Goal: Task Accomplishment & Management: Complete application form

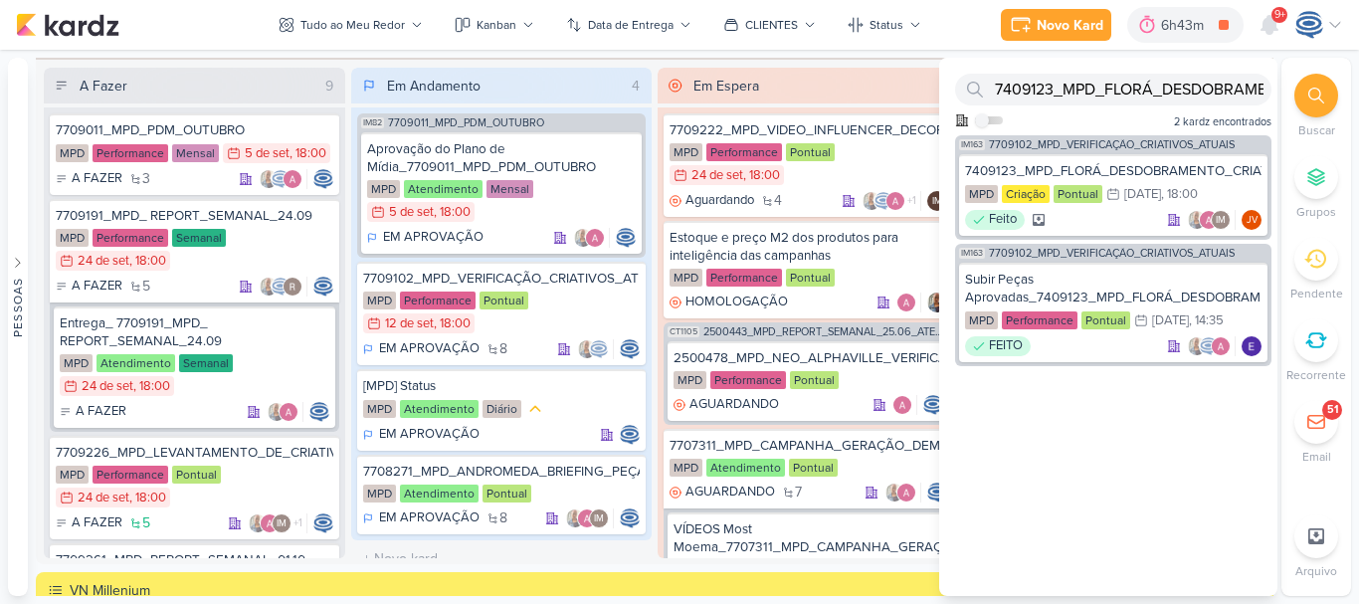
scroll to position [998, 0]
click at [1327, 96] on div at bounding box center [1316, 96] width 44 height 44
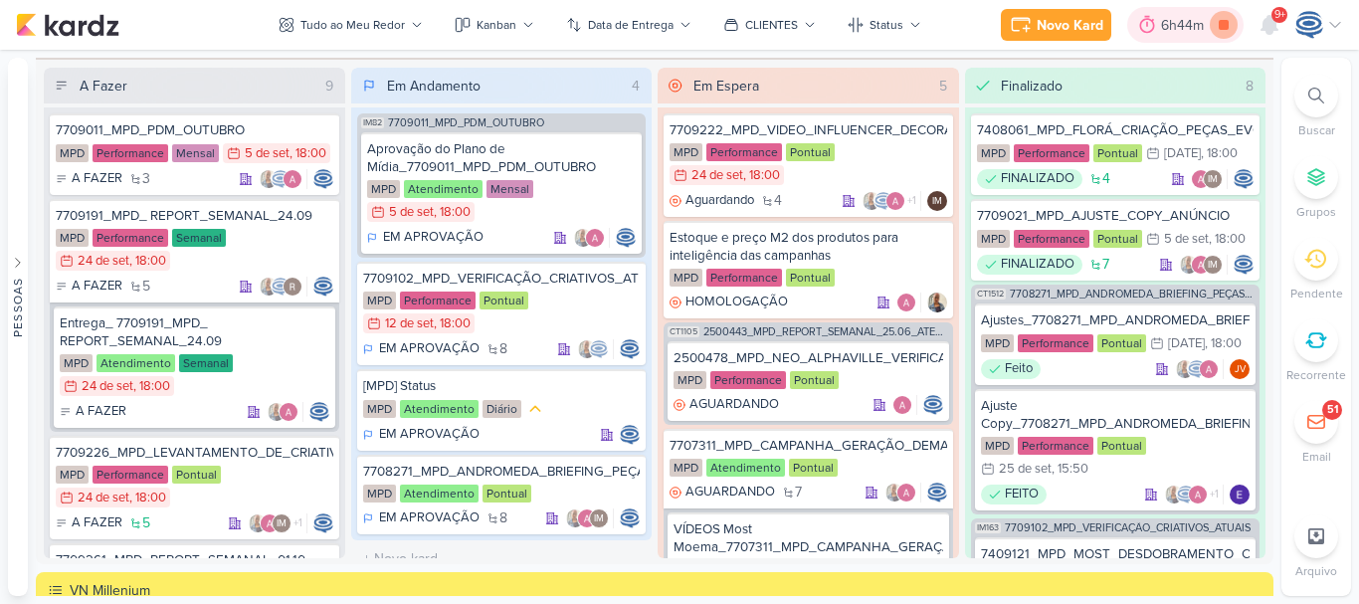
click at [1223, 17] on icon at bounding box center [1224, 25] width 28 height 28
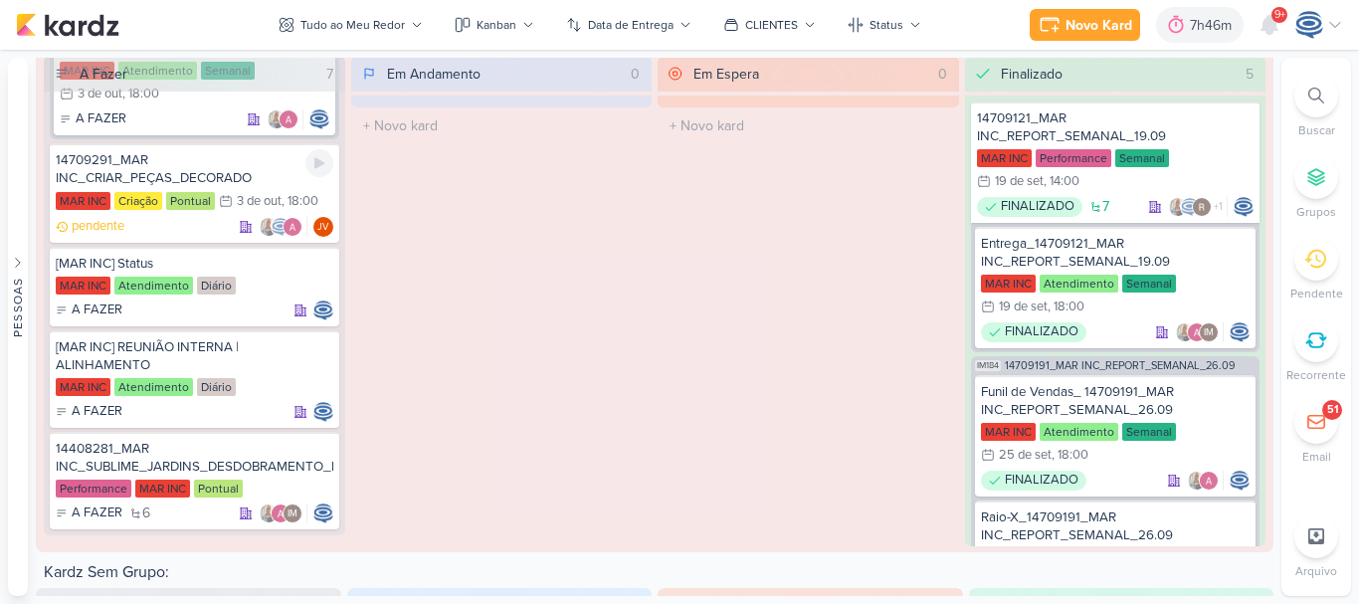
scroll to position [1661, 0]
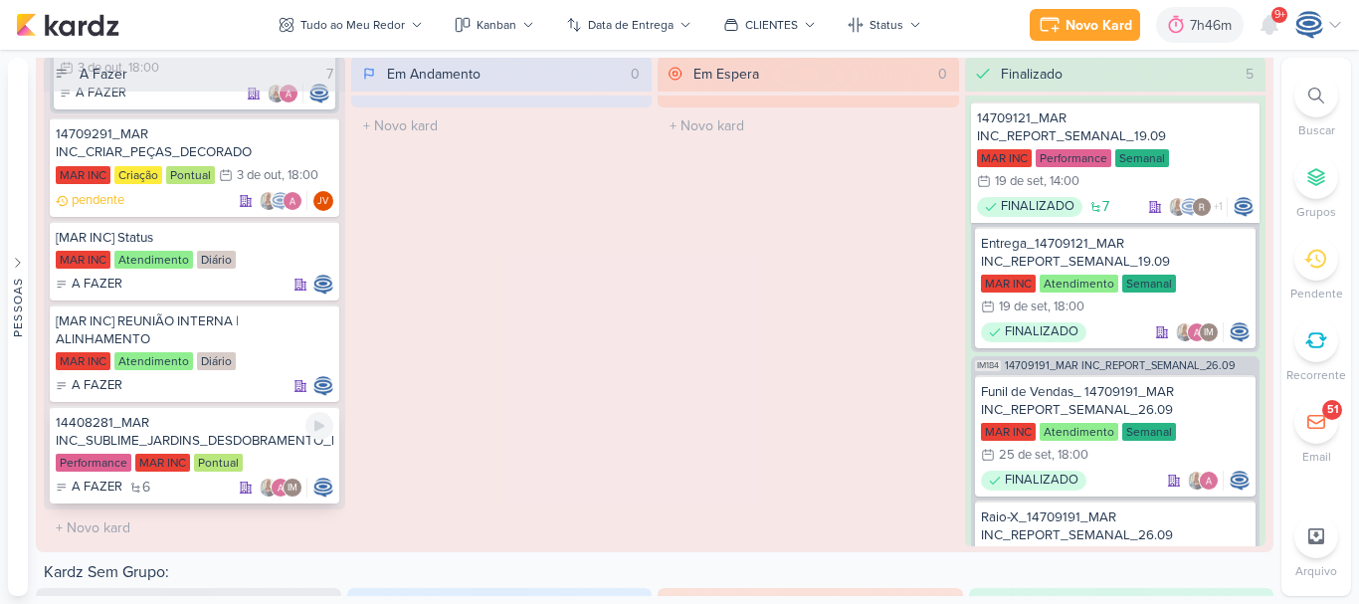
click at [215, 443] on div "14408281_MAR INC_SUBLIME_JARDINS_DESDOBRAMENTO_PEÇAS_META_ADS" at bounding box center [195, 432] width 278 height 36
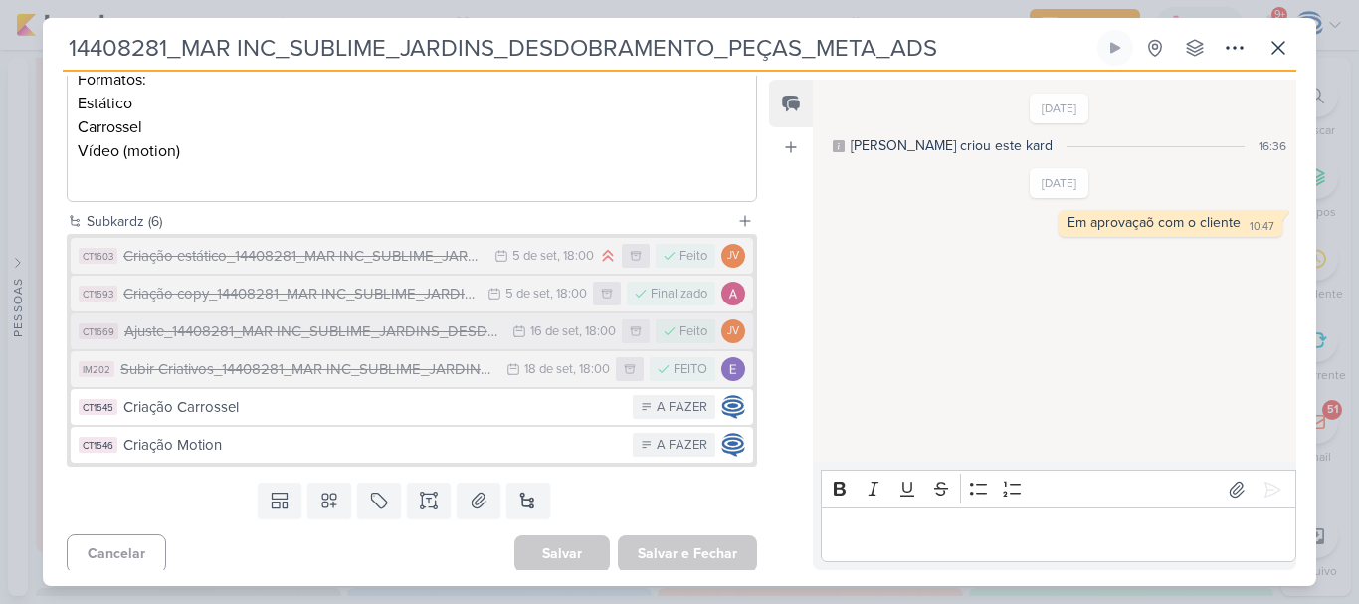
scroll to position [0, 0]
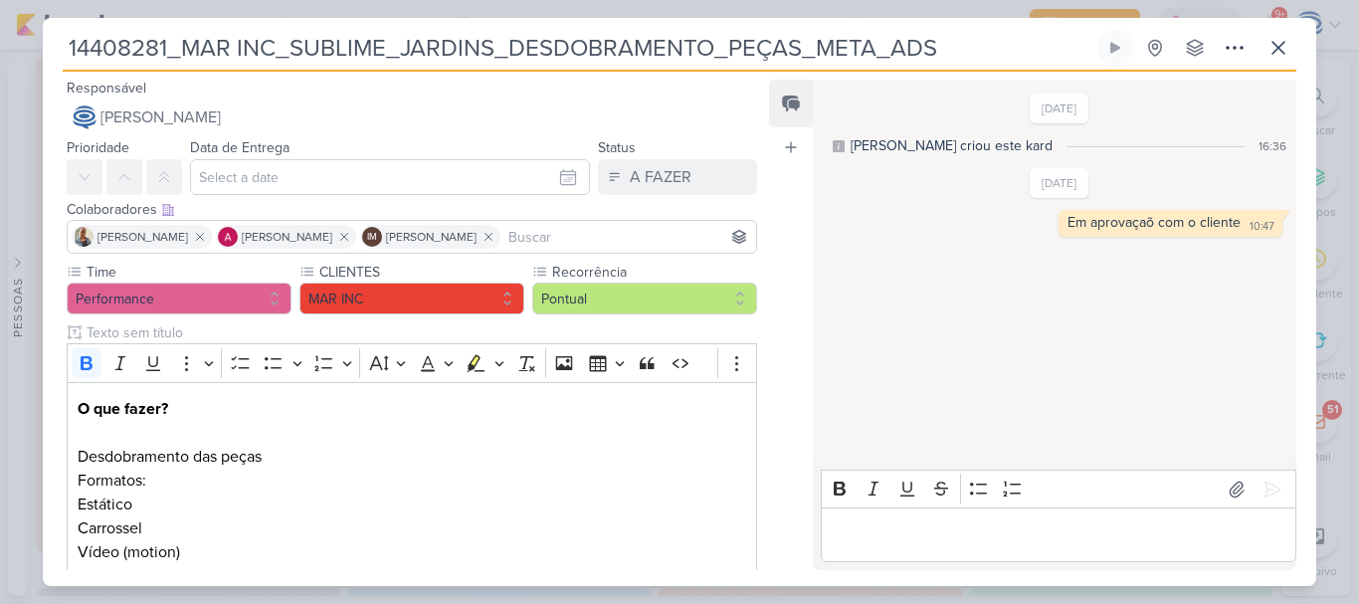
drag, startPoint x: 936, startPoint y: 54, endPoint x: 65, endPoint y: 44, distance: 871.5
click at [65, 44] on input "14408281_MAR INC_SUBLIME_JARDINS_DESDOBRAMENTO_PEÇAS_META_ADS" at bounding box center [578, 48] width 1031 height 36
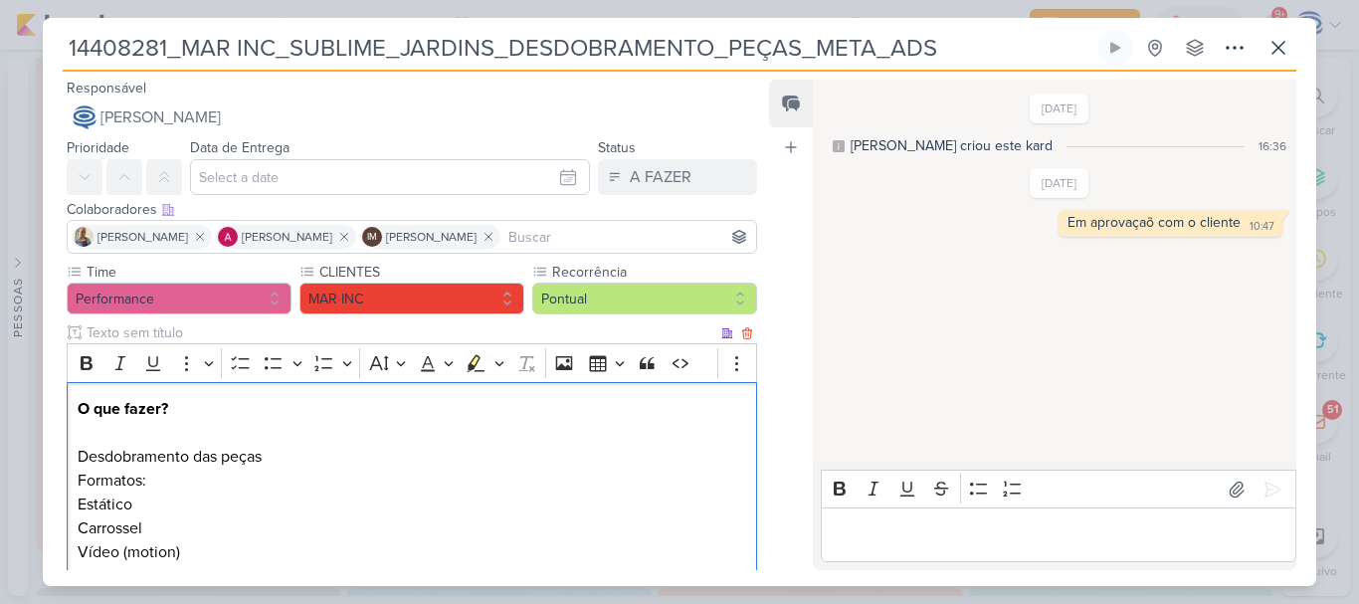
click at [450, 495] on p "O que fazer? Desdobramento das peças Formatos: Estático" at bounding box center [412, 456] width 668 height 119
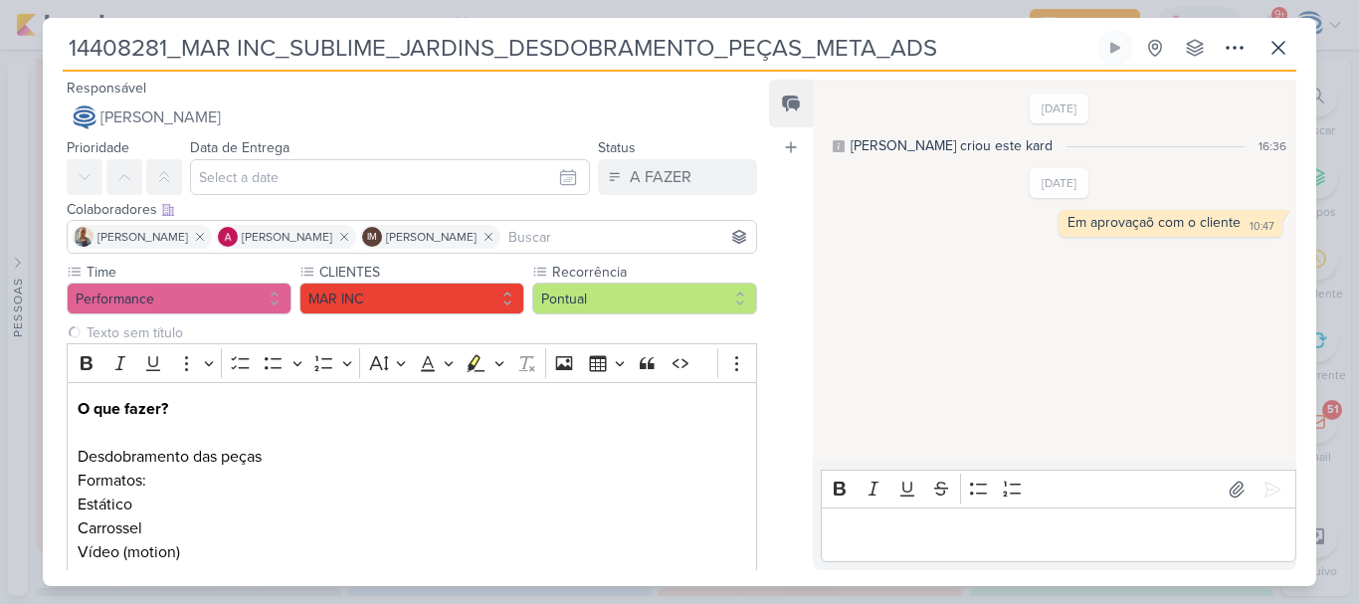
click at [916, 417] on div "28/8/25 Caroline criou este kard 16:36 10/9/25 10:47 10:47" at bounding box center [1053, 272] width 481 height 380
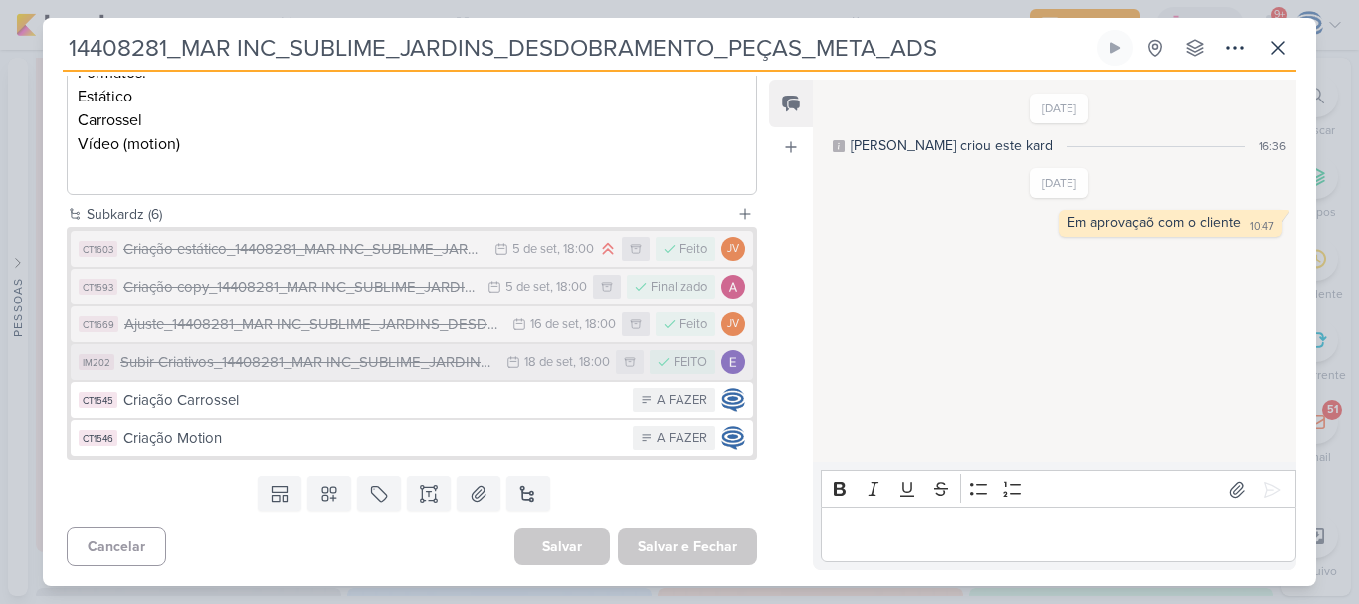
click at [280, 360] on div "Subir Criativos_14408281_MAR INC_SUBLIME_JARDINS_DESDOBRAMENTO_PEÇAS_META_ADS" at bounding box center [308, 362] width 376 height 23
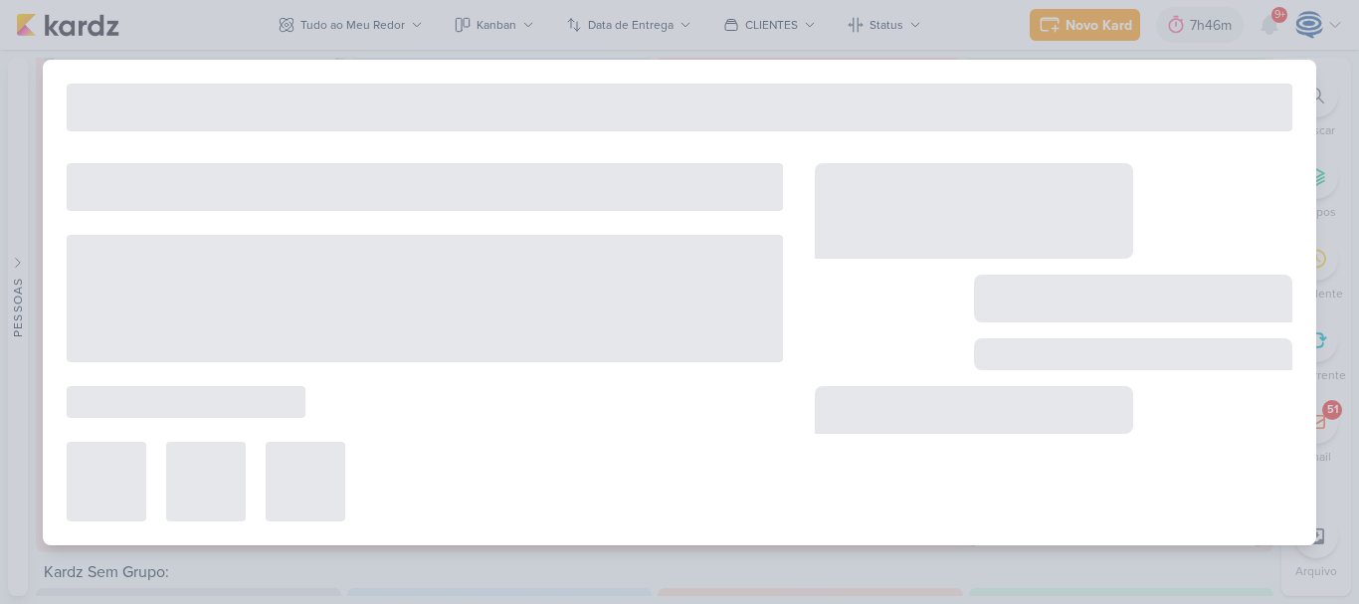
type input "Subir Criativos_14408281_MAR INC_SUBLIME_JARDINS_DESDOBRAMENTO_PEÇAS_META_ADS"
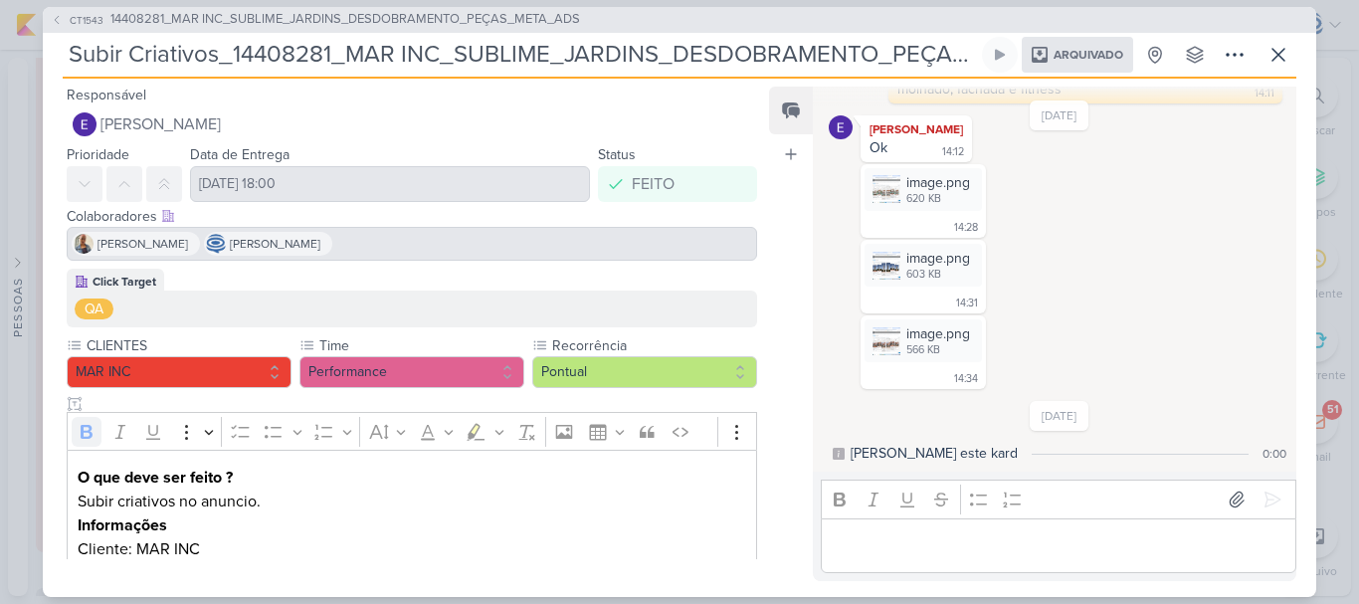
scroll to position [108, 0]
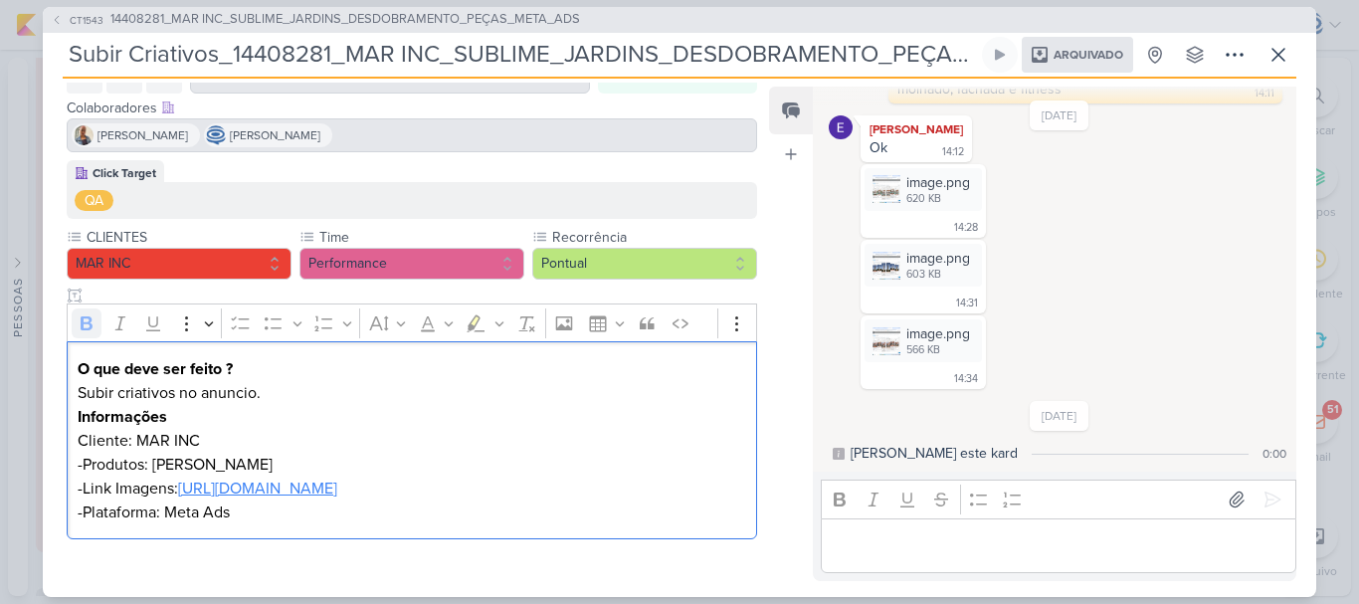
click at [288, 487] on link "https://drive.google.com/drive/folders/10AIi4gHL-ux6elNz_uqi88wmuUPoxE_M" at bounding box center [257, 488] width 159 height 20
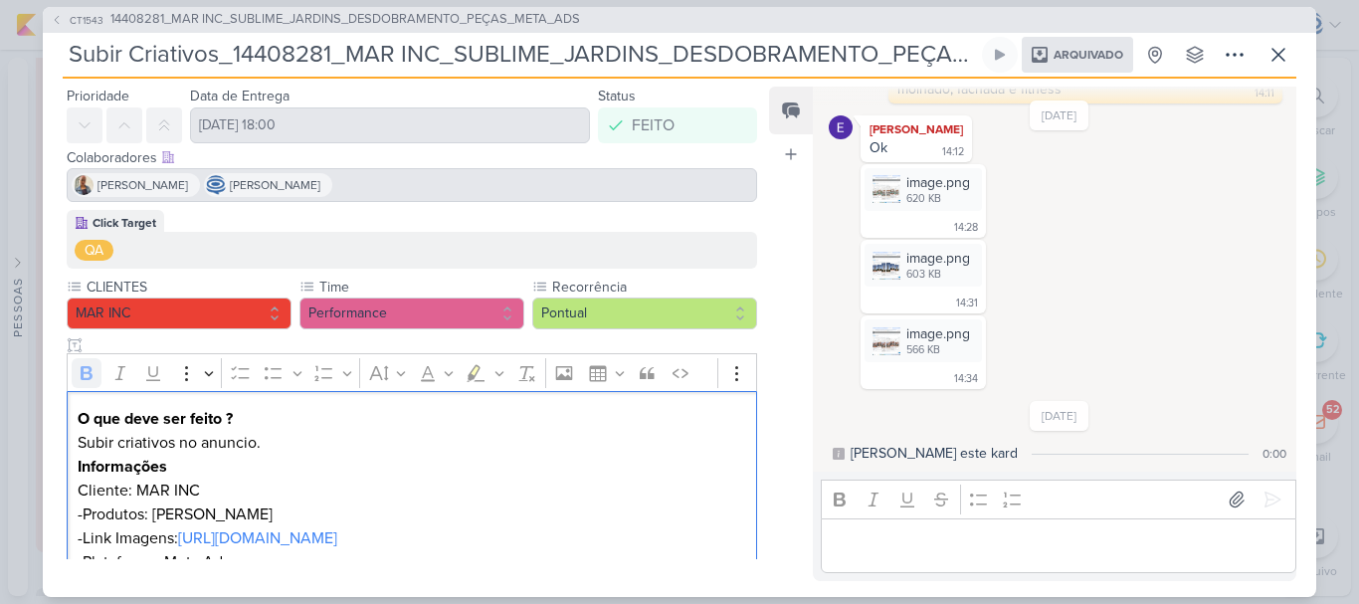
scroll to position [0, 0]
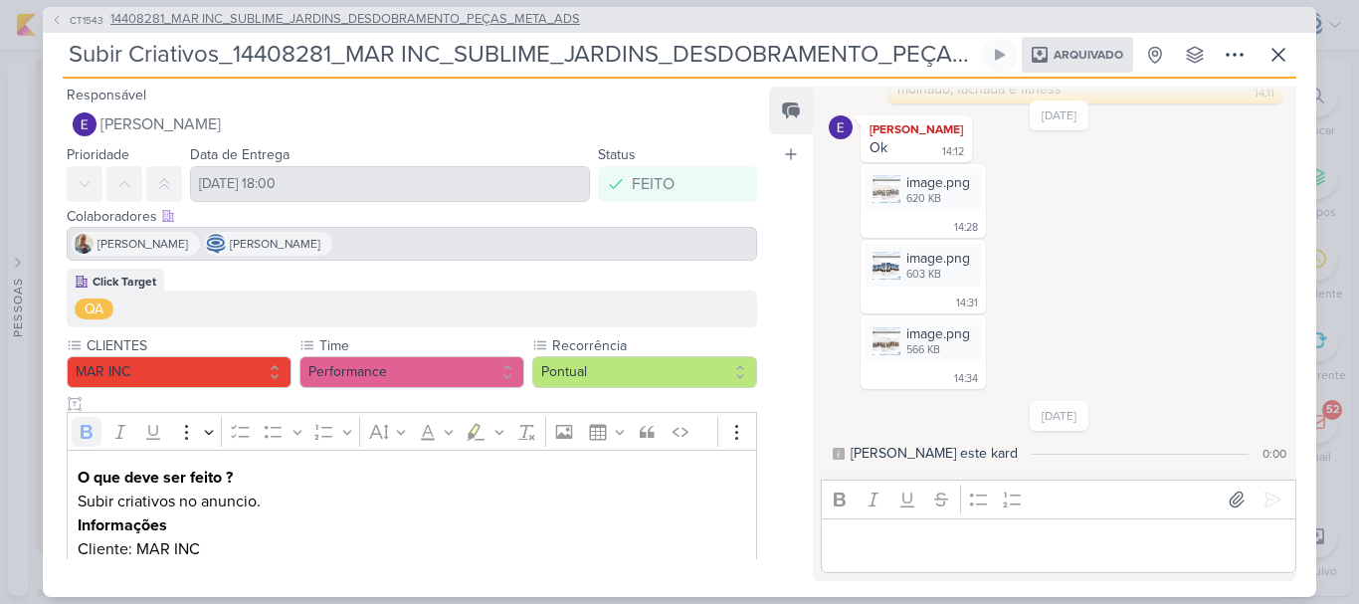
click at [433, 17] on span "14408281_MAR INC_SUBLIME_JARDINS_DESDOBRAMENTO_PEÇAS_META_ADS" at bounding box center [345, 20] width 470 height 20
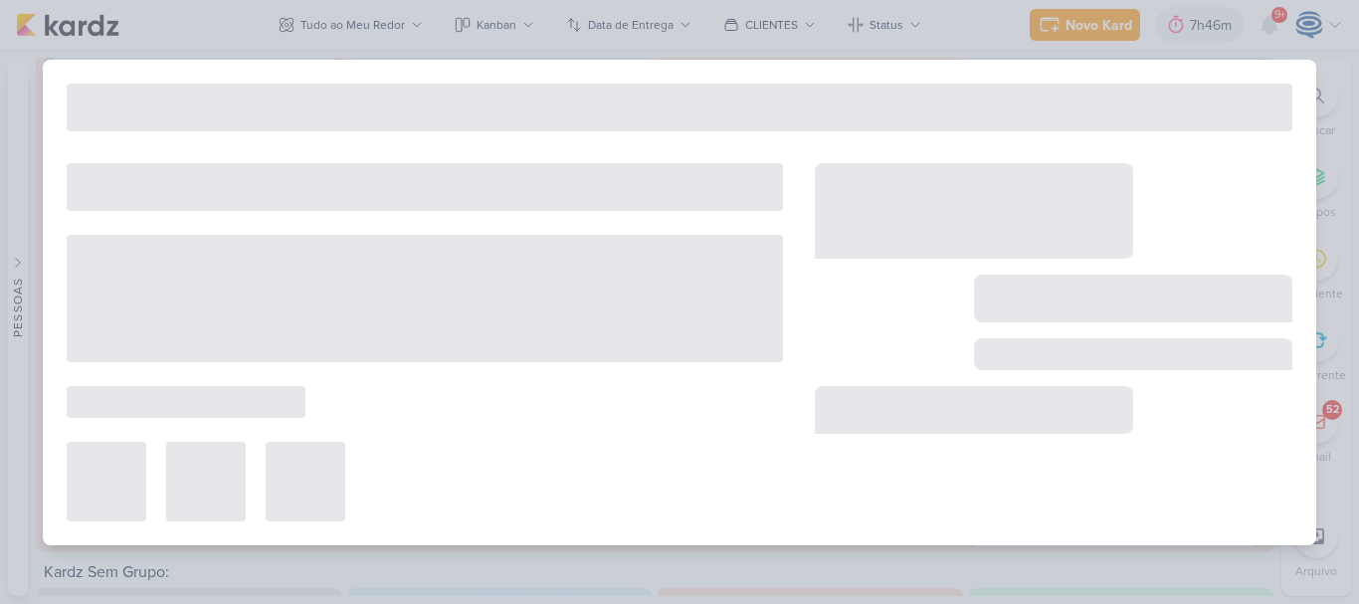
type input "14408281_MAR INC_SUBLIME_JARDINS_DESDOBRAMENTO_PEÇAS_META_ADS"
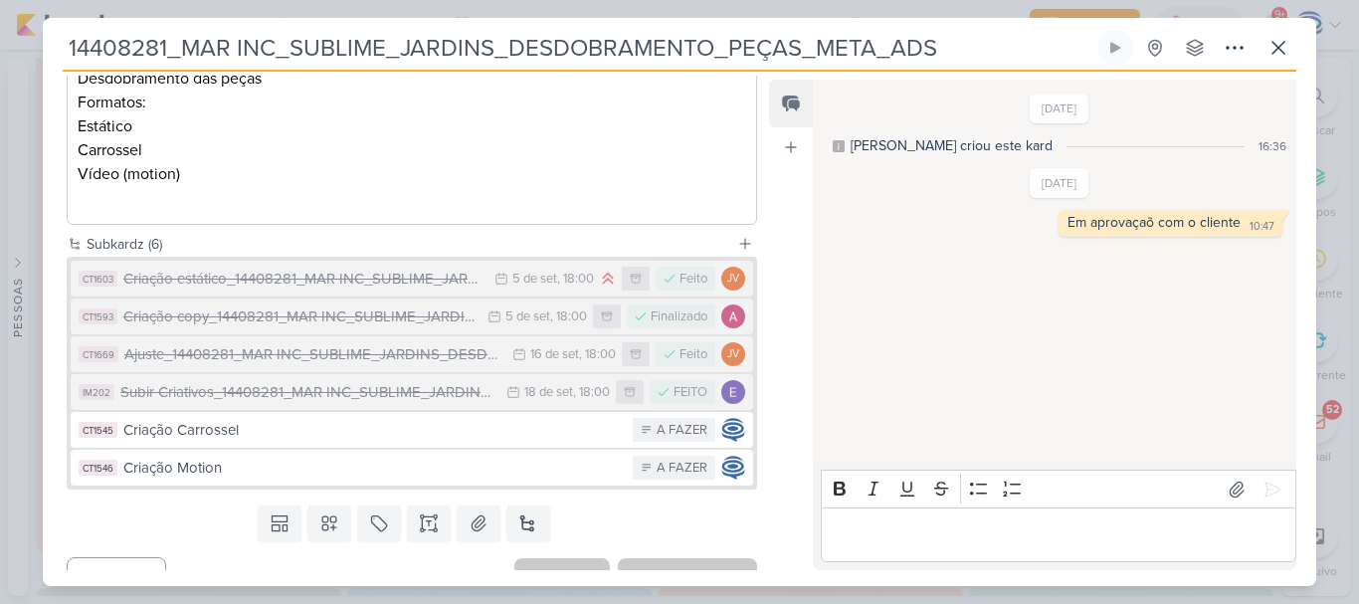
scroll to position [379, 0]
click at [310, 352] on div "Ajuste_14408281_MAR INC_SUBLIME_JARDINS_DESDOBRAMENTO_PEÇAS_META_ADS" at bounding box center [313, 353] width 378 height 23
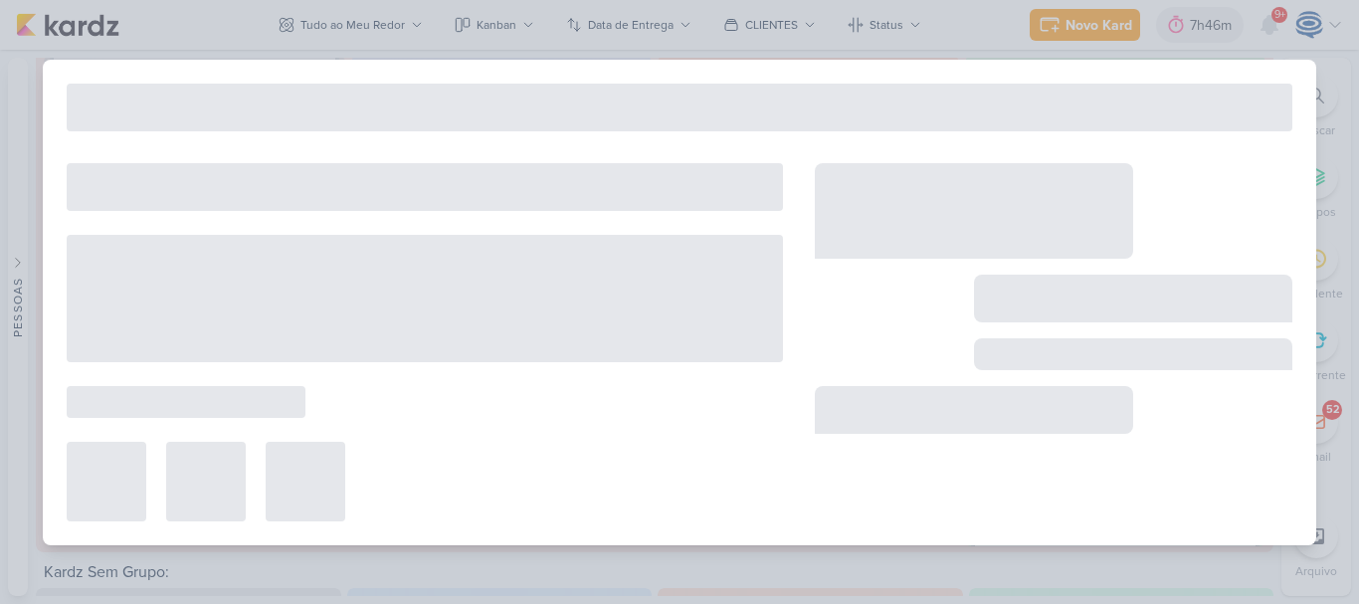
type input "Ajuste_14408281_MAR INC_SUBLIME_JARDINS_DESDOBRAMENTO_PEÇAS_META_ADS"
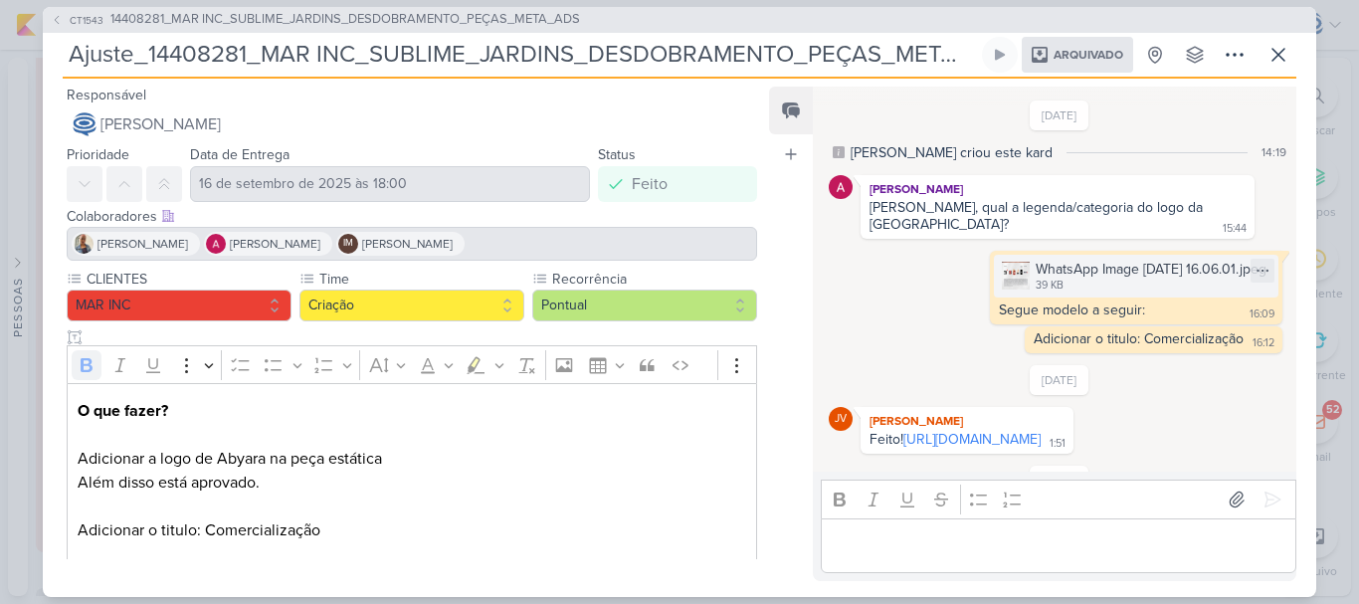
scroll to position [384, 0]
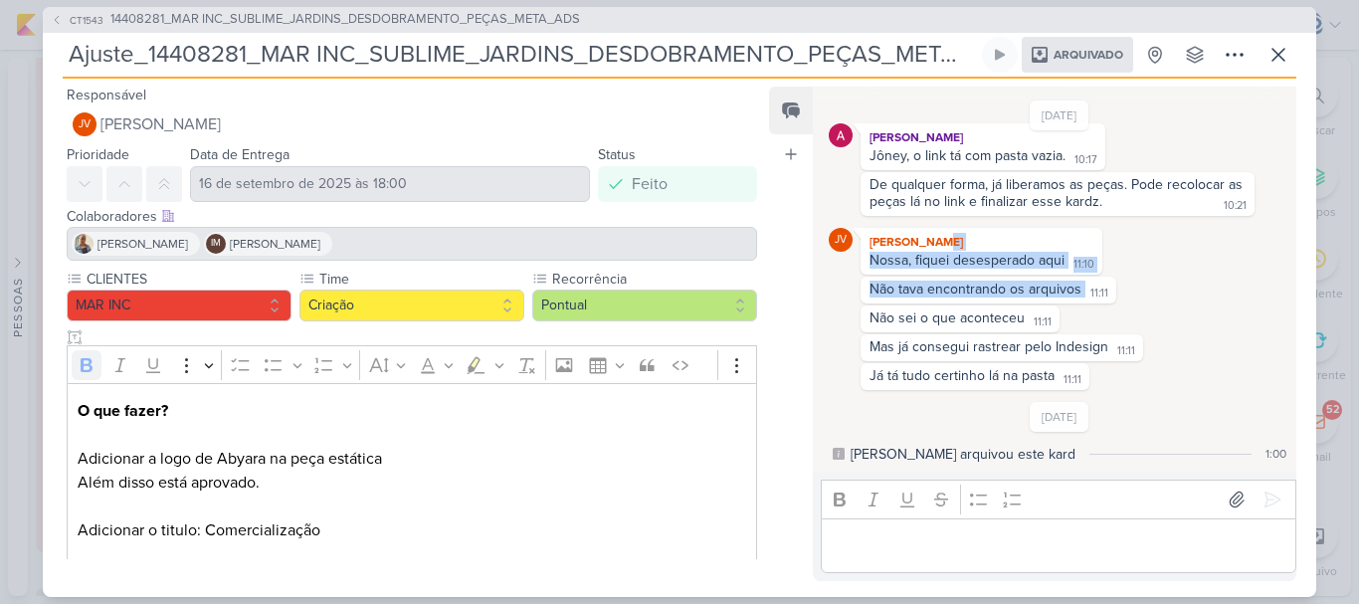
drag, startPoint x: 986, startPoint y: 243, endPoint x: 1226, endPoint y: 301, distance: 246.8
click at [1226, 301] on div "19/9/25 Alessandra Gomes Jôney, o link tá com pasta vazia. 10:17 10:17 De qualq…" at bounding box center [1060, 236] width 462 height 308
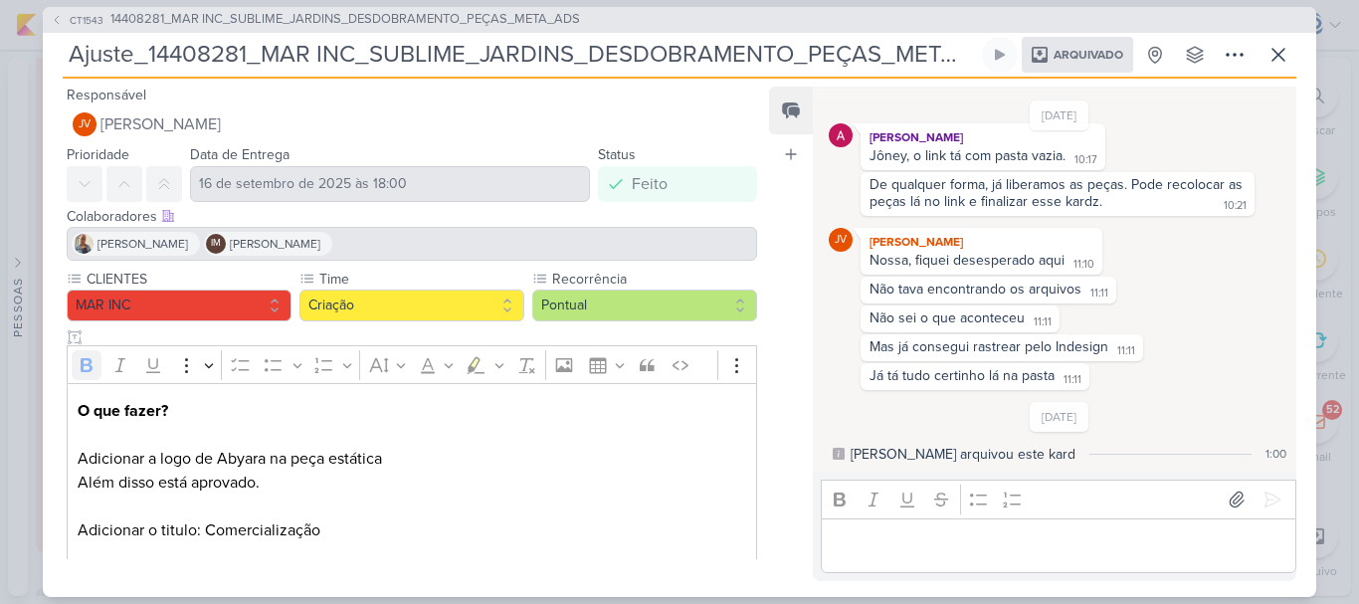
click at [1226, 301] on div "Não tava encontrando os arquivos 11:11 11:11" at bounding box center [1060, 290] width 462 height 27
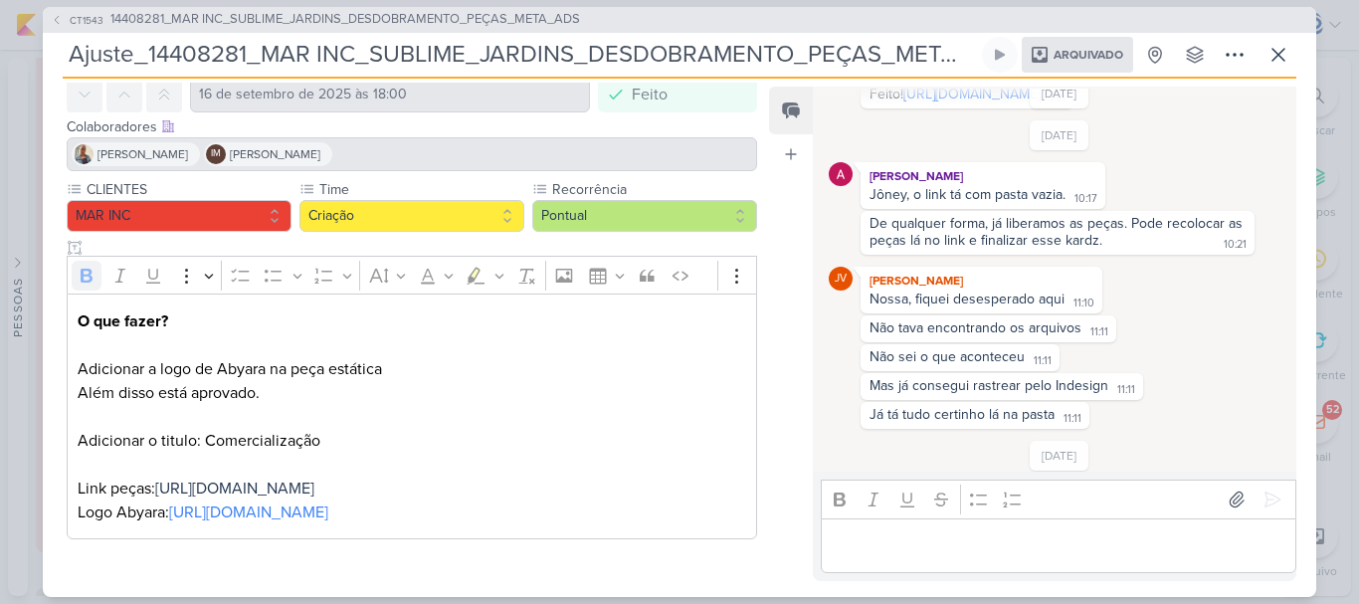
scroll to position [231, 0]
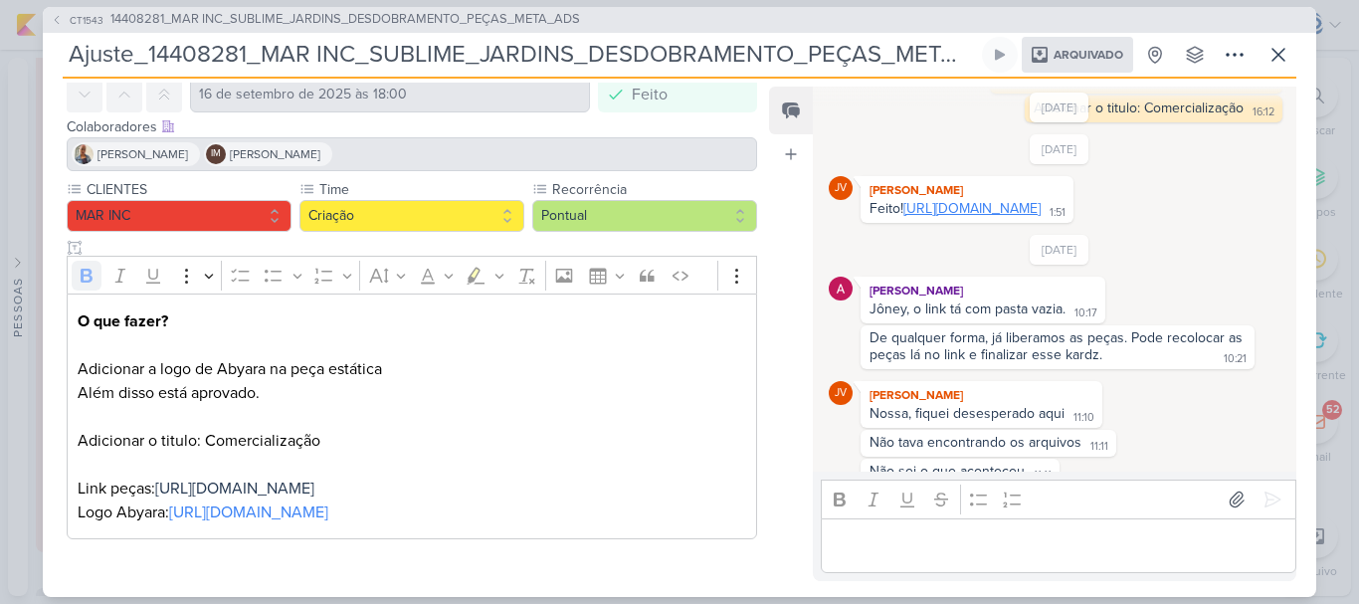
click at [974, 200] on link "https://drive.google.com/drive/folders/10AIi4gHL-ux6elNz_uqi88wmuUPoxE_M?usp=sh…" at bounding box center [971, 208] width 137 height 17
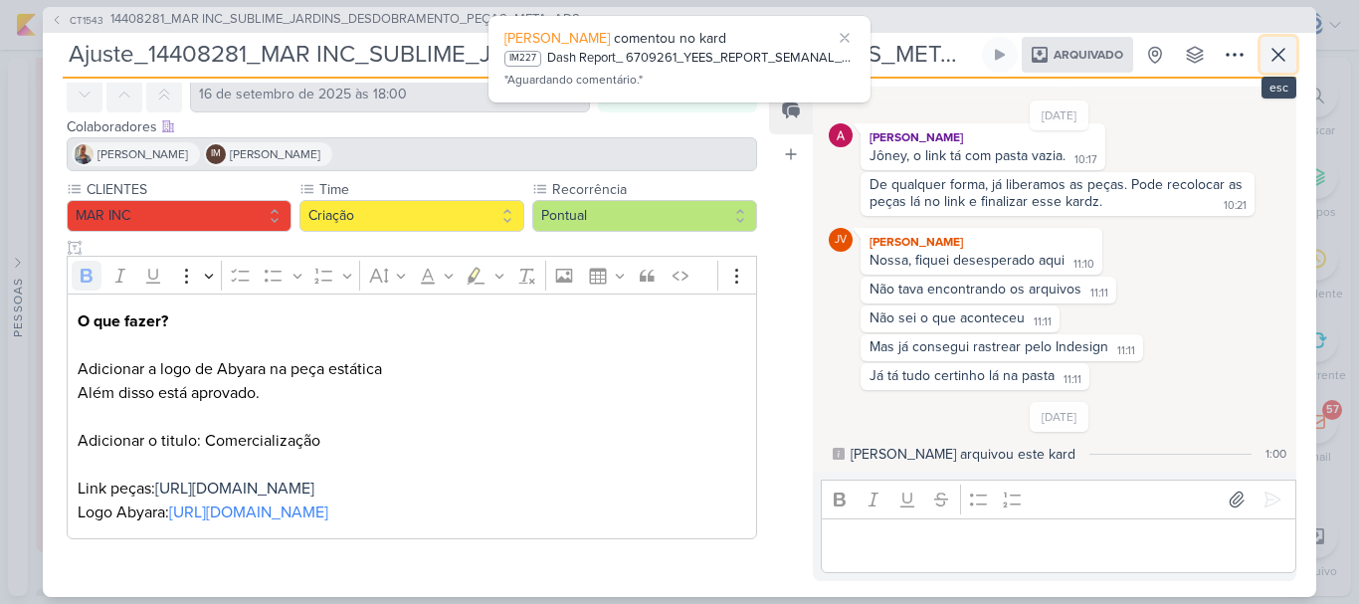
click at [1272, 44] on icon at bounding box center [1278, 55] width 24 height 24
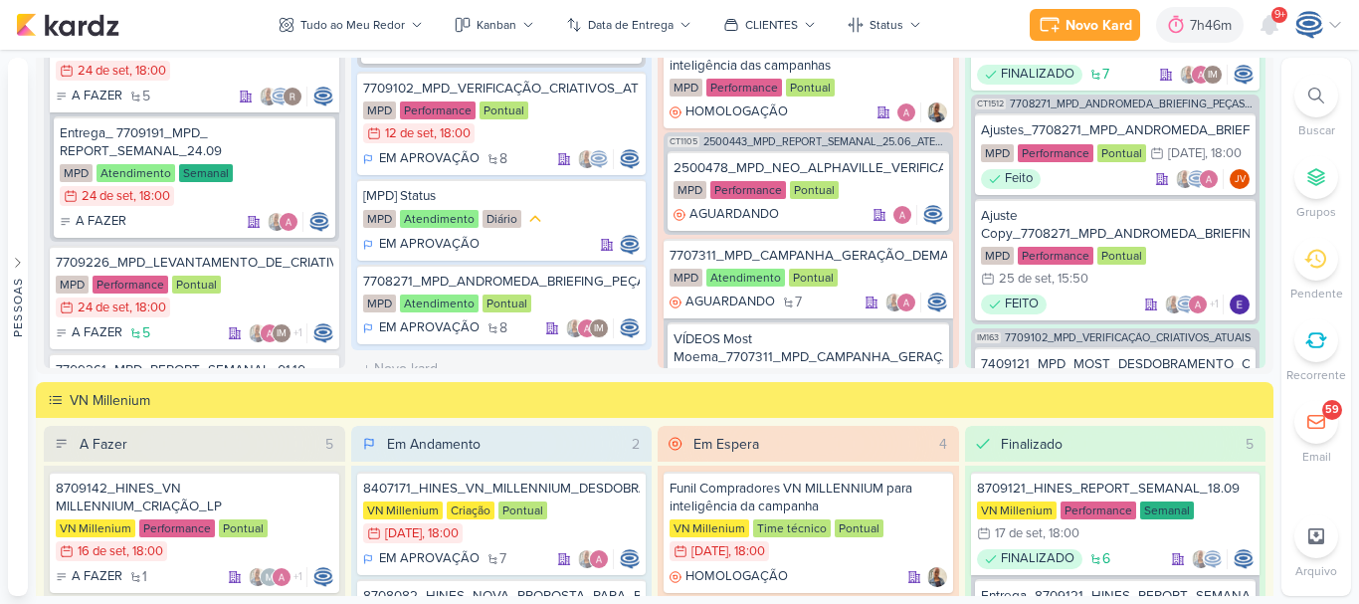
scroll to position [19, 0]
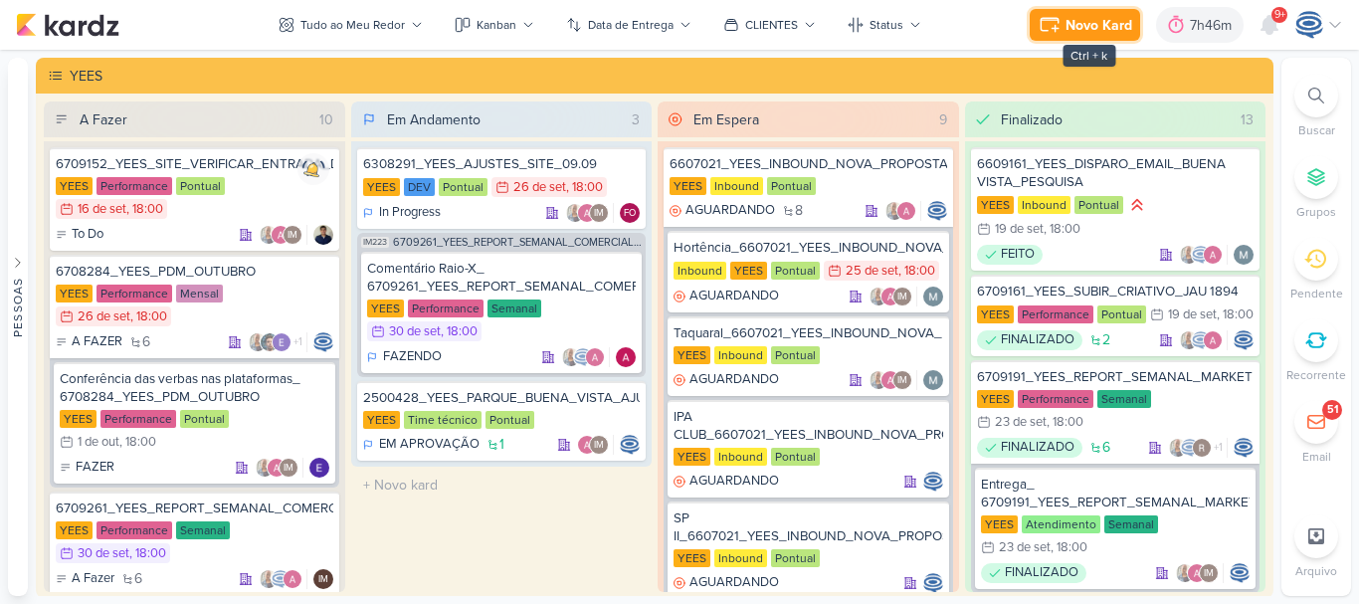
click at [1104, 25] on div "Novo Kard" at bounding box center [1098, 25] width 67 height 21
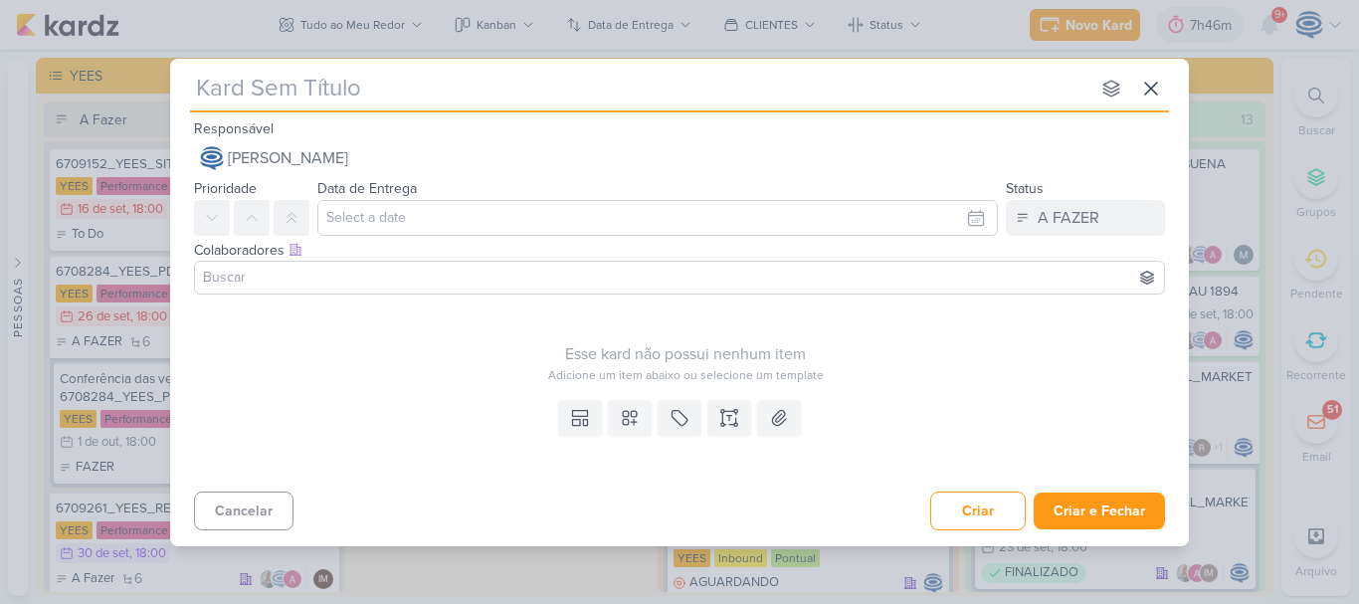
paste input "14409291_MAR INC_DESDOBRAMENTO_AJUSTE_STATUS_PRODUTO"
type input "14409291_MAR INC_DESDOBRAMENTO_AJUSTE_STATUS_PRODUTO"
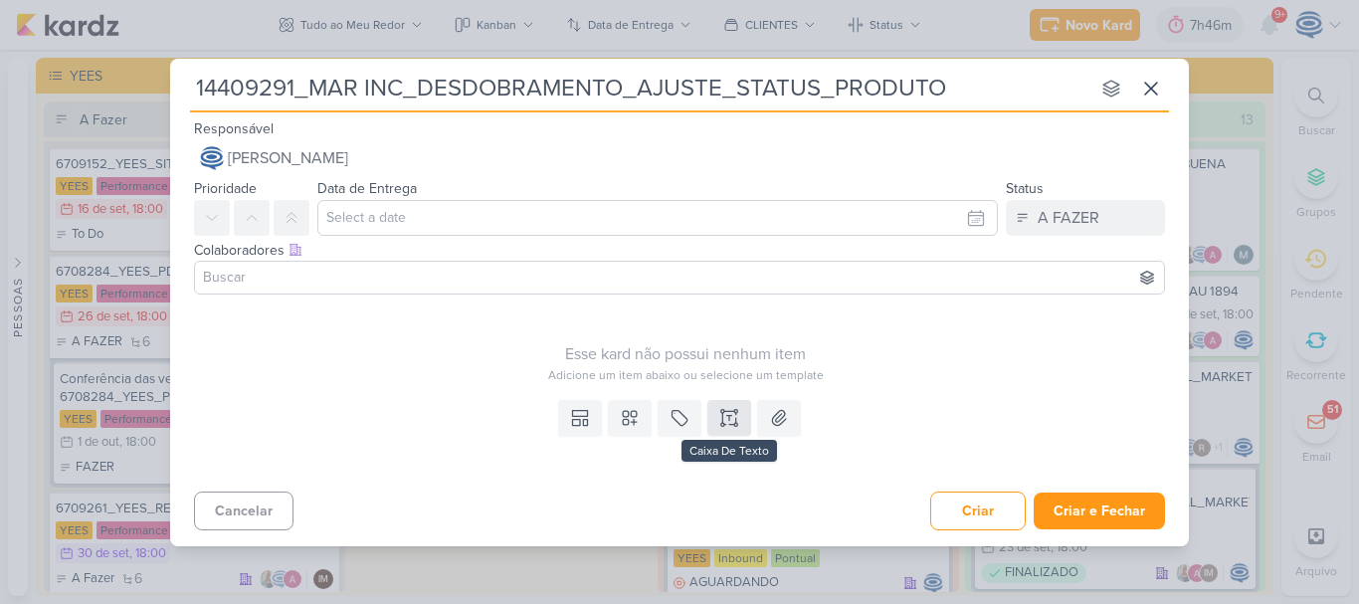
type input "14409291_MAR INC_DESDOBRAMENTO_AJUSTE_STATUS_PRODUTO"
click at [739, 426] on button at bounding box center [729, 418] width 44 height 36
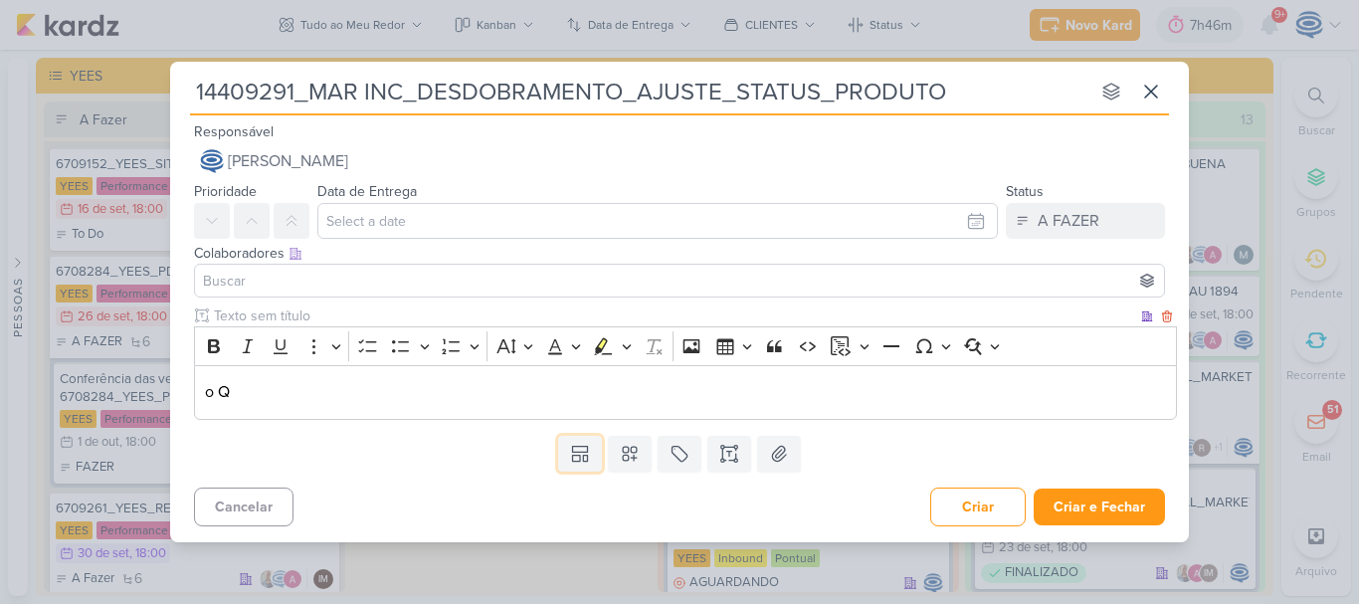
click at [558, 436] on button at bounding box center [580, 454] width 44 height 36
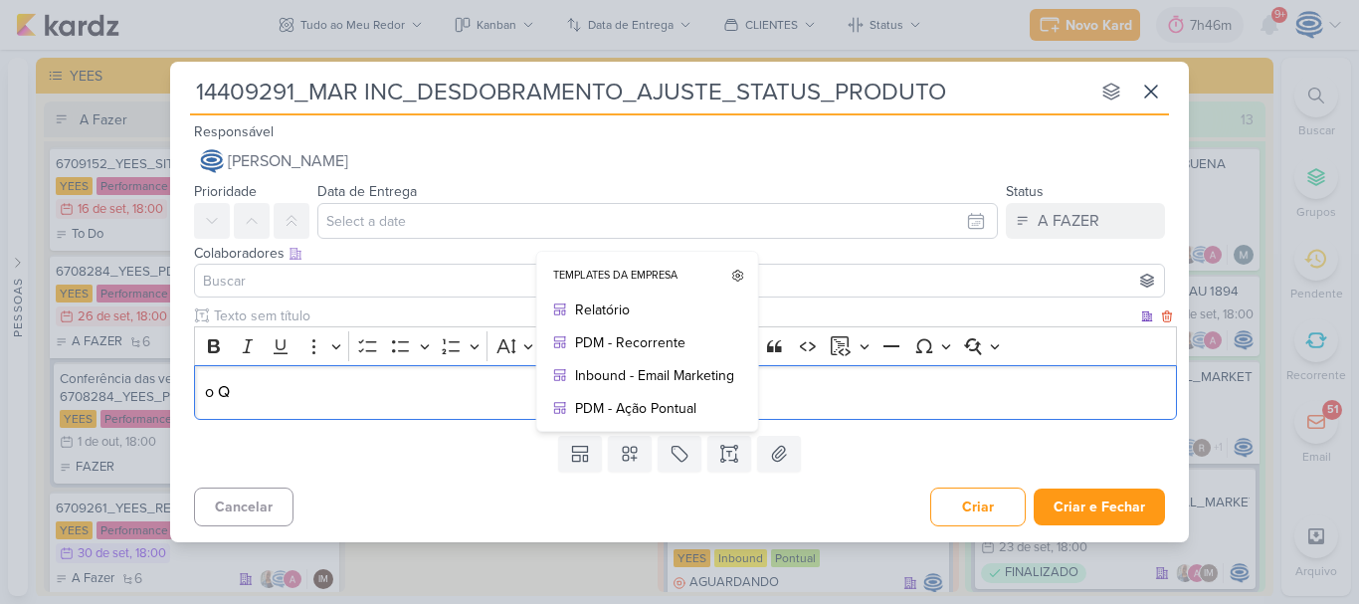
click at [962, 370] on div "o Q" at bounding box center [685, 392] width 983 height 55
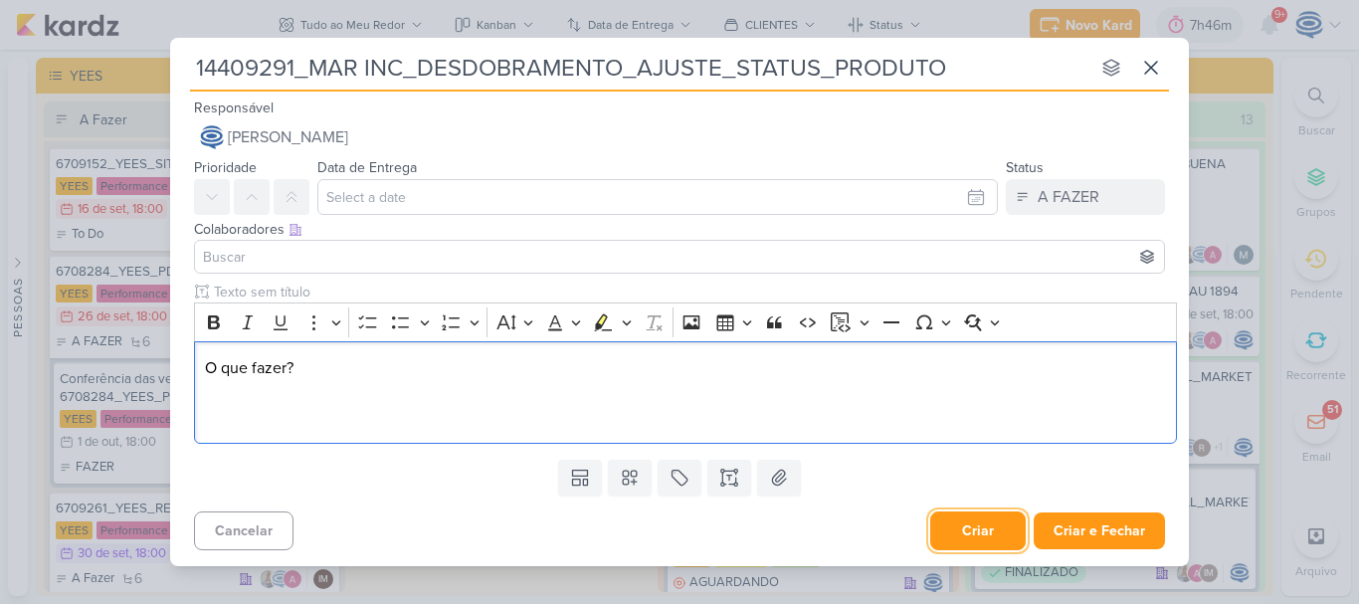
click at [980, 518] on button "Criar" at bounding box center [977, 530] width 95 height 39
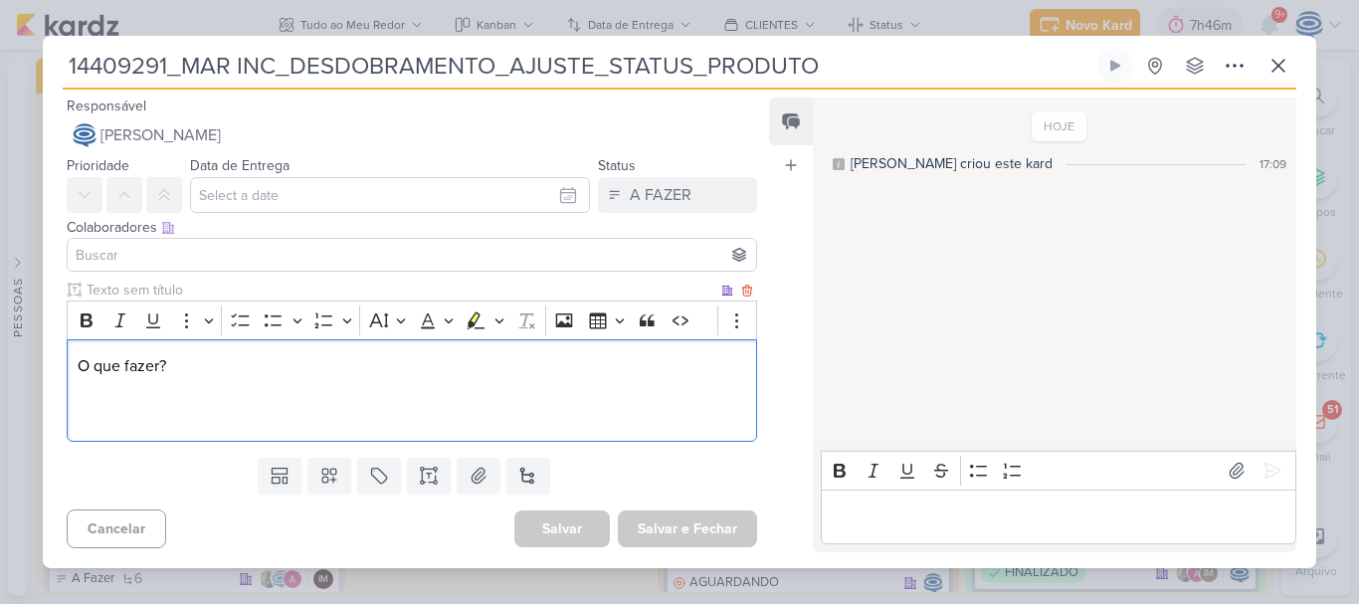
click at [261, 421] on p "O que fazer?" at bounding box center [412, 390] width 668 height 72
drag, startPoint x: 179, startPoint y: 374, endPoint x: 59, endPoint y: 358, distance: 121.4
click at [59, 358] on div "Clique para deixar o item visível somente à membros da sua organização Rich Tex…" at bounding box center [404, 364] width 722 height 169
click at [83, 327] on icon "Editor toolbar" at bounding box center [87, 320] width 12 height 14
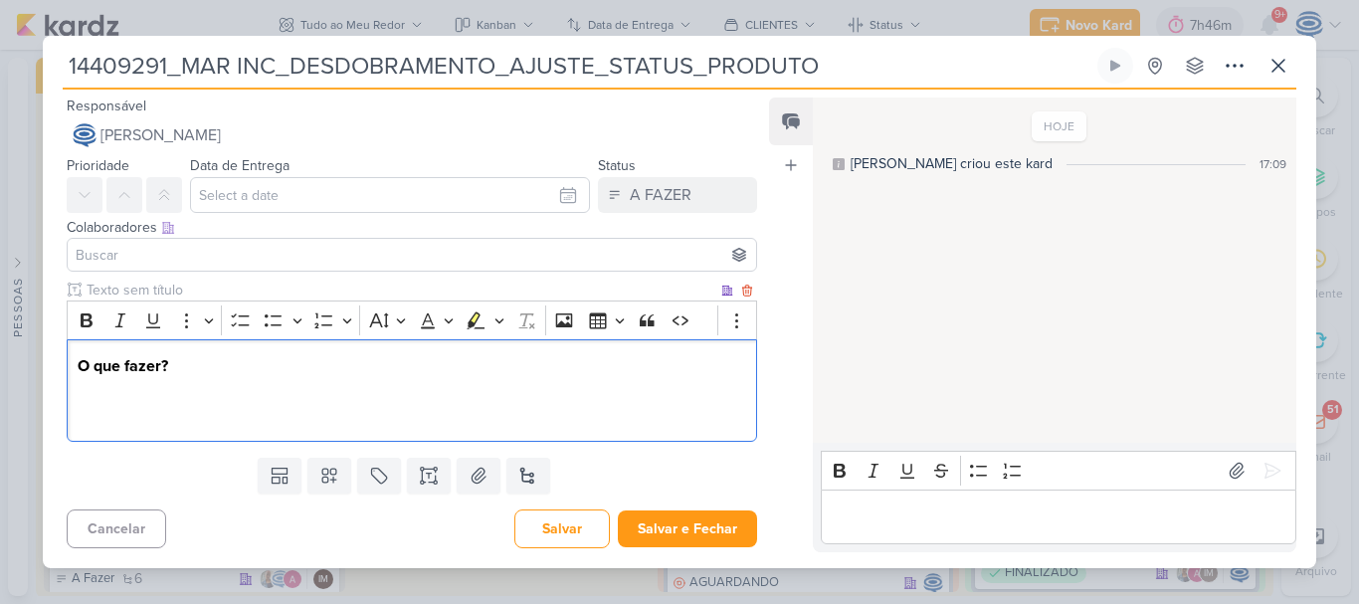
click at [95, 405] on p "O que fazer?" at bounding box center [412, 390] width 668 height 72
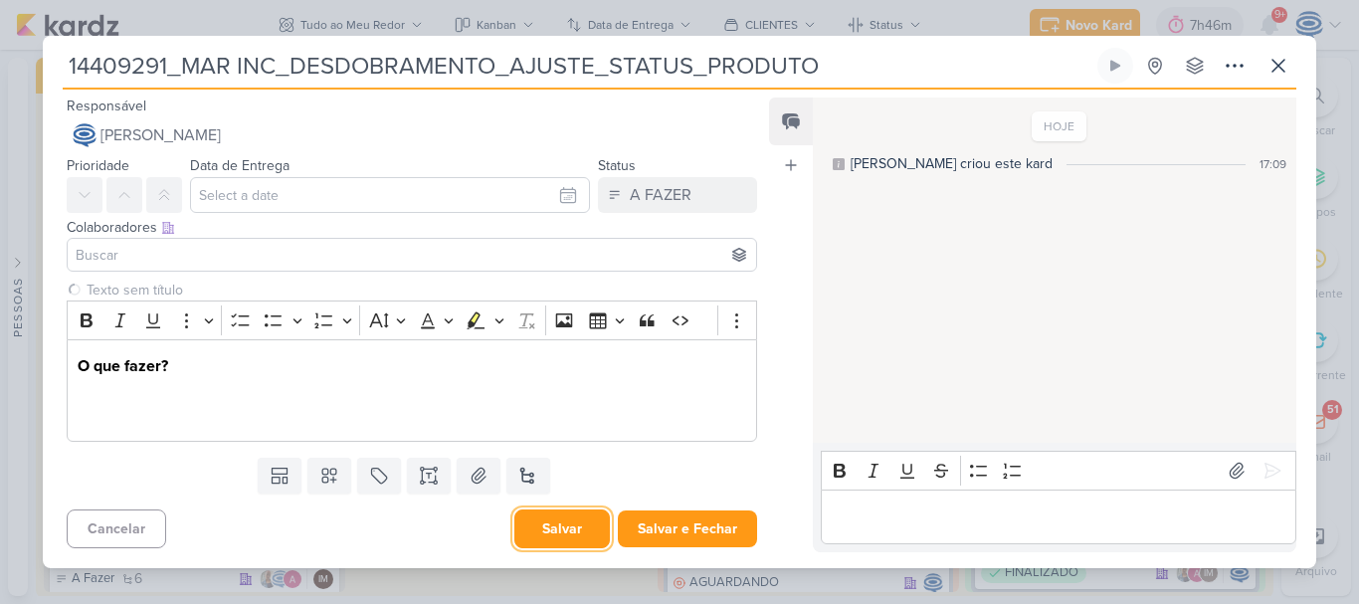
click at [555, 524] on button "Salvar" at bounding box center [561, 528] width 95 height 39
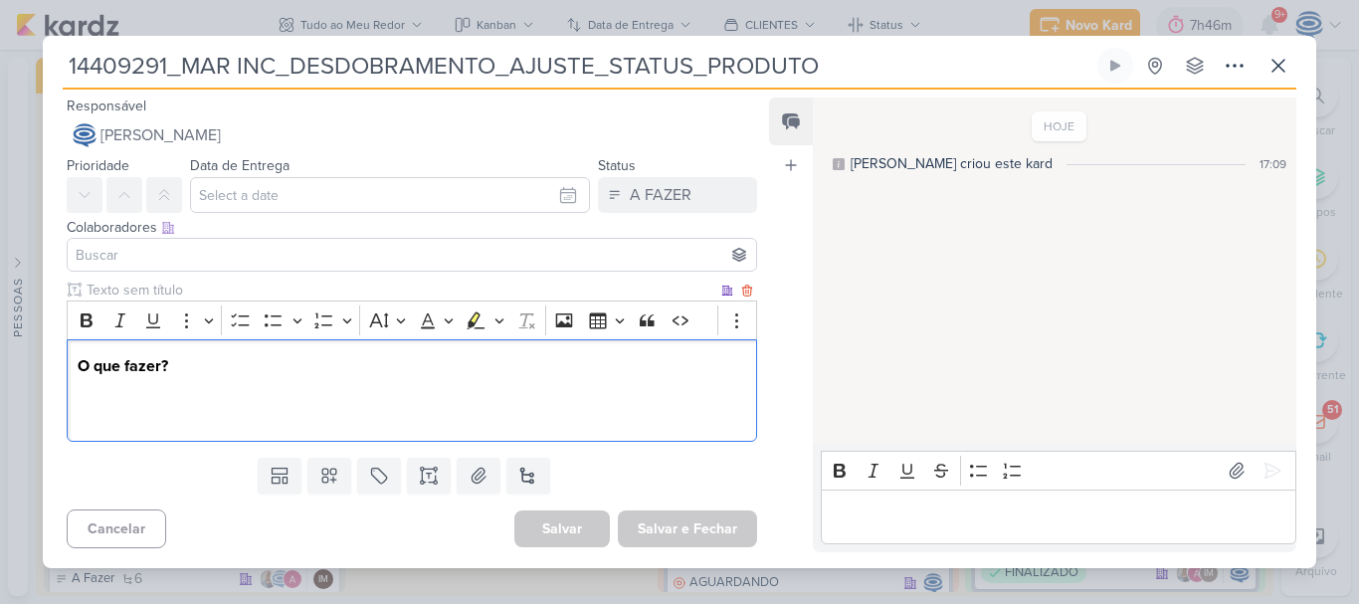
click at [307, 411] on p "O que fazer?" at bounding box center [412, 390] width 668 height 72
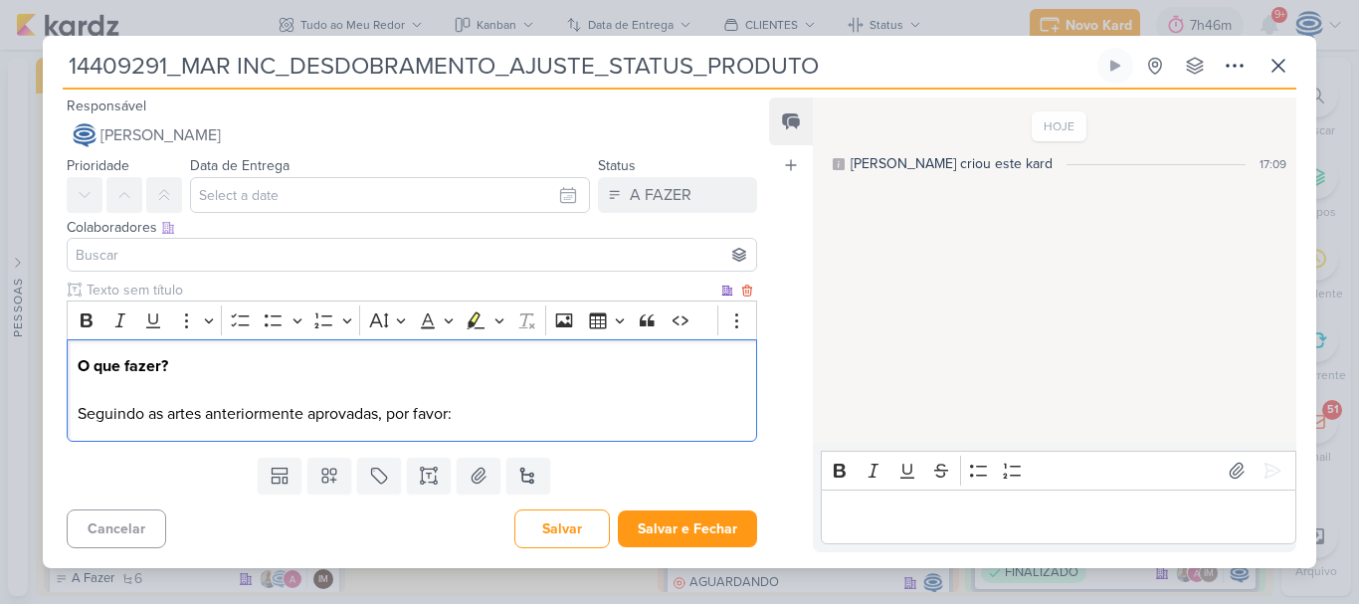
click at [524, 411] on p "O que fazer? Seguindo as artes anteriormente aprovadas, por favor:" at bounding box center [412, 390] width 668 height 72
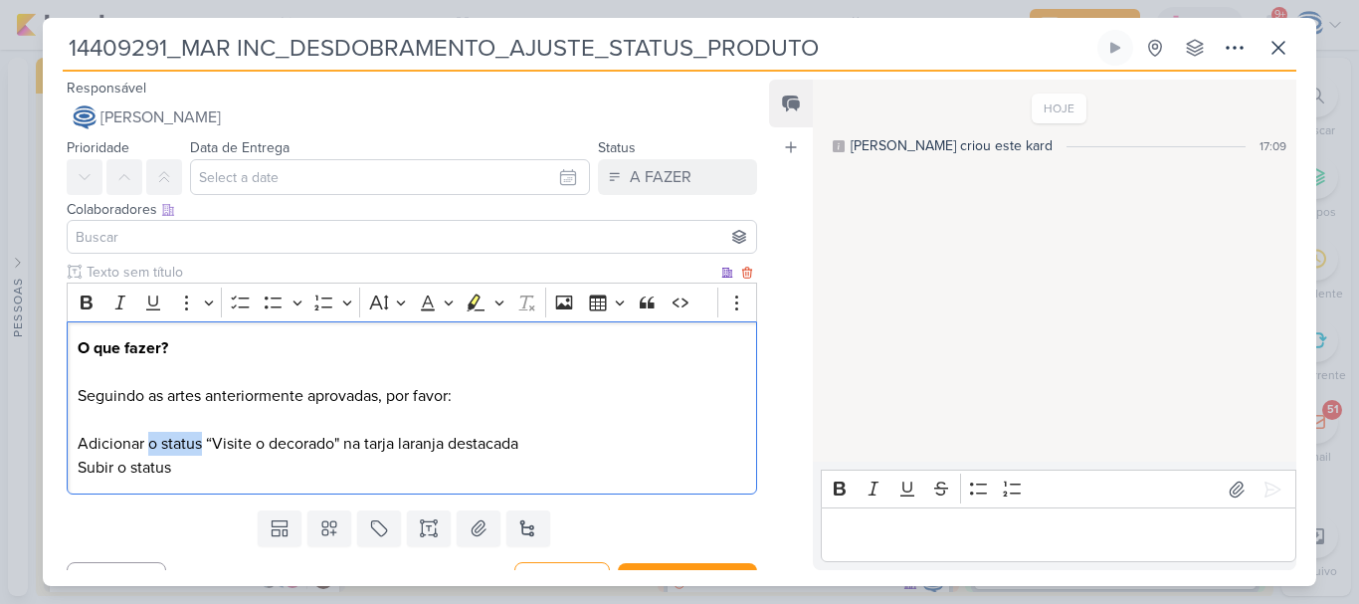
drag, startPoint x: 201, startPoint y: 445, endPoint x: 147, endPoint y: 451, distance: 54.0
click at [147, 451] on p "O que fazer? Seguindo as artes anteriormente aprovadas, por favor: Adicionar o …" at bounding box center [412, 407] width 668 height 143
click at [537, 449] on p "O que fazer? Seguindo as artes anteriormente aprovadas, por favor: Adicionar a …" at bounding box center [412, 407] width 668 height 143
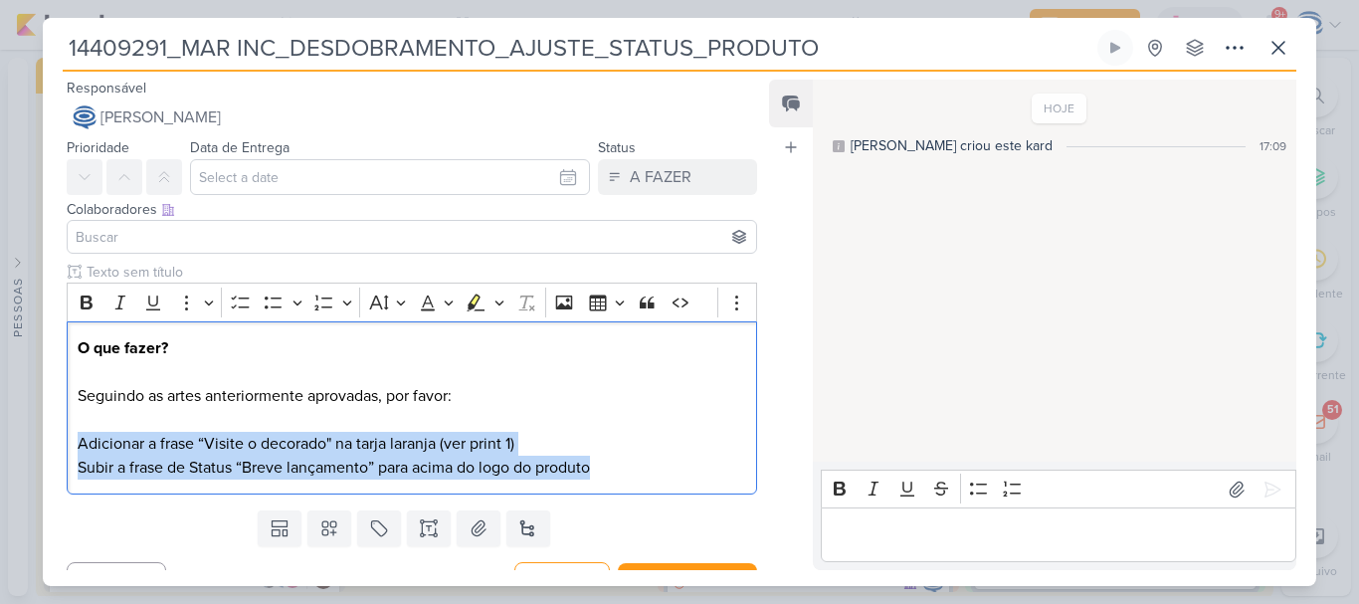
drag, startPoint x: 623, startPoint y: 475, endPoint x: 64, endPoint y: 440, distance: 560.2
click at [64, 440] on div "Clique para deixar o item visível somente à membros da sua organização Rich Tex…" at bounding box center [404, 382] width 722 height 241
click at [270, 300] on icon "Editor toolbar" at bounding box center [274, 302] width 20 height 20
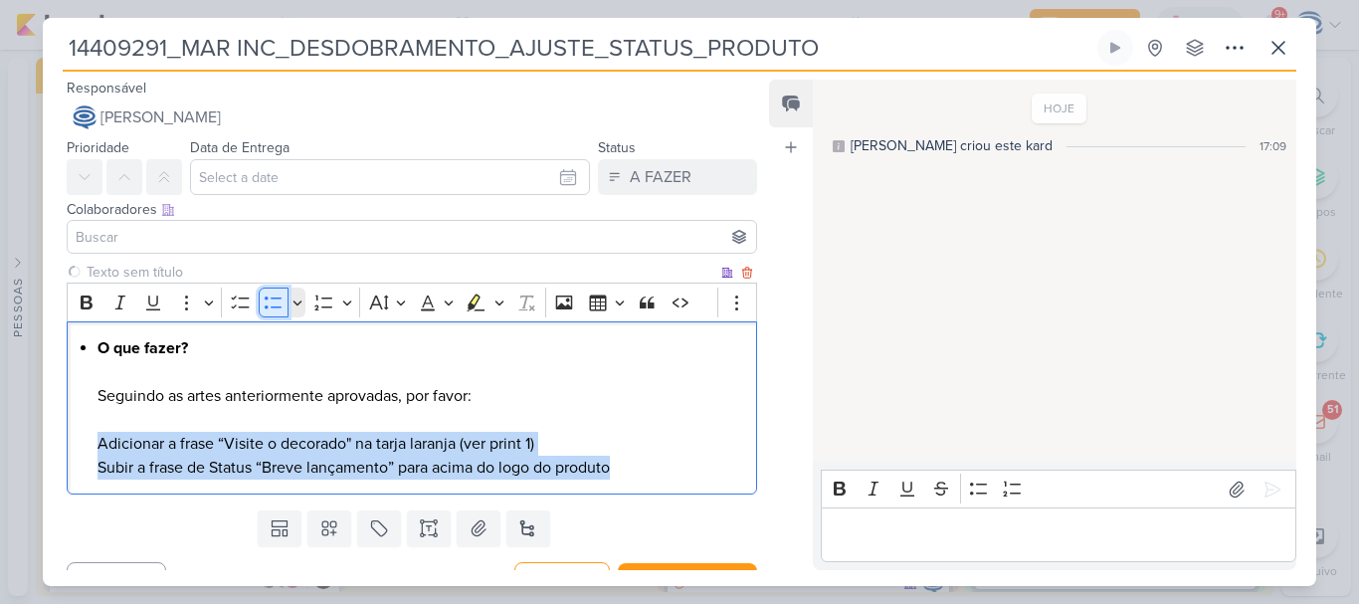
click at [270, 300] on icon "Editor toolbar" at bounding box center [274, 302] width 20 height 20
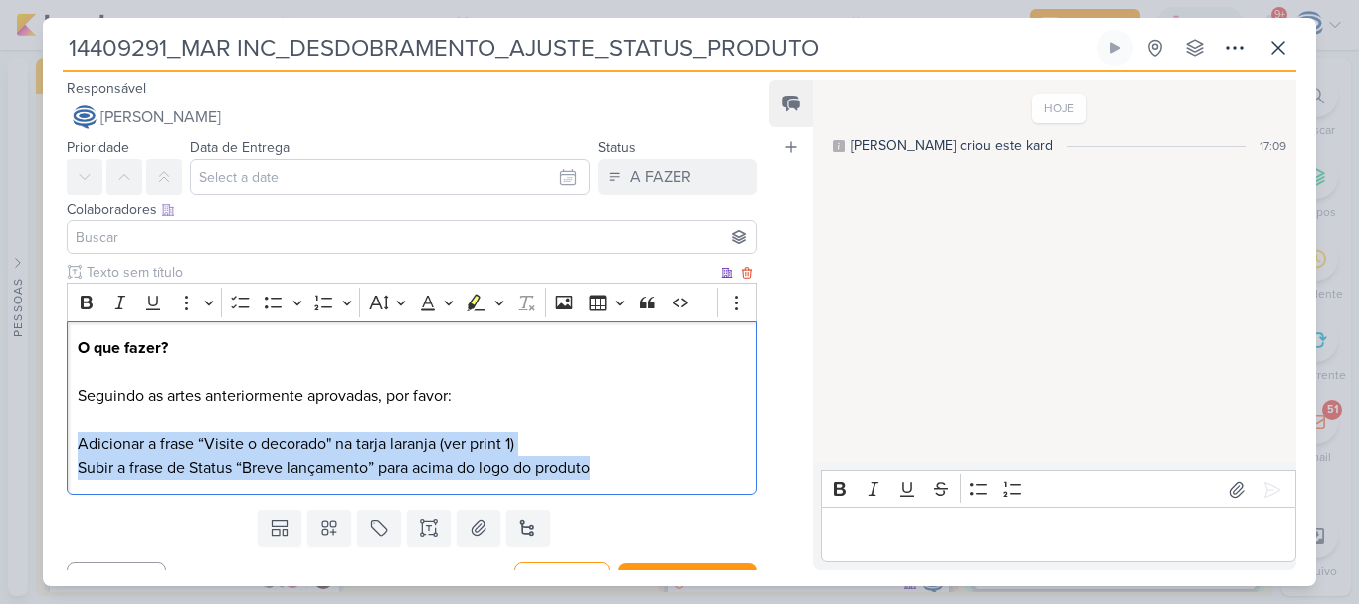
click at [73, 441] on div "O que fazer? Seguindo as artes anteriormente aprovadas, por favor: Adicionar a …" at bounding box center [412, 408] width 690 height 174
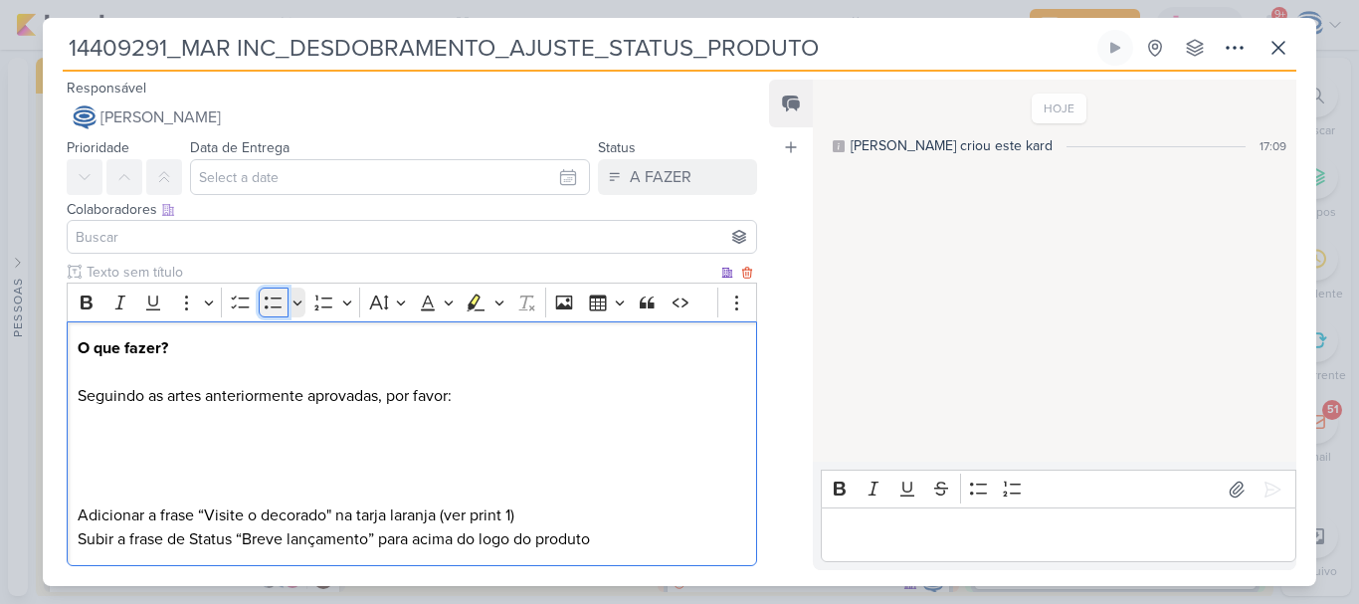
click at [277, 309] on icon "Editor toolbar" at bounding box center [274, 302] width 20 height 20
click at [144, 474] on p "Editor editing area: main" at bounding box center [412, 468] width 668 height 24
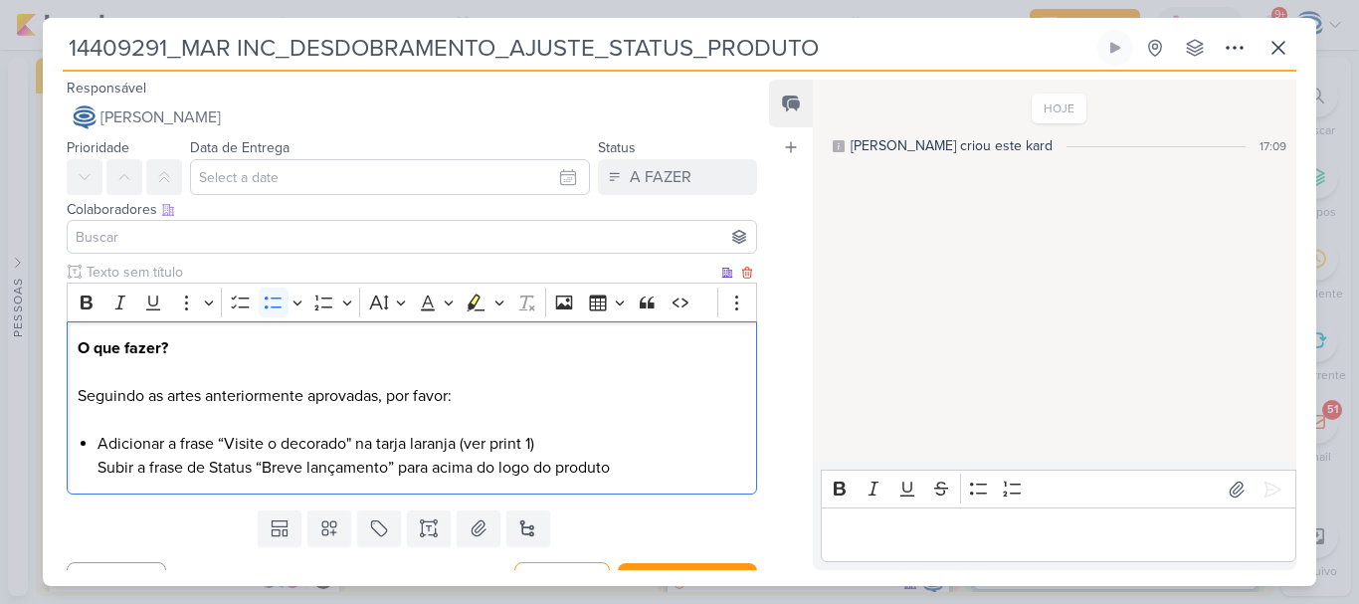
click at [91, 463] on div "O que fazer? Seguindo as artes anteriormente aprovadas, por favor: Adicionar a …" at bounding box center [412, 408] width 690 height 174
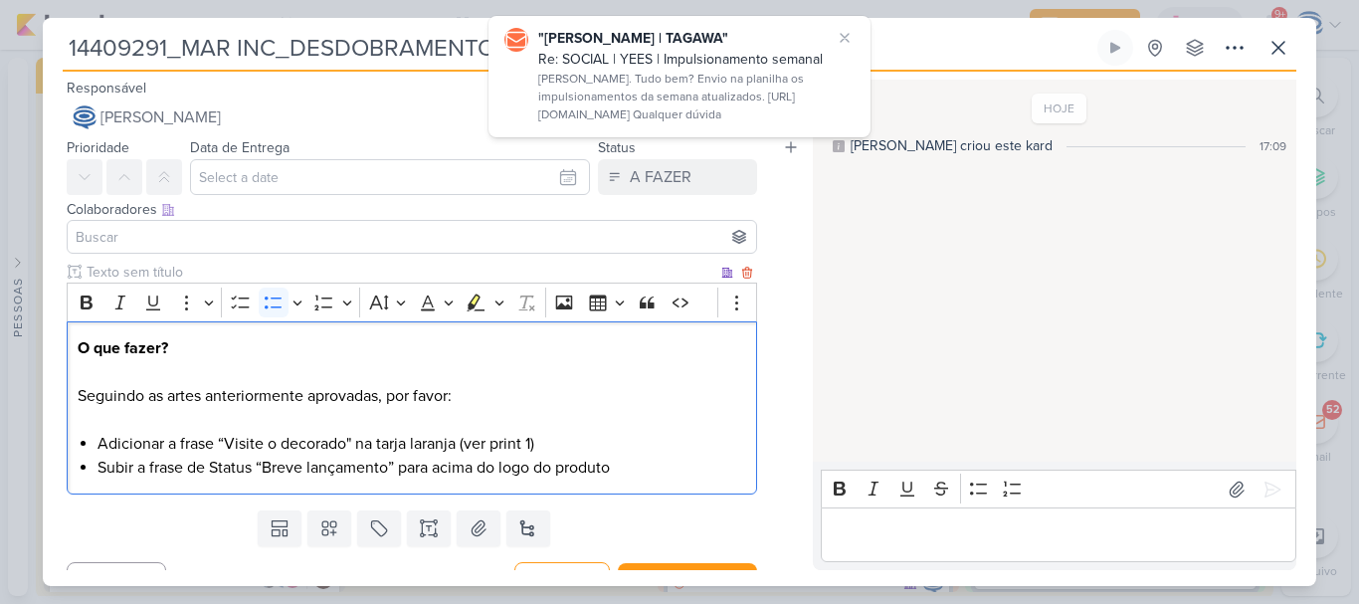
click at [620, 455] on li "Adicionar a frase “Visite o decorado" na tarja laranja (ver print 1)" at bounding box center [421, 444] width 649 height 24
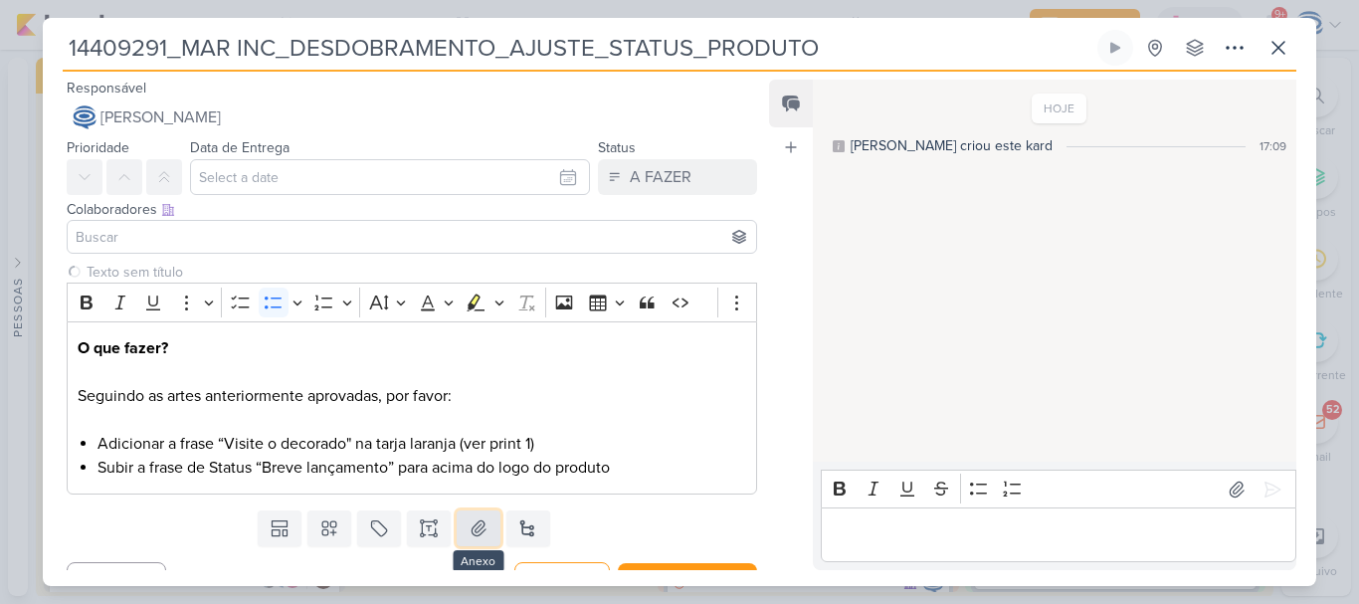
click at [459, 535] on button at bounding box center [479, 528] width 44 height 36
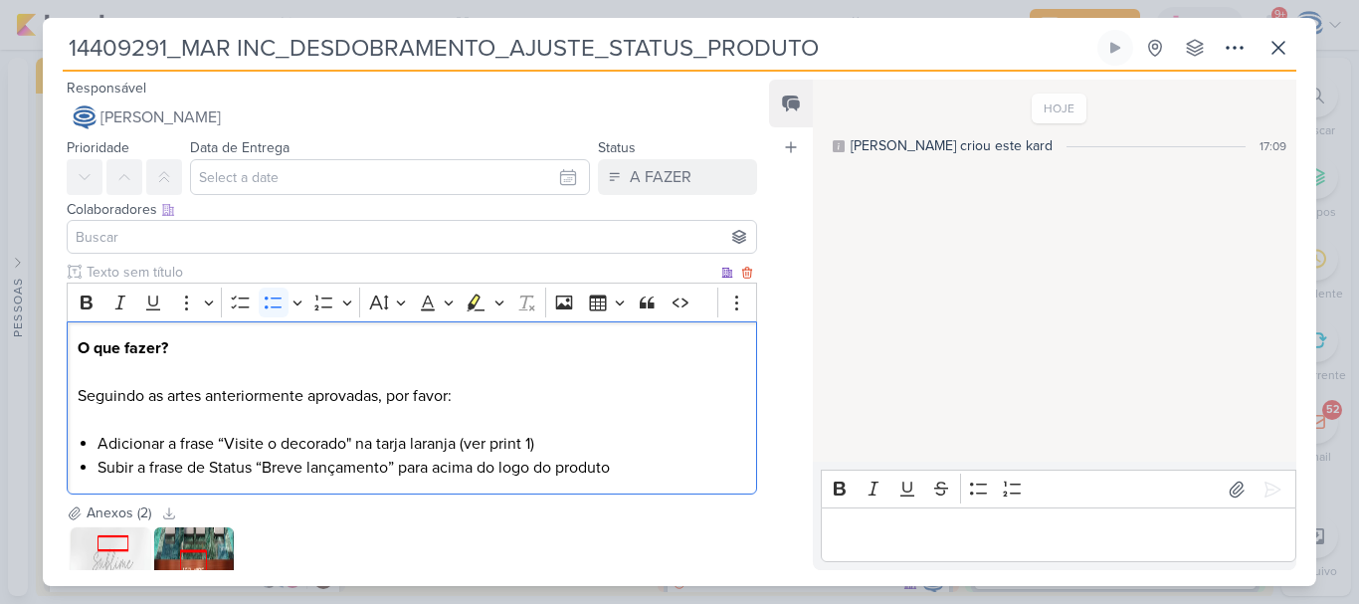
click at [650, 472] on li "Subir a frase de Status “Breve lançamento” para acima do logo do produto" at bounding box center [421, 468] width 649 height 24
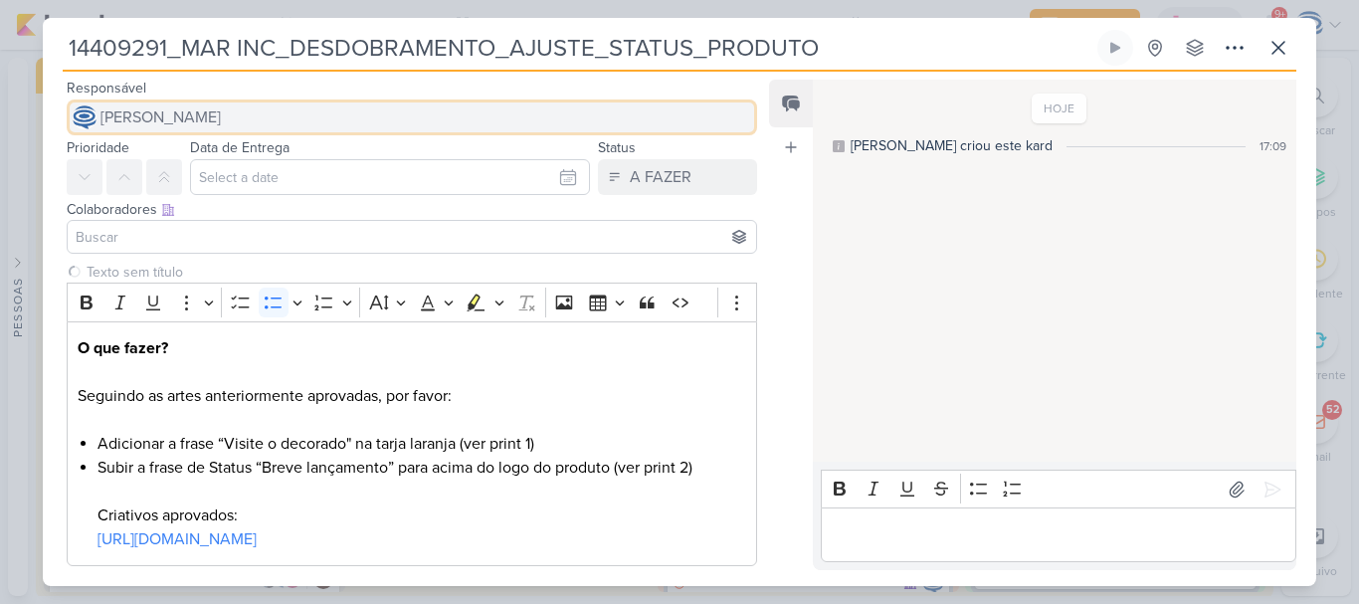
click at [221, 119] on span "[PERSON_NAME]" at bounding box center [160, 117] width 120 height 24
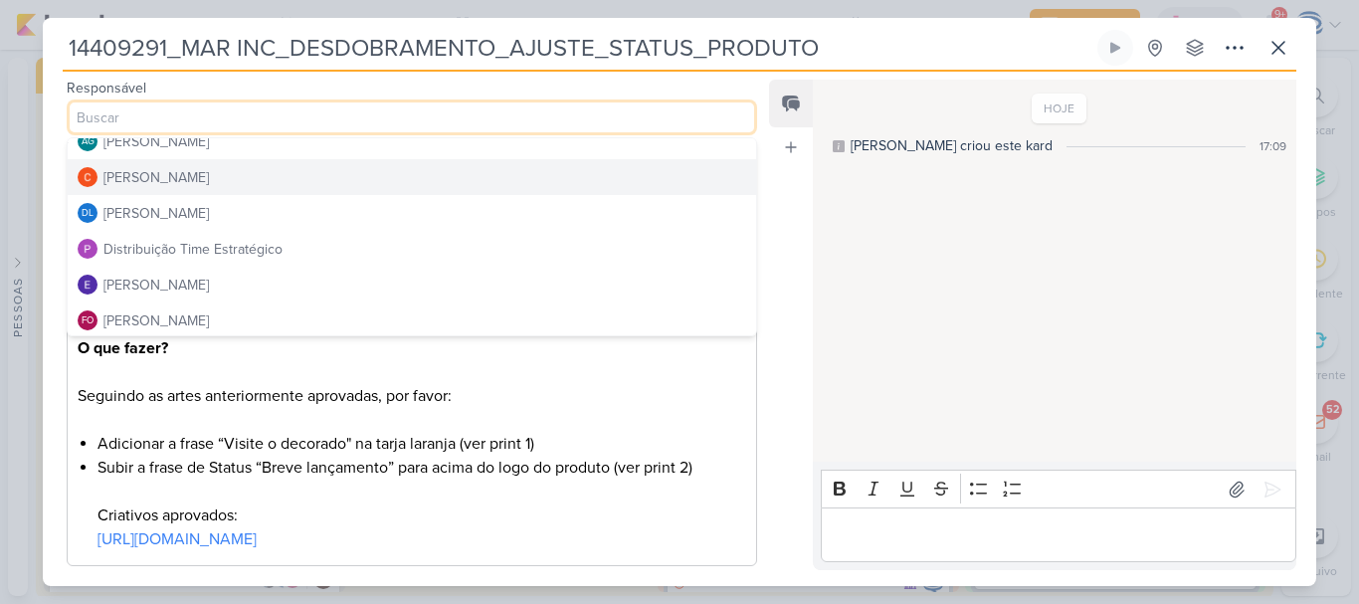
scroll to position [88, 0]
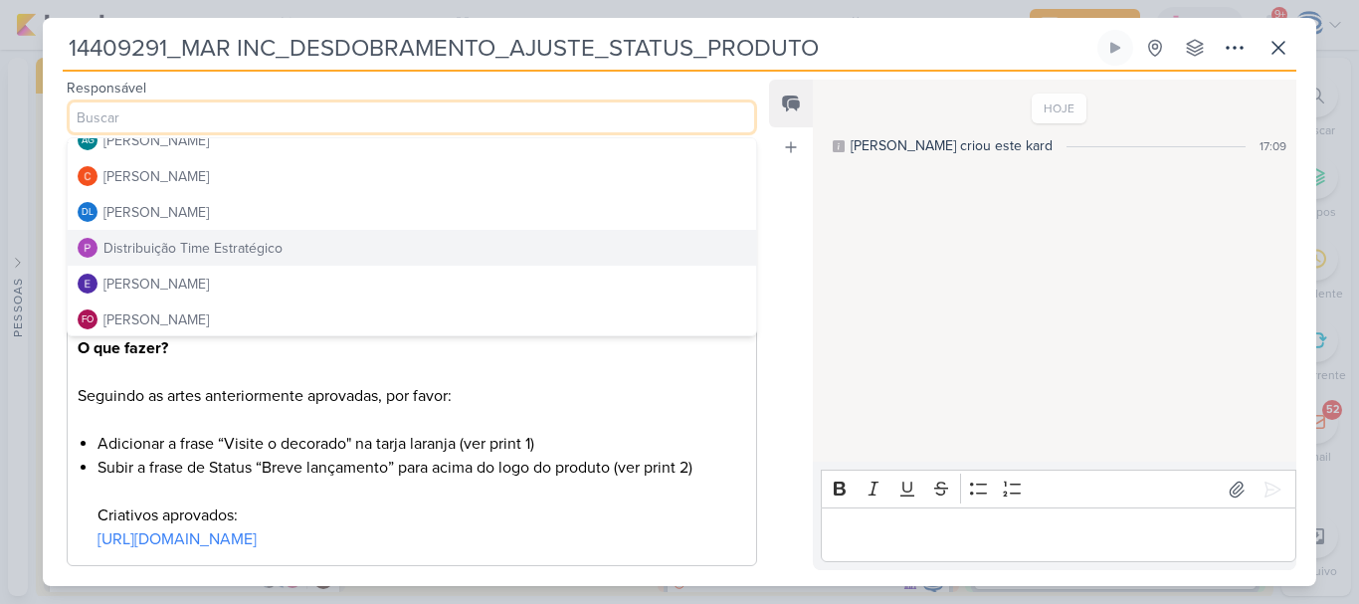
click at [245, 251] on div "Distribuição Time Estratégico" at bounding box center [192, 248] width 179 height 21
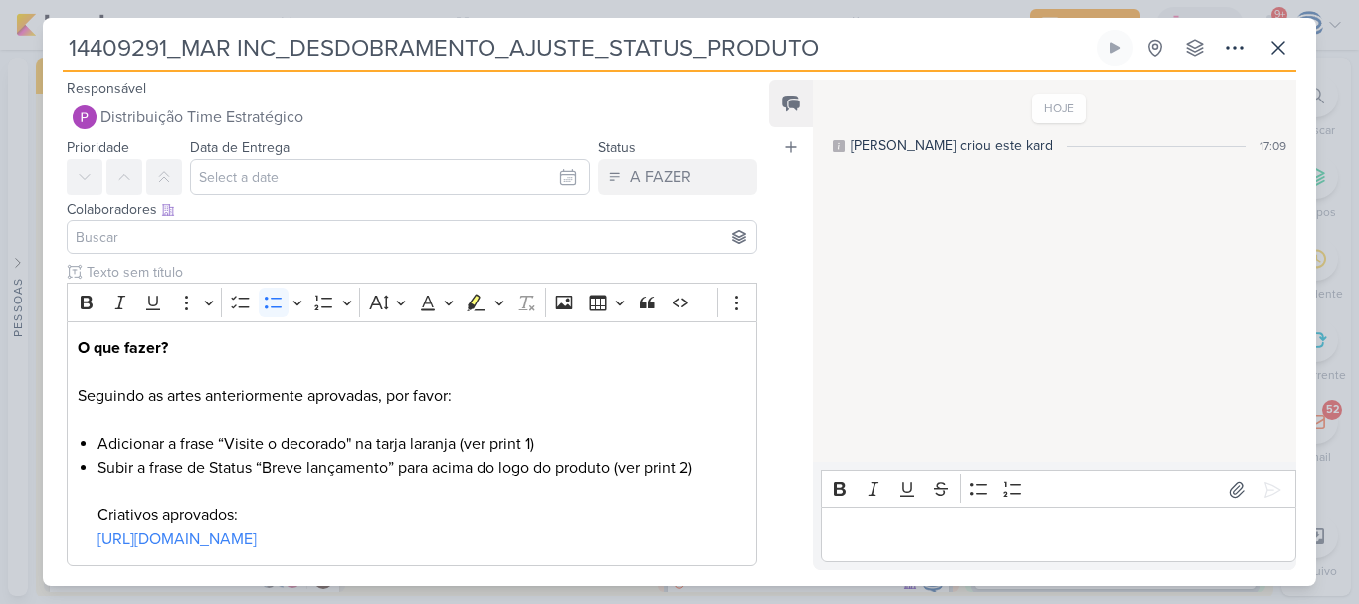
click at [248, 249] on div at bounding box center [412, 237] width 690 height 34
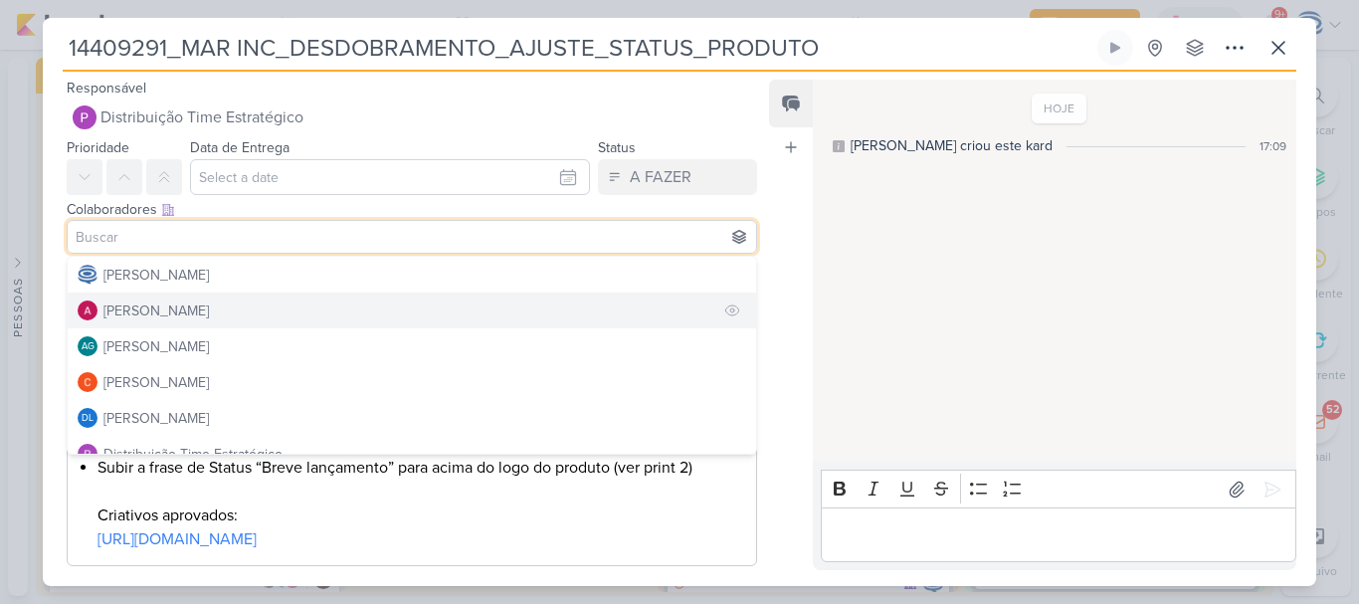
click at [234, 303] on button "[PERSON_NAME]" at bounding box center [412, 310] width 688 height 36
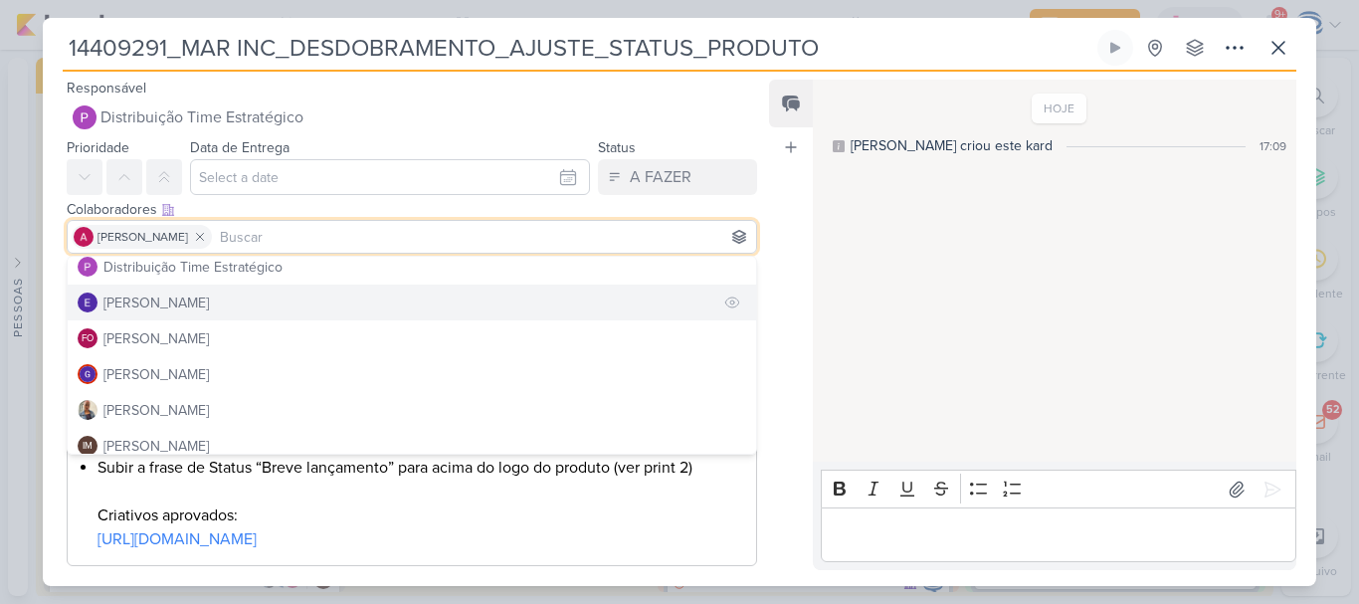
scroll to position [188, 0]
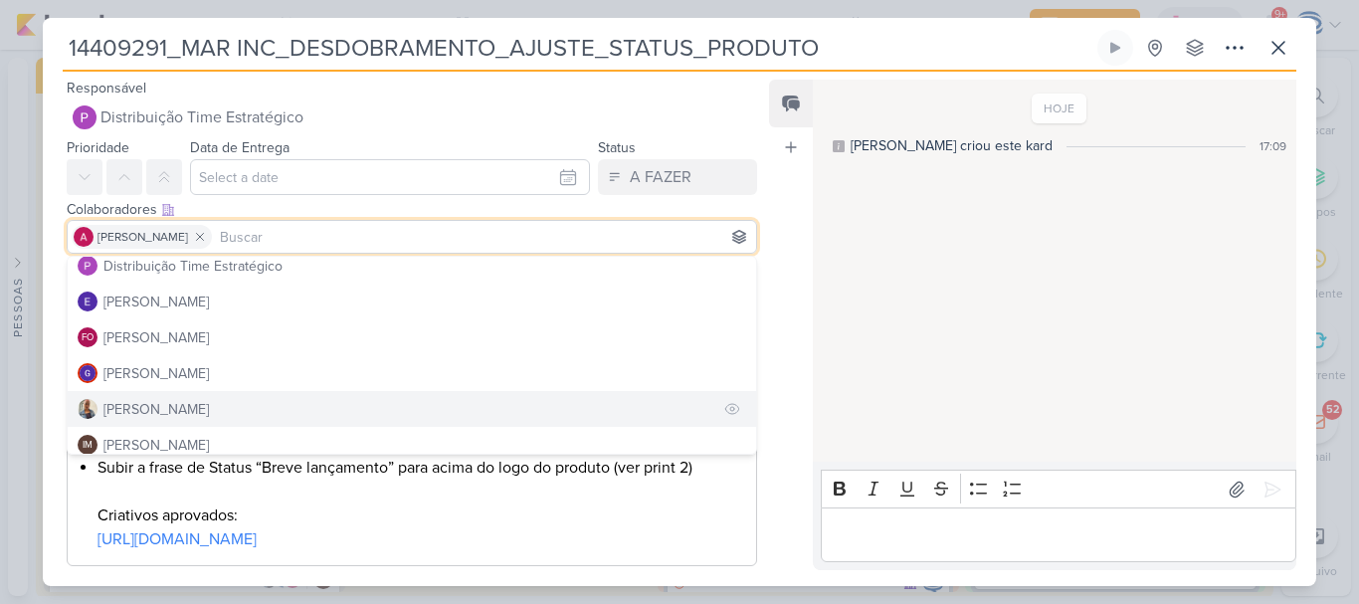
click at [195, 416] on button "[PERSON_NAME]" at bounding box center [412, 409] width 688 height 36
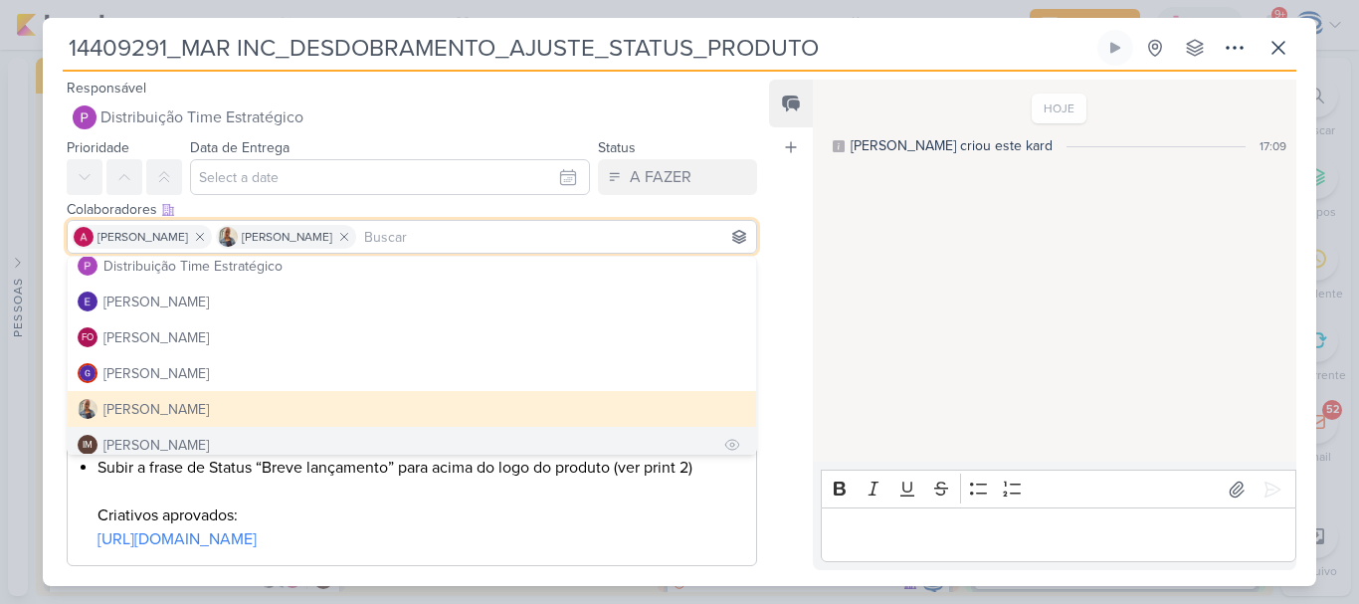
click at [196, 438] on div "[PERSON_NAME]" at bounding box center [155, 445] width 105 height 21
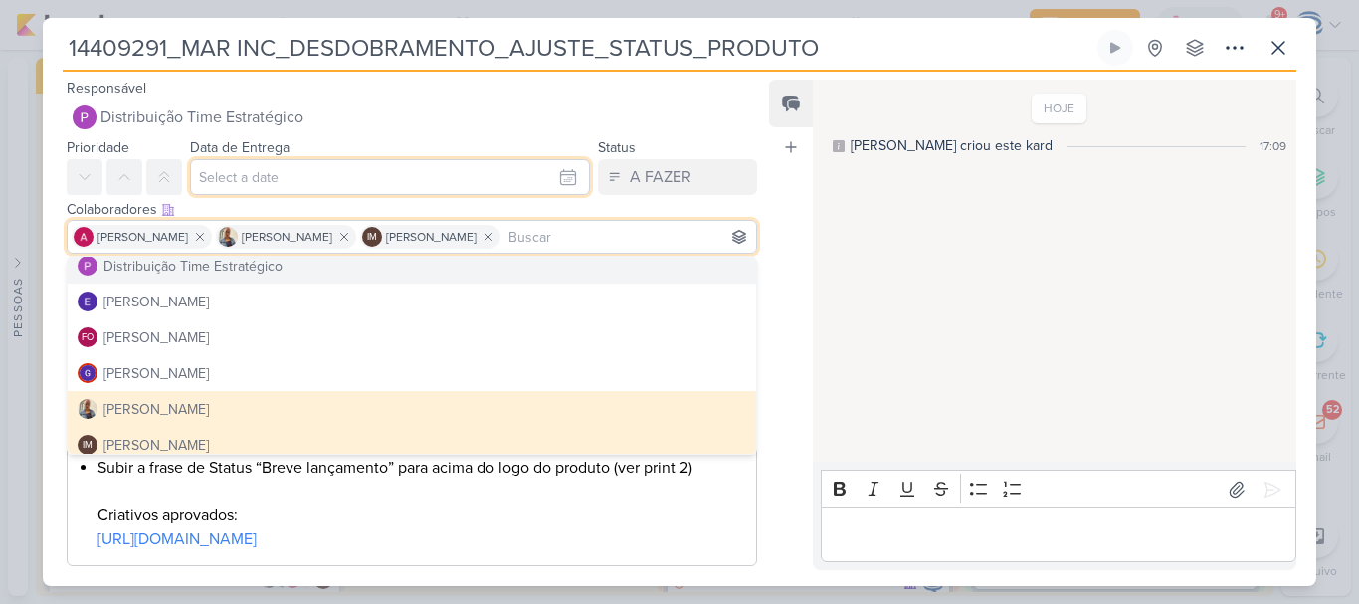
click at [283, 192] on input "text" at bounding box center [390, 177] width 400 height 36
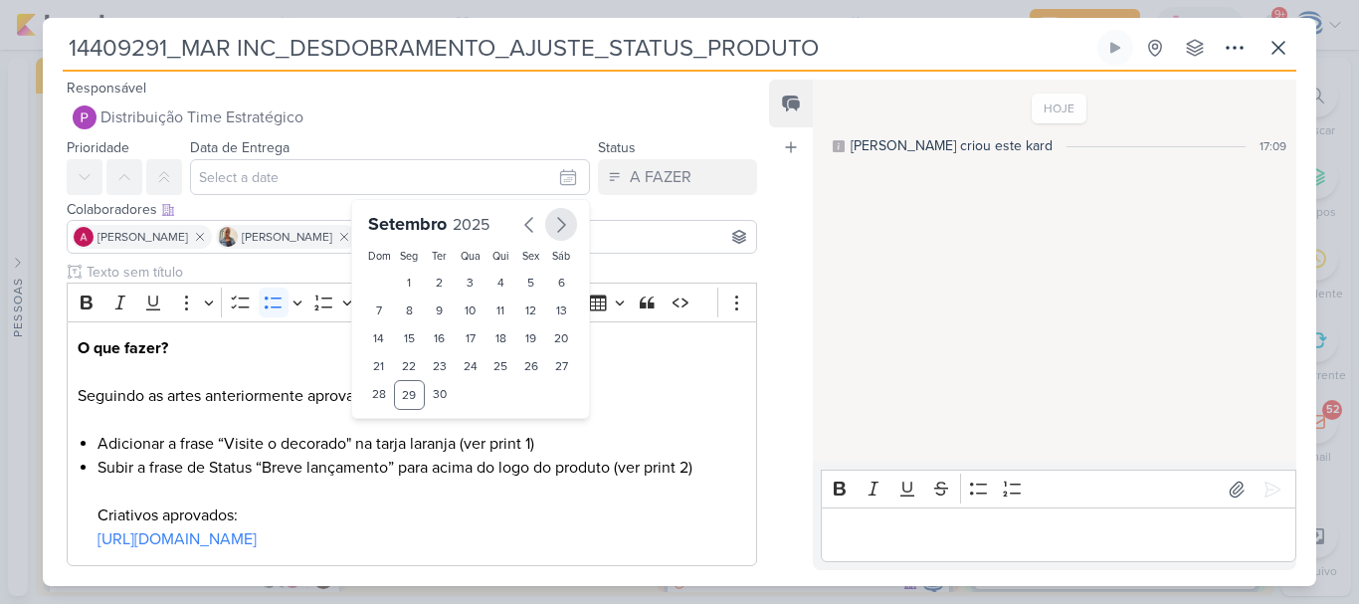
click at [566, 225] on button "button" at bounding box center [561, 224] width 32 height 33
click at [461, 285] on div "1" at bounding box center [470, 283] width 31 height 28
type input "1 de outubro de 2025 às 23:59"
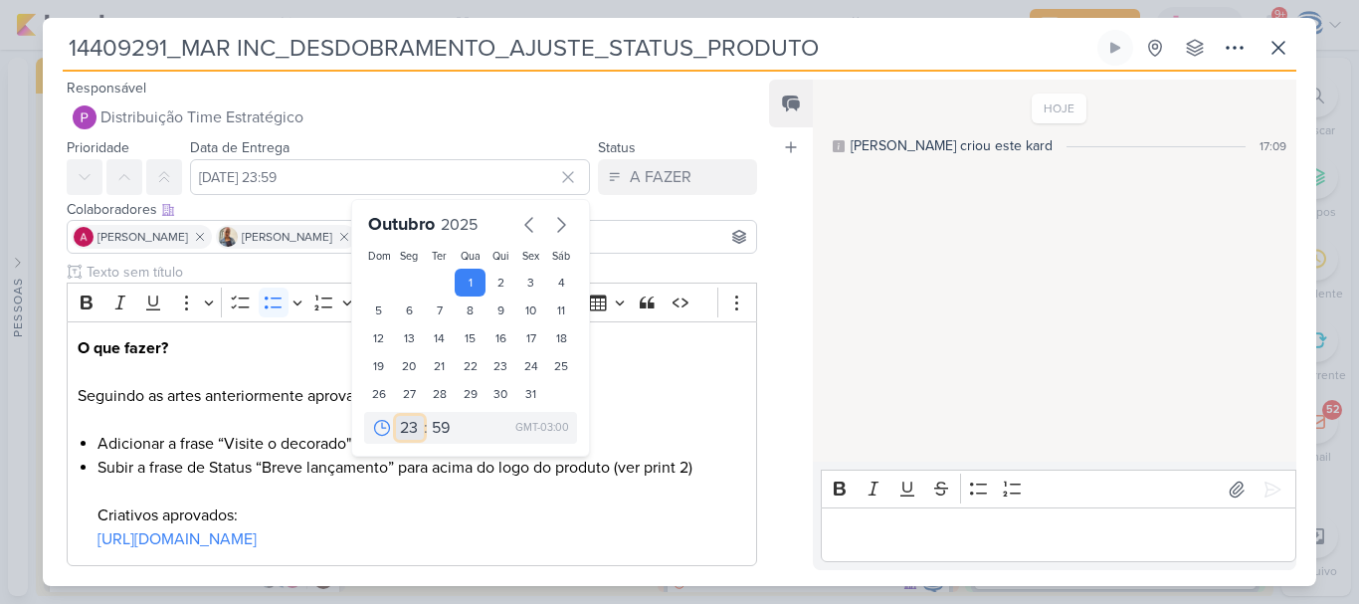
click at [406, 440] on select "00 01 02 03 04 05 06 07 08 09 10 11 12 13 14 15 16 17 18 19 20 21 22 23" at bounding box center [410, 428] width 28 height 24
select select "19"
click at [396, 416] on select "00 01 02 03 04 05 06 07 08 09 10 11 12 13 14 15 16 17 18 19 20 21 22 23" at bounding box center [410, 428] width 28 height 24
type input "1 de outubro de 2025 às 19:59"
click at [396, 438] on select "00 01 02 03 04 05 06 07 08 09 10 11 12 13 14 15 16 17 18 19 20 21 22 23" at bounding box center [410, 428] width 28 height 24
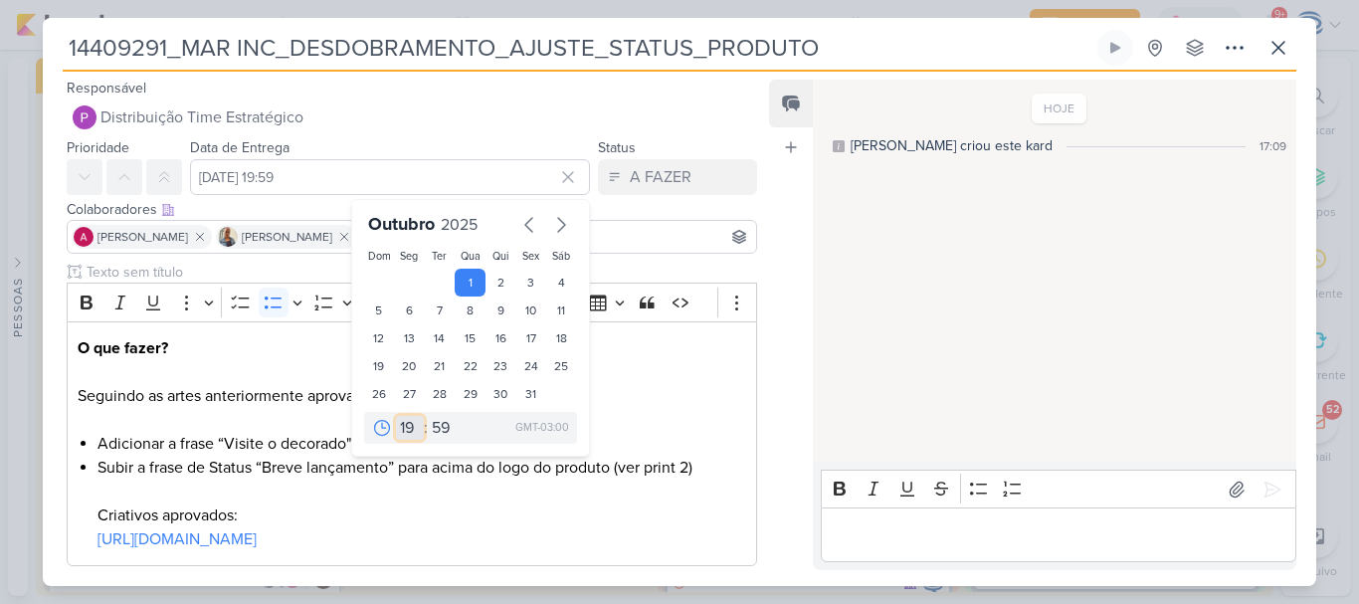
select select "16"
click at [396, 416] on select "00 01 02 03 04 05 06 07 08 09 10 11 12 13 14 15 16 17 18 19 20 21 22 23" at bounding box center [410, 428] width 28 height 24
type input "1 de outubro de 2025 às 16:59"
click at [432, 427] on select "00 05 10 15 20 25 30 35 40 45 50 55 59" at bounding box center [442, 428] width 28 height 24
select select "0"
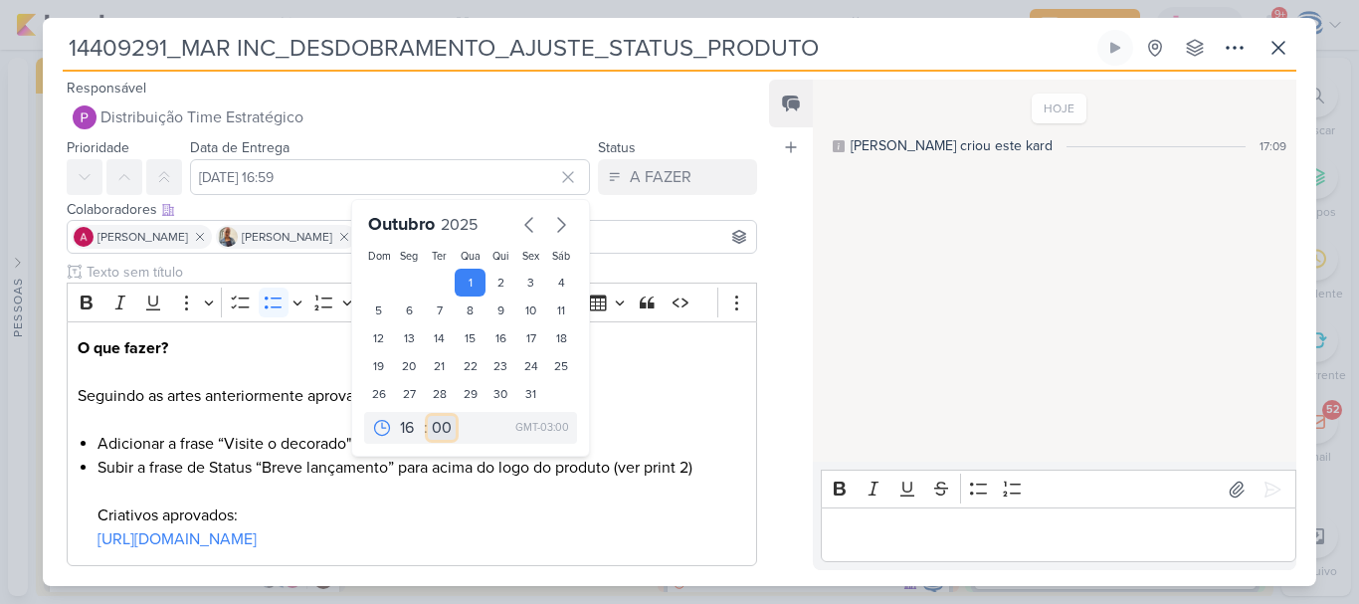
click at [428, 416] on select "00 05 10 15 20 25 30 35 40 45 50 55 59" at bounding box center [442, 428] width 28 height 24
type input "1 de outubro de 2025 às 16:00"
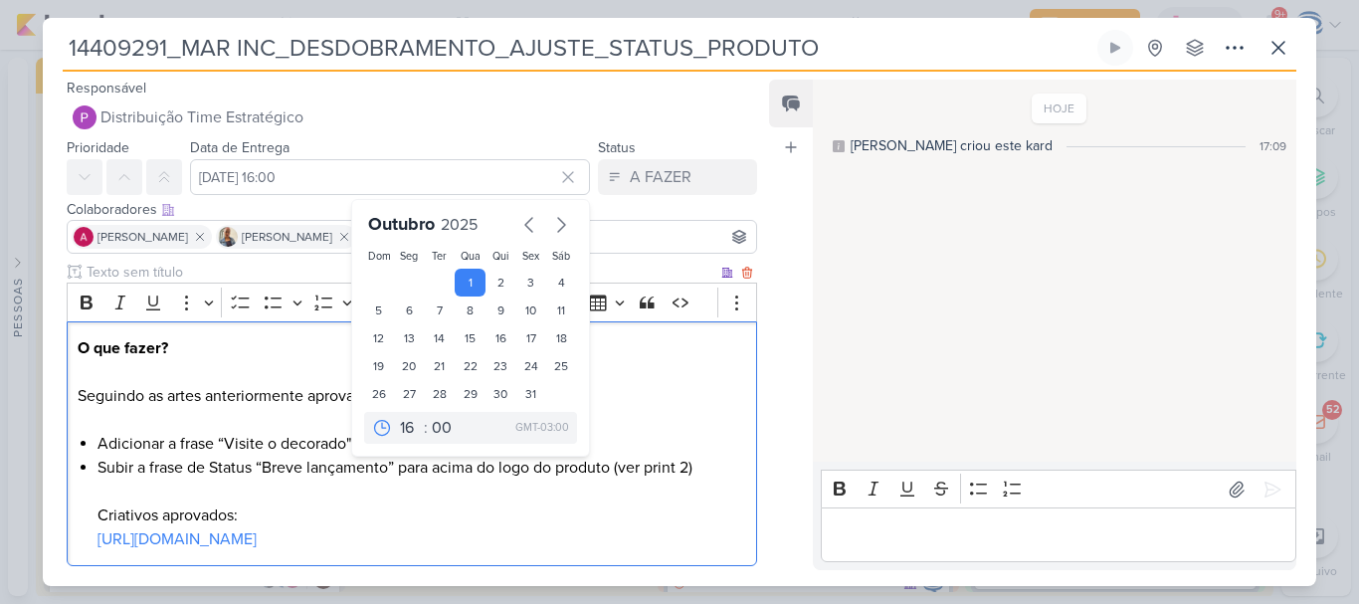
click at [658, 382] on p "O que fazer? Seguindo as artes anteriormente aprovadas, por favor:" at bounding box center [412, 372] width 668 height 72
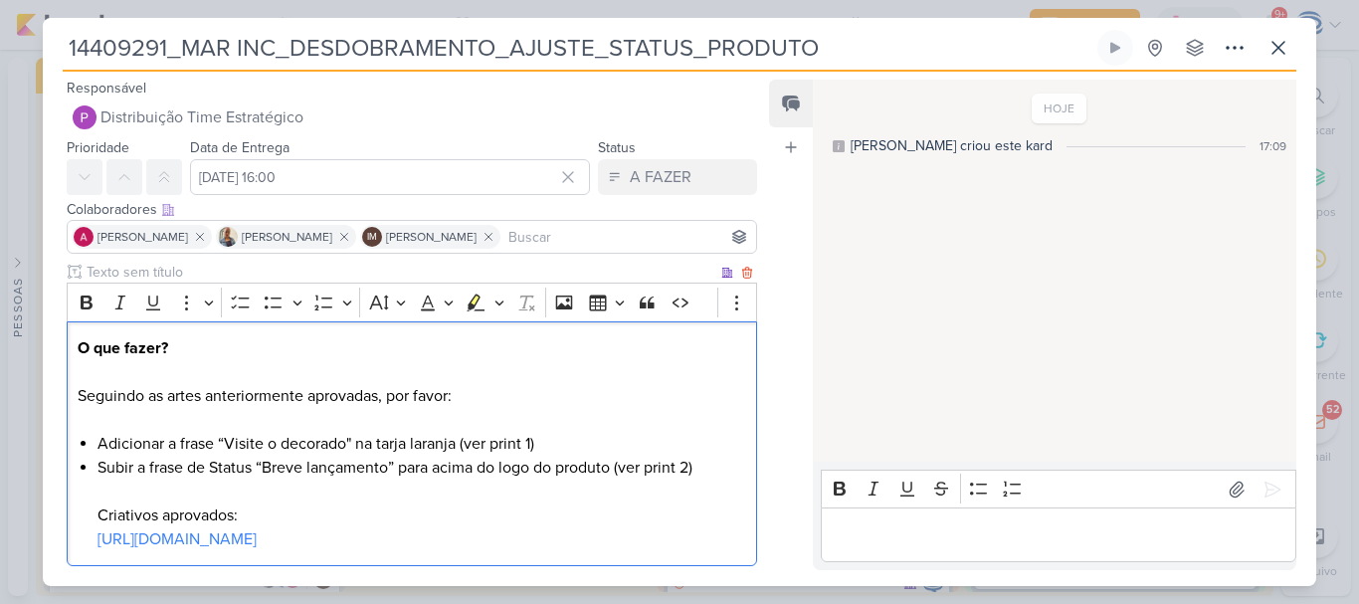
scroll to position [223, 0]
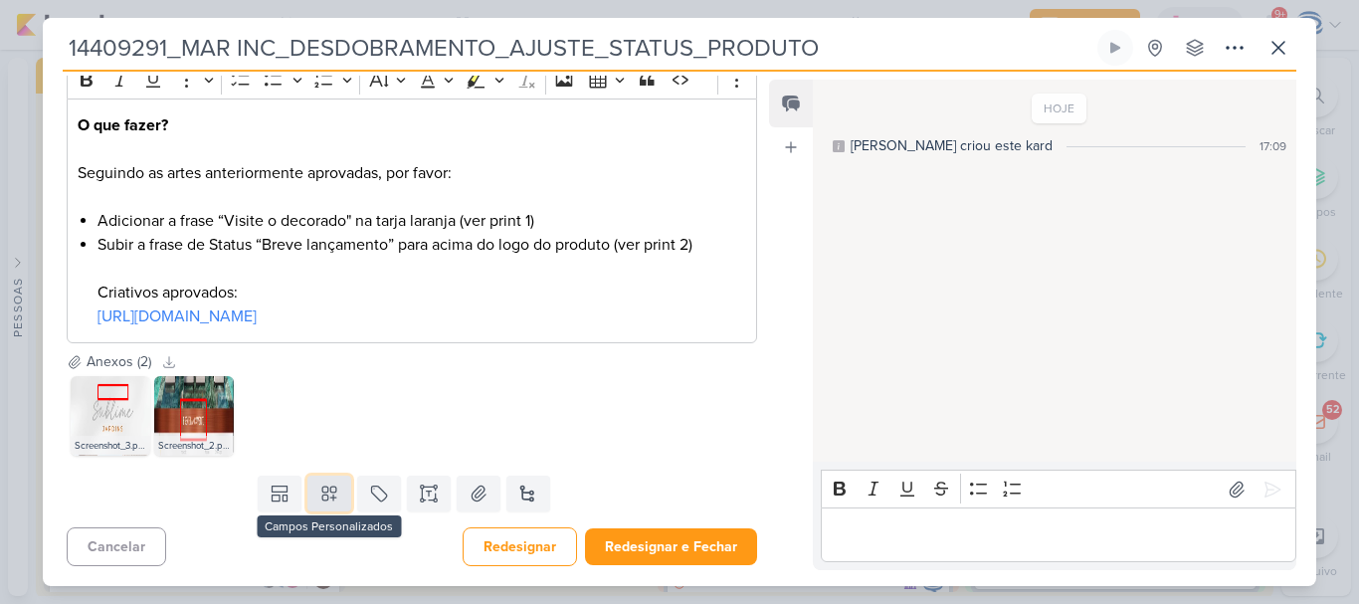
click at [324, 490] on icon at bounding box center [329, 494] width 14 height 14
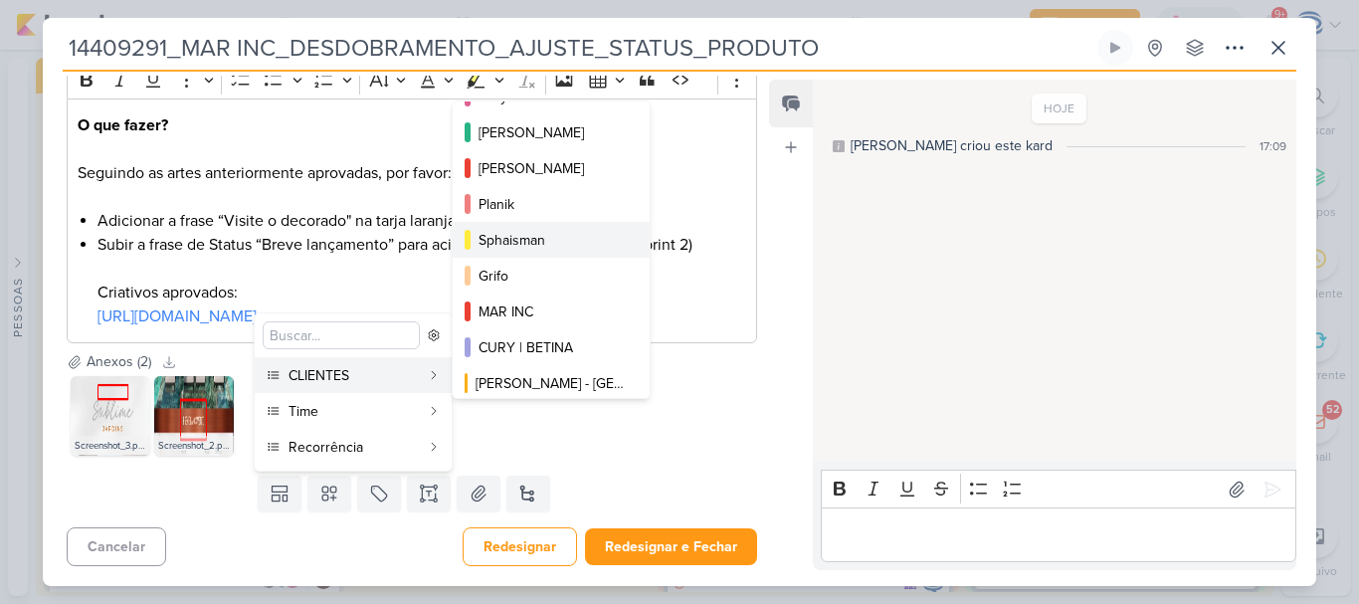
scroll to position [324, 0]
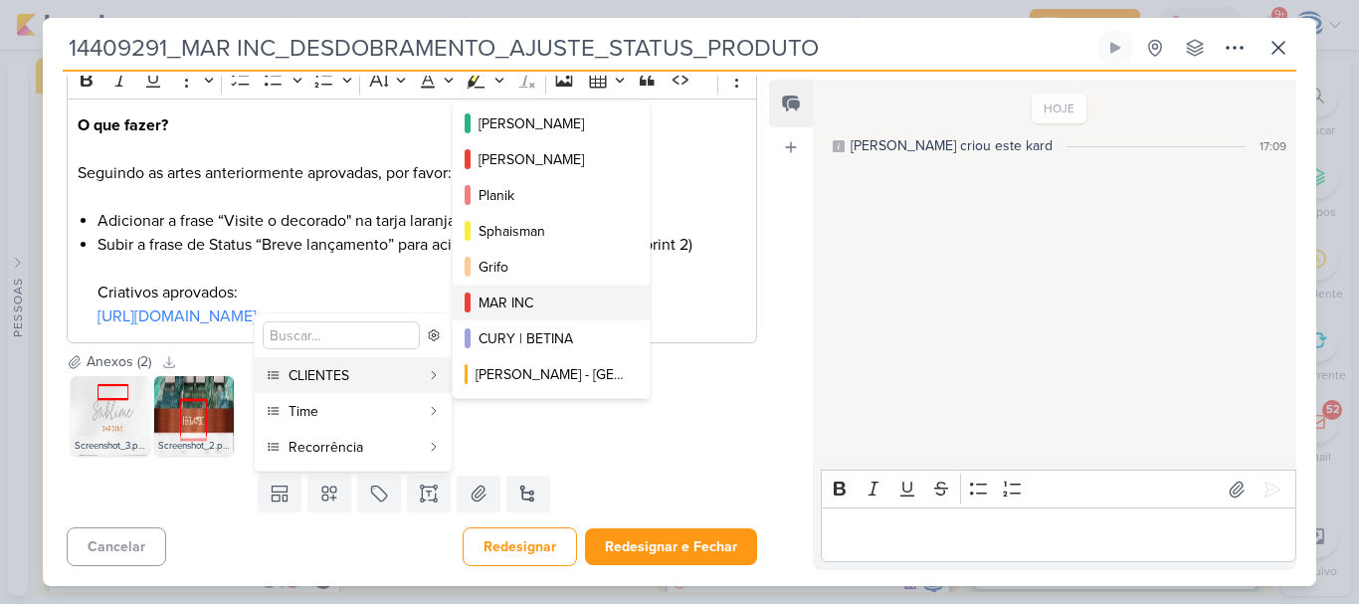
click at [553, 302] on div "MAR INC" at bounding box center [551, 302] width 147 height 21
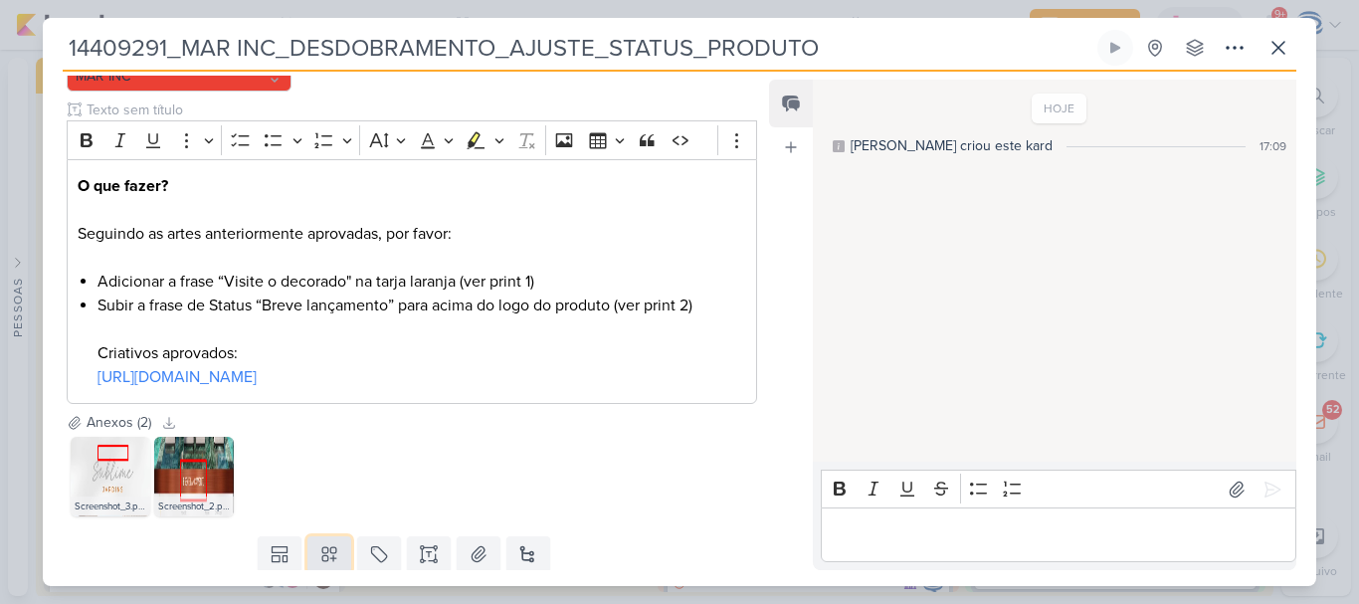
click at [321, 542] on button at bounding box center [329, 554] width 44 height 36
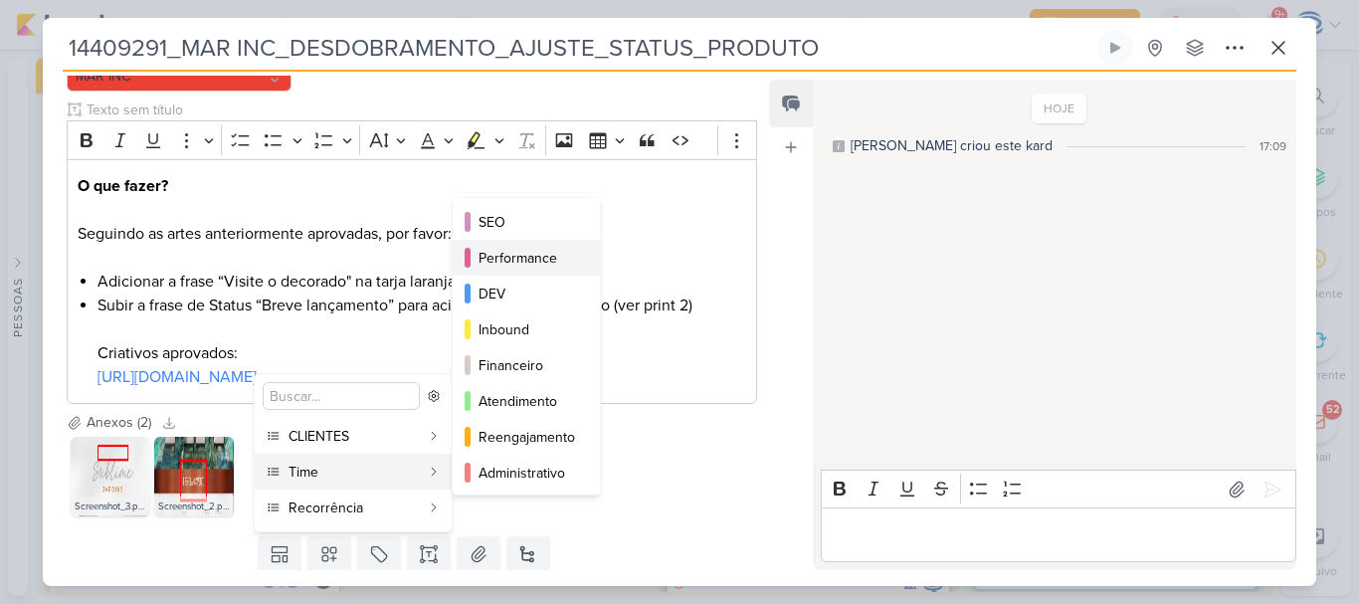
click at [544, 254] on div "Performance" at bounding box center [526, 258] width 97 height 21
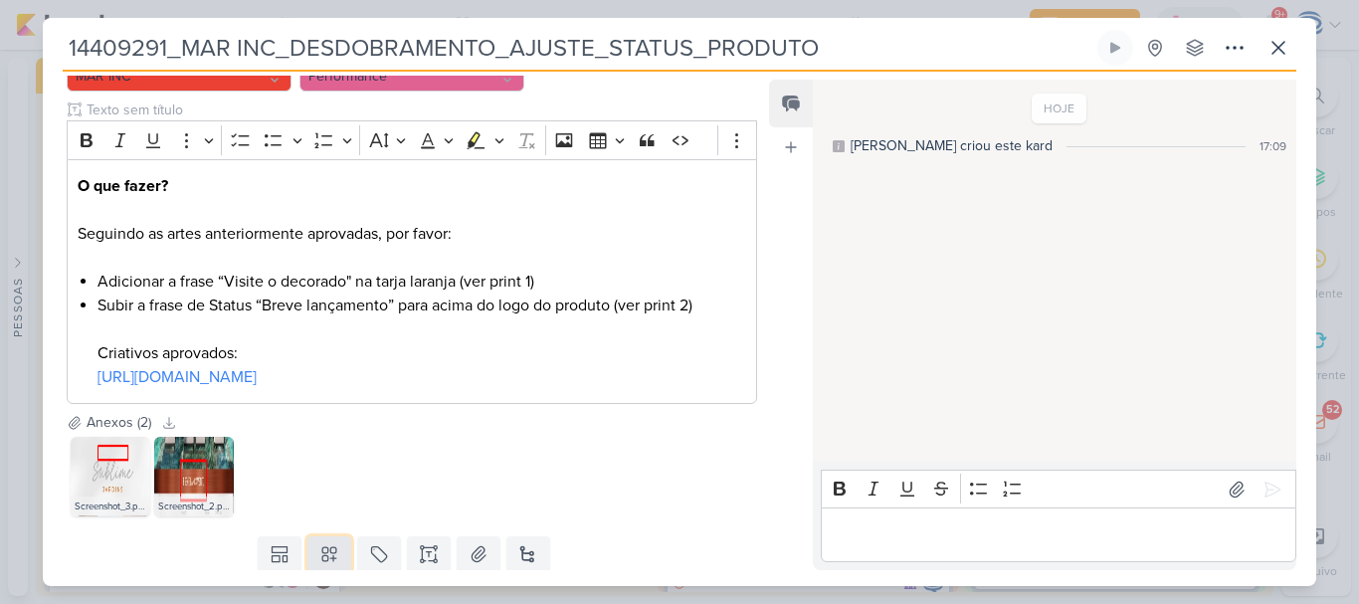
click at [337, 551] on button at bounding box center [329, 554] width 44 height 36
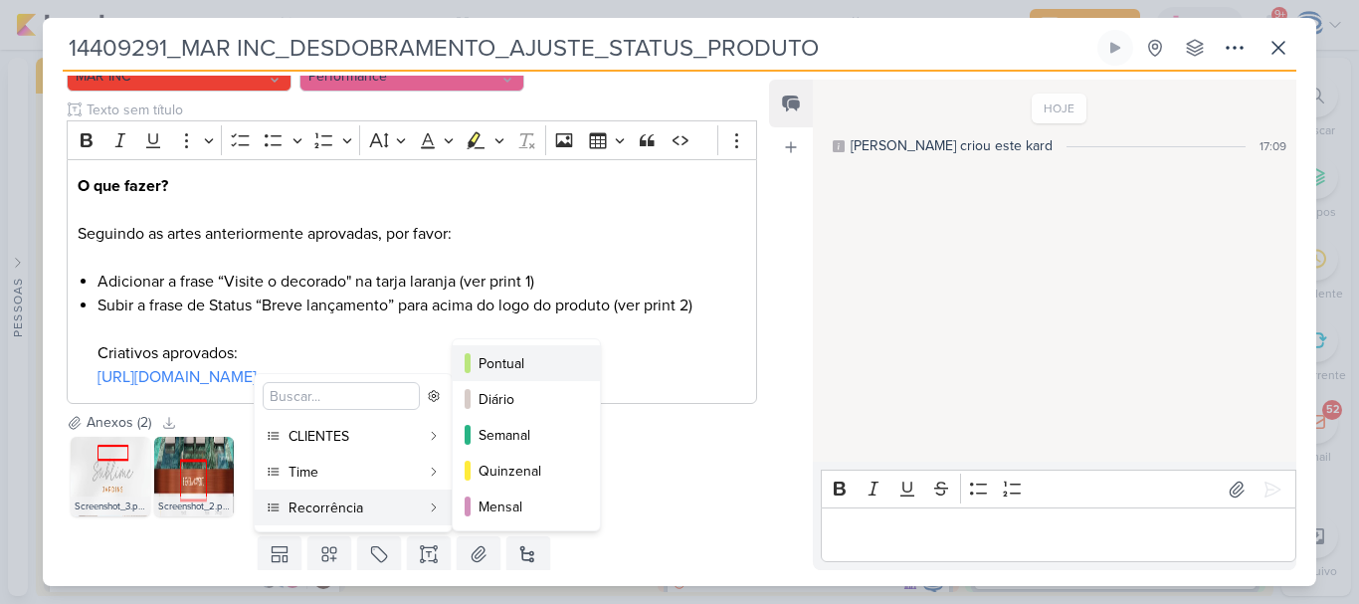
click at [519, 378] on button "Pontual" at bounding box center [526, 363] width 147 height 36
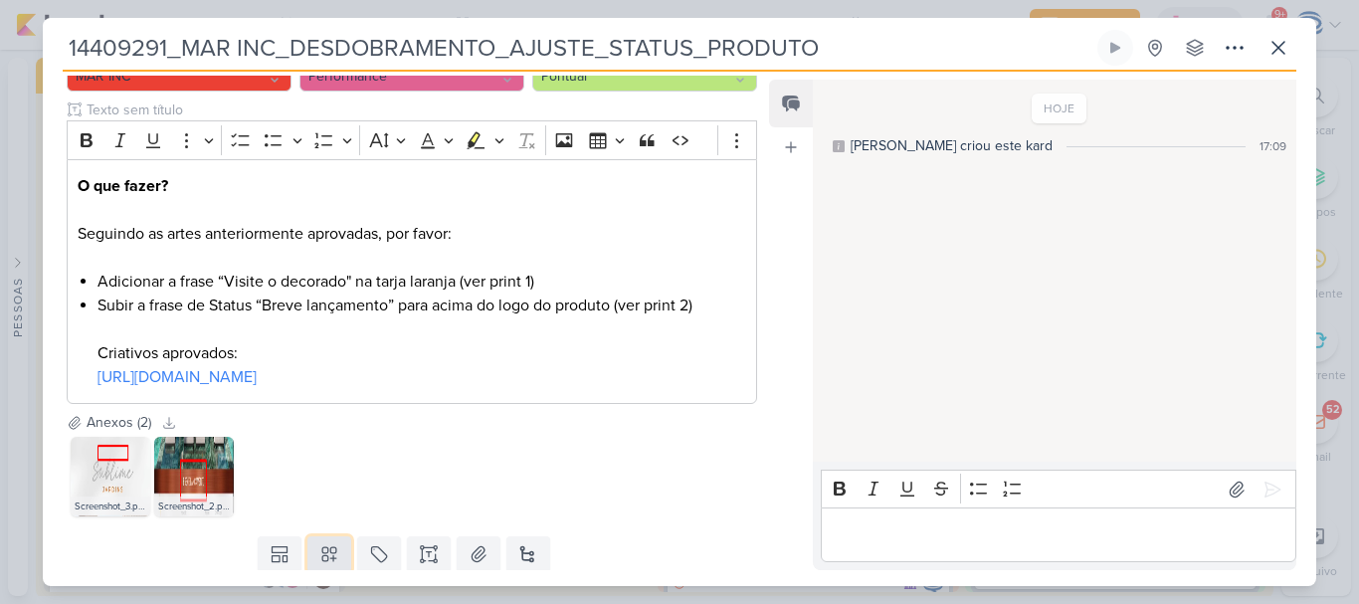
click at [325, 554] on icon at bounding box center [329, 554] width 20 height 20
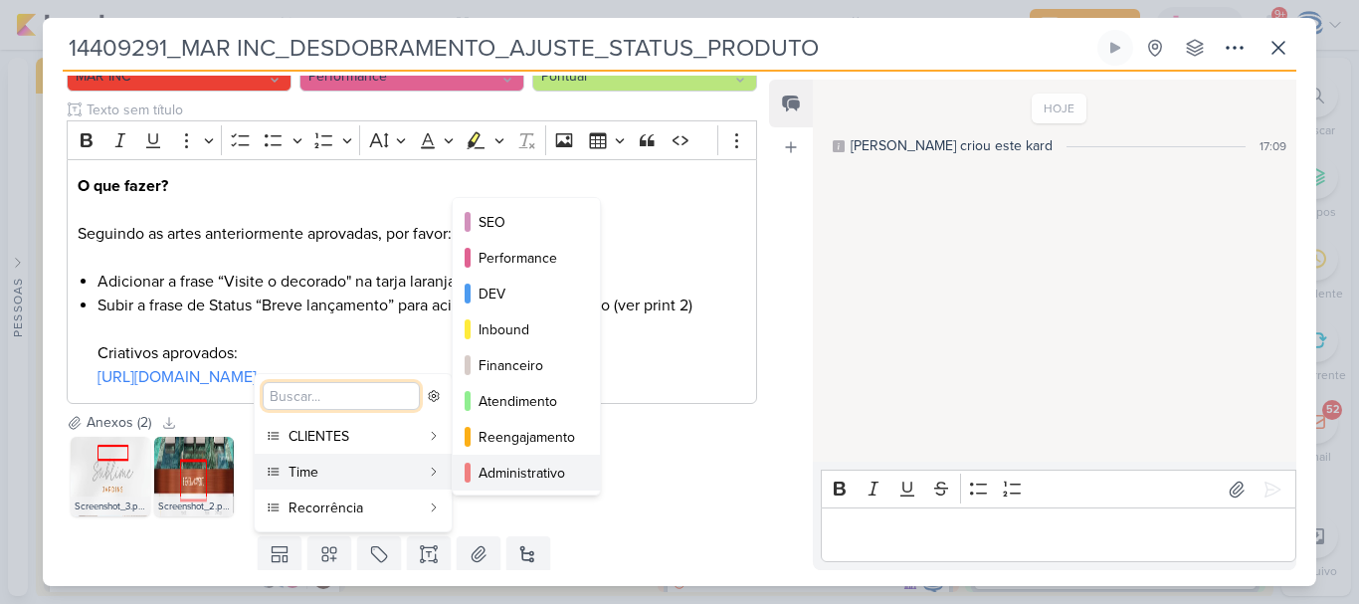
scroll to position [181, 0]
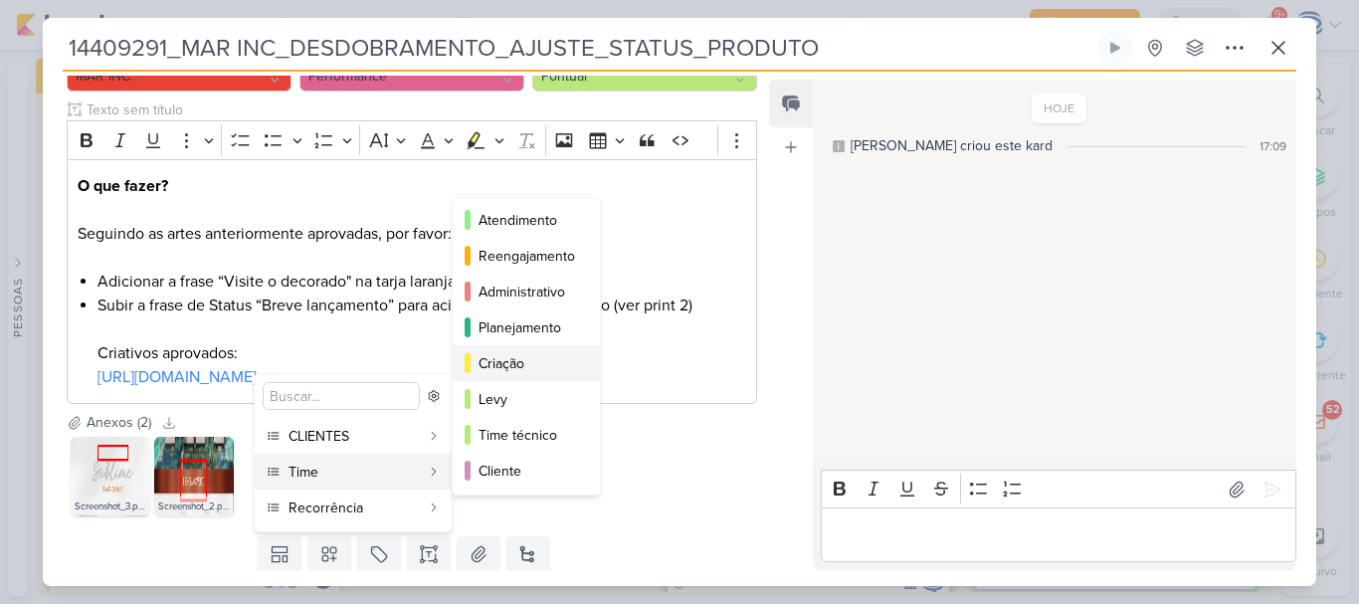
click at [521, 356] on div "Criação" at bounding box center [526, 363] width 97 height 21
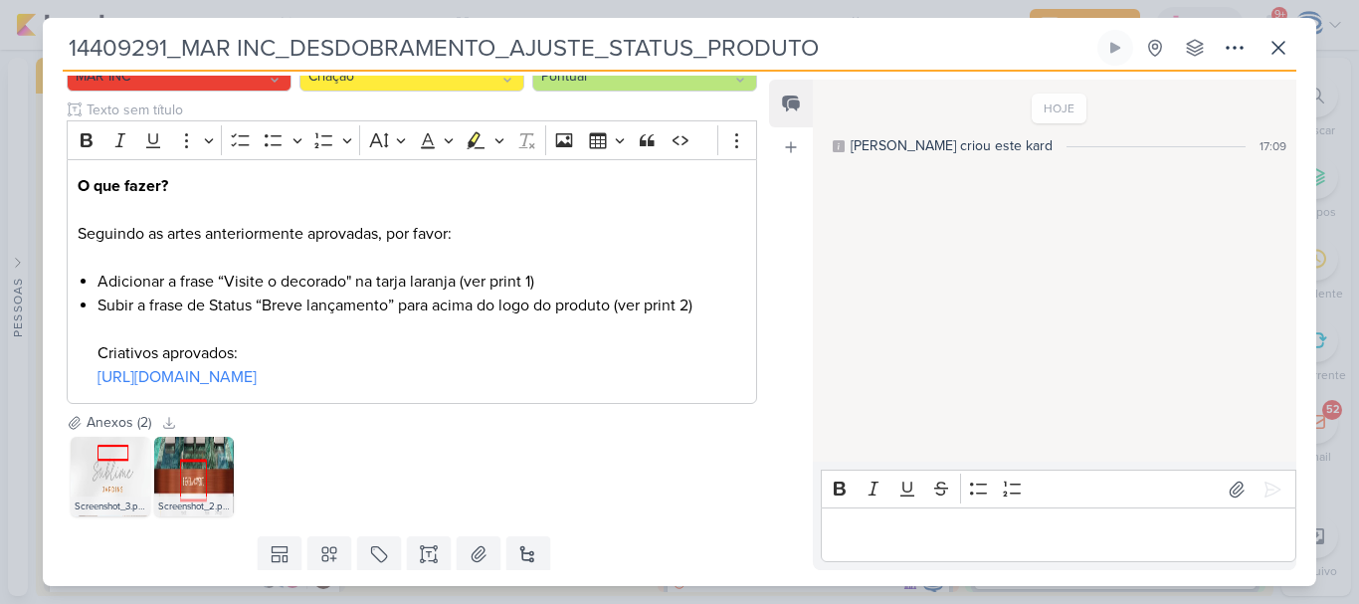
scroll to position [284, 0]
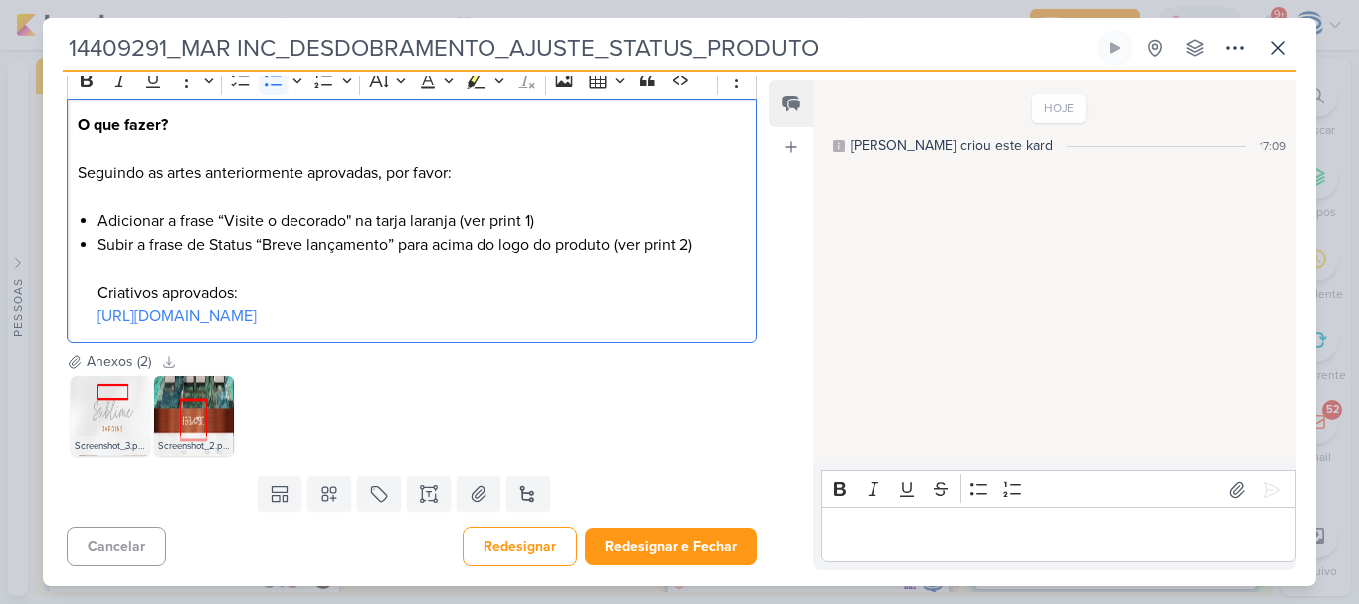
click at [679, 325] on li "Subir a frase de Status “Breve lançamento” para acima do logo do produto (ver p…" at bounding box center [421, 280] width 649 height 95
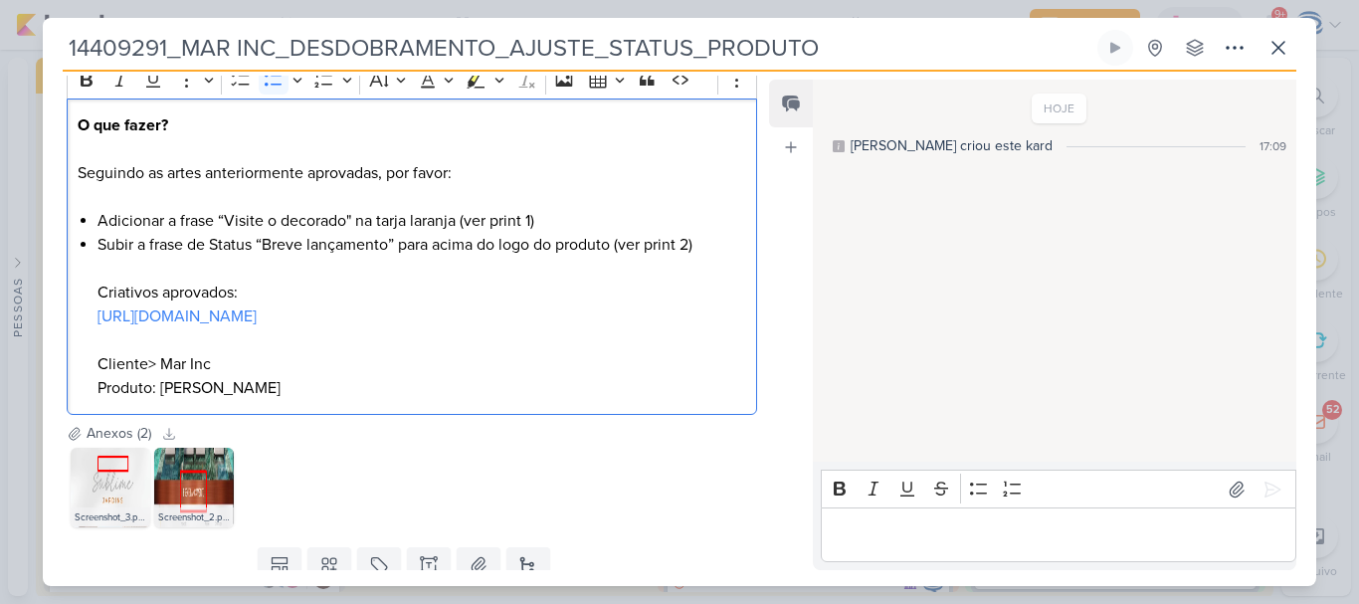
click at [153, 360] on li "Subir a frase de Status “Breve lançamento” para acima do logo do produto (ver p…" at bounding box center [421, 316] width 649 height 167
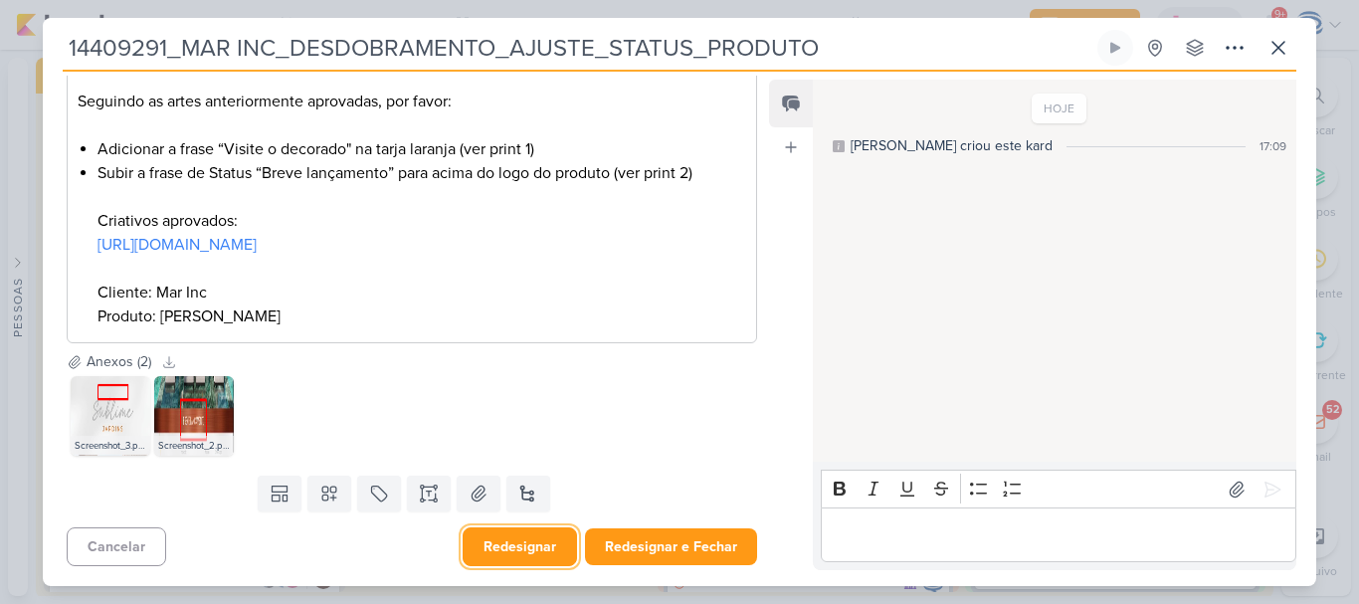
click at [537, 561] on button "Redesignar" at bounding box center [520, 546] width 114 height 39
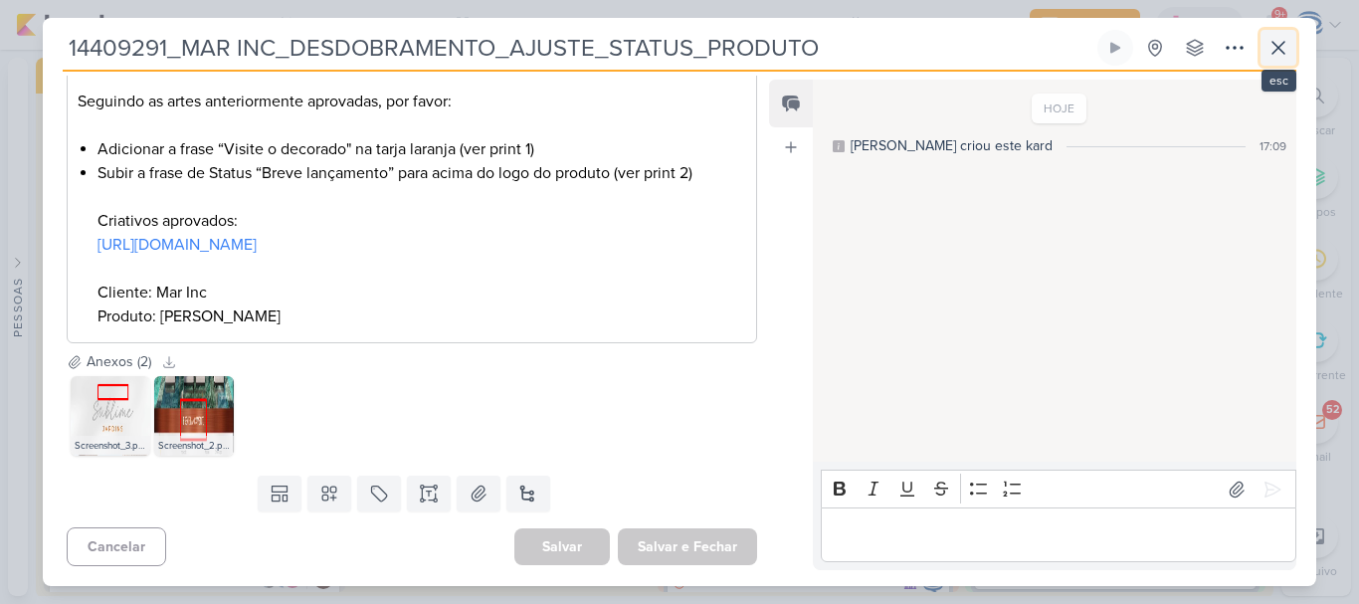
click at [1284, 45] on icon at bounding box center [1278, 48] width 24 height 24
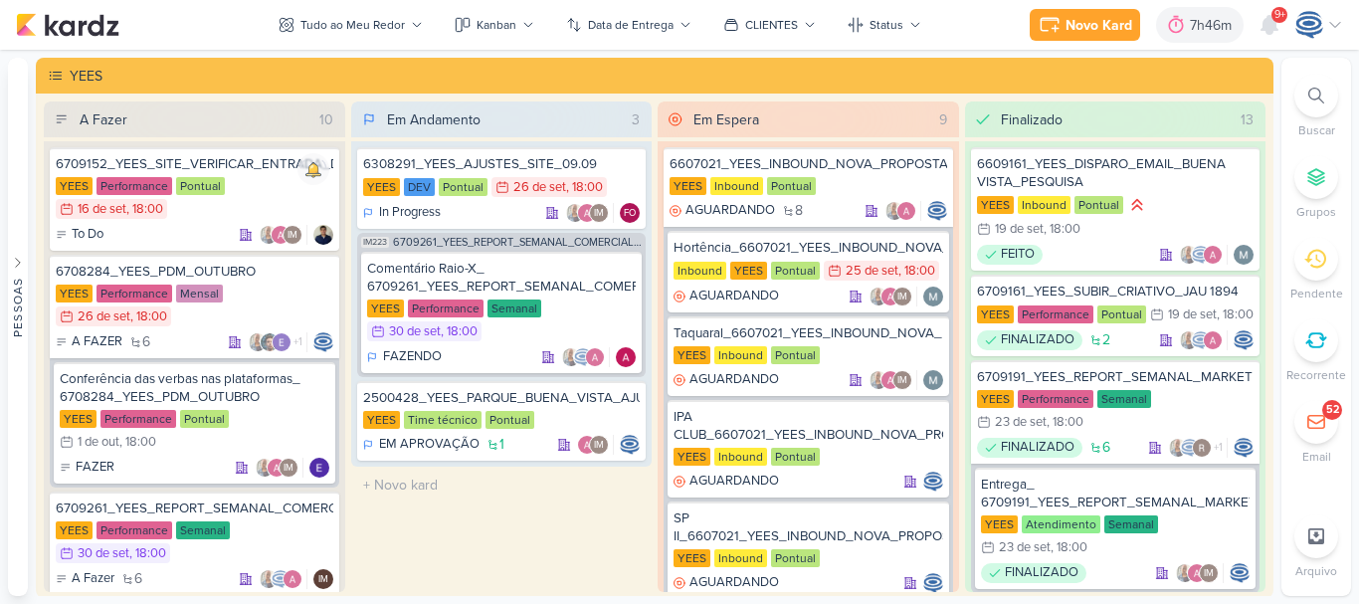
click at [1282, 23] on span "9+" at bounding box center [1279, 15] width 11 height 16
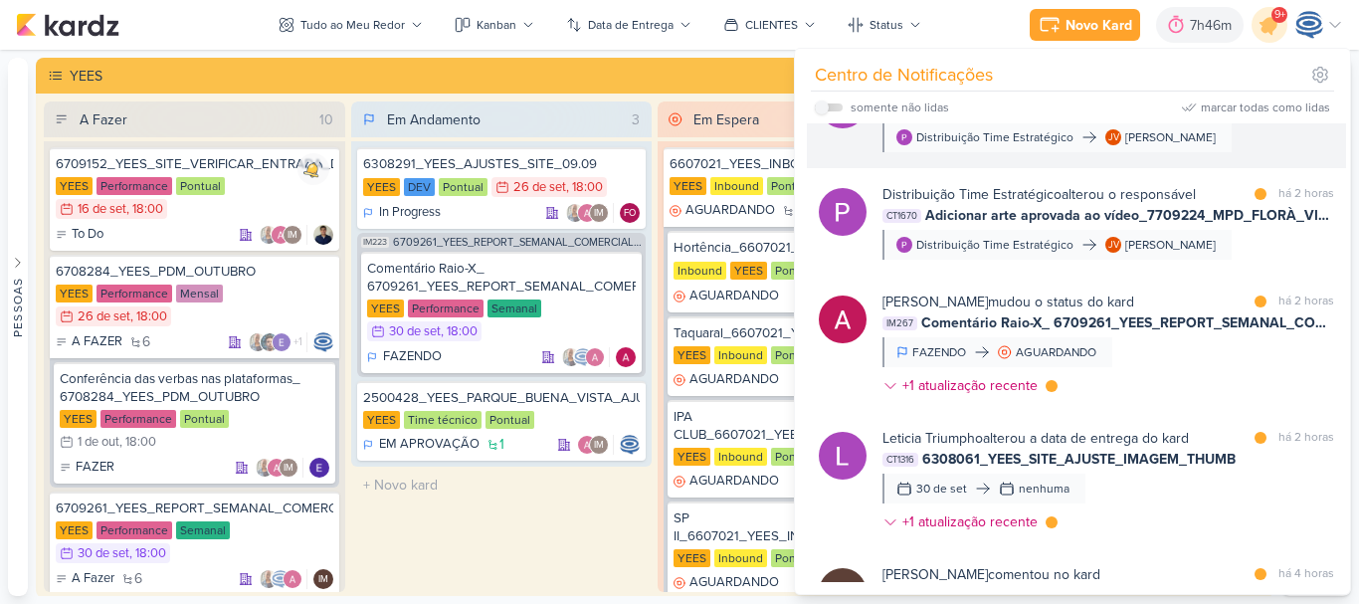
scroll to position [181, 0]
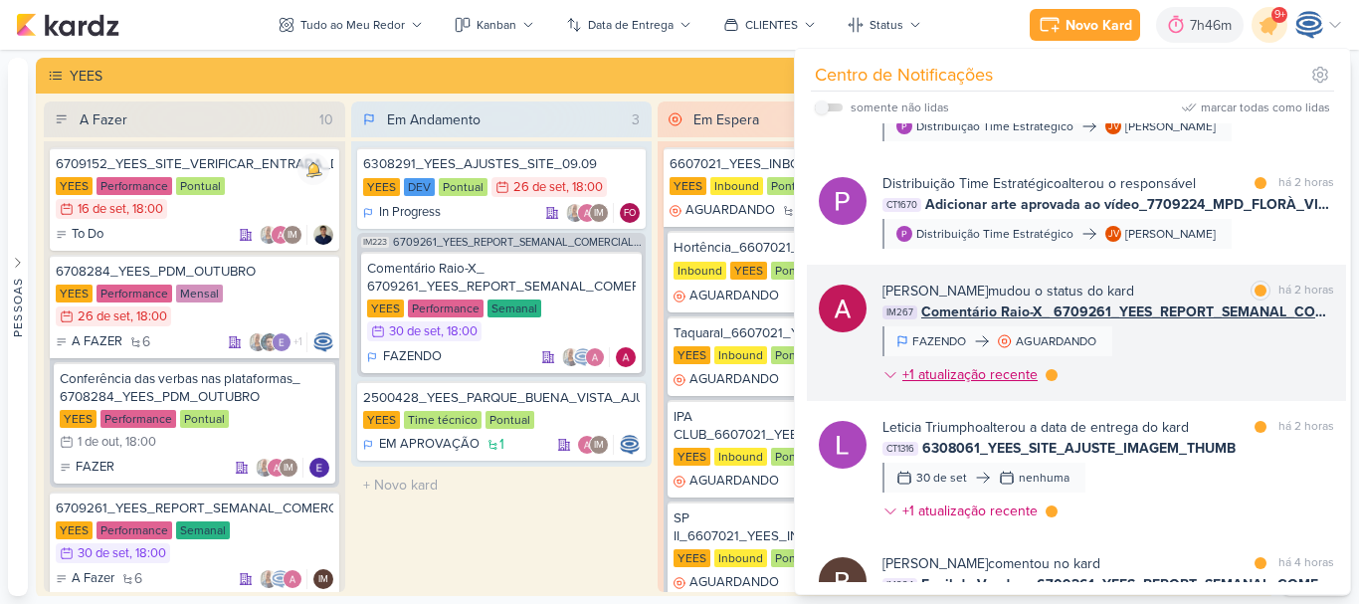
click at [1033, 375] on div "+1 atualização recente" at bounding box center [971, 374] width 139 height 21
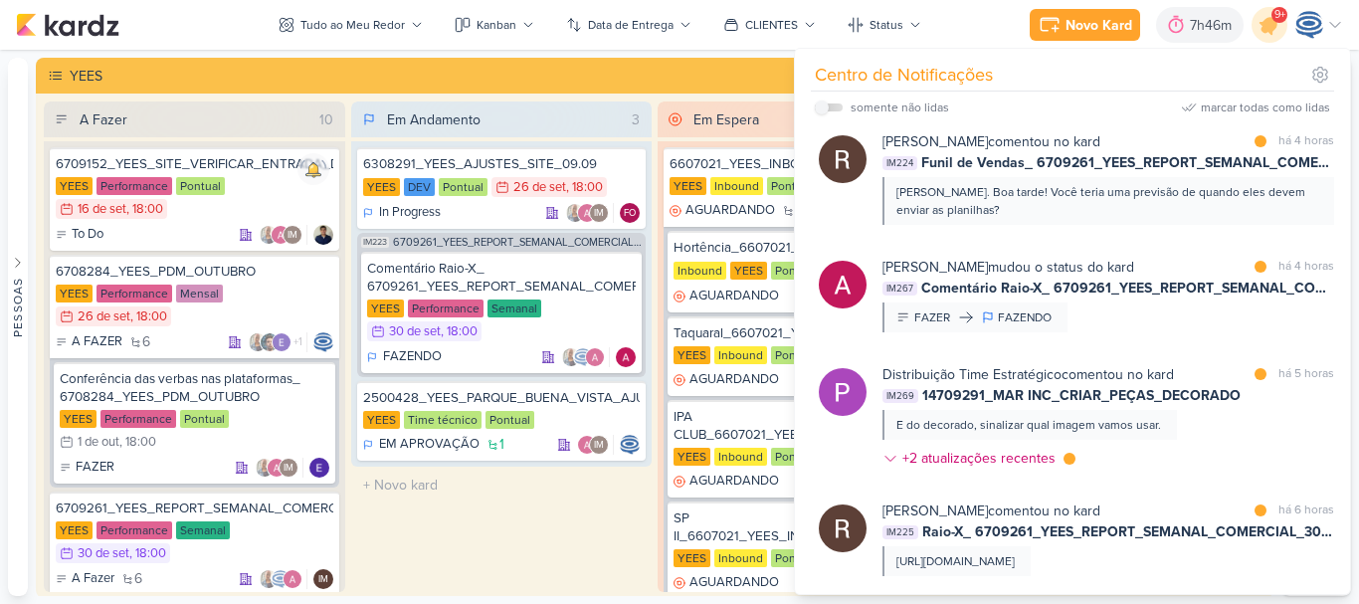
scroll to position [674, 0]
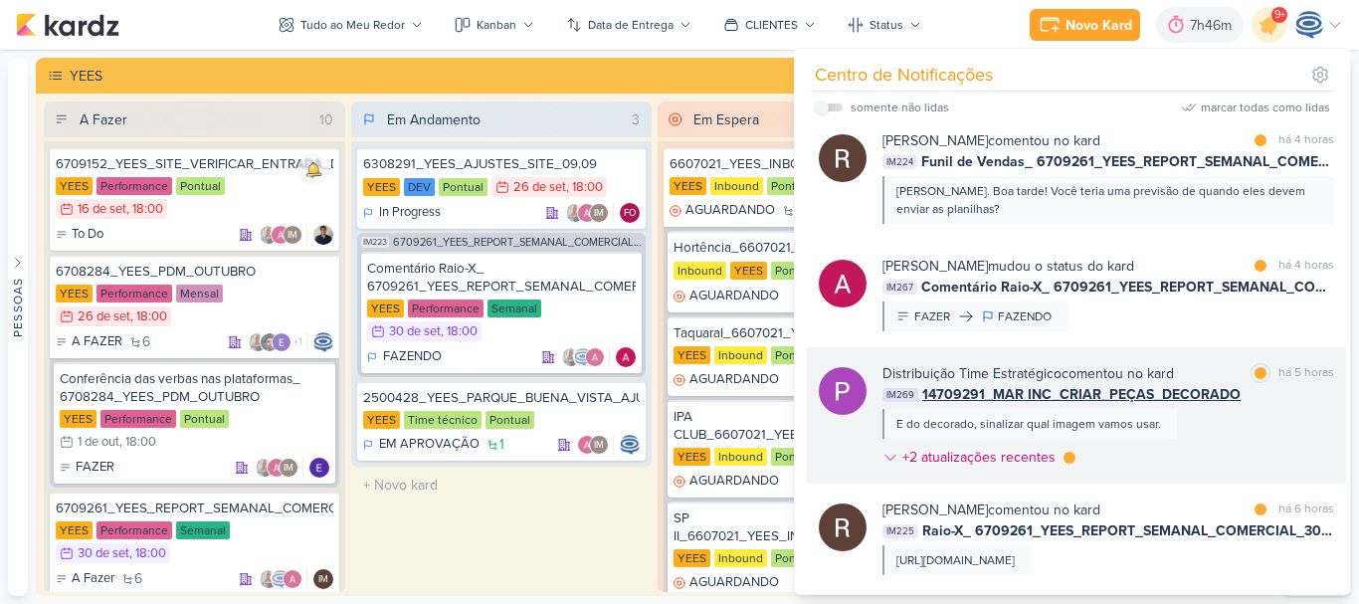
click at [1198, 411] on div "Distribuição Time Estratégico comentou no kard marcar como lida há 5 horas IM26…" at bounding box center [1108, 419] width 452 height 112
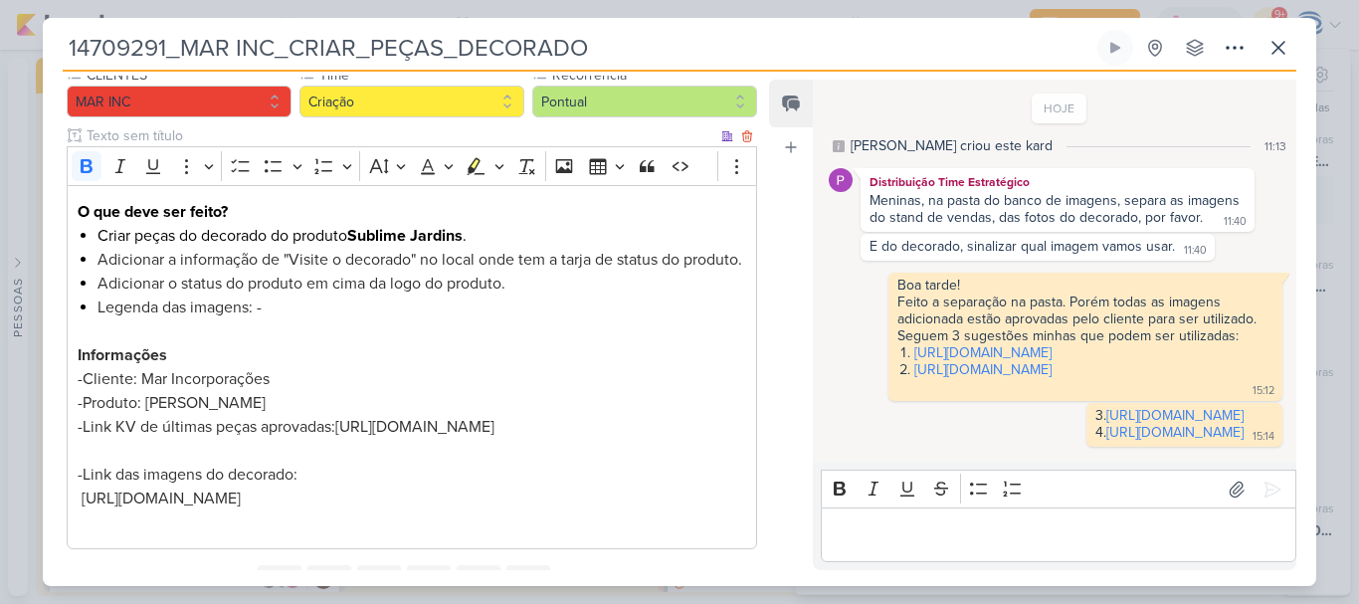
scroll to position [198, 0]
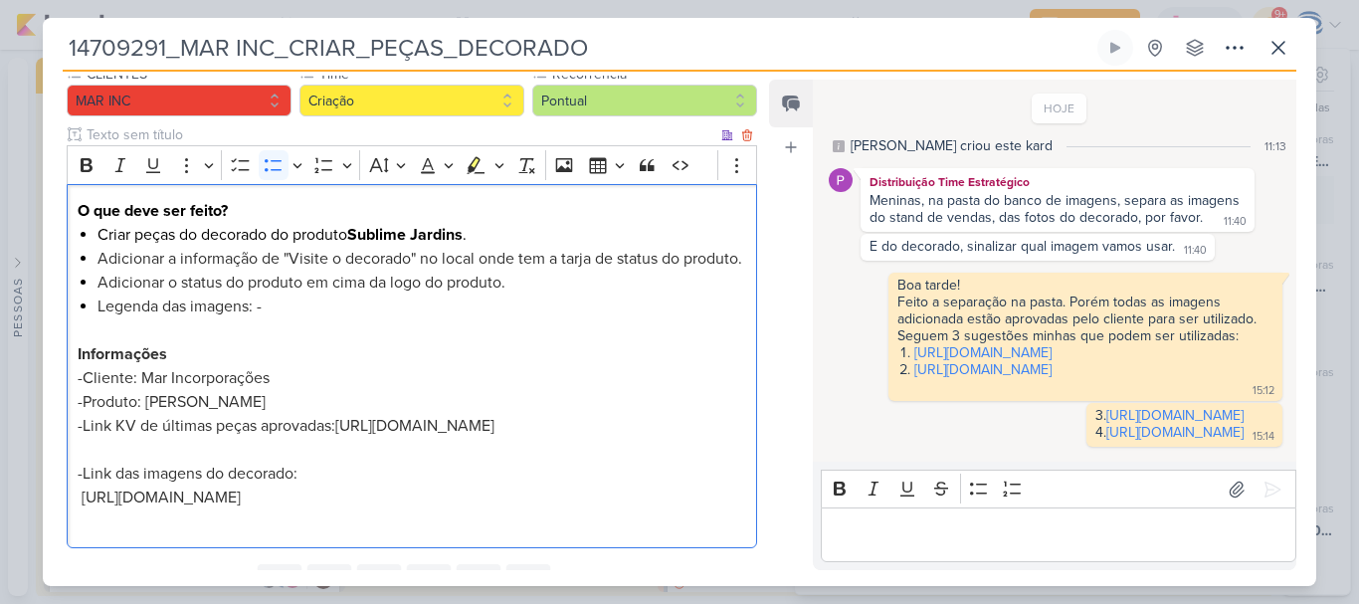
click at [281, 333] on li "Legenda das imagens: -" at bounding box center [421, 318] width 649 height 48
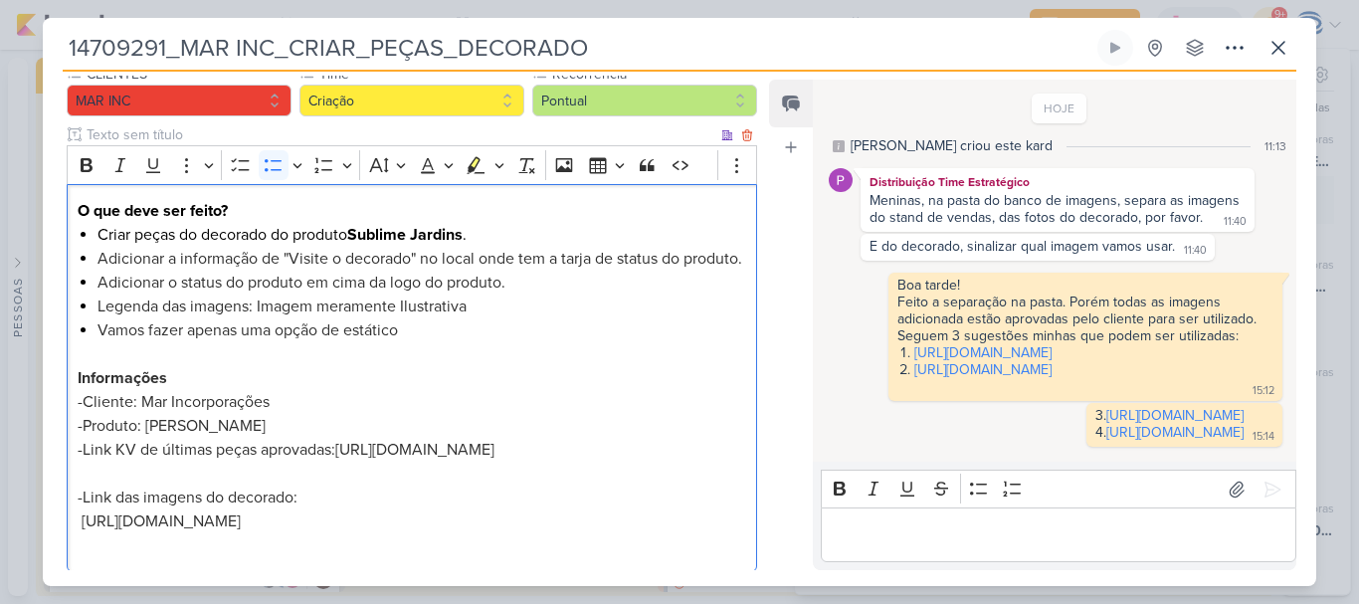
click at [345, 340] on span "⁠⁠⁠⁠⁠⁠⁠Vamos fazer apenas uma opção de estático" at bounding box center [247, 330] width 300 height 20
click at [414, 351] on li "⁠⁠⁠⁠⁠⁠⁠Vamos fazer apenas uma opção estático" at bounding box center [421, 342] width 649 height 48
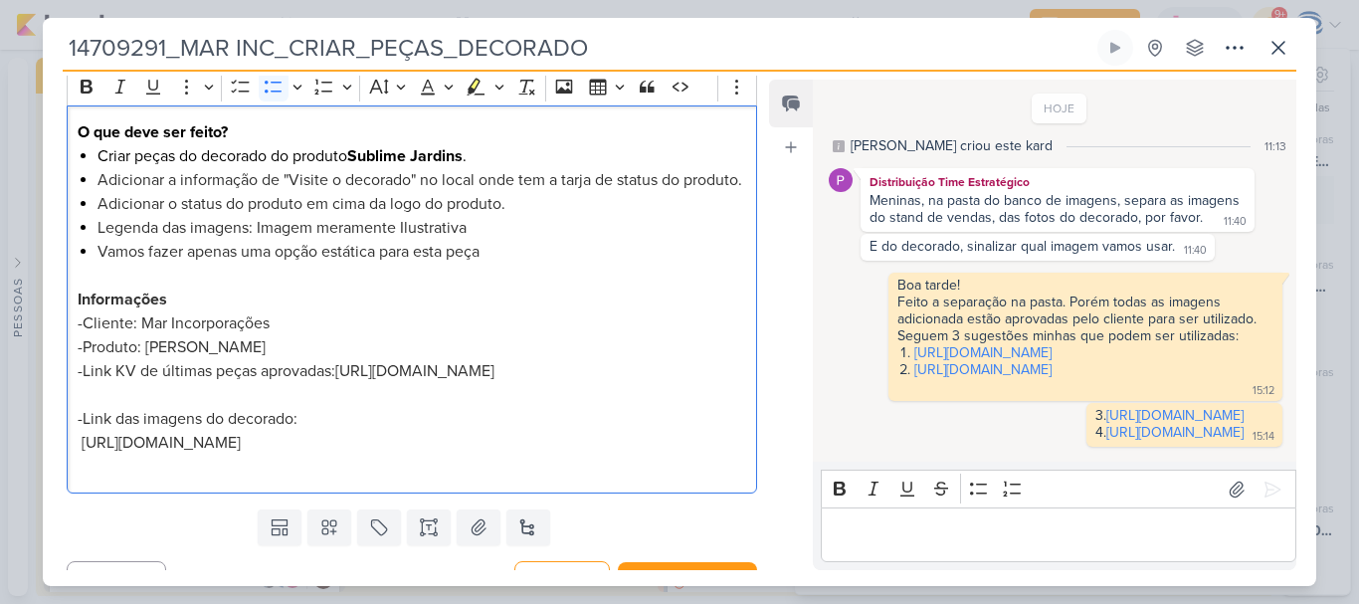
scroll to position [358, 0]
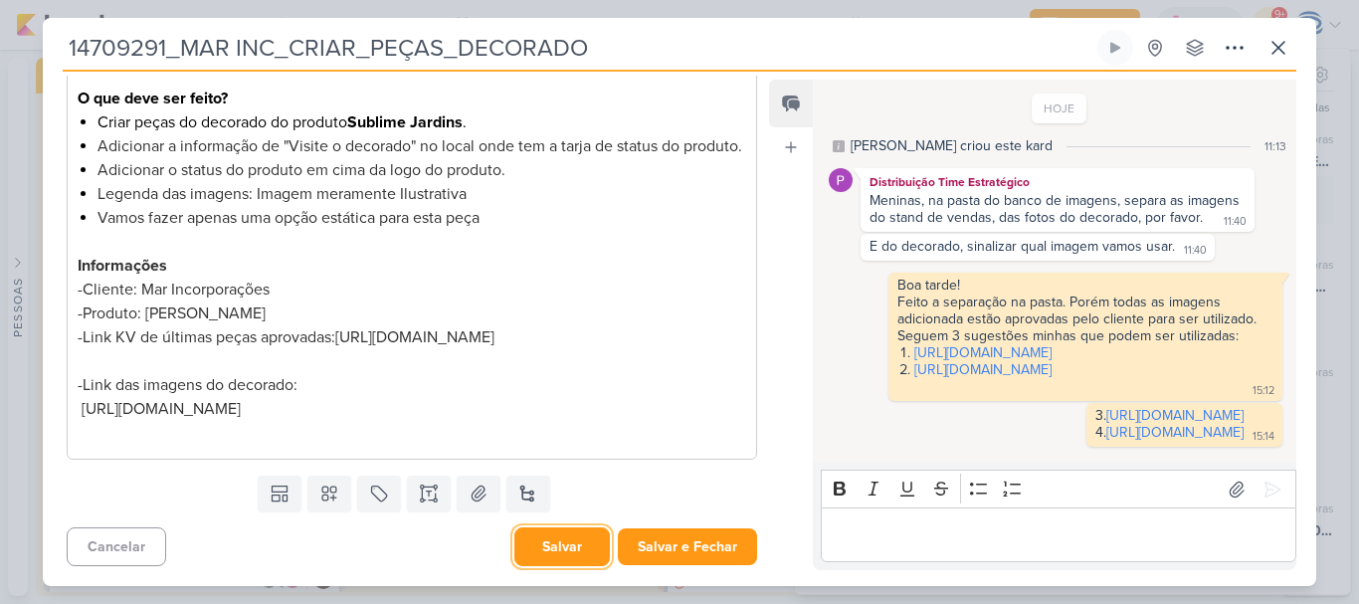
click at [543, 540] on button "Salvar" at bounding box center [561, 546] width 95 height 39
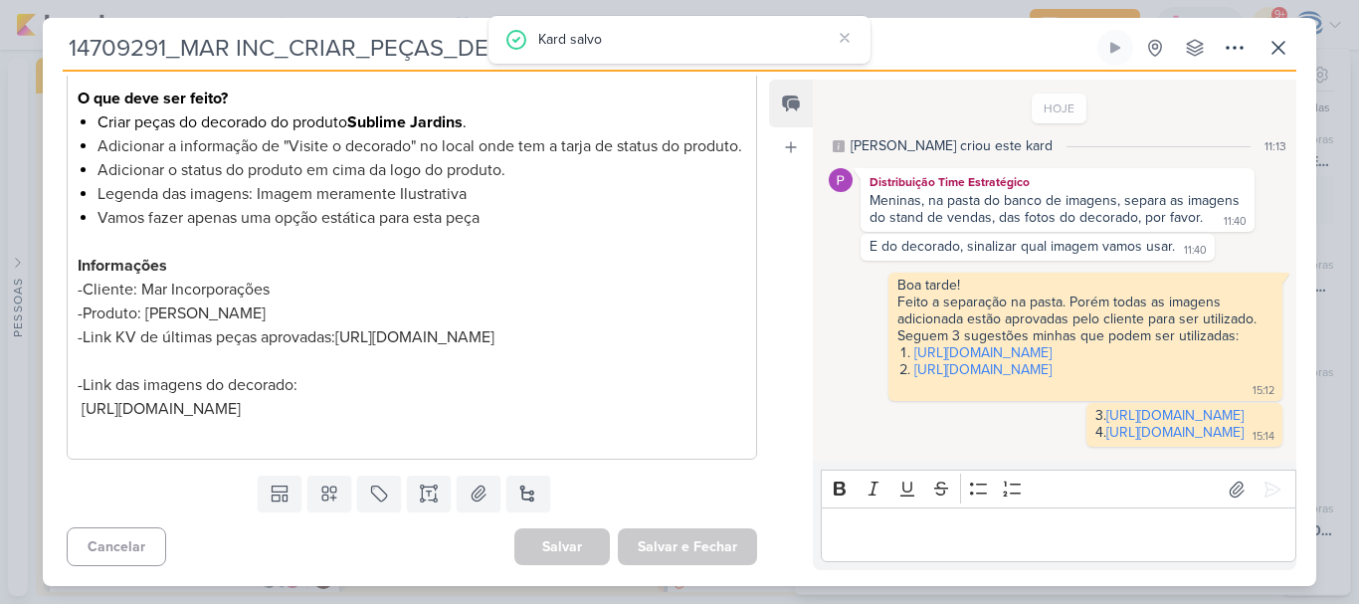
scroll to position [0, 0]
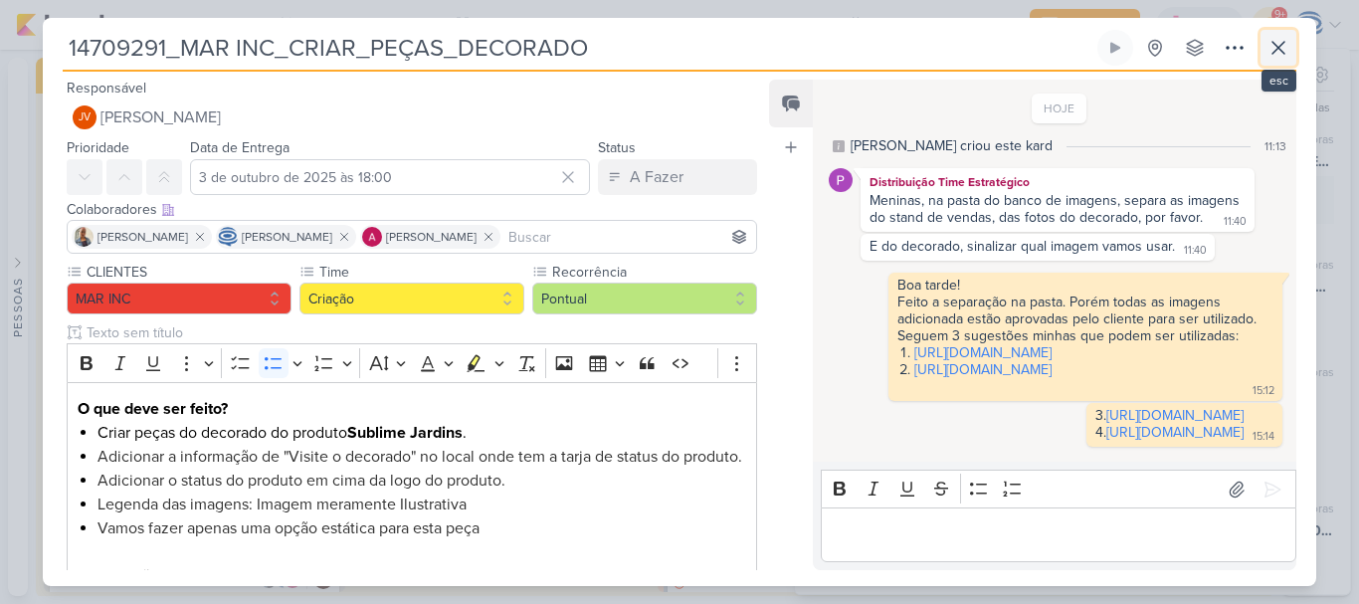
click at [1285, 38] on icon at bounding box center [1278, 48] width 24 height 24
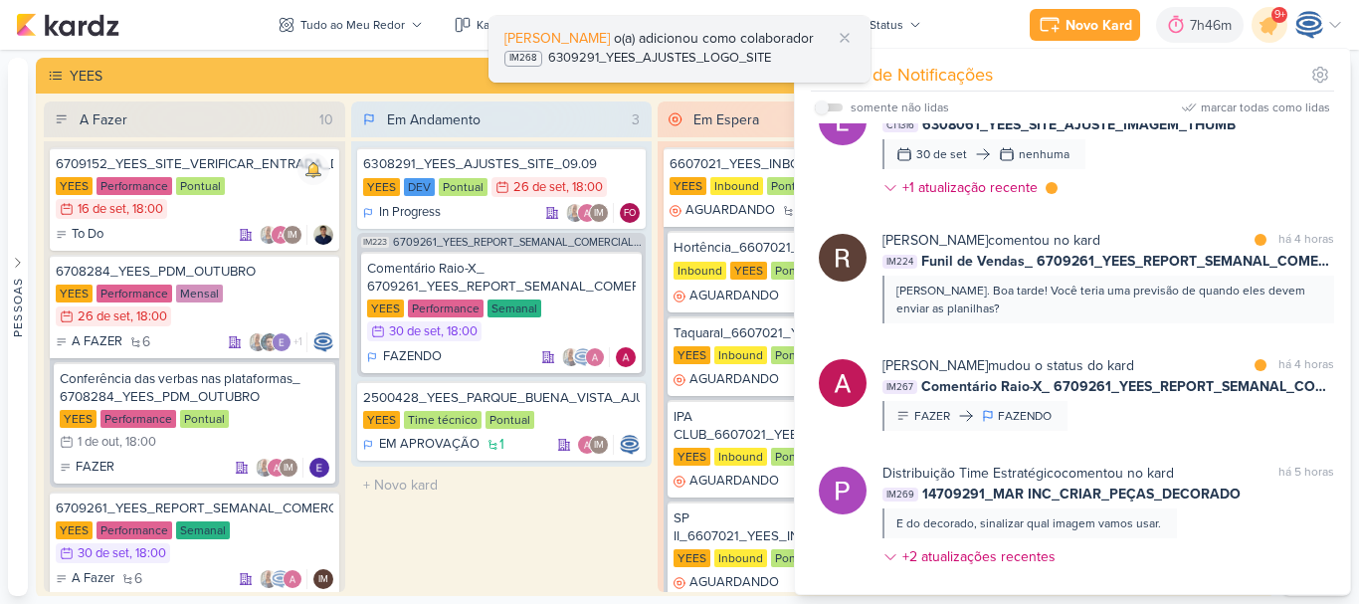
click at [661, 60] on div "6309291_YEES_AJUSTES_LOGO_SITE" at bounding box center [659, 59] width 223 height 20
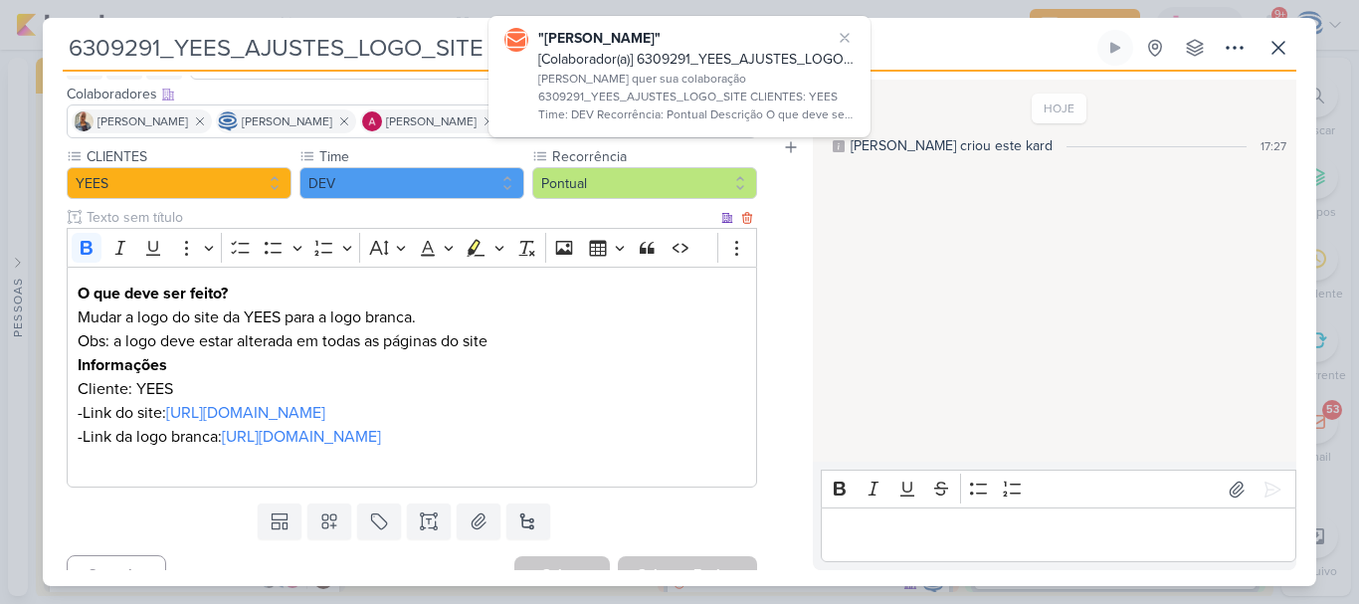
scroll to position [121, 0]
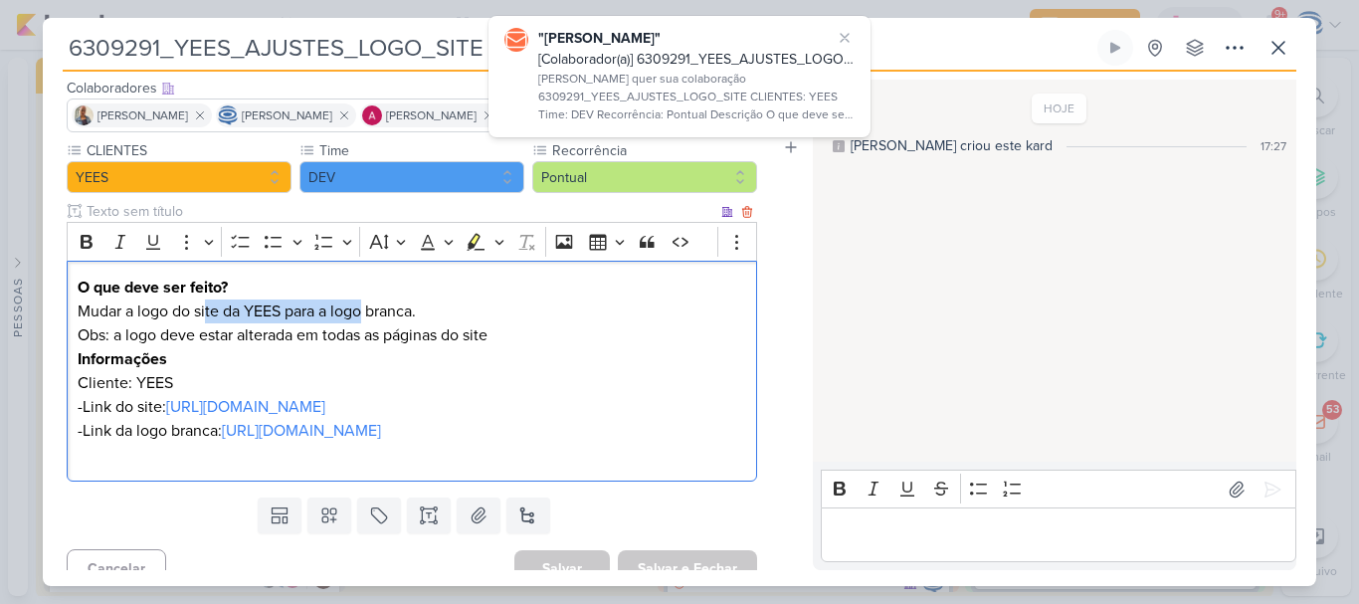
drag, startPoint x: 207, startPoint y: 311, endPoint x: 368, endPoint y: 313, distance: 161.2
click at [368, 313] on p "Mudar a logo do site da YEES para a logo branca." at bounding box center [412, 311] width 668 height 24
click at [301, 345] on p "Obs: a logo deve estar alterada em todas as páginas do site" at bounding box center [412, 335] width 668 height 24
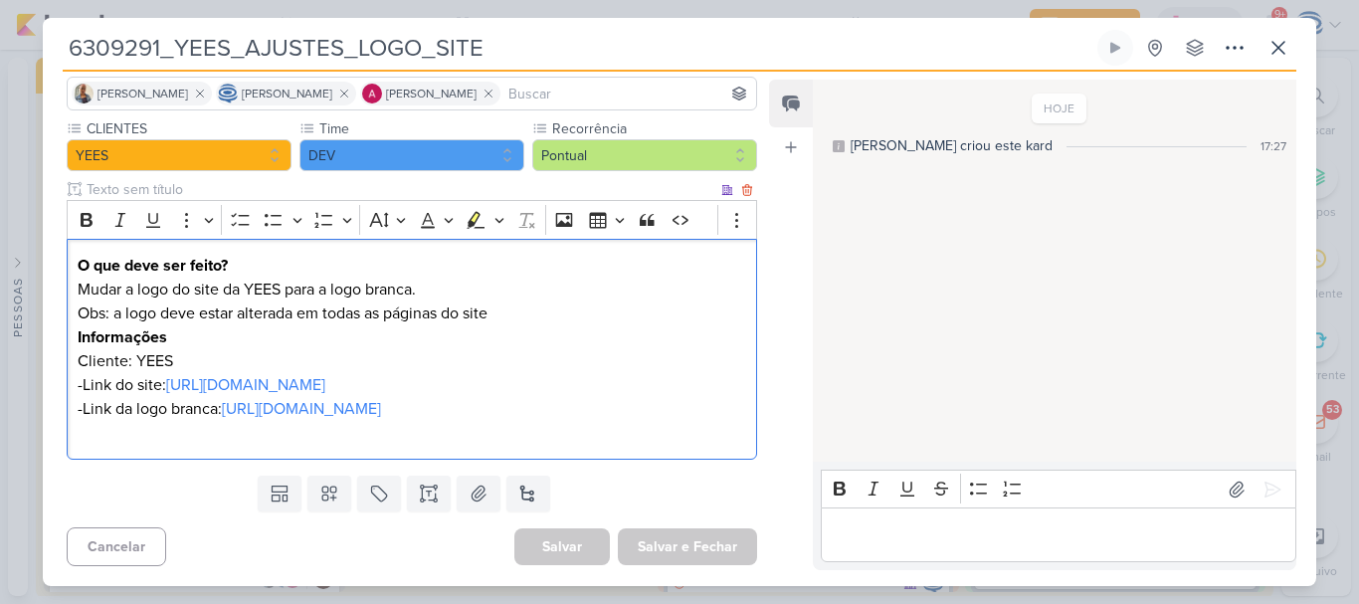
scroll to position [167, 0]
click at [518, 301] on p "Obs: a logo deve estar alterada em todas as páginas do site" at bounding box center [412, 313] width 668 height 24
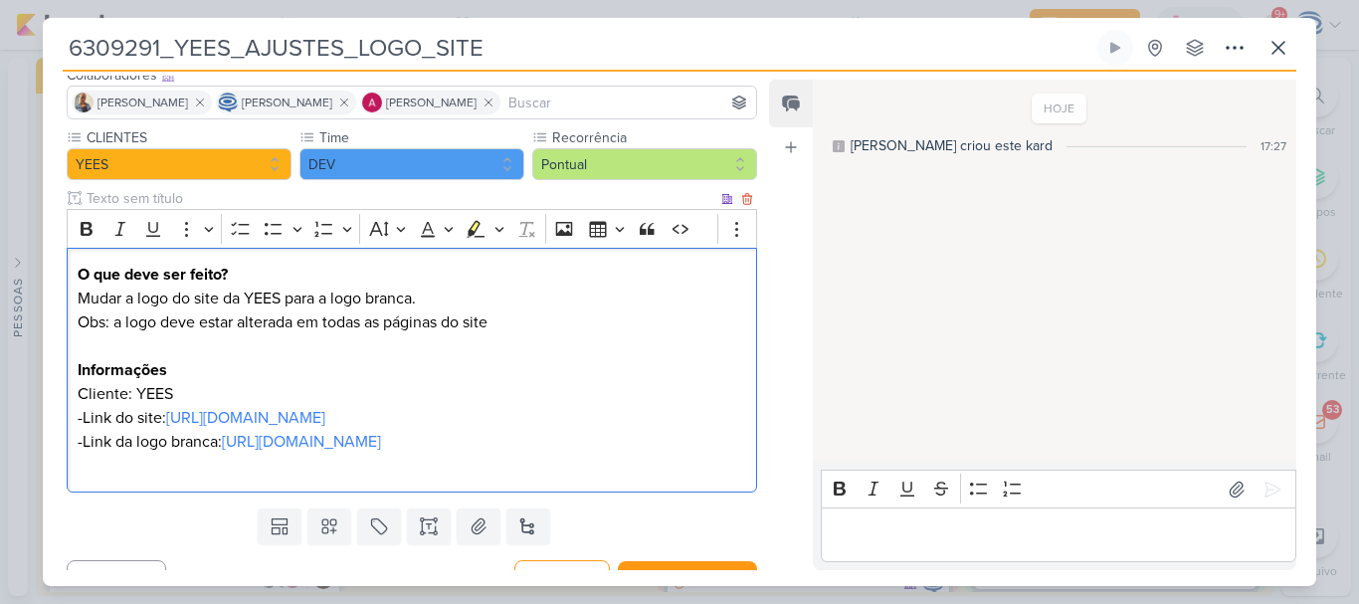
scroll to position [191, 0]
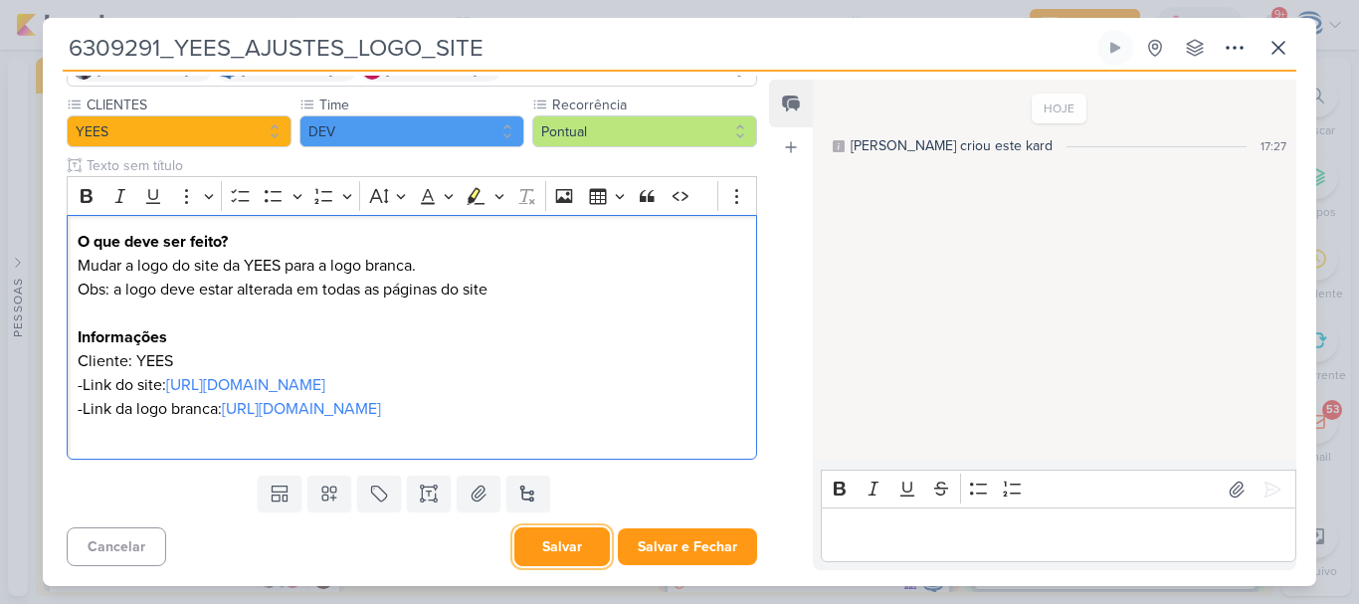
click at [549, 547] on button "Salvar" at bounding box center [561, 546] width 95 height 39
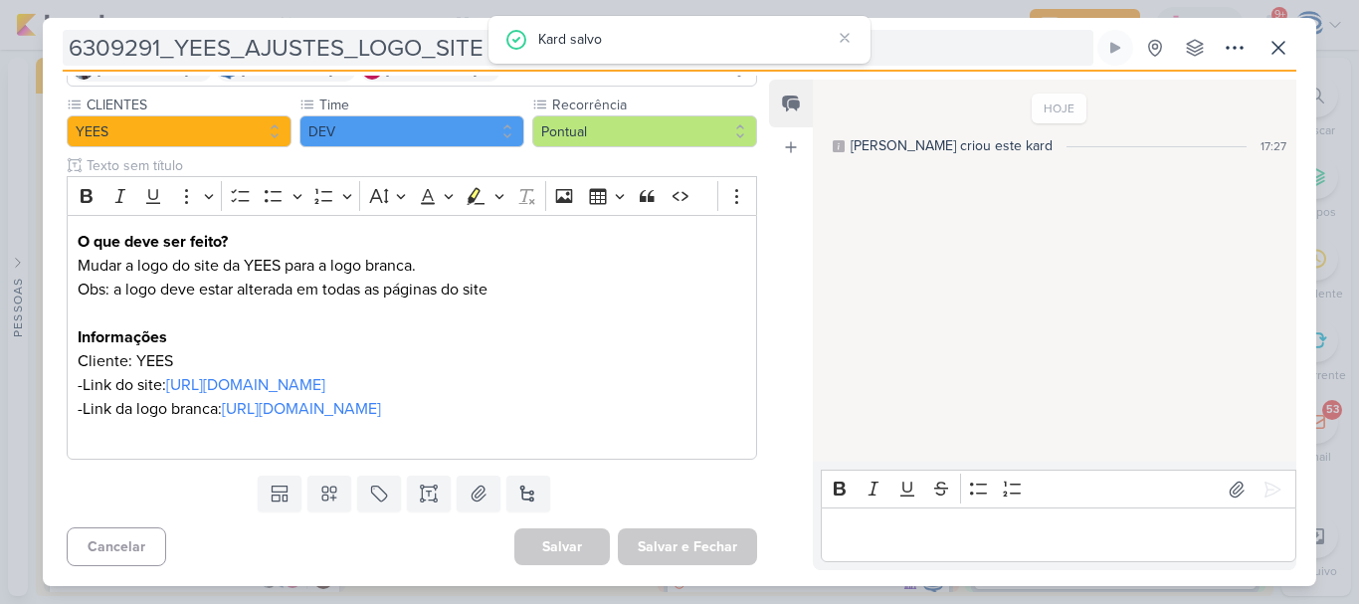
drag, startPoint x: 55, startPoint y: 49, endPoint x: 436, endPoint y: 53, distance: 381.0
click at [436, 53] on div "6309291_YEES_AJUSTES_LOGO_SITE Criado por Isabella nenhum grupo disponível" at bounding box center [679, 308] width 1273 height 556
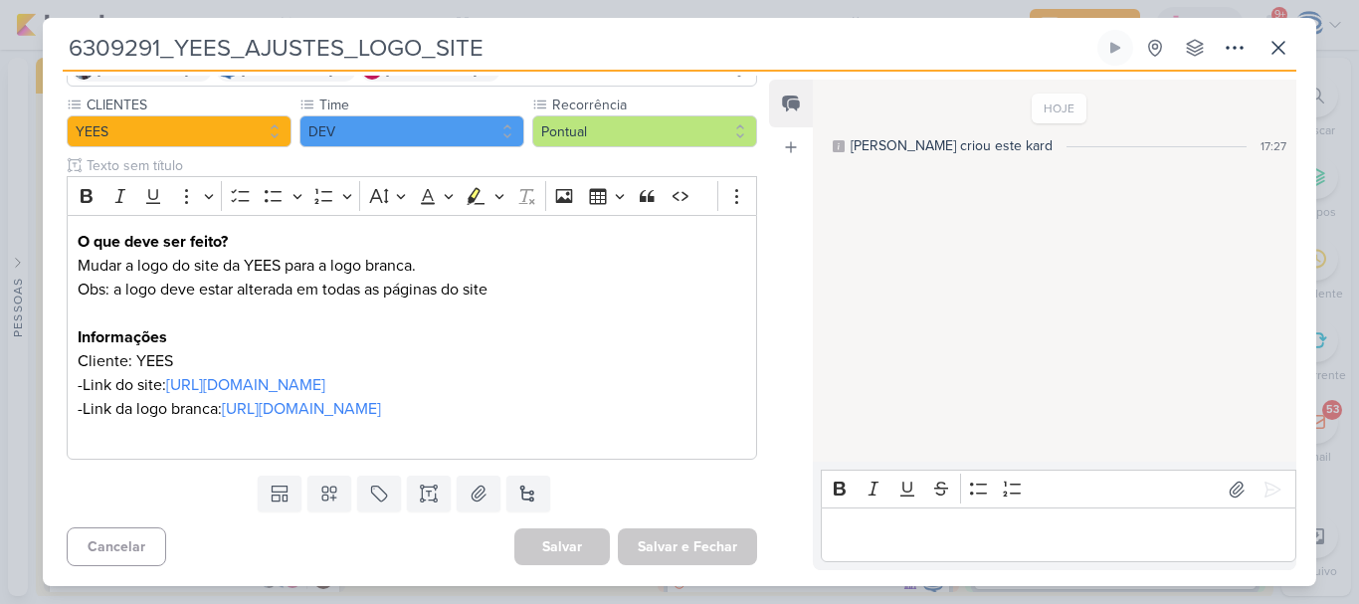
drag, startPoint x: 524, startPoint y: 54, endPoint x: 50, endPoint y: 57, distance: 474.5
click at [50, 57] on div "6309291_YEES_AJUSTES_LOGO_SITE Criado por Isabella nenhum grupo disponível" at bounding box center [679, 308] width 1273 height 556
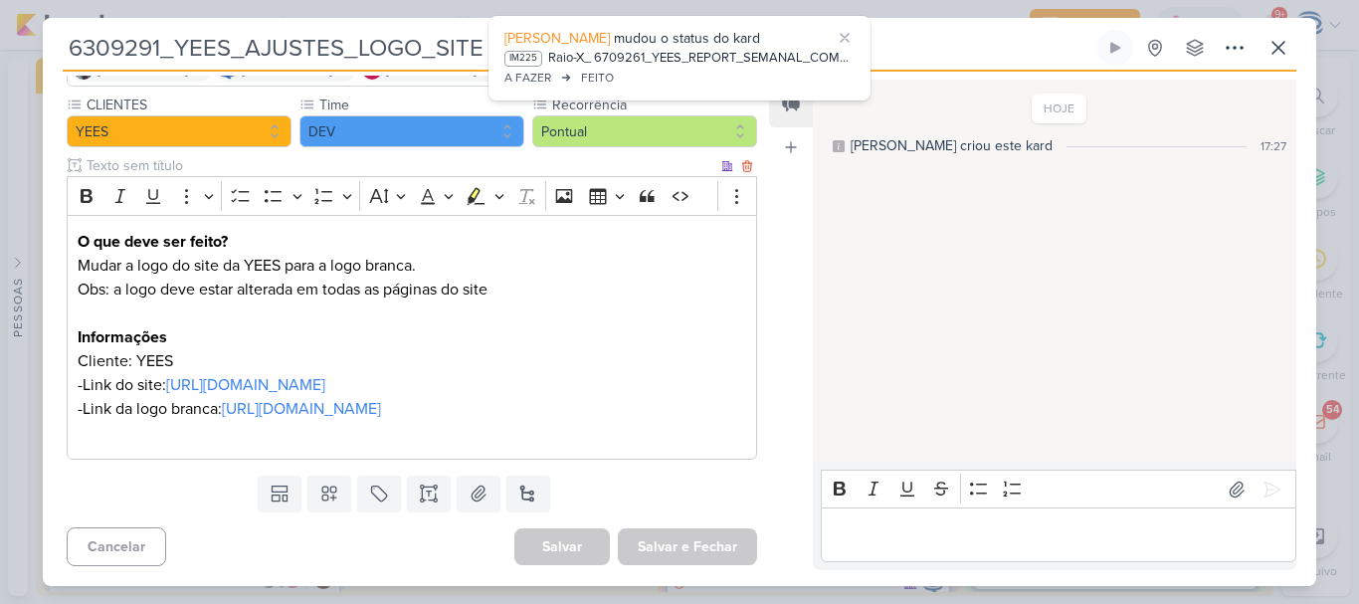
scroll to position [0, 0]
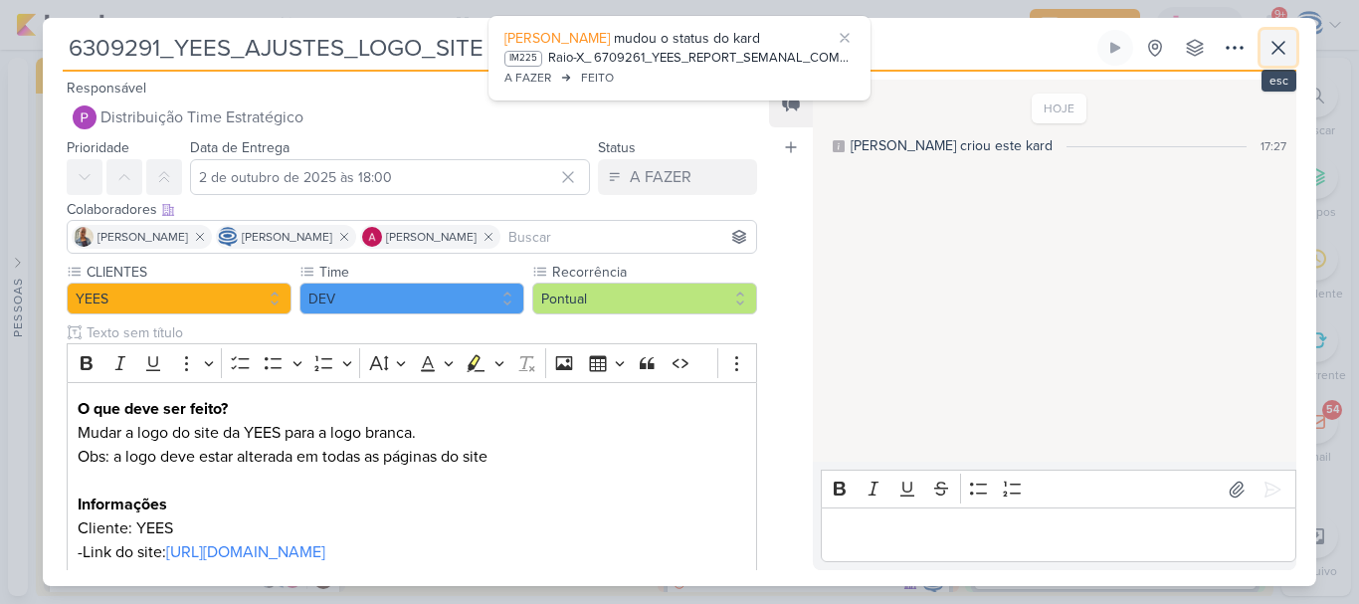
click at [1276, 51] on icon at bounding box center [1278, 48] width 12 height 12
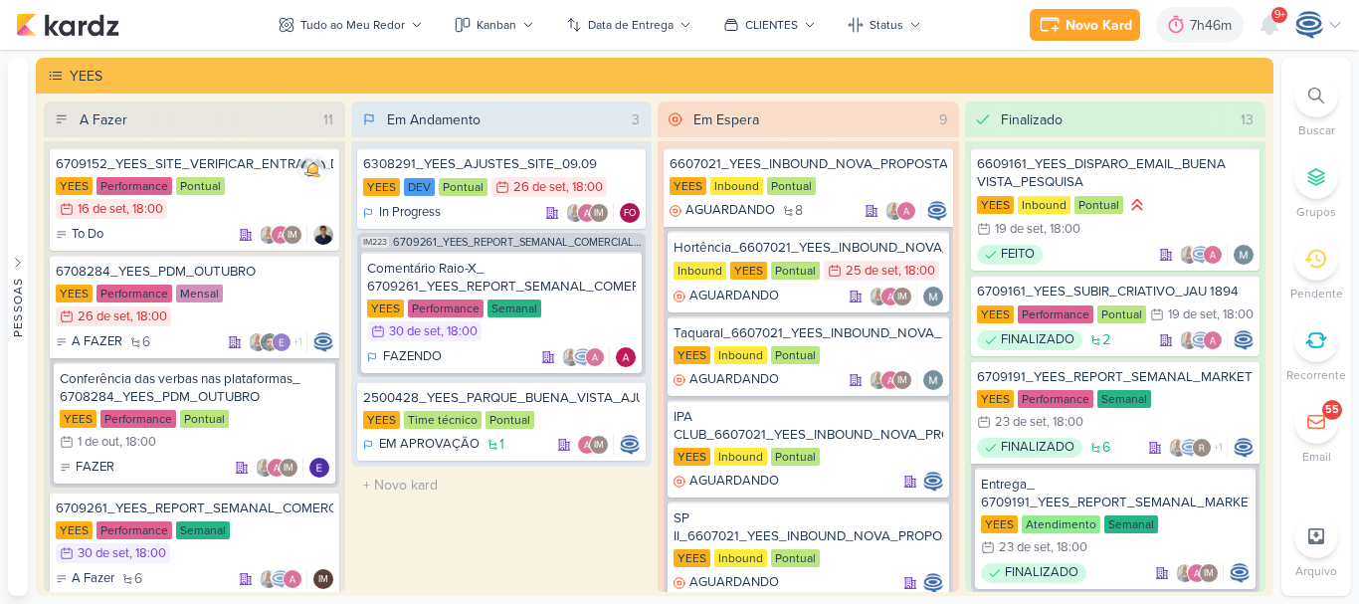
click at [952, 33] on div "Novo Kard Ctrl + k 7h46m Sessão desligada... Hoje 7h46m Semana 0h0m Mês 0h0m" at bounding box center [679, 25] width 1327 height 50
click at [1257, 33] on icon at bounding box center [1269, 25] width 24 height 24
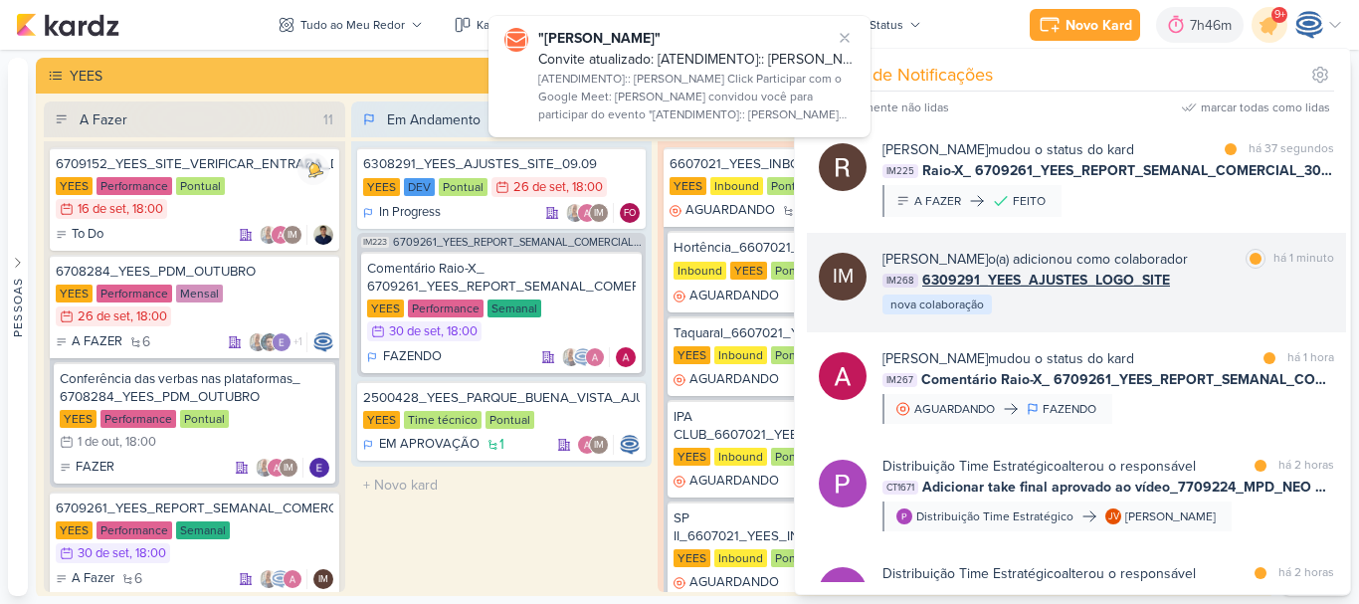
click at [1073, 313] on div "Isabella Machado Guimarães o(a) adicionou como colaborador marcar como lida há …" at bounding box center [1108, 283] width 452 height 68
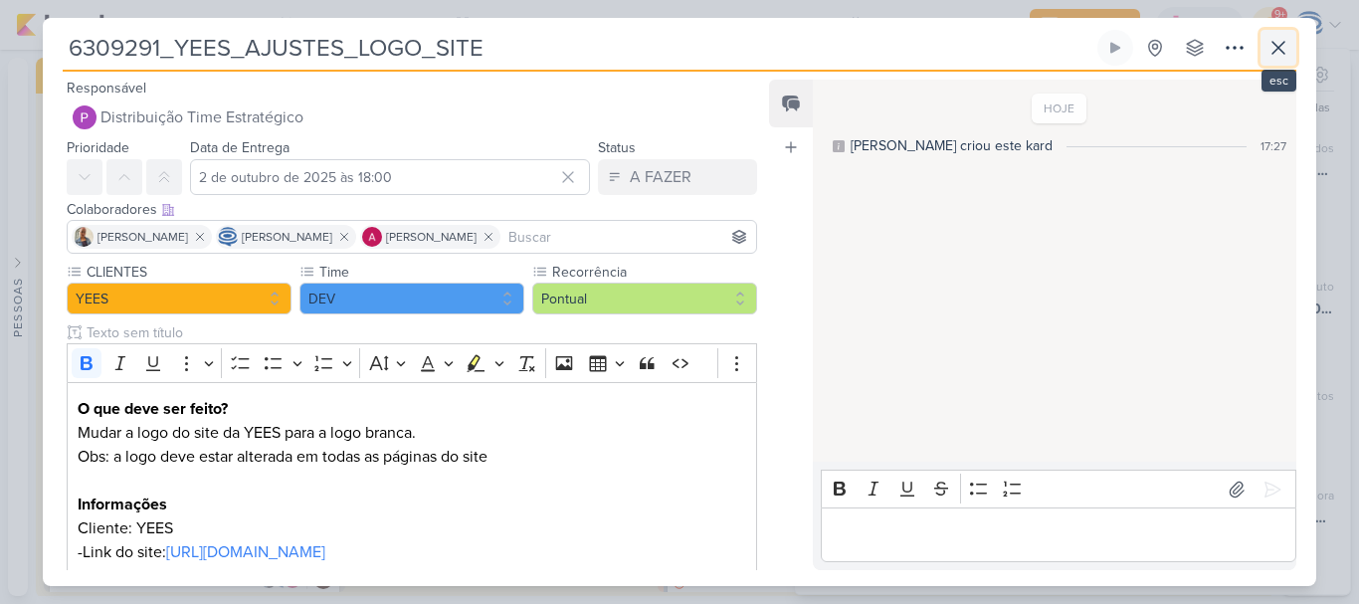
click at [1284, 57] on icon at bounding box center [1278, 48] width 24 height 24
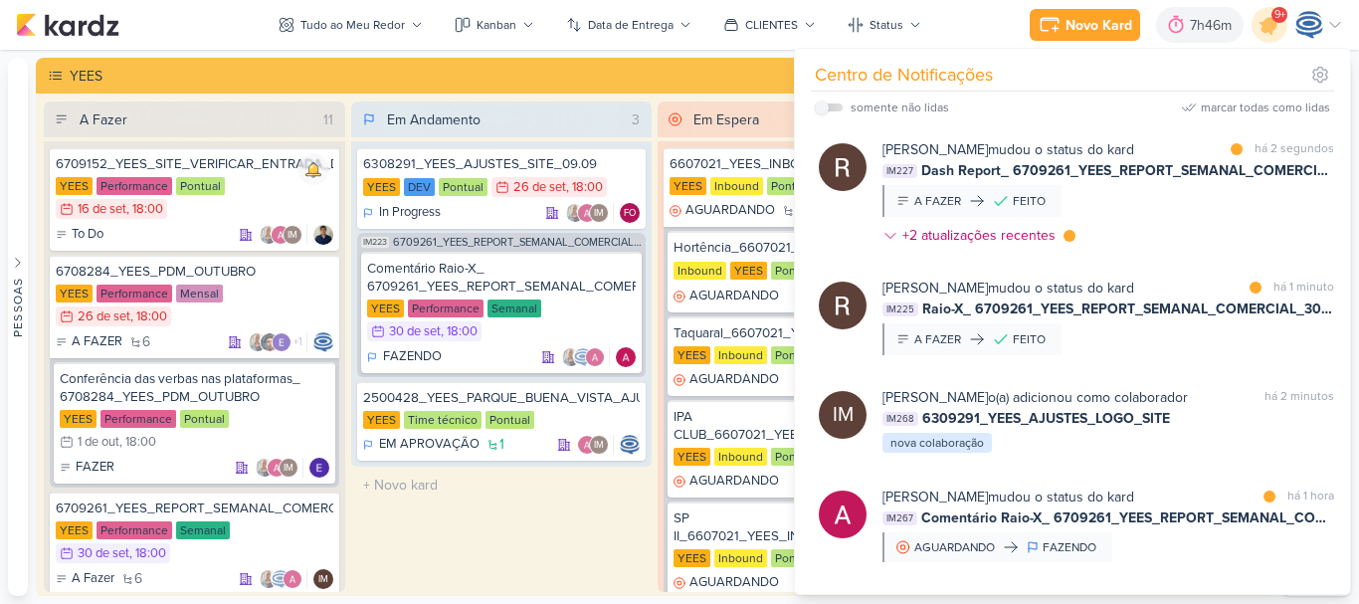
click at [988, 18] on div "Novo Kard Ctrl + k 7h46m Sessão desligada... Hoje 7h46m Semana 0h0m Mês 0h0m" at bounding box center [679, 25] width 1327 height 50
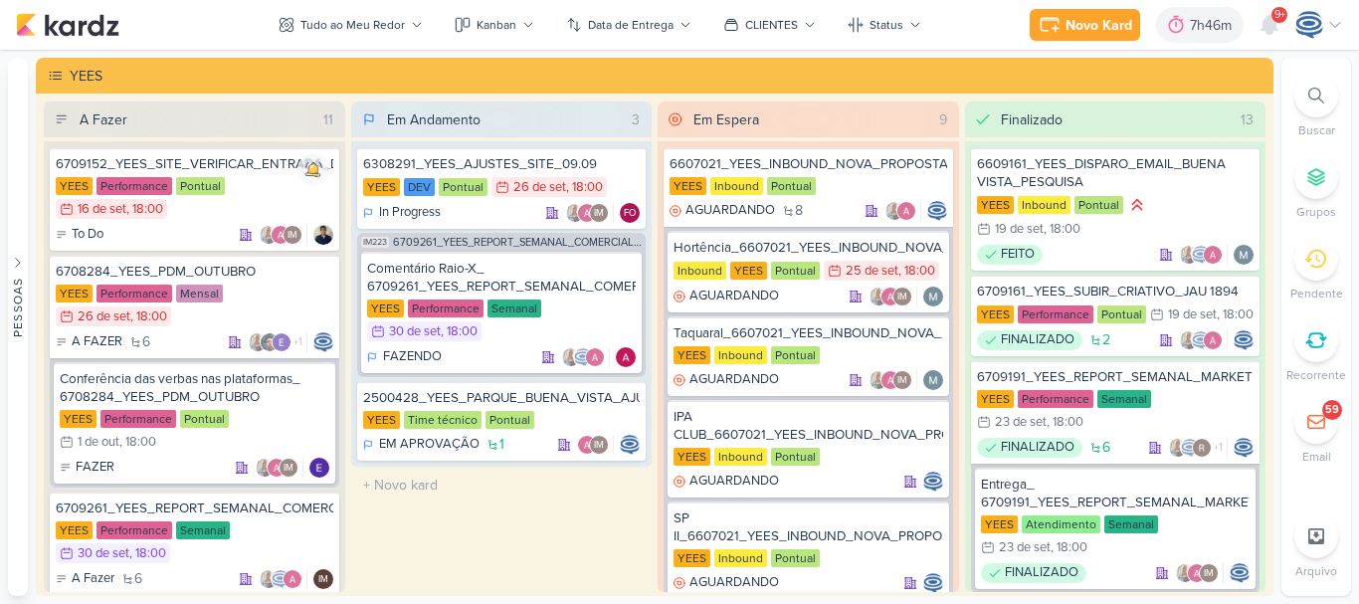
click at [1329, 101] on div at bounding box center [1316, 96] width 44 height 44
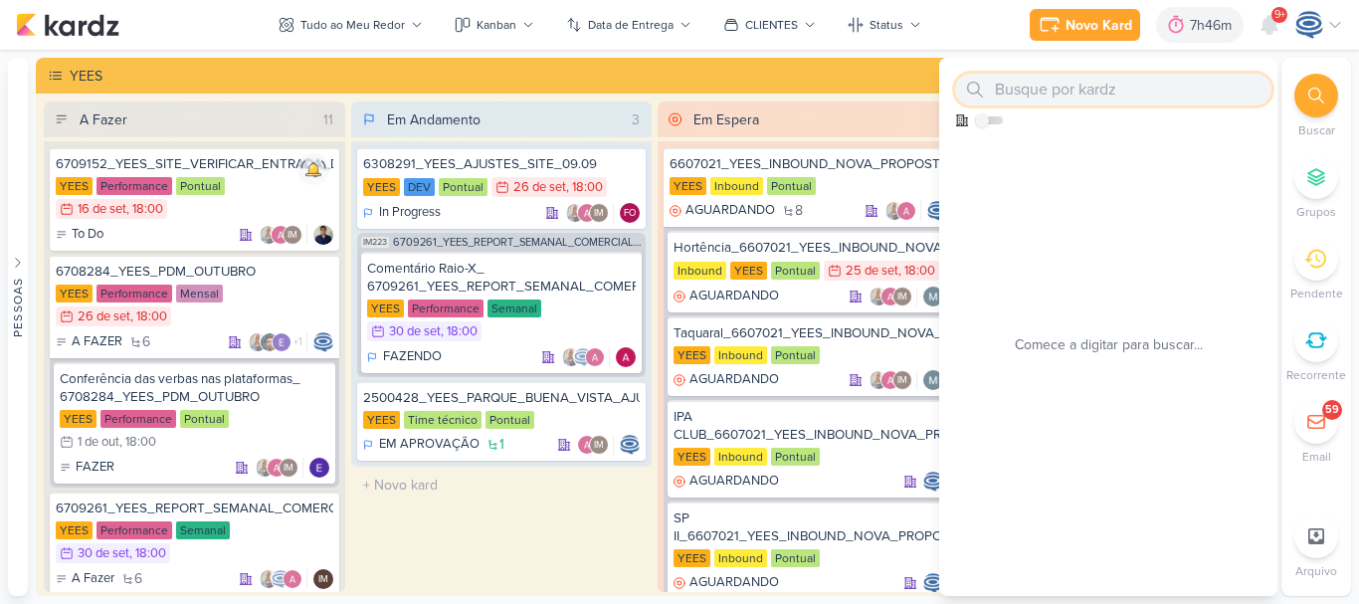
paste input "8709251_HINES_AJUSTES_LOGO_PEÇAS"
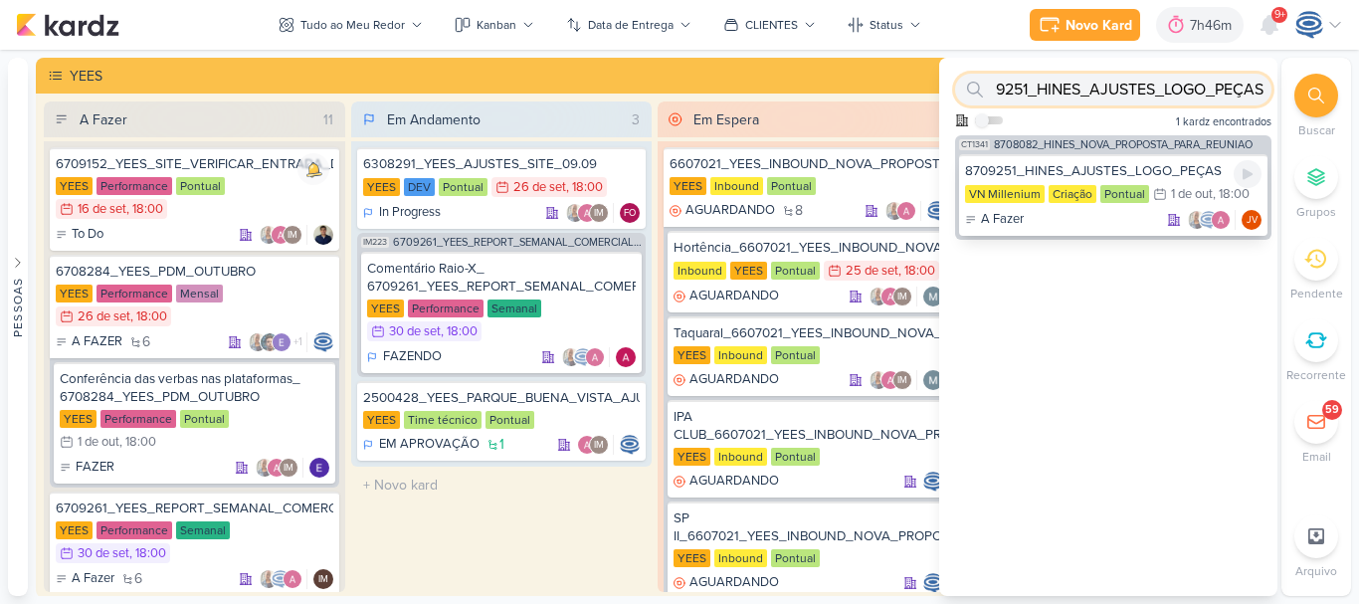
type input "8709251_HINES_AJUSTES_LOGO_PEÇAS"
click at [1153, 168] on div "8709251_HINES_AJUSTES_LOGO_PEÇAS" at bounding box center [1113, 171] width 296 height 18
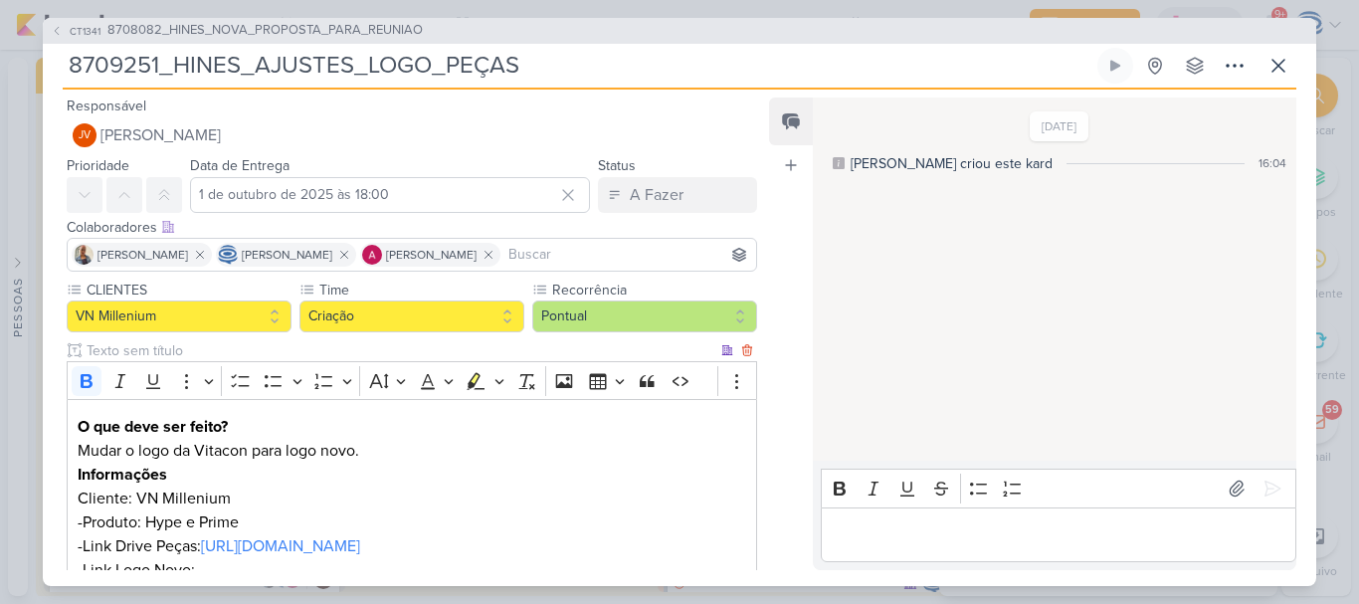
scroll to position [209, 0]
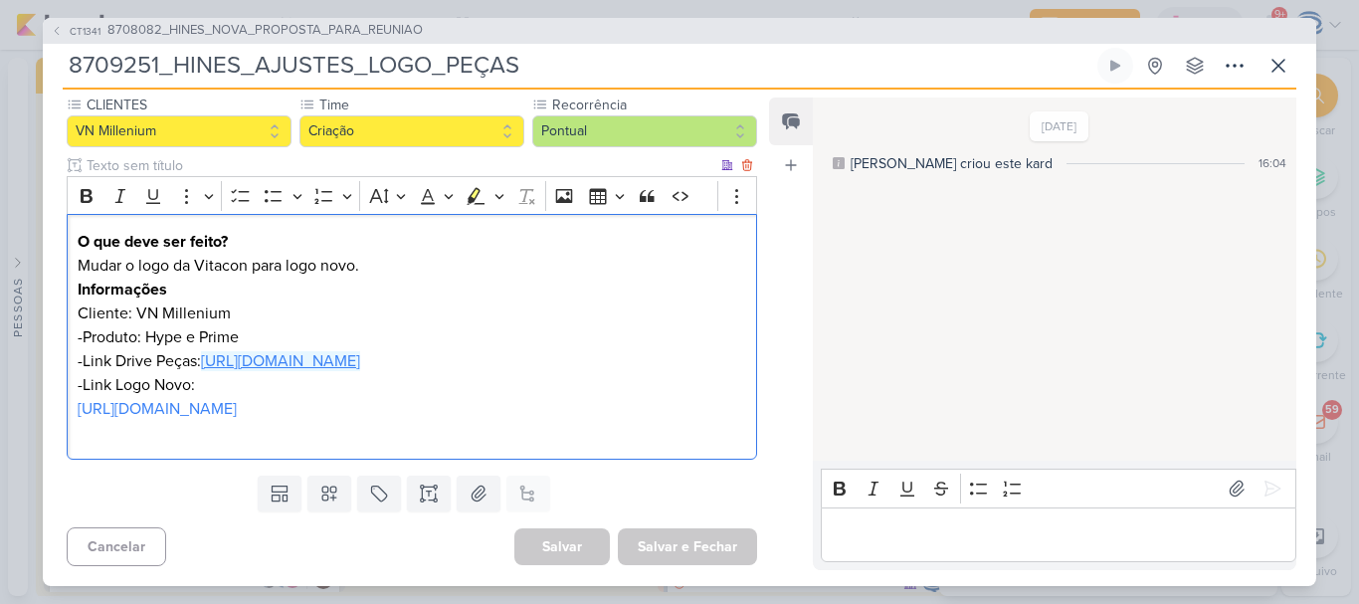
click at [217, 351] on link "https://drive.google.com/drive/folders/1CSYKcmUYLua4L-VViDKjUhjfN6QqntwR" at bounding box center [280, 361] width 159 height 20
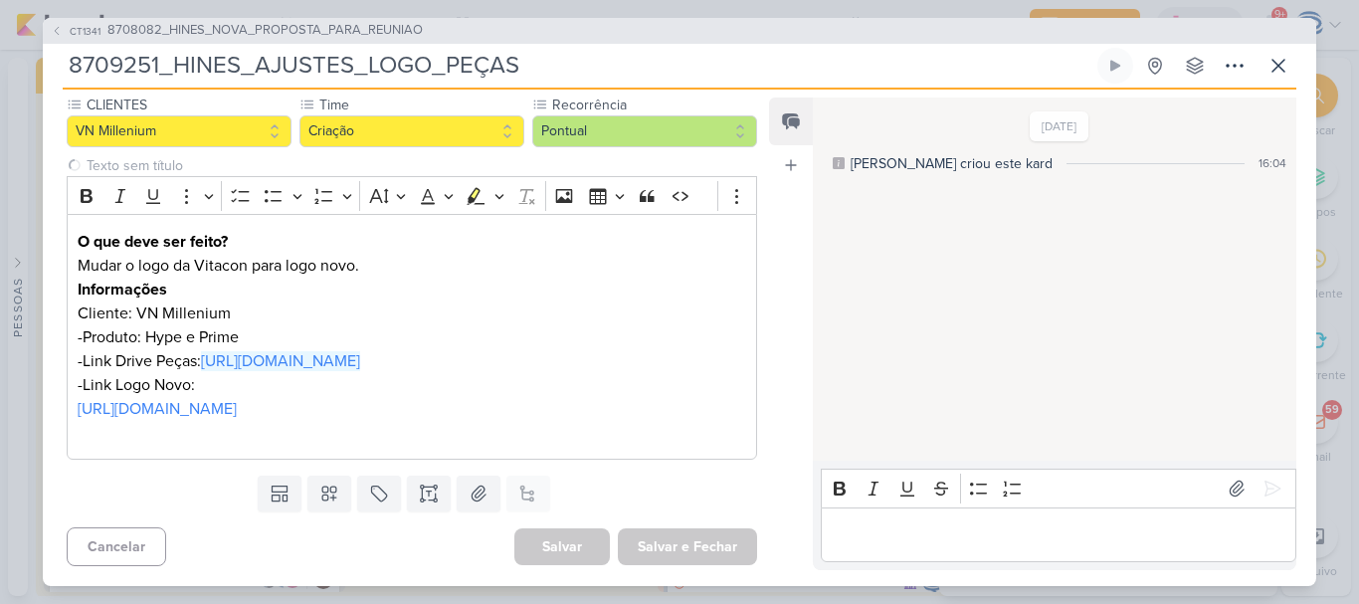
click at [564, 57] on input "8709251_HINES_AJUSTES_LOGO_PEÇAS" at bounding box center [578, 66] width 1031 height 36
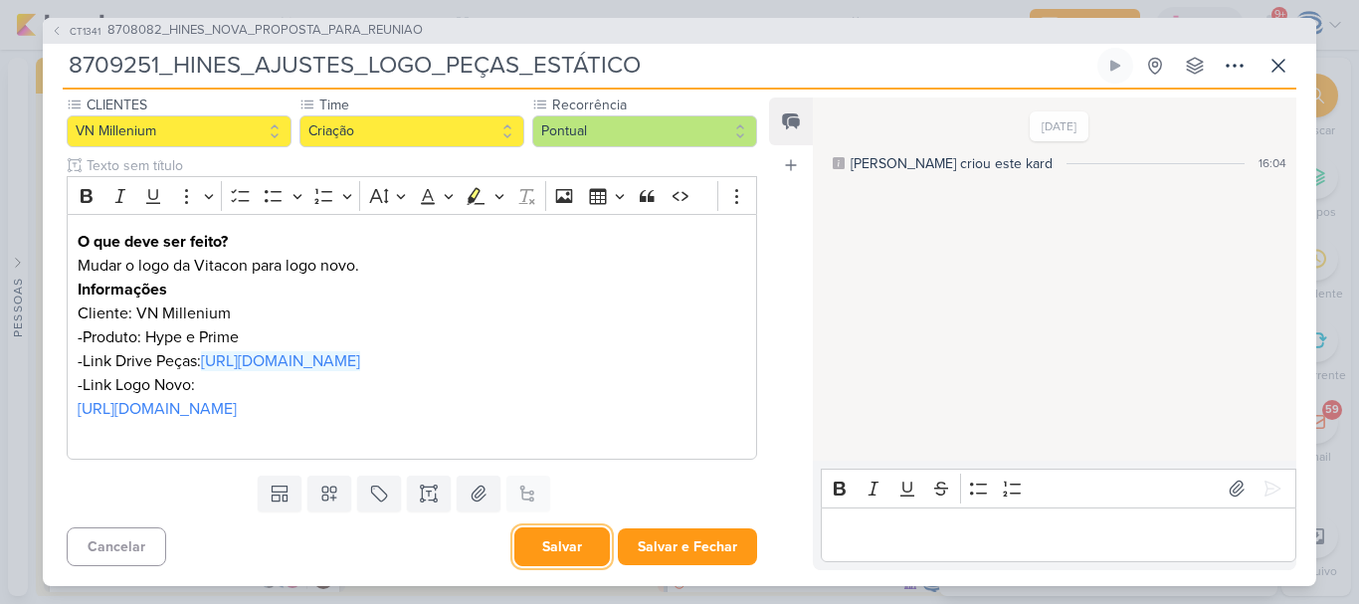
click at [529, 546] on button "Salvar" at bounding box center [561, 546] width 95 height 39
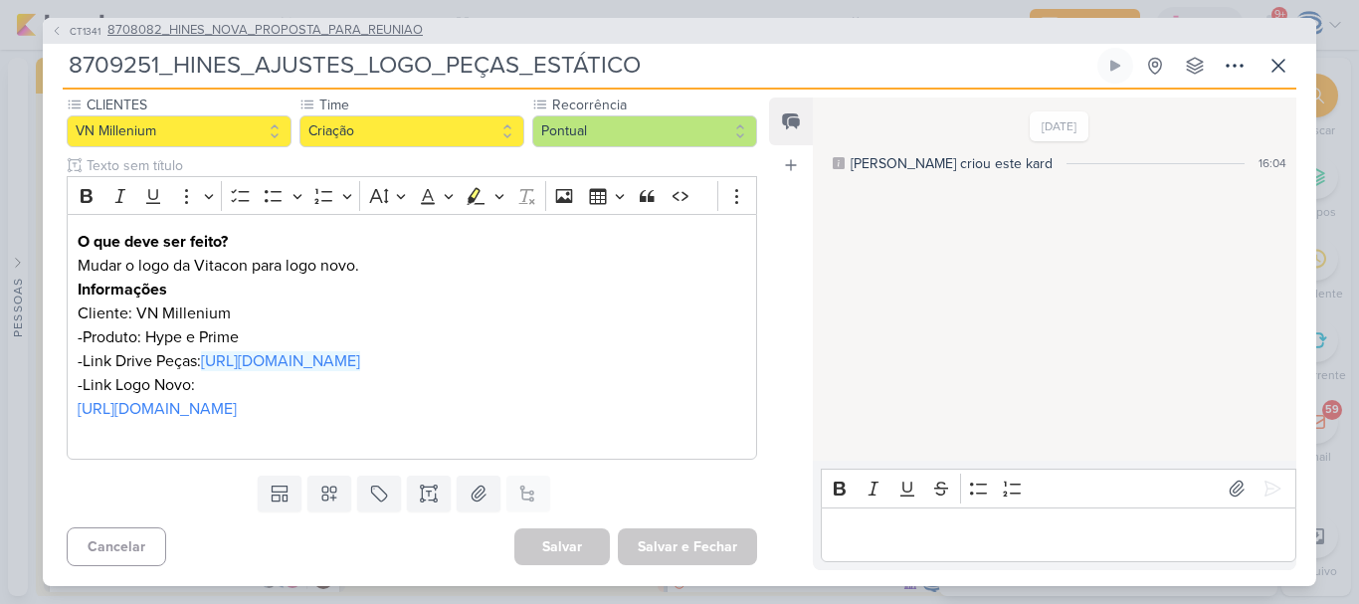
click at [383, 35] on span "8708082_HINES_NOVA_PROPOSTA_PARA_REUNIAO" at bounding box center [264, 31] width 315 height 20
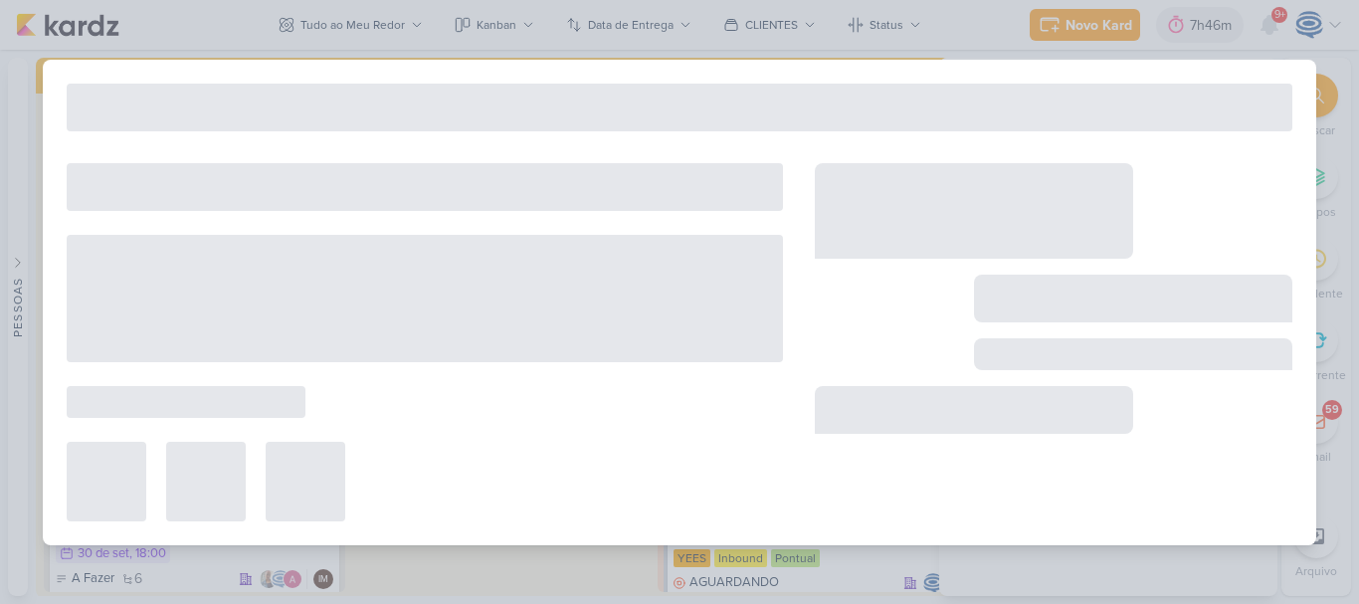
type input "8708082_HINES_NOVA_PROPOSTA_PARA_REUNIAO"
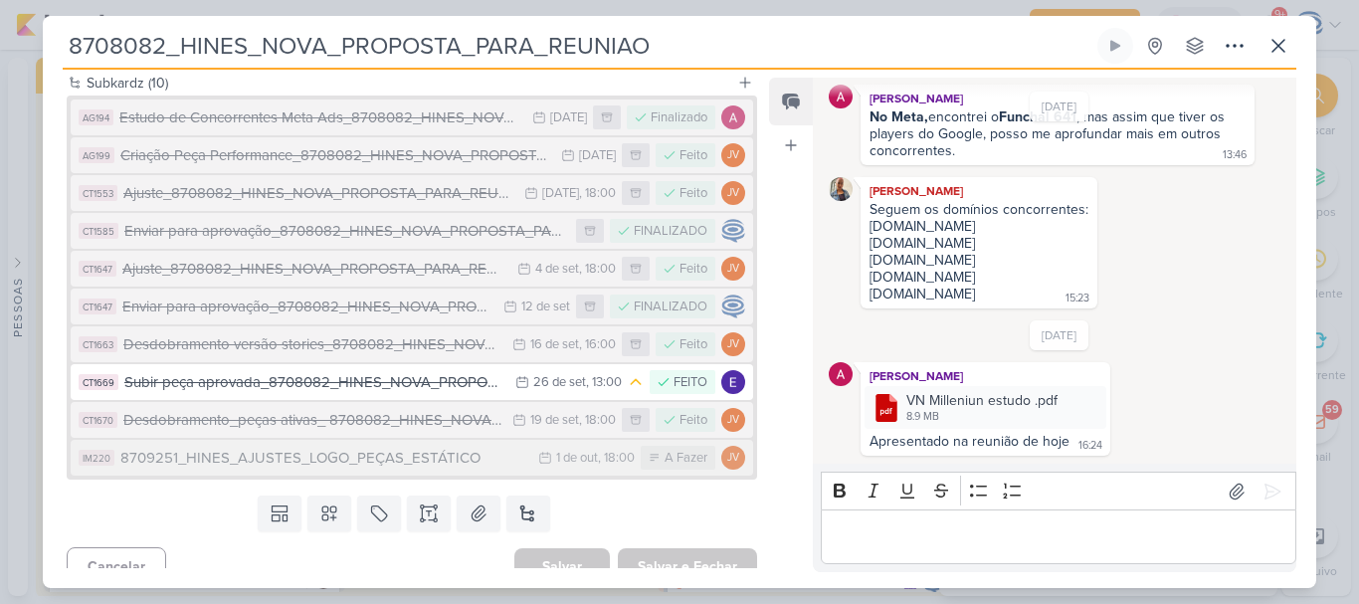
scroll to position [587, 0]
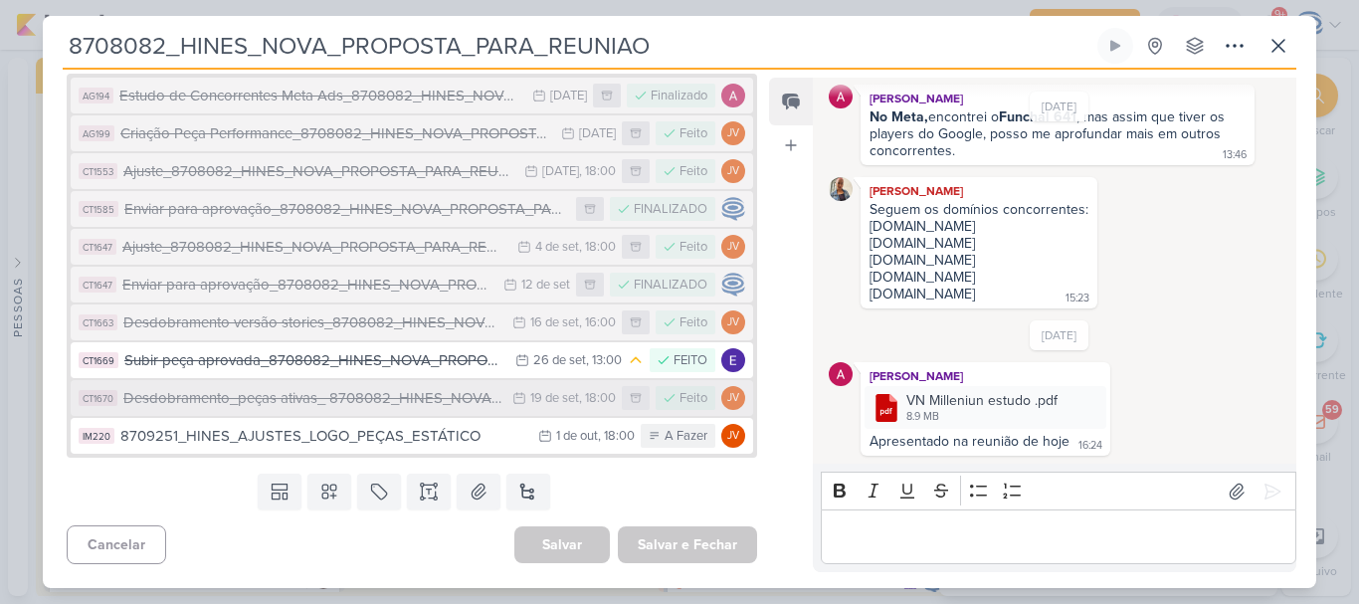
click at [324, 401] on div "Desdobramento_peças ativas_ 8708082_HINES_NOVA_PROPOSTA_PARA_REUNIAO" at bounding box center [312, 398] width 379 height 23
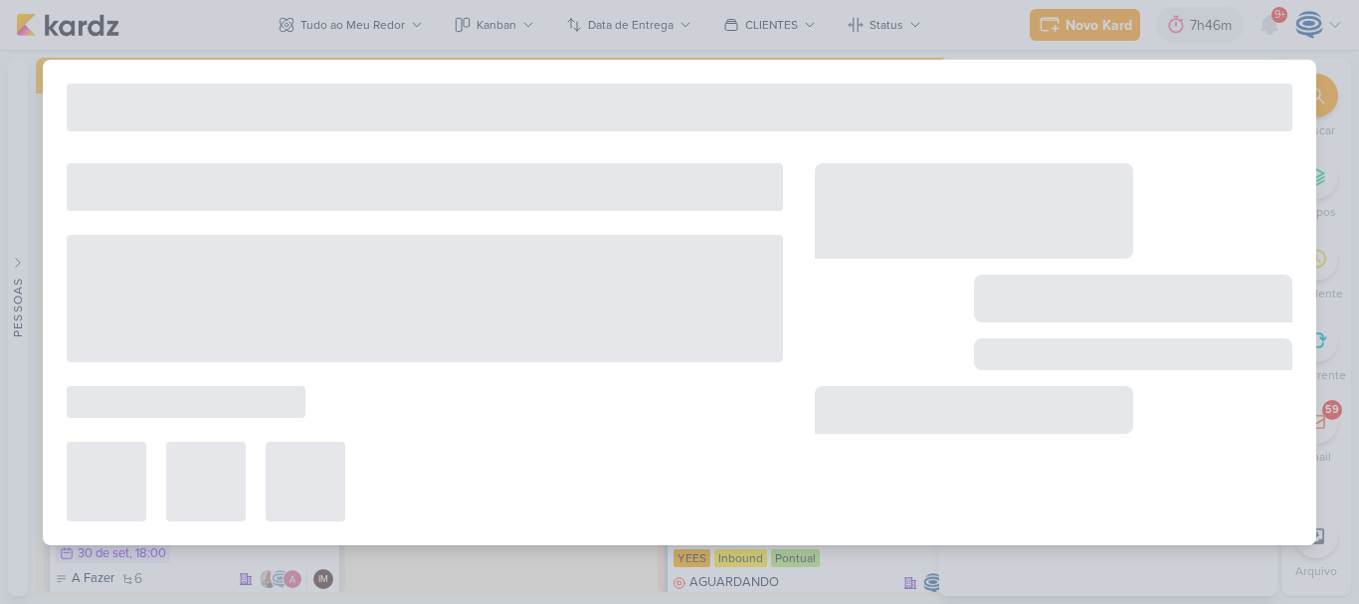
type input "Desdobramento_peças ativas_ 8708082_HINES_NOVA_PROPOSTA_PARA_REUNIAO"
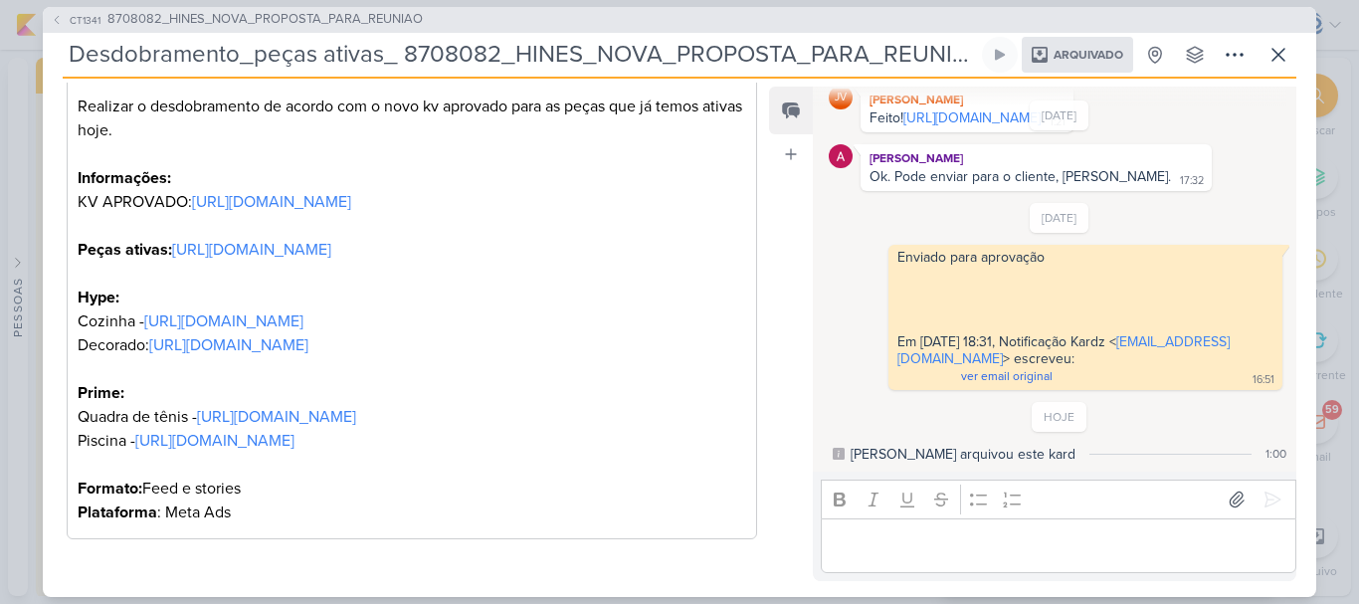
scroll to position [0, 0]
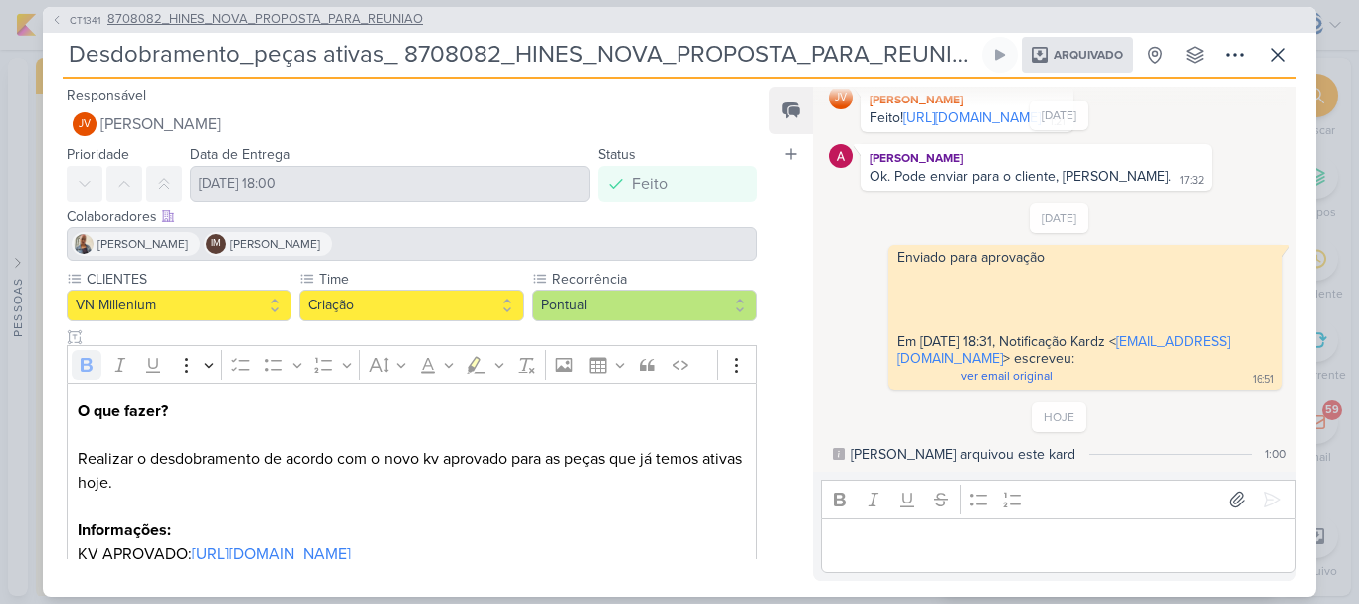
click at [307, 24] on span "8708082_HINES_NOVA_PROPOSTA_PARA_REUNIAO" at bounding box center [264, 20] width 315 height 20
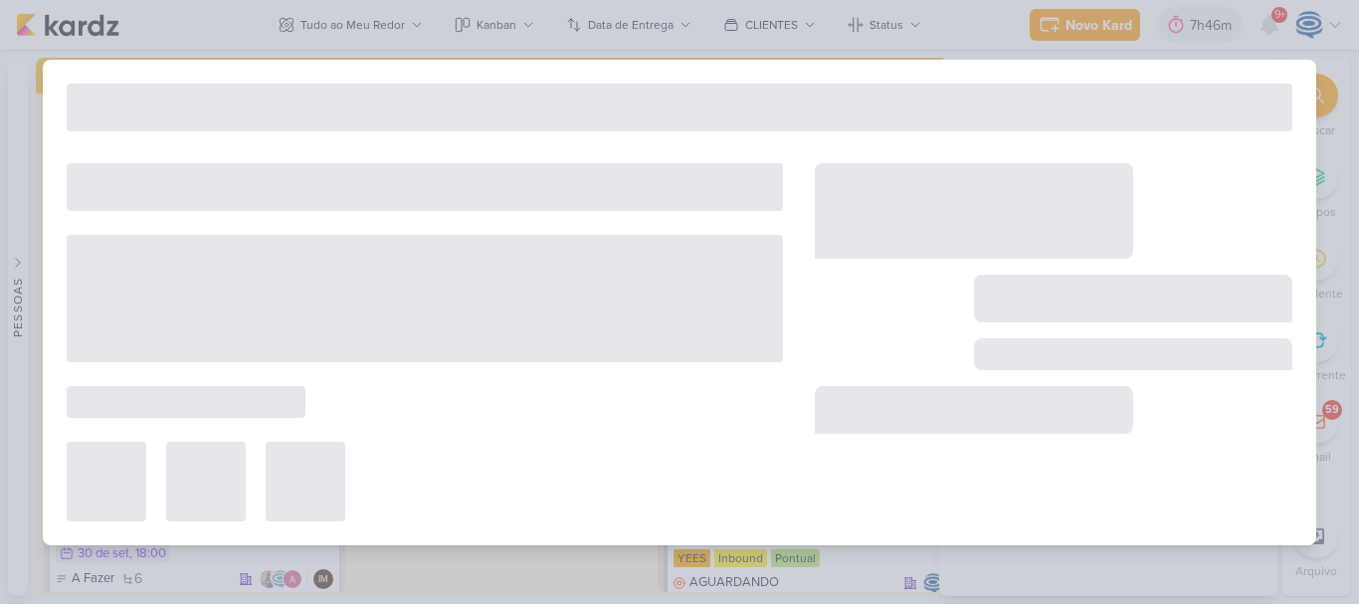
type input "8708082_HINES_NOVA_PROPOSTA_PARA_REUNIAO"
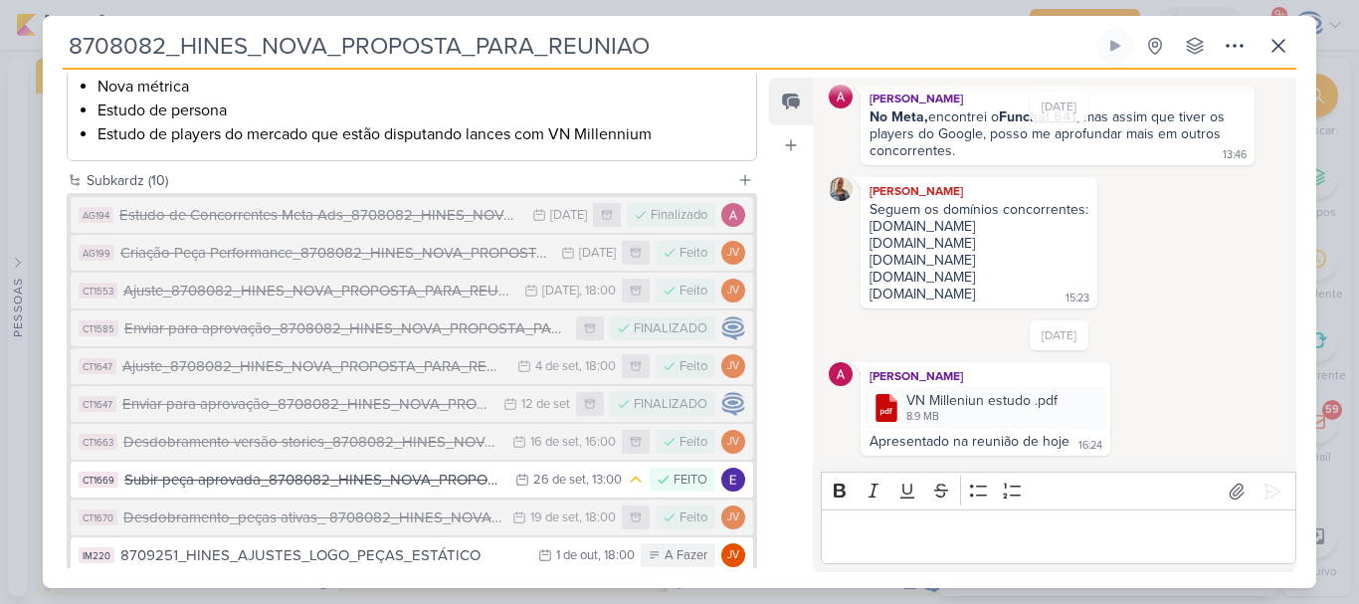
scroll to position [470, 0]
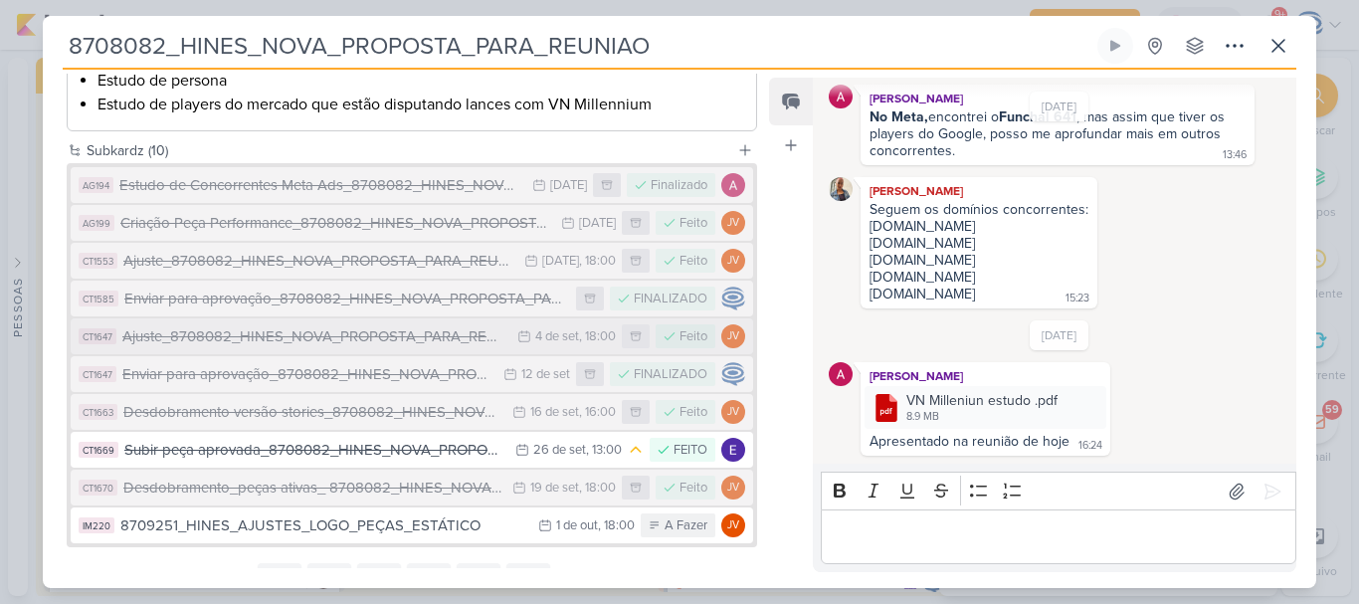
click at [283, 348] on div "Ajuste_8708082_HINES_NOVA_PROPOSTA_PARA_REUNIAO" at bounding box center [314, 336] width 385 height 23
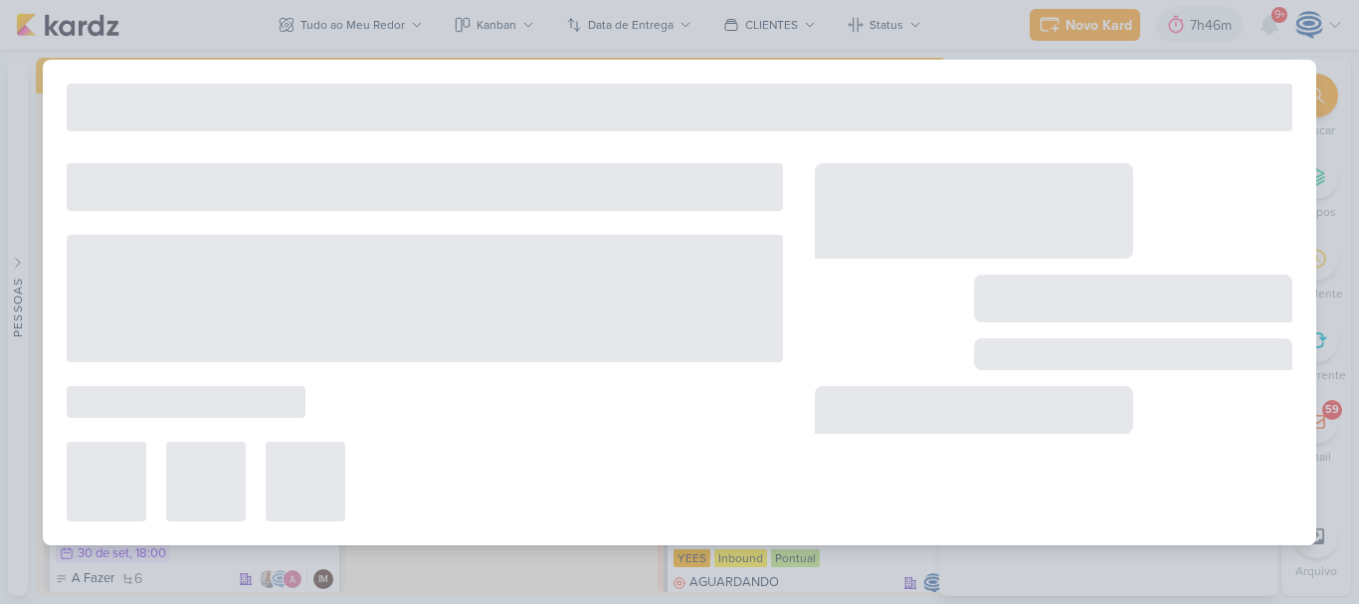
type input "Ajuste_8708082_HINES_NOVA_PROPOSTA_PARA_REUNIAO"
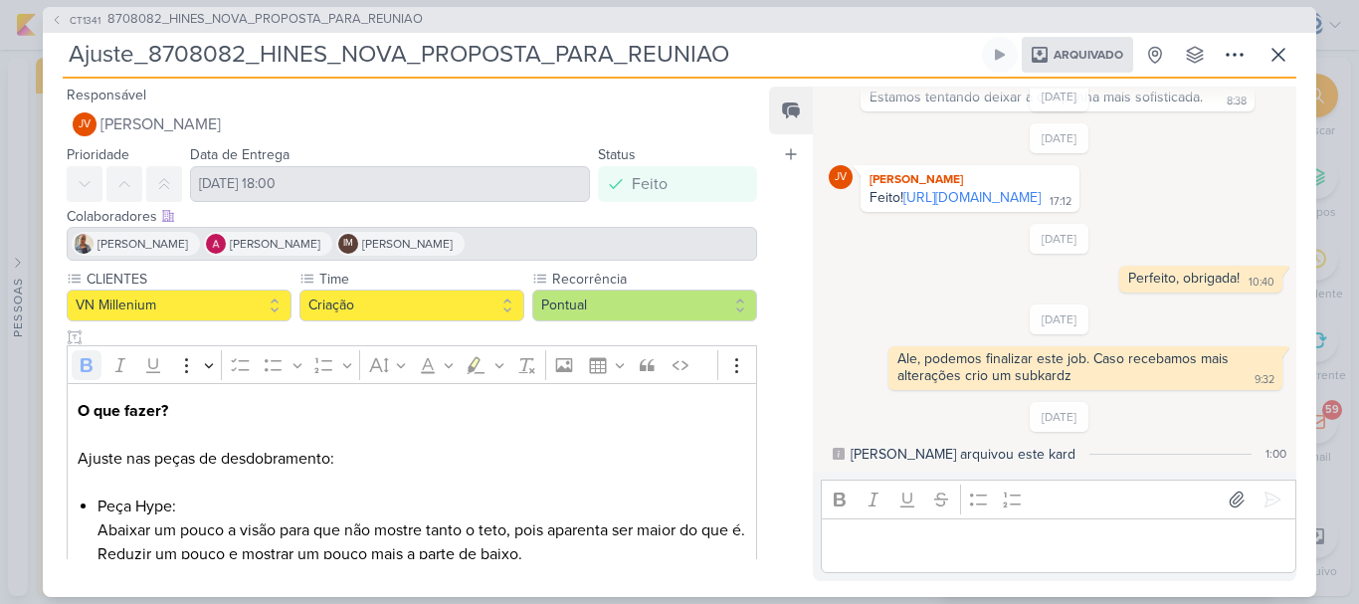
scroll to position [185, 0]
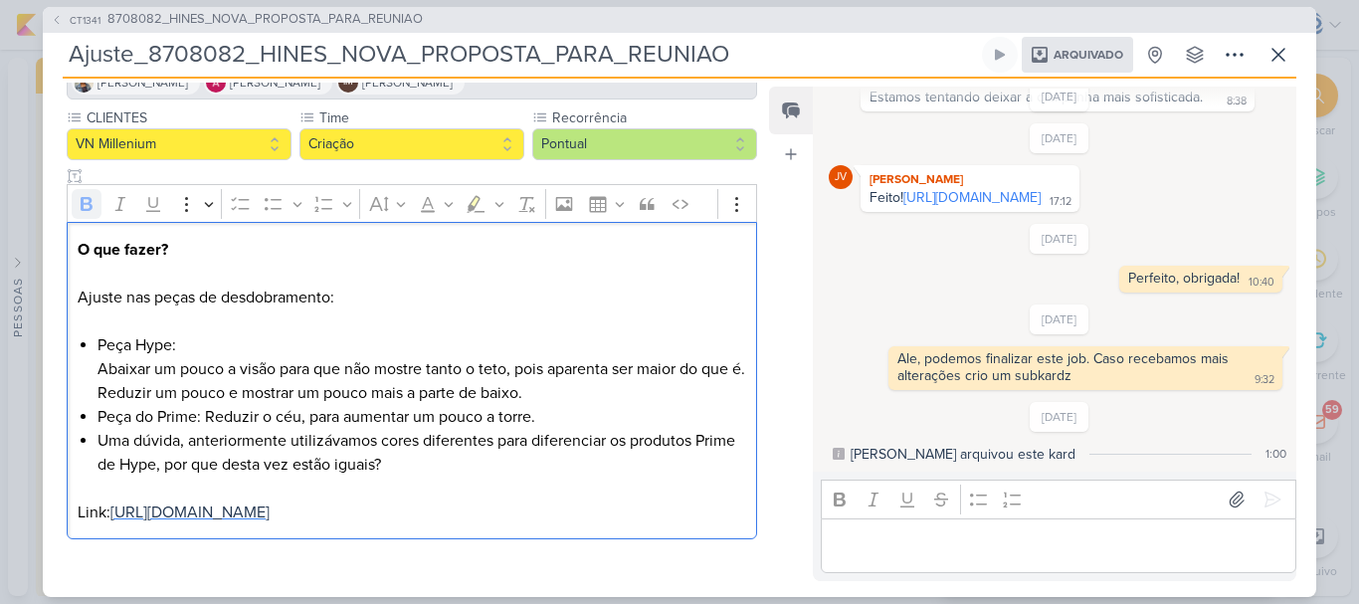
click at [270, 502] on span "https://drive.google.com/drive/folders/1GuXyRuGYu859Dso_JJuGtr-0dZKzEkNz?usp=sh…" at bounding box center [189, 512] width 159 height 20
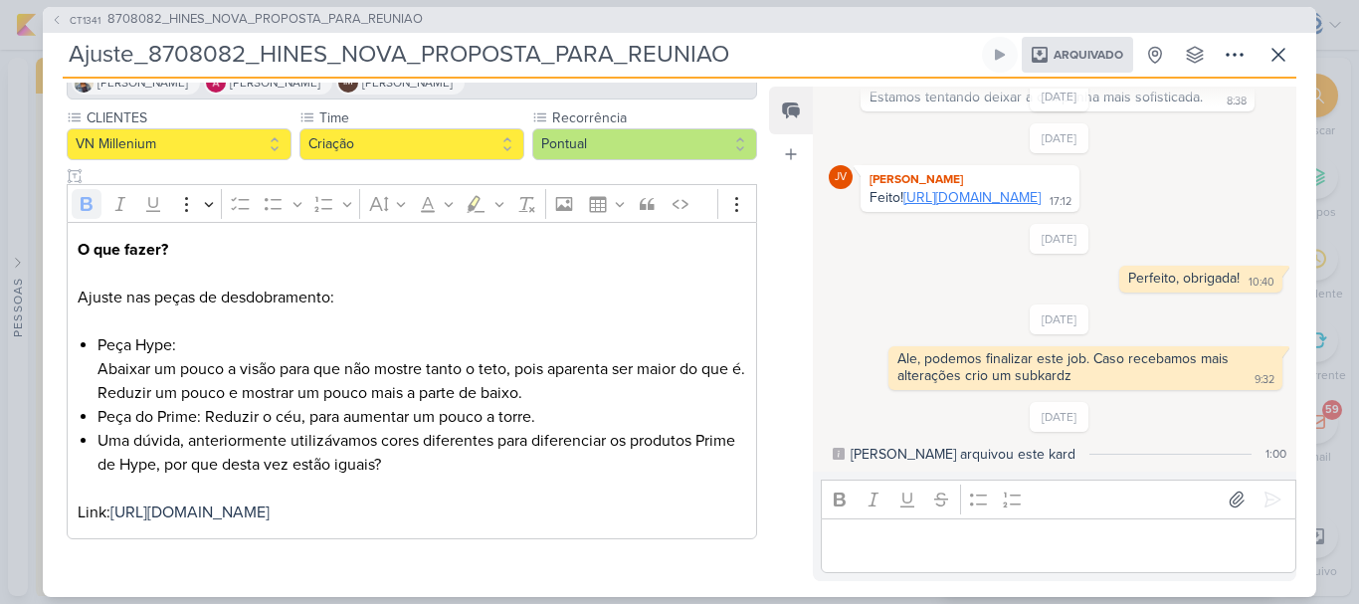
click at [1021, 189] on link "https://drive.google.com/drive/folders/1H9RNG_CMbl1Vj51lL1K0-BachpJHP6wc?usp=sh…" at bounding box center [971, 197] width 137 height 17
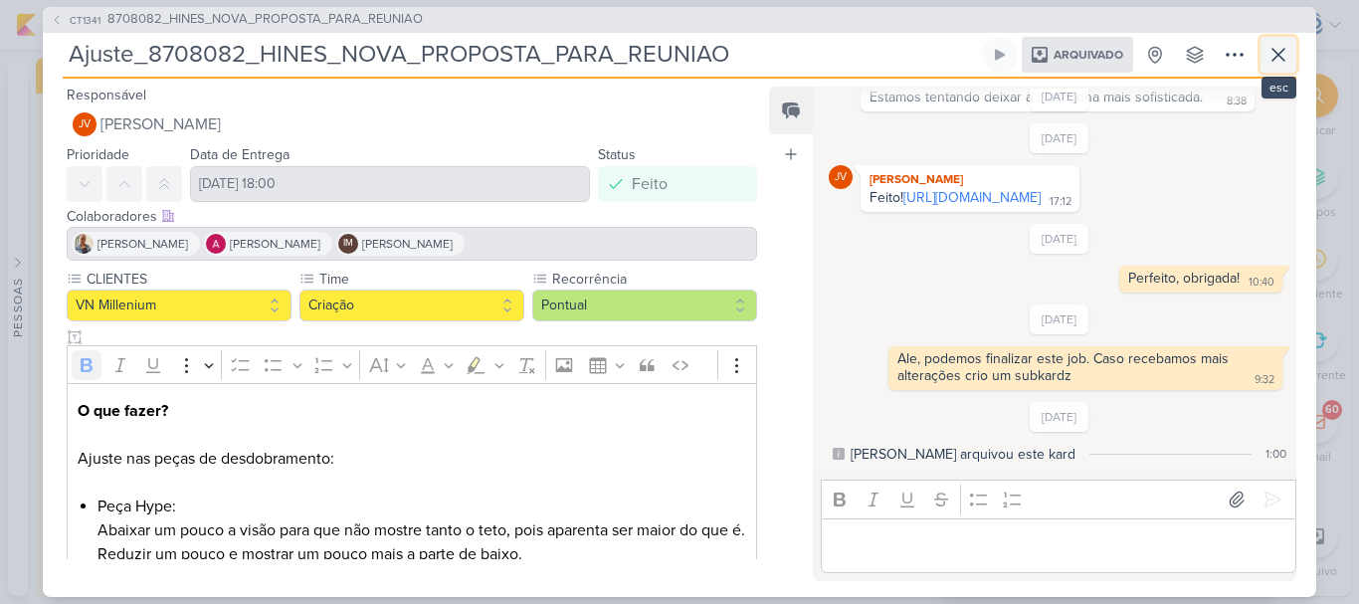
click at [1270, 54] on icon at bounding box center [1278, 55] width 24 height 24
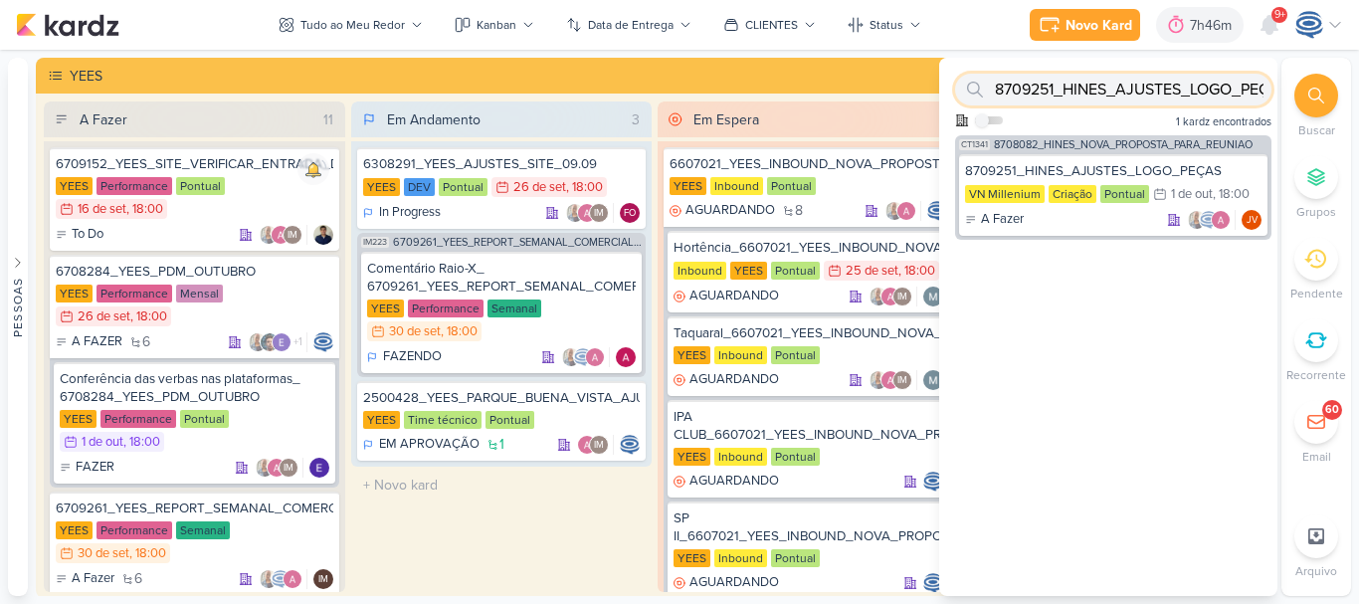
click at [1149, 80] on input "8709251_HINES_AJUSTES_LOGO_PEÇAS" at bounding box center [1113, 90] width 316 height 32
paste input "O que deve ser feito? Mudar o logo da Vitacon para logo novo. Informações Clien…"
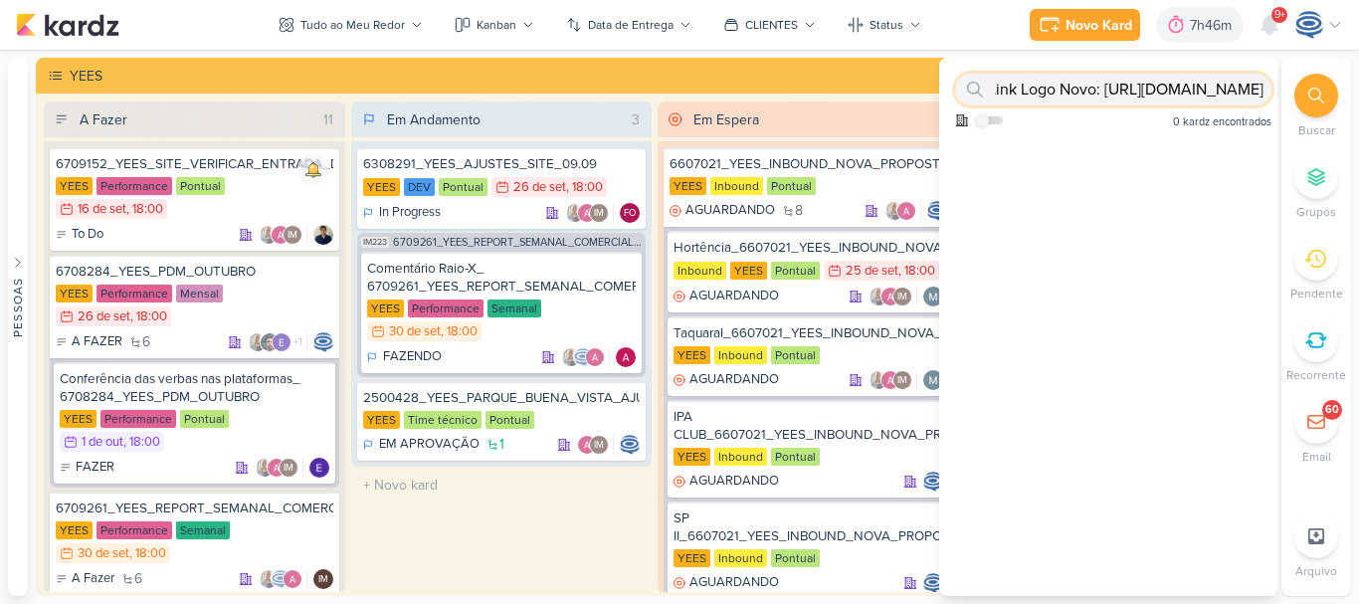
type input "O que deve ser feito? Mudar o logo da Vitacon para logo novo. Informações Clien…"
click at [1323, 90] on icon at bounding box center [1316, 96] width 16 height 16
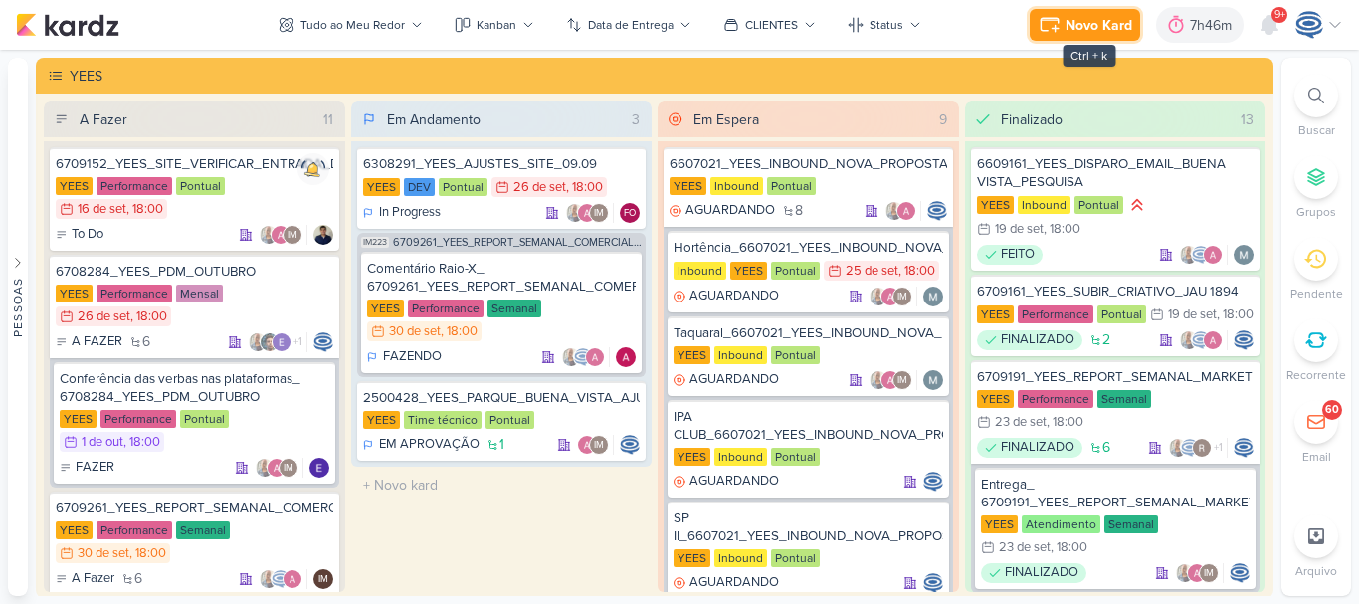
click at [1059, 15] on icon at bounding box center [1050, 25] width 24 height 24
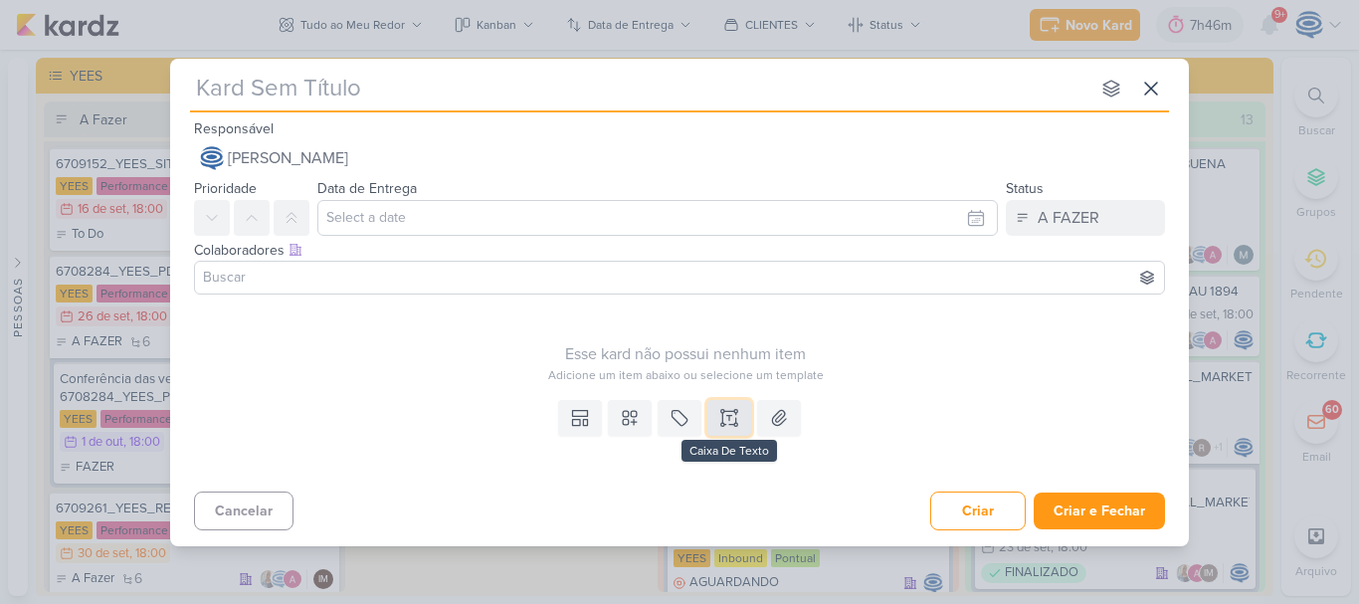
click at [725, 419] on icon at bounding box center [729, 418] width 20 height 20
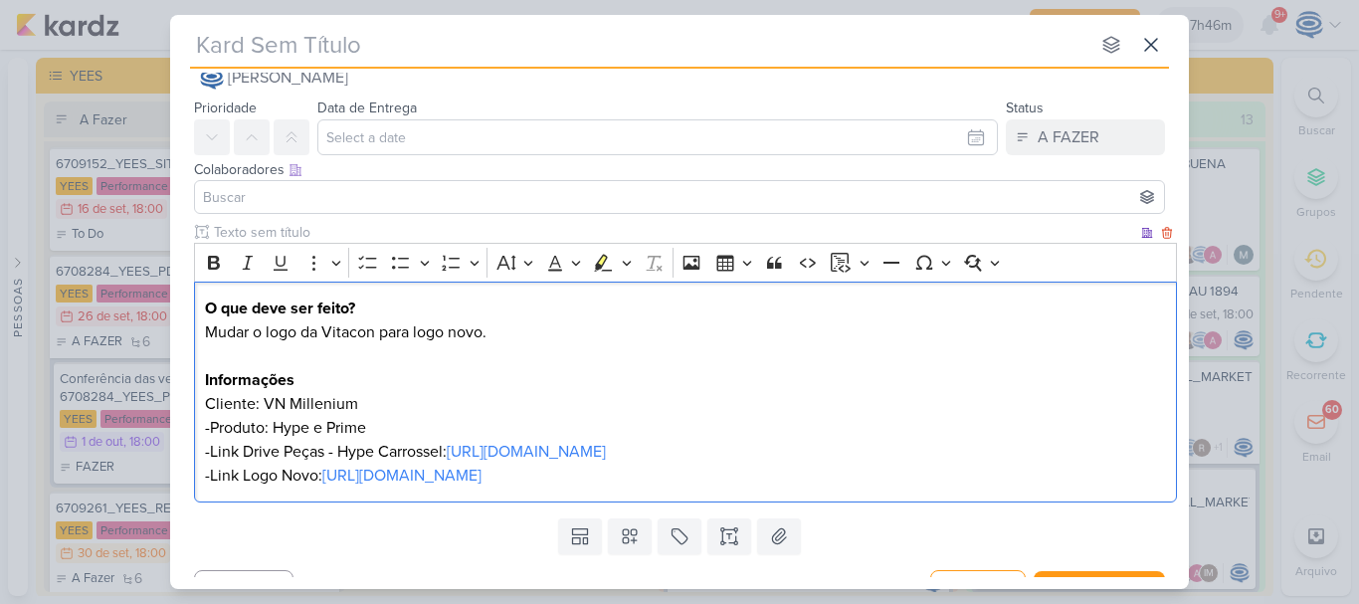
scroll to position [39, 0]
drag, startPoint x: 451, startPoint y: 443, endPoint x: 1012, endPoint y: 458, distance: 561.2
click at [1012, 458] on p "-Link Drive Peças - Hype Carrossel: https://drive.google.com/drive/folders/1hkx…" at bounding box center [686, 450] width 962 height 24
click at [447, 451] on p "-Link Drive Peças - Hype Carrossel:https://drive.google.com/drive/folders/1H9RN…" at bounding box center [686, 450] width 962 height 24
click at [1009, 439] on p "-Link Drive Peças - Hype Carrossel: https://drive.google.com/drive/folders/1H9R…" at bounding box center [686, 450] width 962 height 24
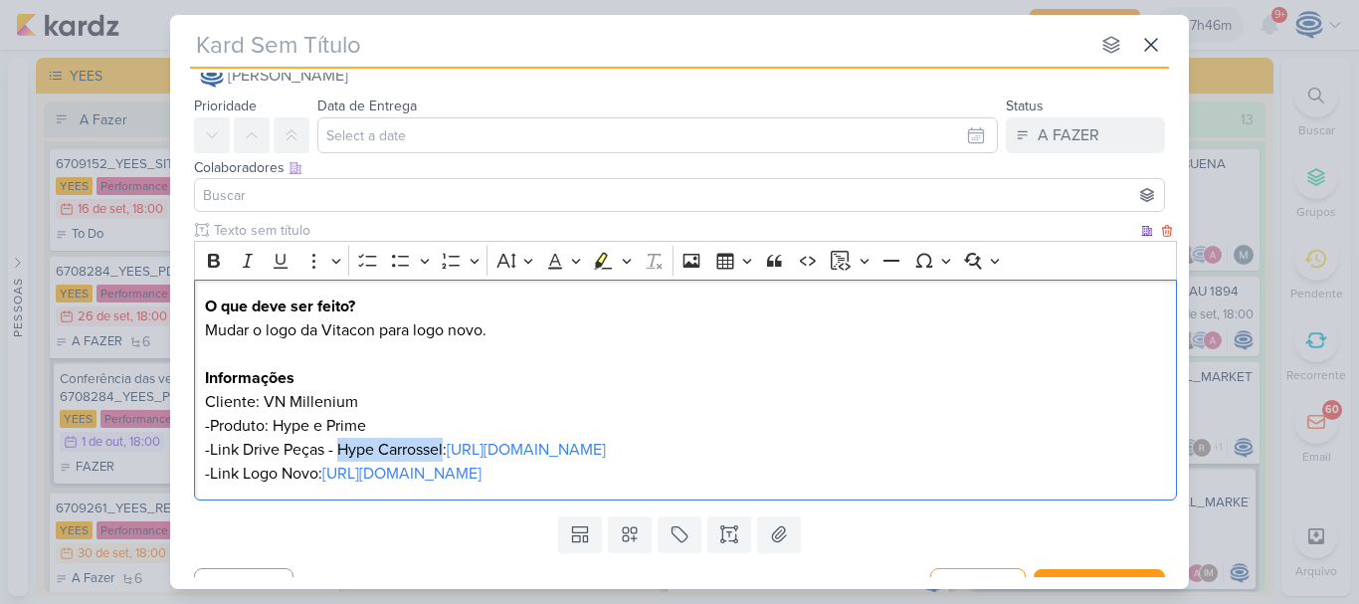
drag, startPoint x: 337, startPoint y: 447, endPoint x: 447, endPoint y: 454, distance: 109.6
click at [447, 454] on p "-Link Drive Peças - Hype Carrossel: https://drive.google.com/drive/folders/1H9R…" at bounding box center [686, 450] width 962 height 24
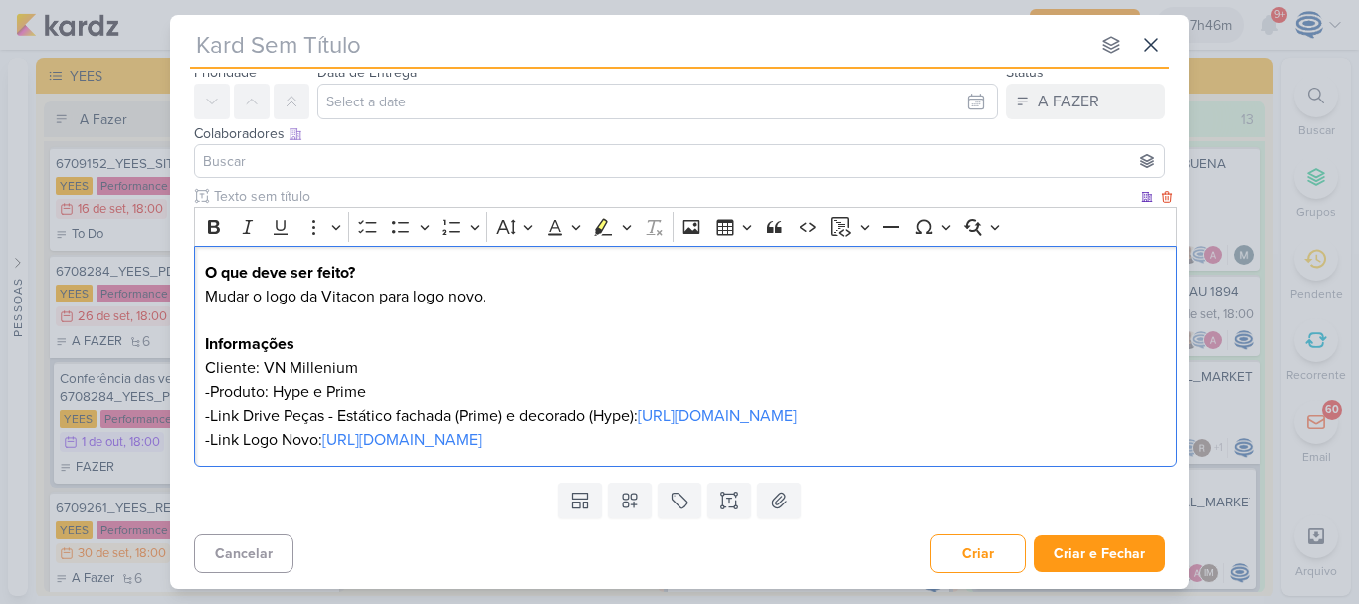
scroll to position [96, 0]
click at [979, 556] on button "Criar" at bounding box center [977, 553] width 95 height 39
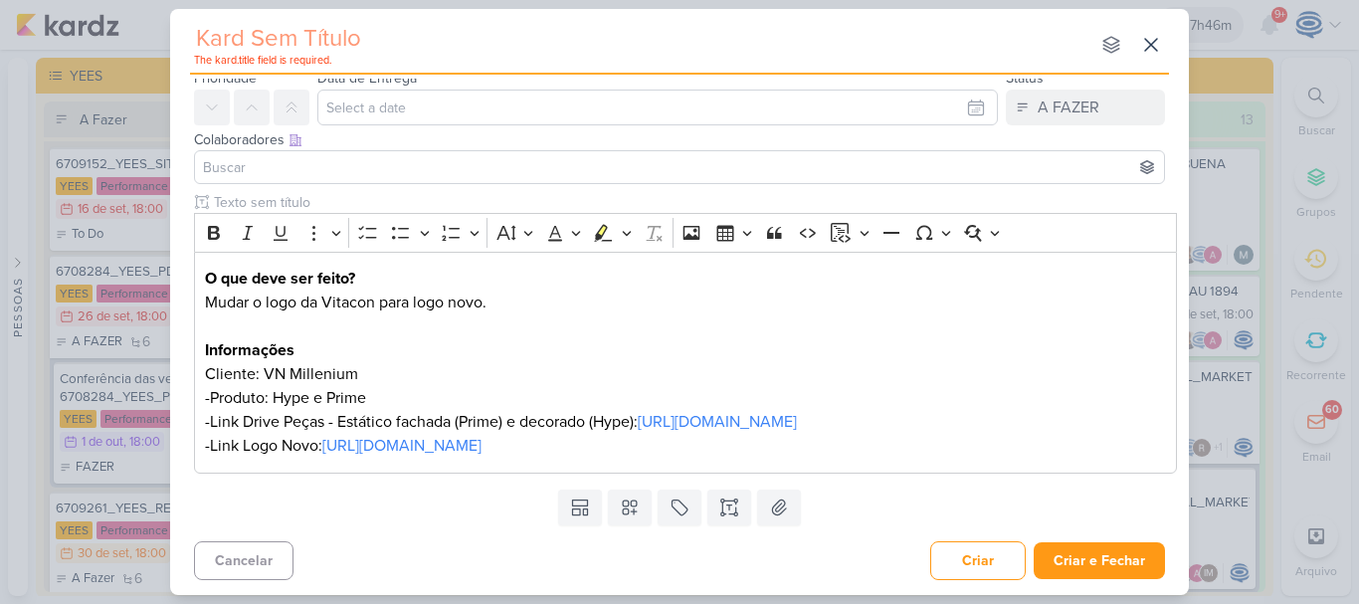
click at [382, 50] on input "text" at bounding box center [639, 39] width 899 height 36
paste input "8409291_HINES_VN MILLENNIUM_ALTERAÇÃO_LOGO_CRIATIVOS ATIVOS_ESTÁTICO"
type input "8409291_HINES_VN MILLENNIUM_ALTERAÇÃO_LOGO_CRIATIVOS ATIVOS_ESTÁTICO"
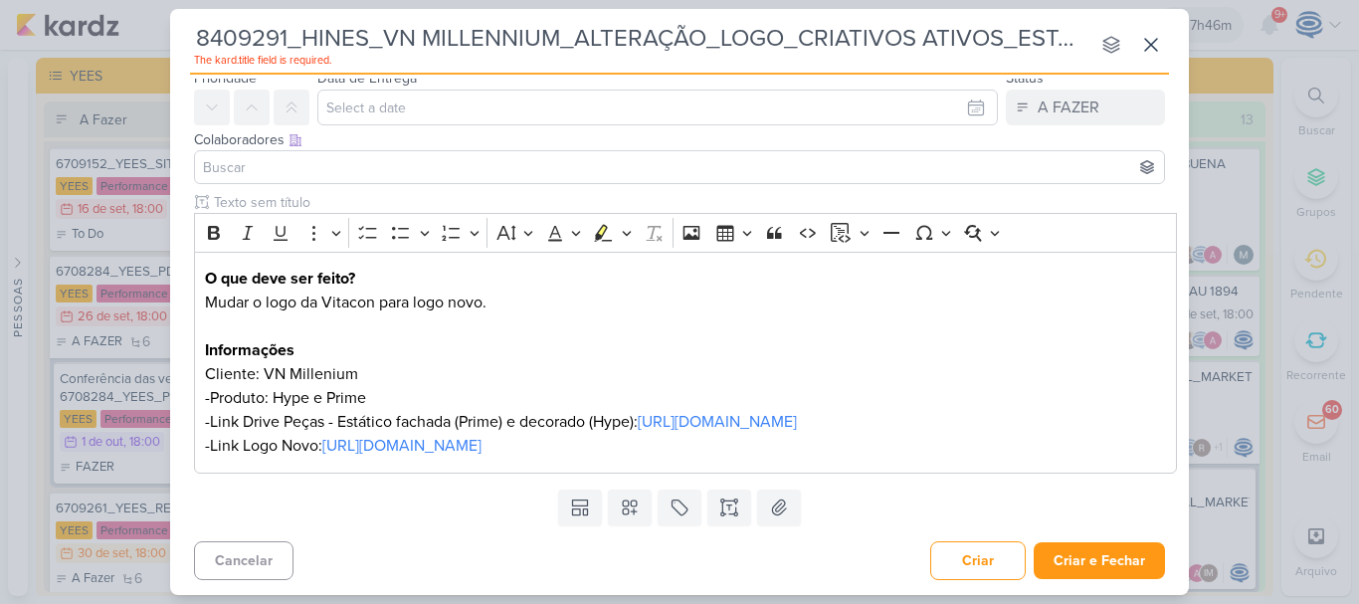
scroll to position [0, 37]
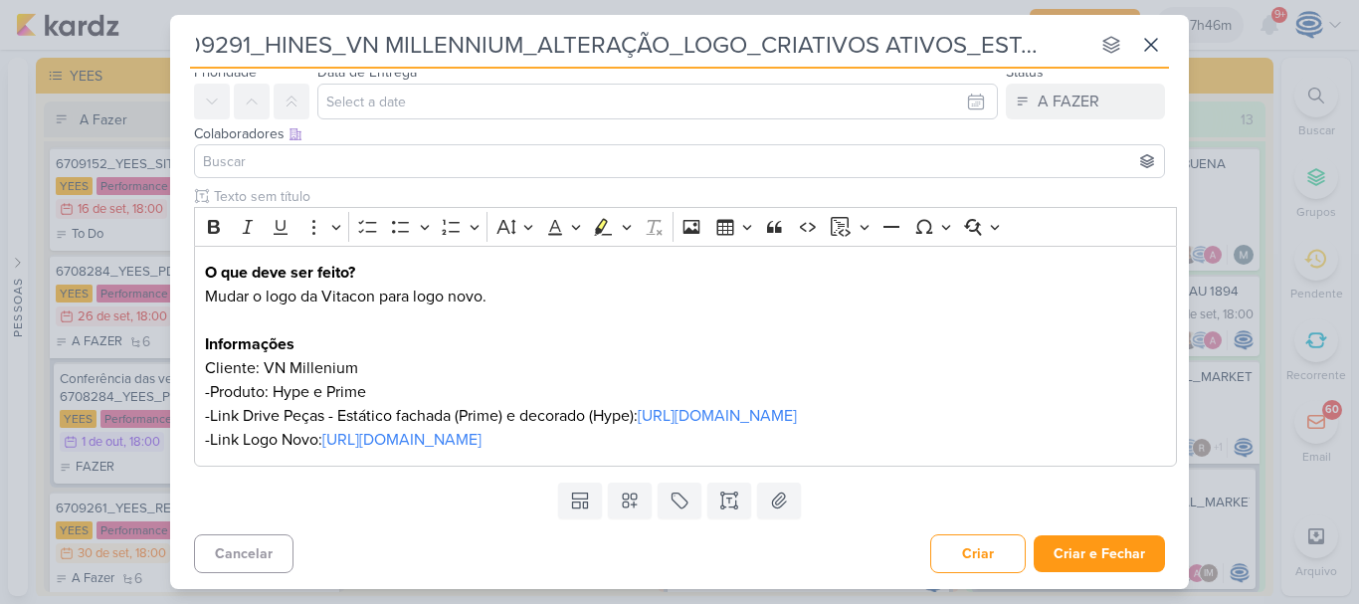
type input "8409291_HINES_VN MILLENNIUM_ALTERAÇÃO_LOGO_CRIATIVOS ATIVOS_ESTÁTICO"
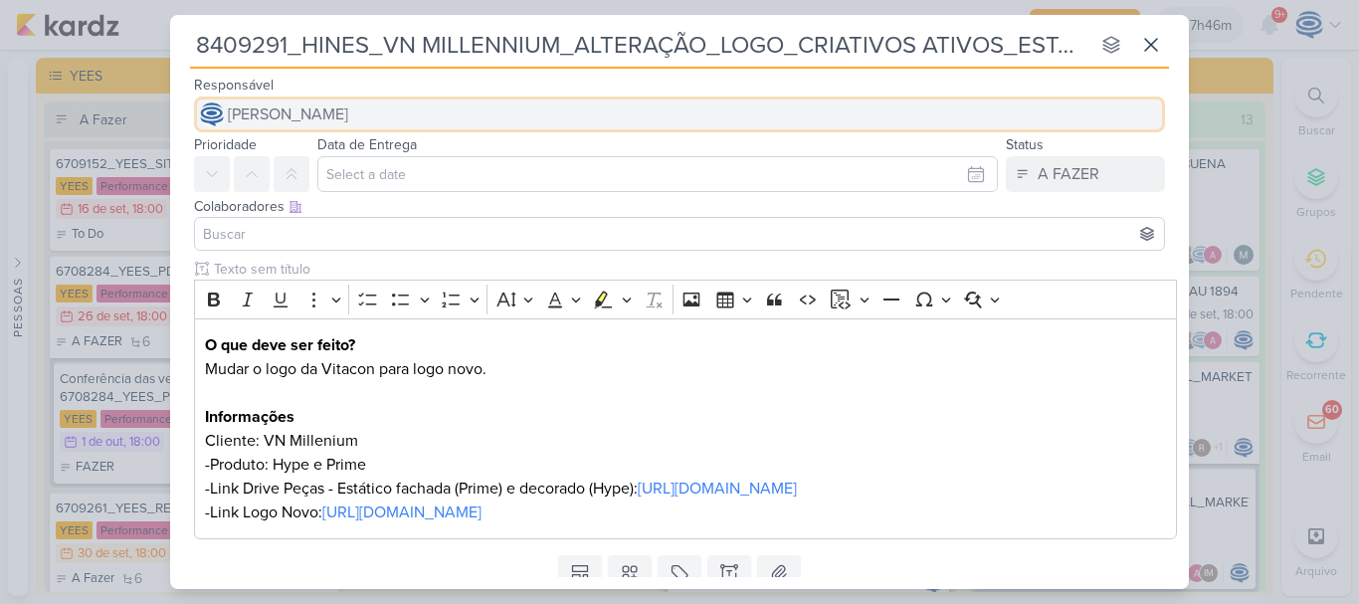
click at [464, 103] on button "[PERSON_NAME]" at bounding box center [679, 114] width 971 height 36
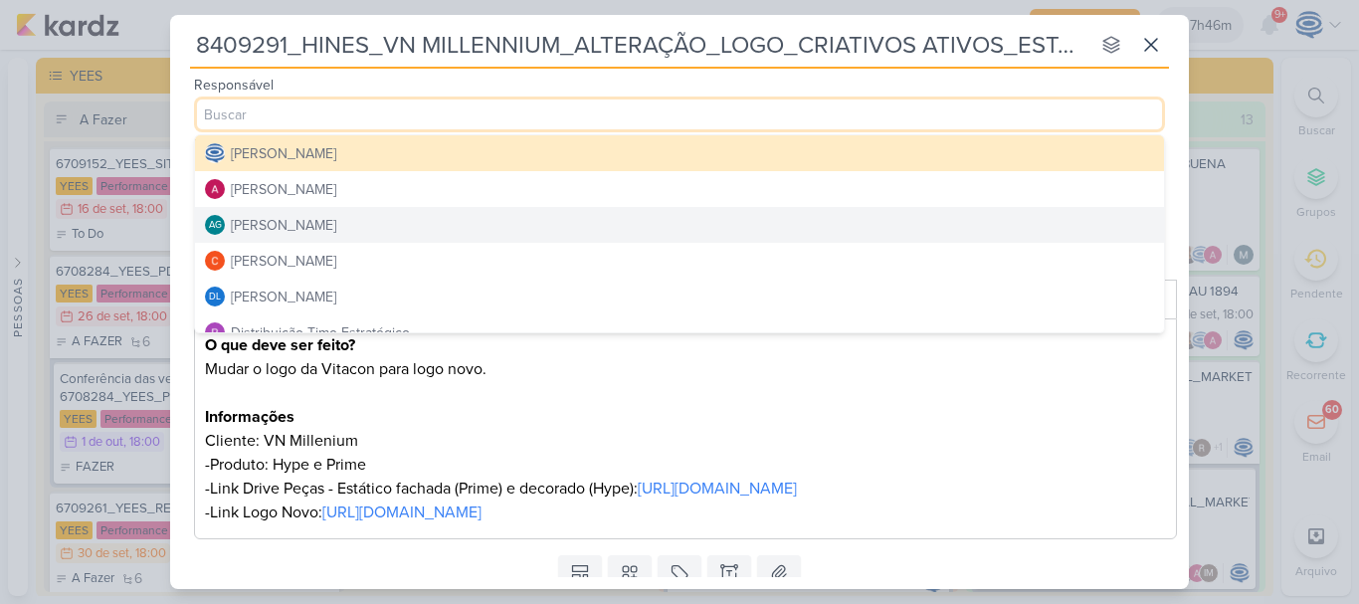
scroll to position [40, 0]
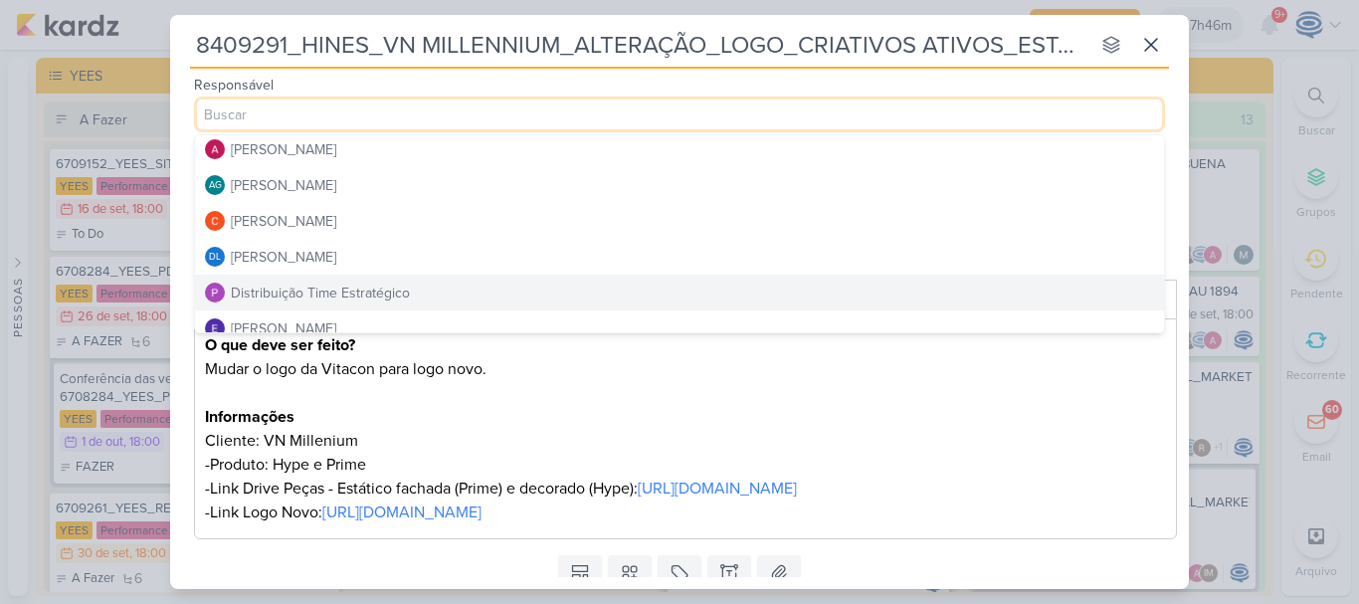
click at [346, 287] on div "Distribuição Time Estratégico" at bounding box center [320, 293] width 179 height 21
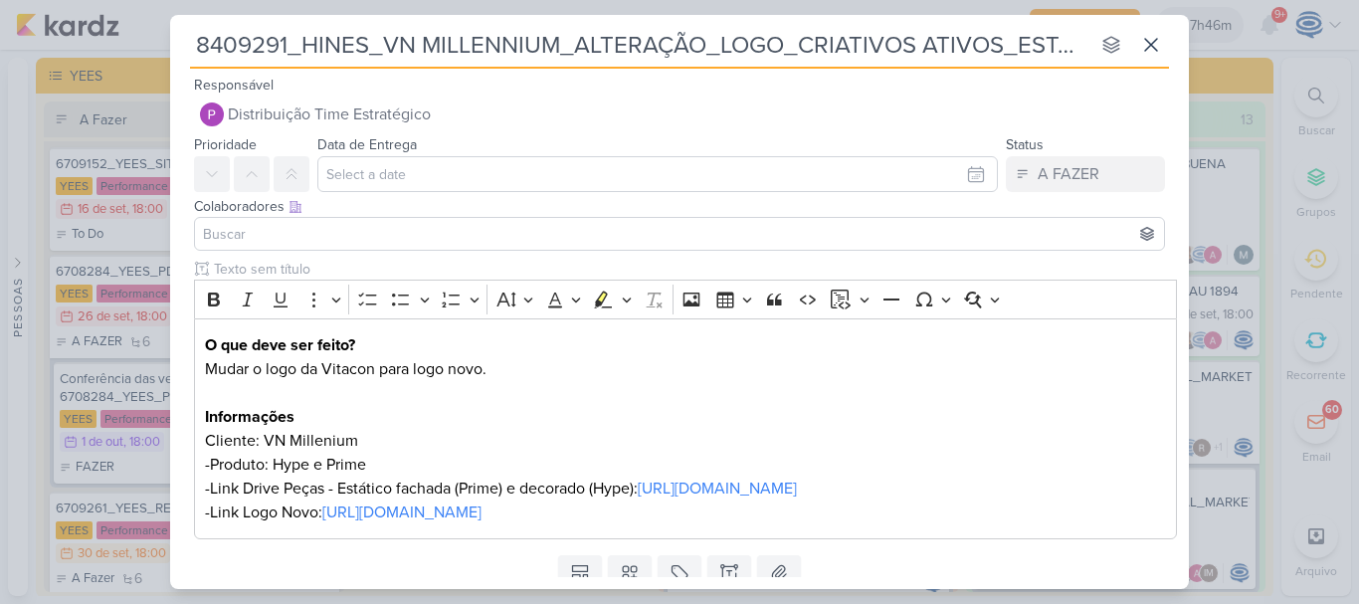
click at [364, 236] on input at bounding box center [679, 234] width 961 height 24
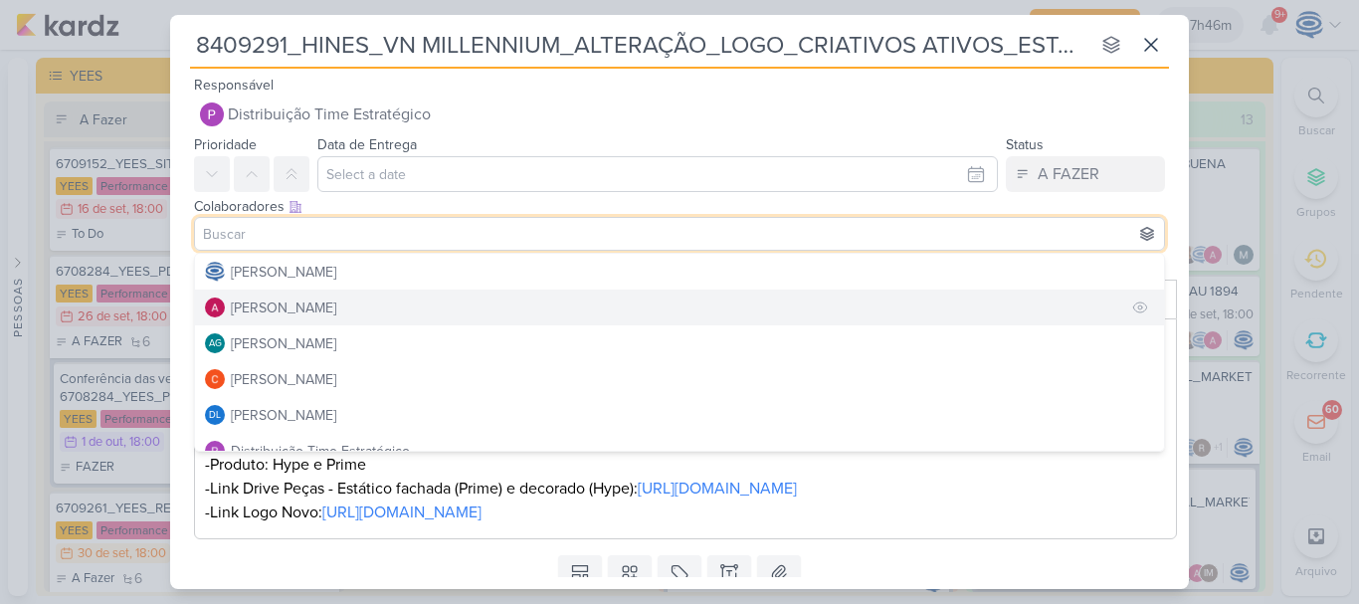
click at [336, 304] on div "Alessandra Gomes" at bounding box center [283, 307] width 105 height 21
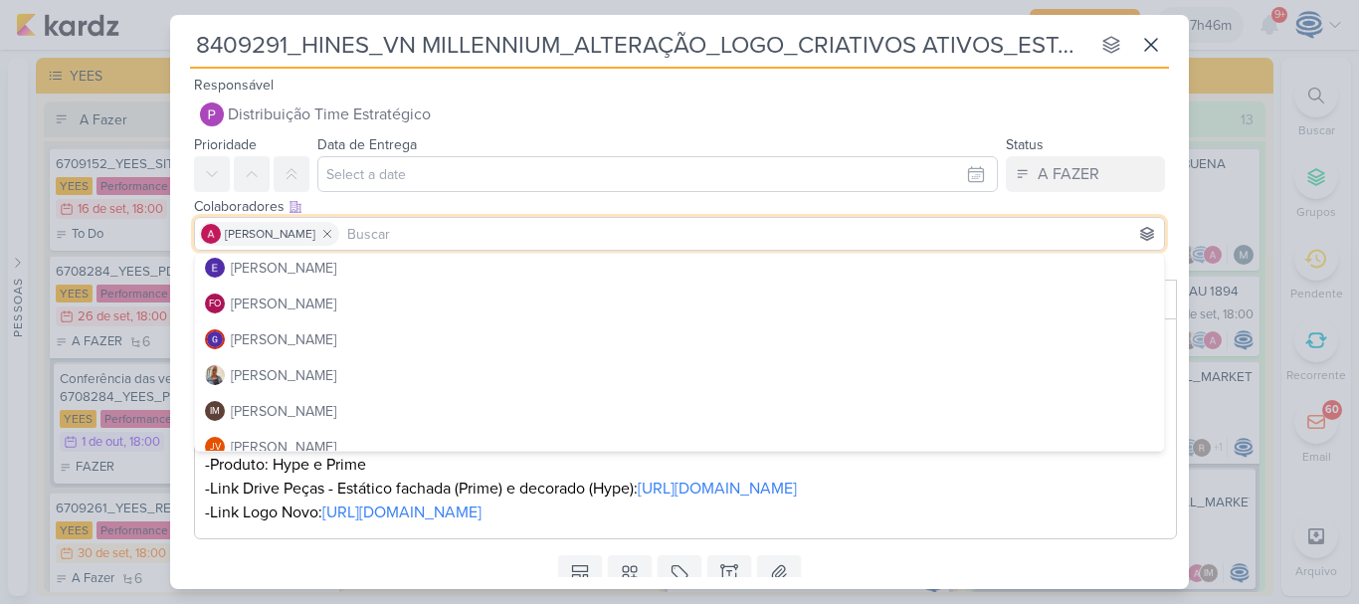
scroll to position [220, 0]
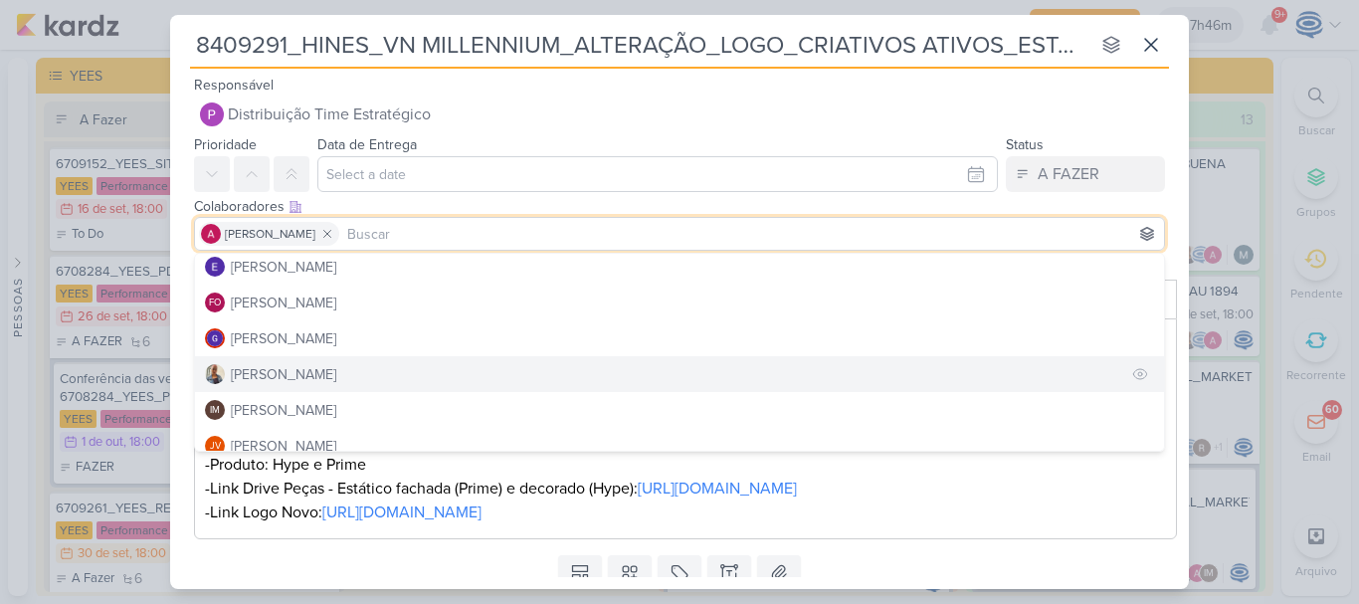
click at [336, 370] on button "[PERSON_NAME]" at bounding box center [679, 374] width 969 height 36
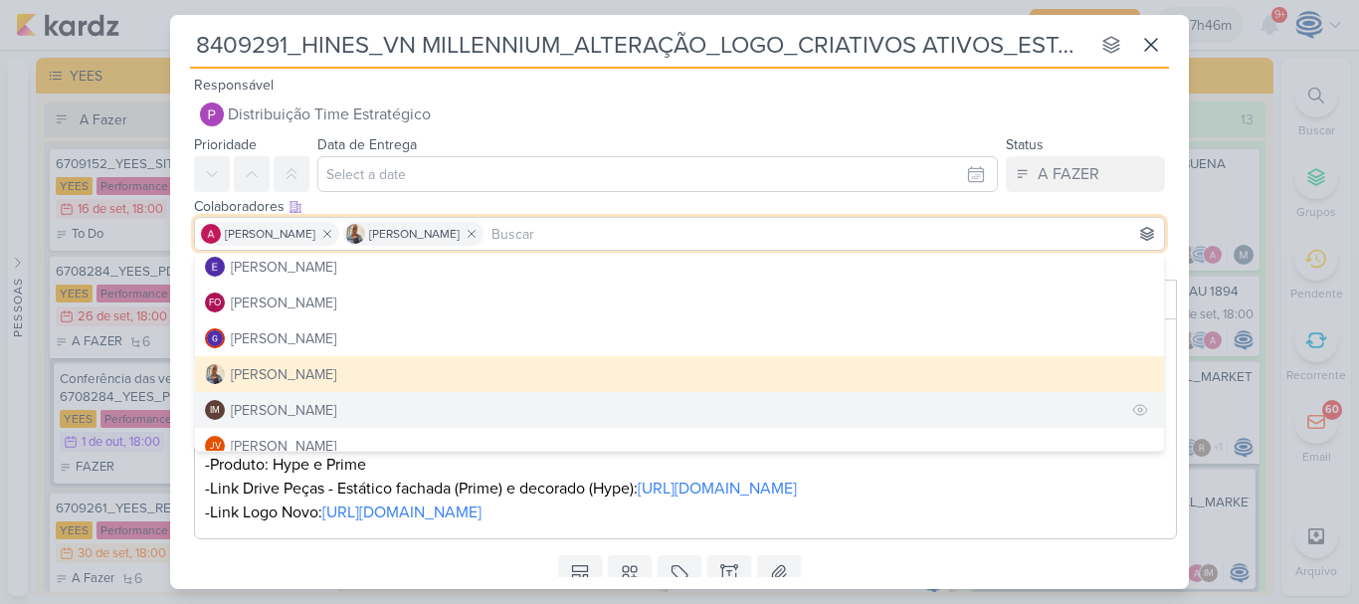
click at [336, 415] on div "Isabella Machado Guimarães" at bounding box center [283, 410] width 105 height 21
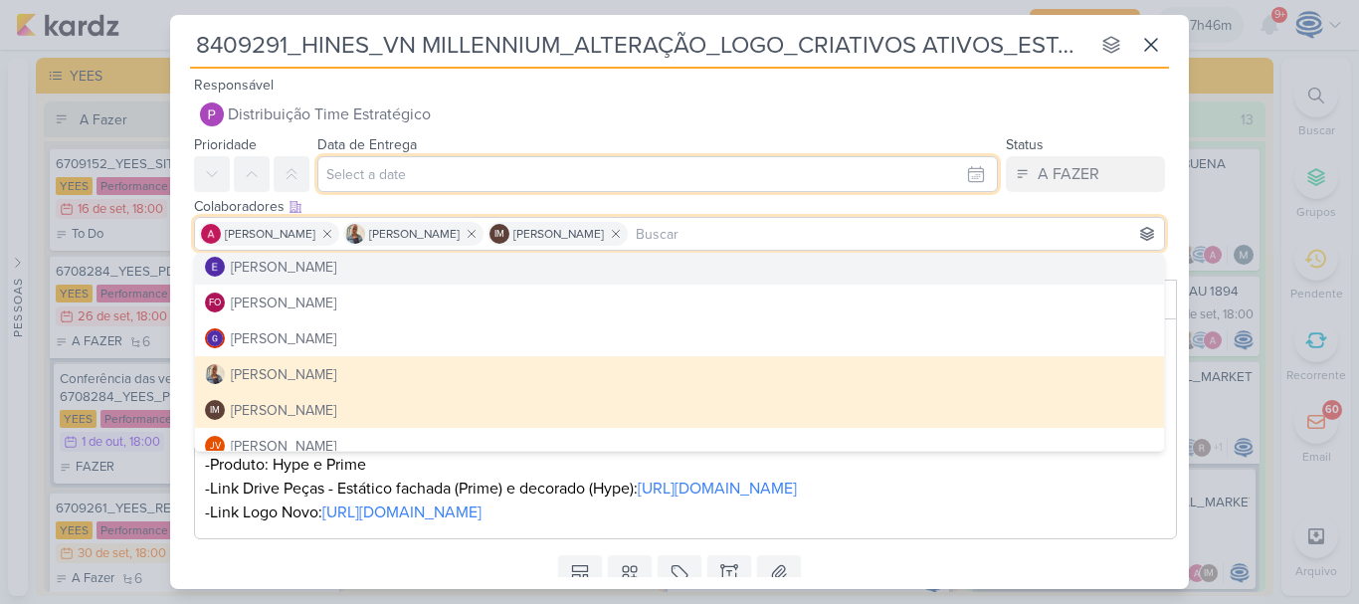
click at [398, 174] on input "text" at bounding box center [657, 174] width 680 height 36
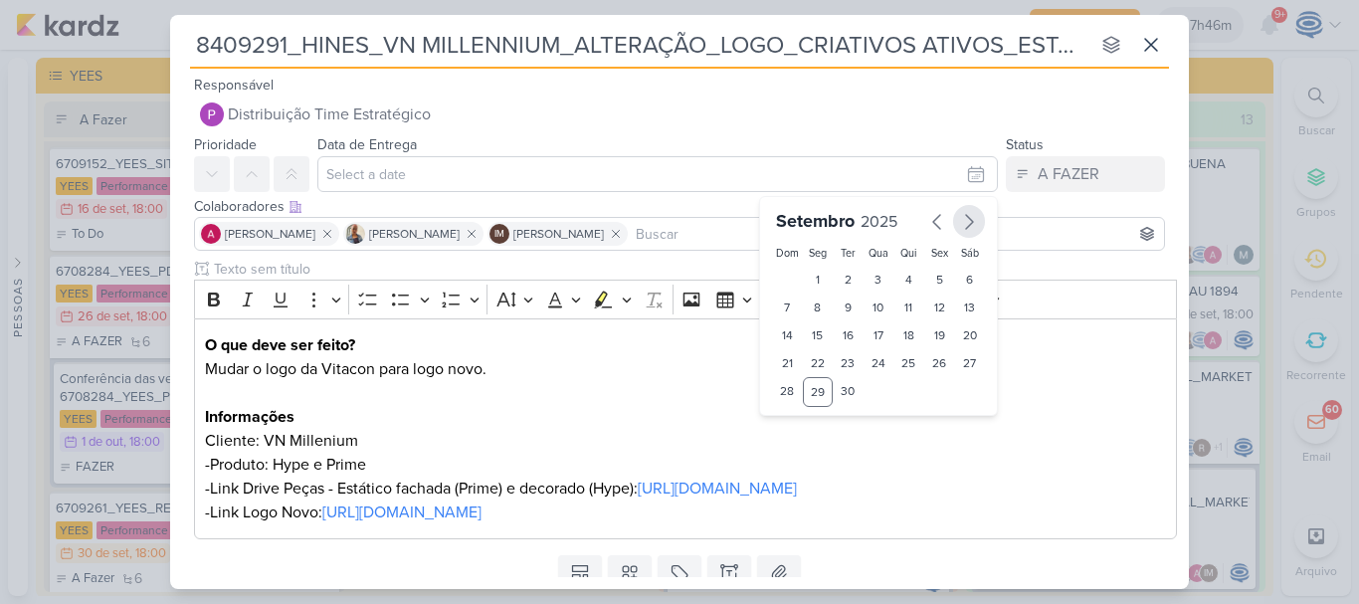
click at [957, 227] on icon "button" at bounding box center [969, 222] width 24 height 24
click at [870, 278] on div "1" at bounding box center [878, 280] width 31 height 28
type input "1 de outubro de 2025 às 23:59"
click at [811, 421] on select "00 01 02 03 04 05 06 07 08 09 10 11 12 13 14 15 16 17 18 19 20 21 22 23" at bounding box center [818, 425] width 28 height 24
select select "18"
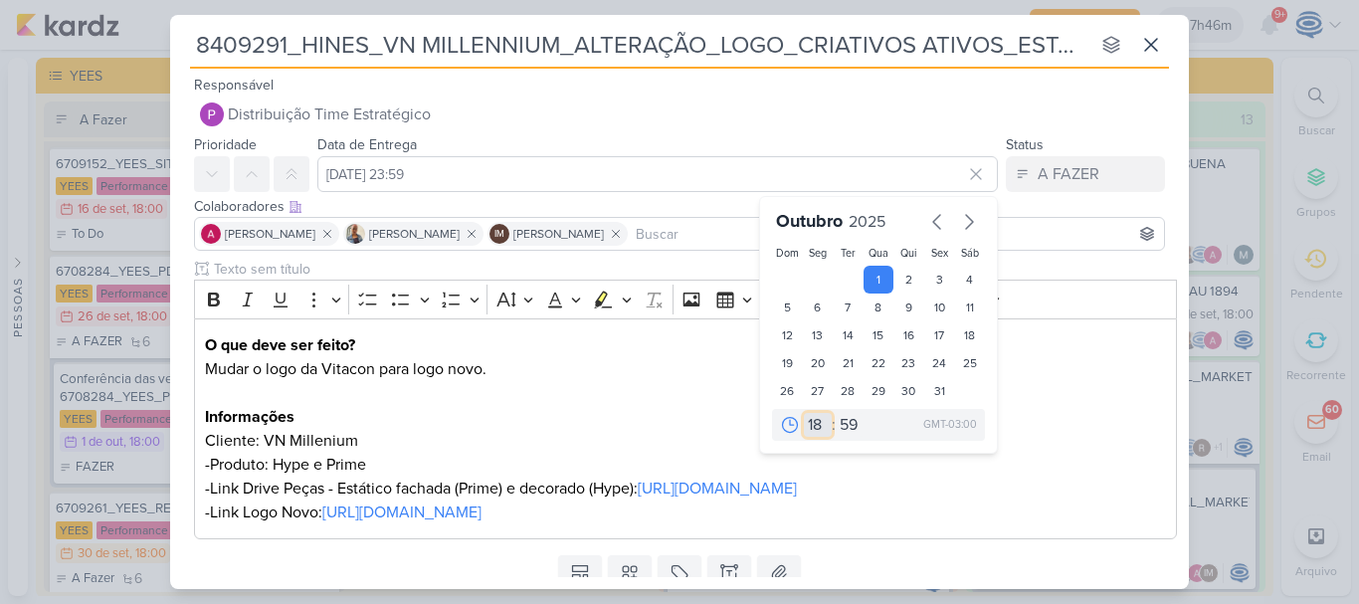
click at [804, 413] on select "00 01 02 03 04 05 06 07 08 09 10 11 12 13 14 15 16 17 18 19 20 21 22 23" at bounding box center [818, 425] width 28 height 24
type input "1 de outubro de 2025 às 18:59"
click at [849, 431] on select "00 05 10 15 20 25 30 35 40 45 50 55 59" at bounding box center [850, 425] width 28 height 24
select select "0"
click at [836, 413] on select "00 05 10 15 20 25 30 35 40 45 50 55 59" at bounding box center [850, 425] width 28 height 24
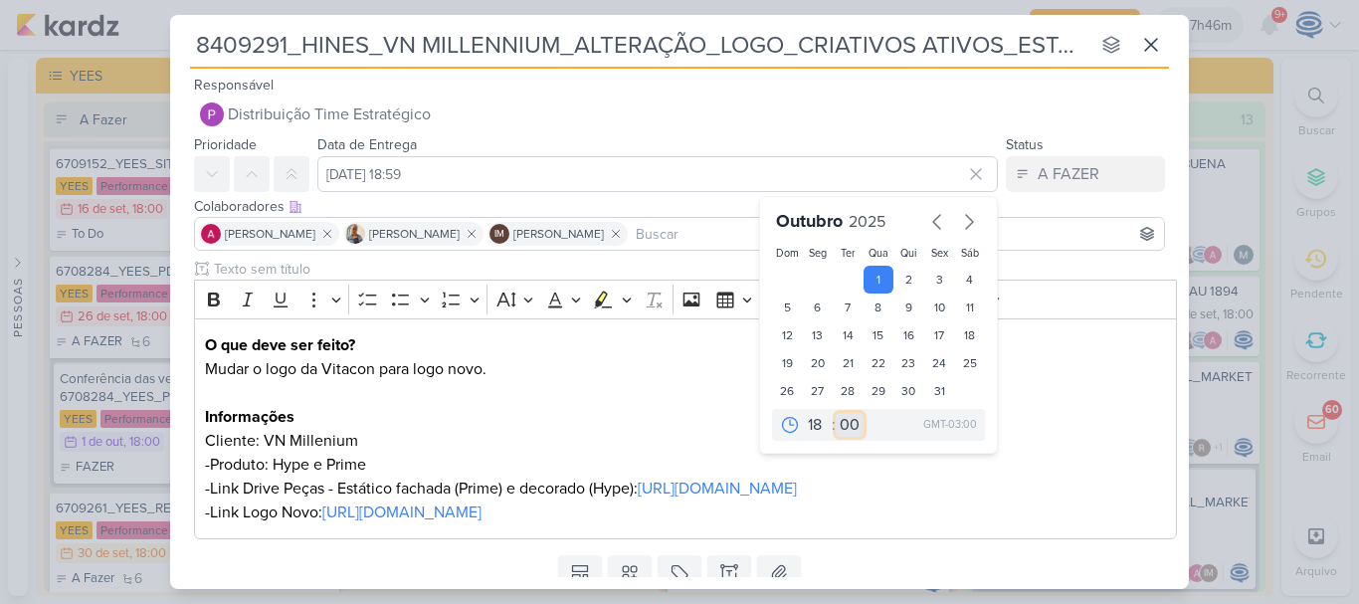
type input "1 de outubro de 2025 às 18:00"
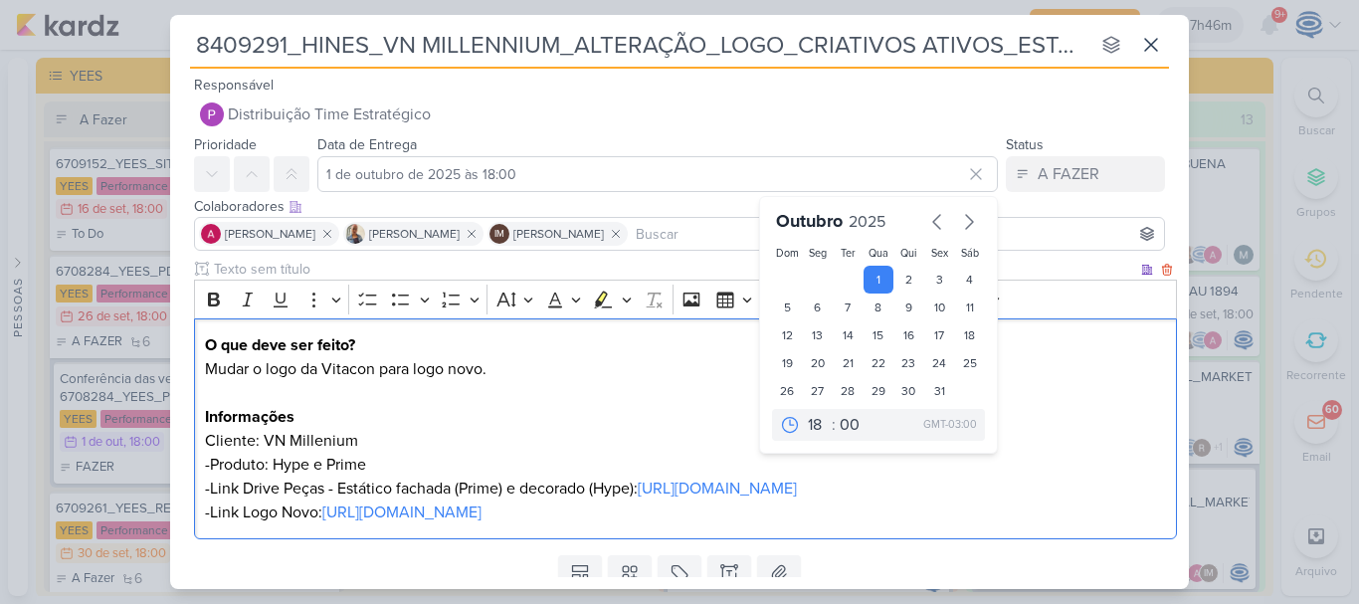
click at [572, 387] on p "Editor editing area: main" at bounding box center [686, 393] width 962 height 24
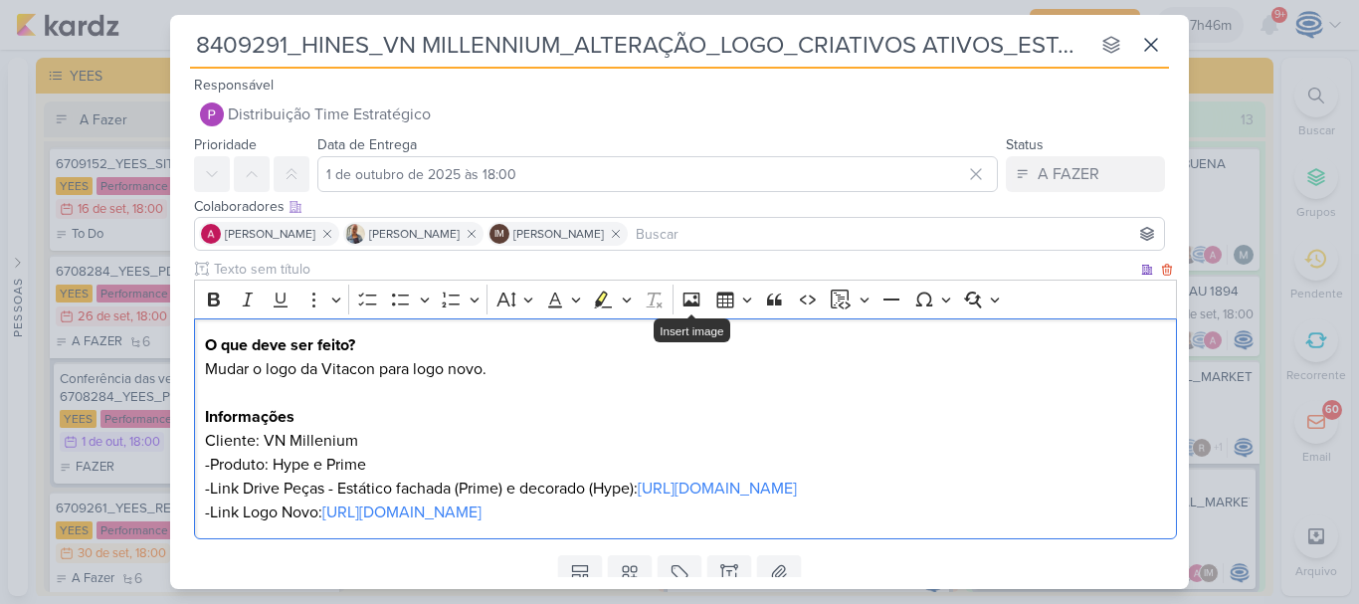
scroll to position [96, 0]
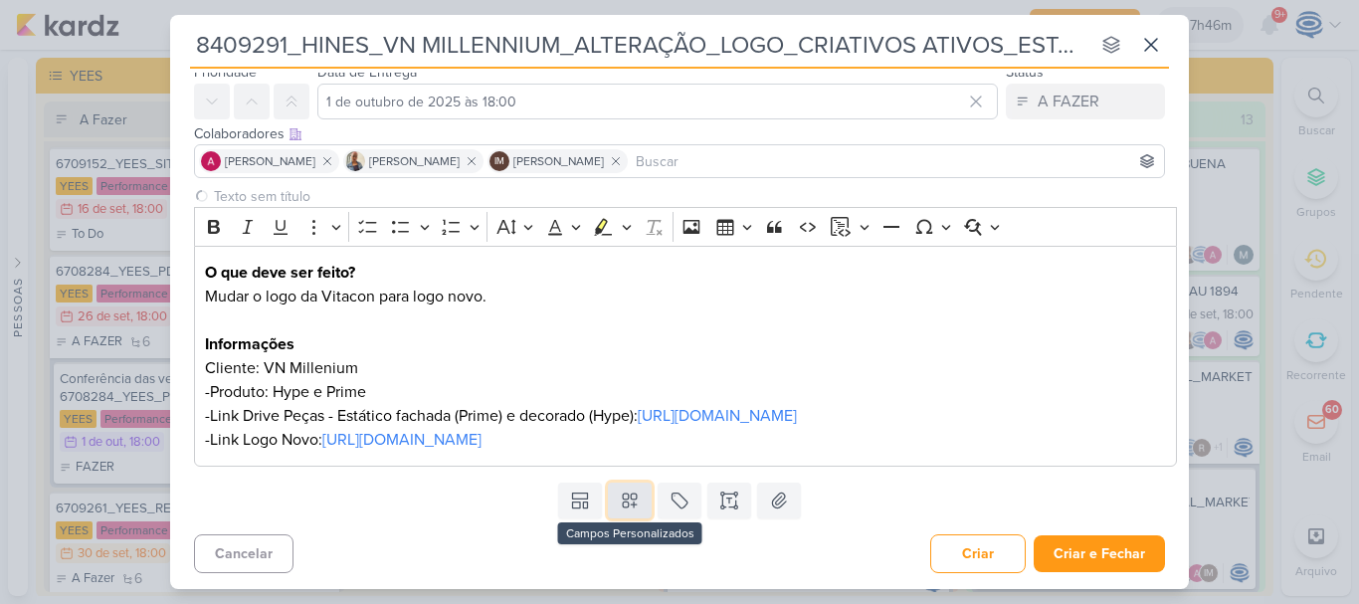
click at [623, 502] on icon at bounding box center [630, 501] width 14 height 14
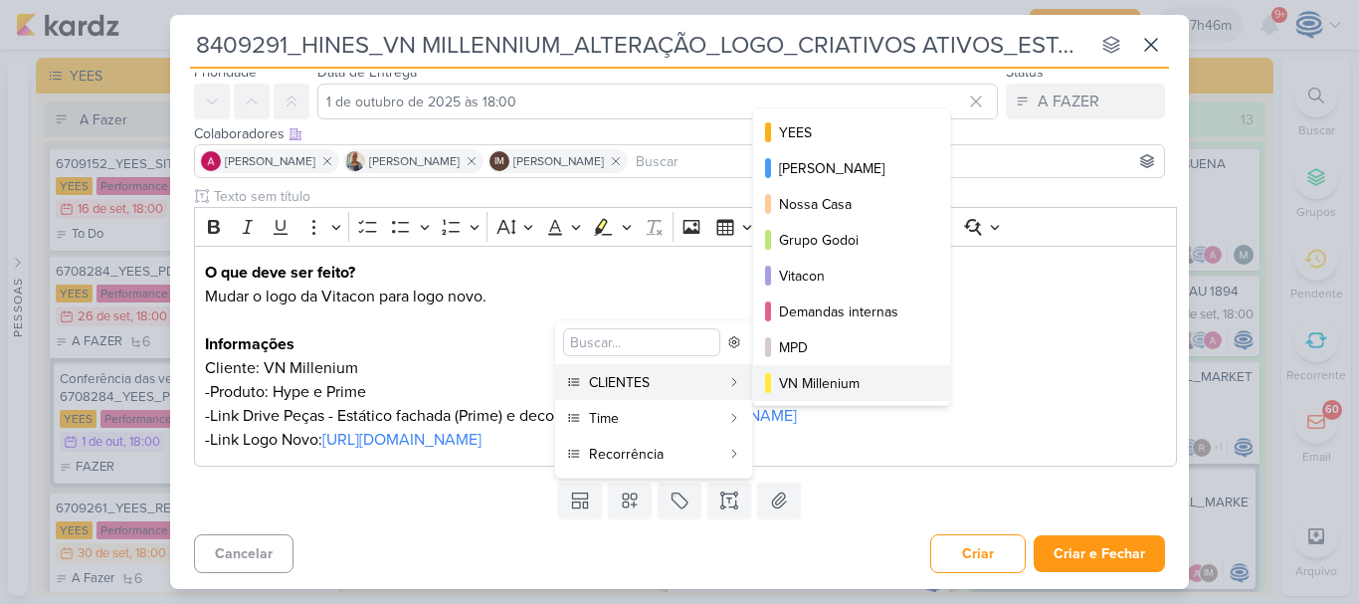
click at [832, 377] on div "VN Millenium" at bounding box center [852, 383] width 147 height 21
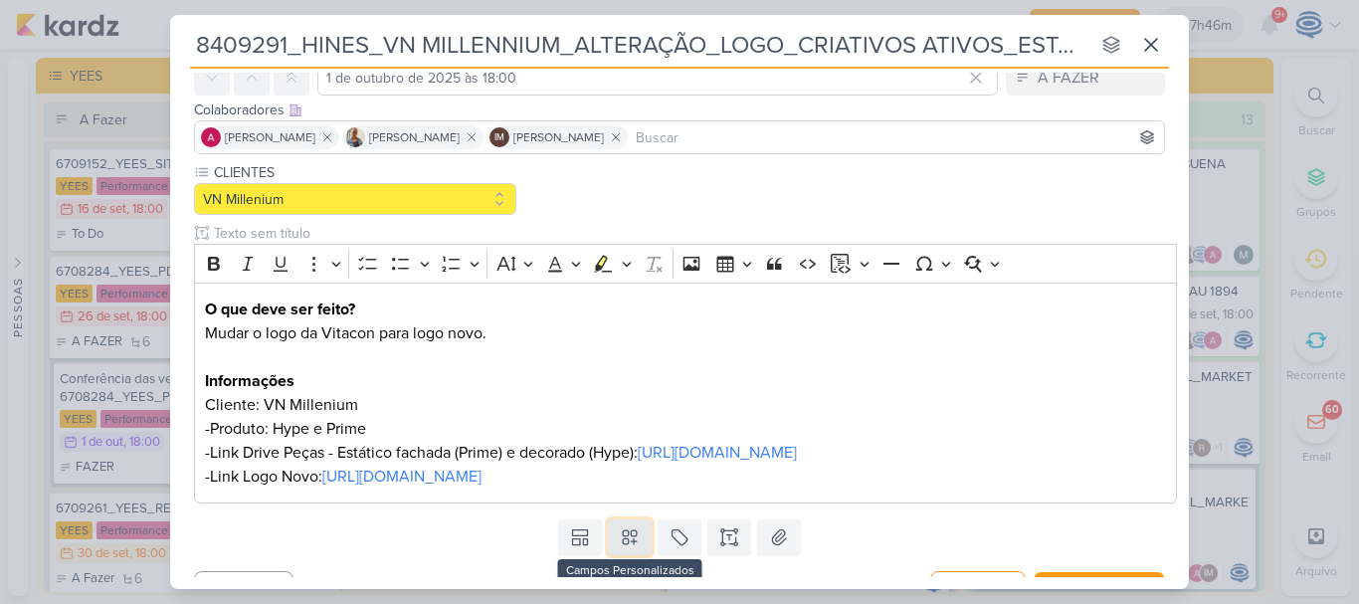
click at [635, 547] on icon at bounding box center [630, 537] width 20 height 20
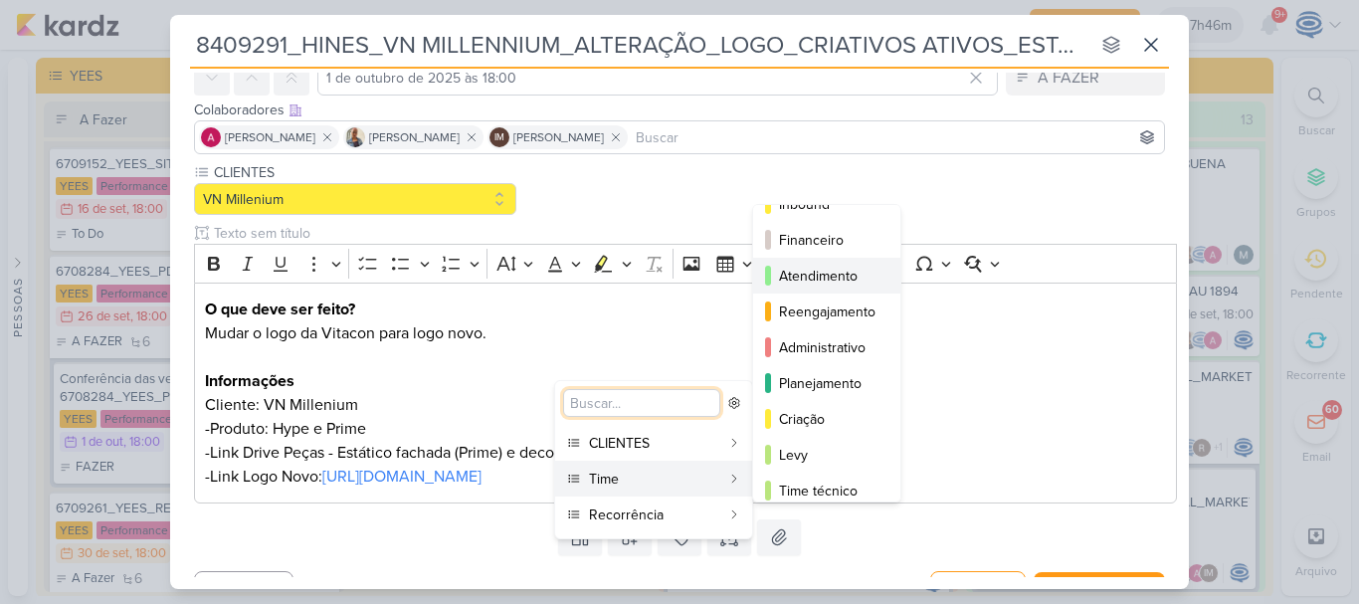
scroll to position [181, 0]
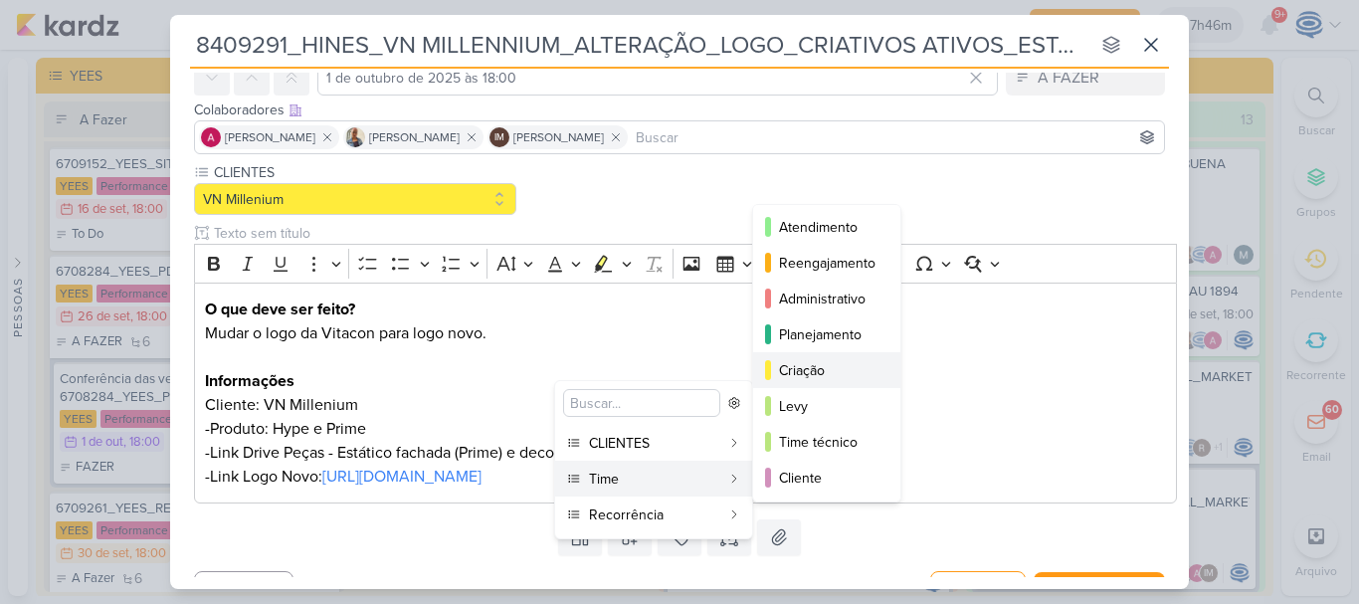
click at [825, 377] on div "Criação" at bounding box center [827, 370] width 97 height 21
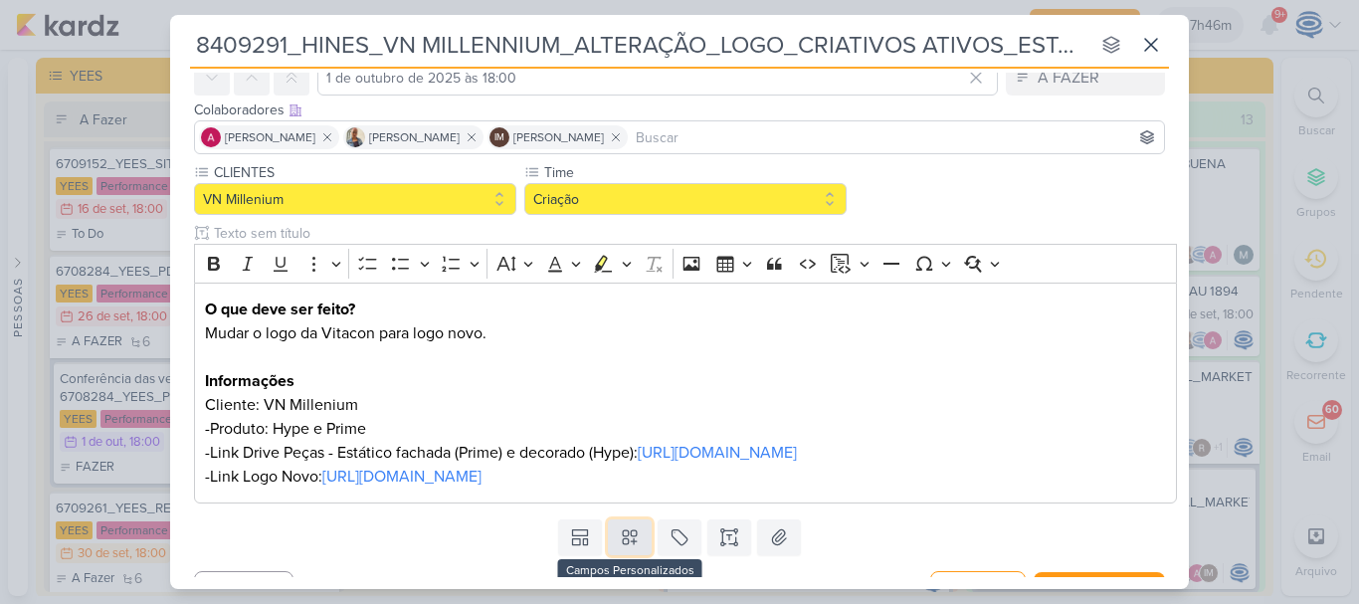
click at [625, 547] on icon at bounding box center [630, 537] width 20 height 20
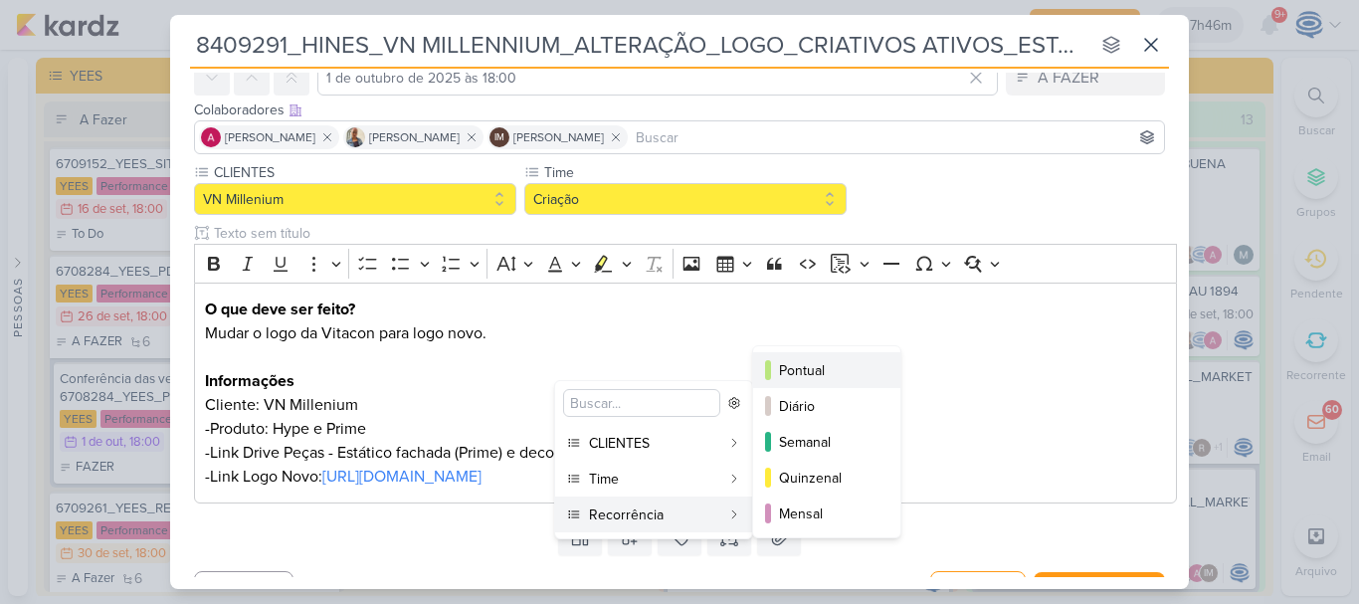
click at [787, 360] on div "Pontual" at bounding box center [827, 370] width 97 height 21
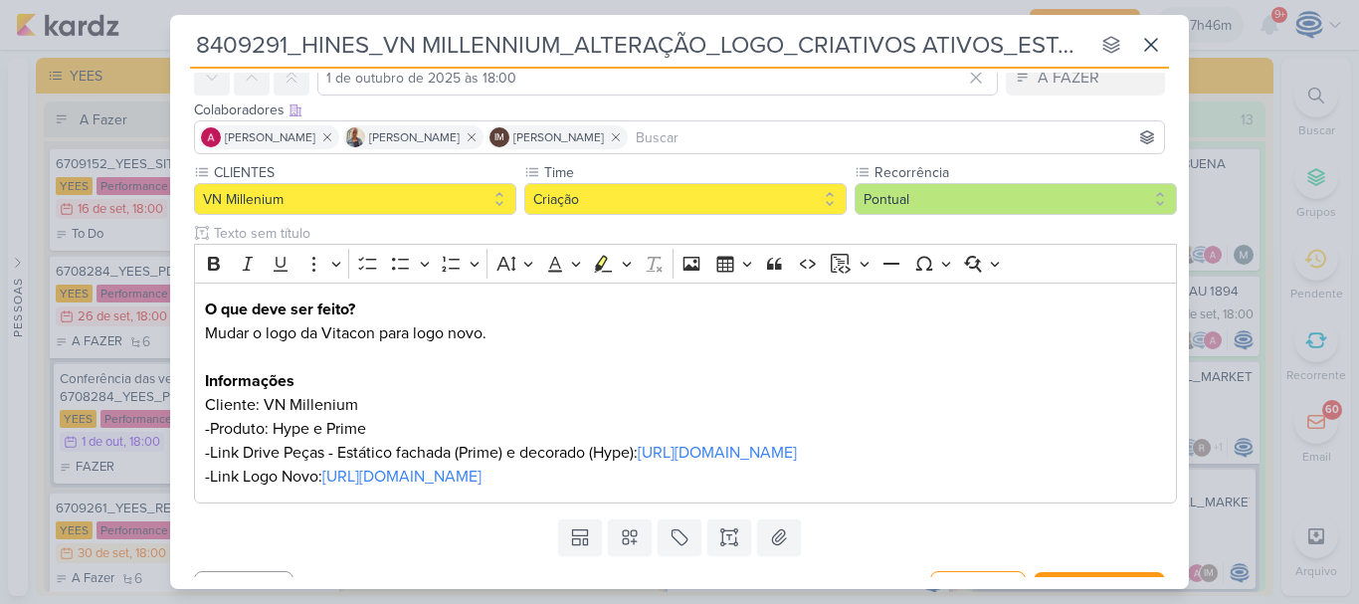
scroll to position [157, 0]
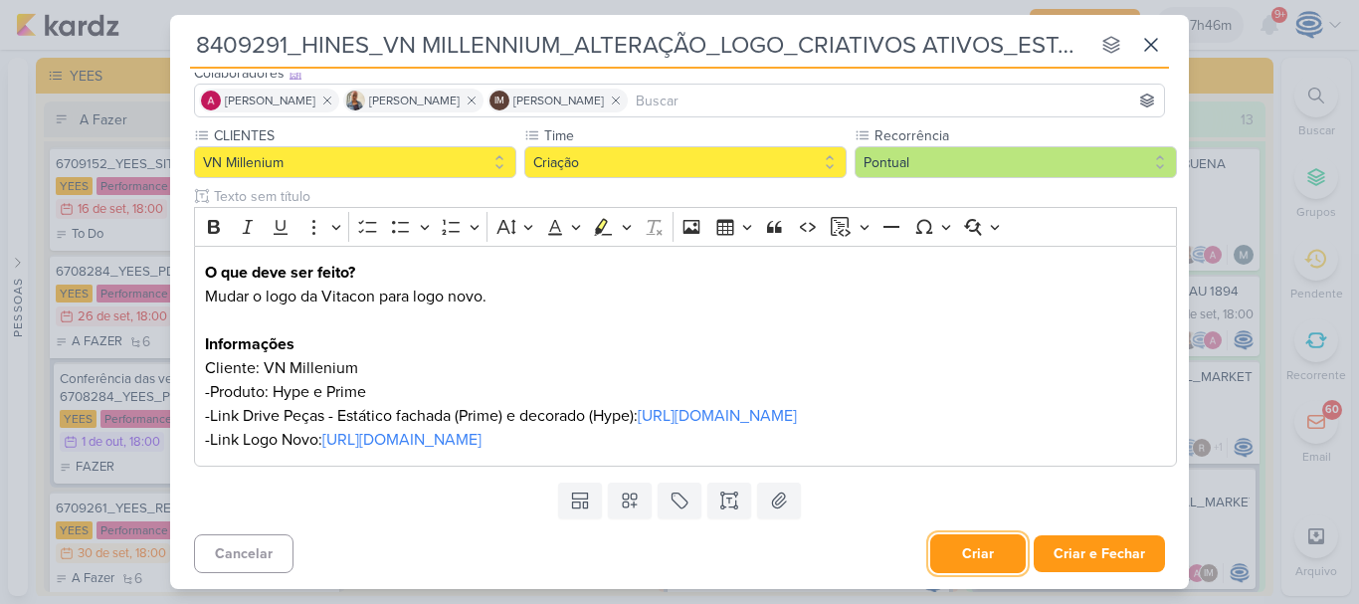
click at [952, 550] on button "Criar" at bounding box center [977, 553] width 95 height 39
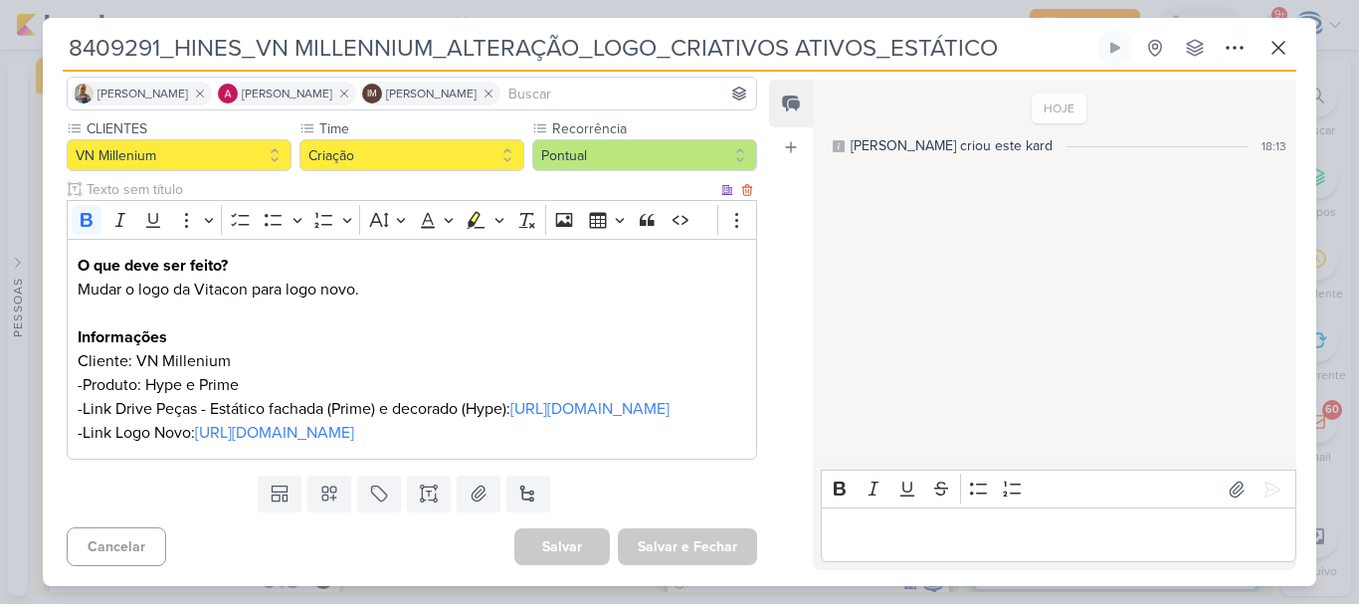
scroll to position [0, 0]
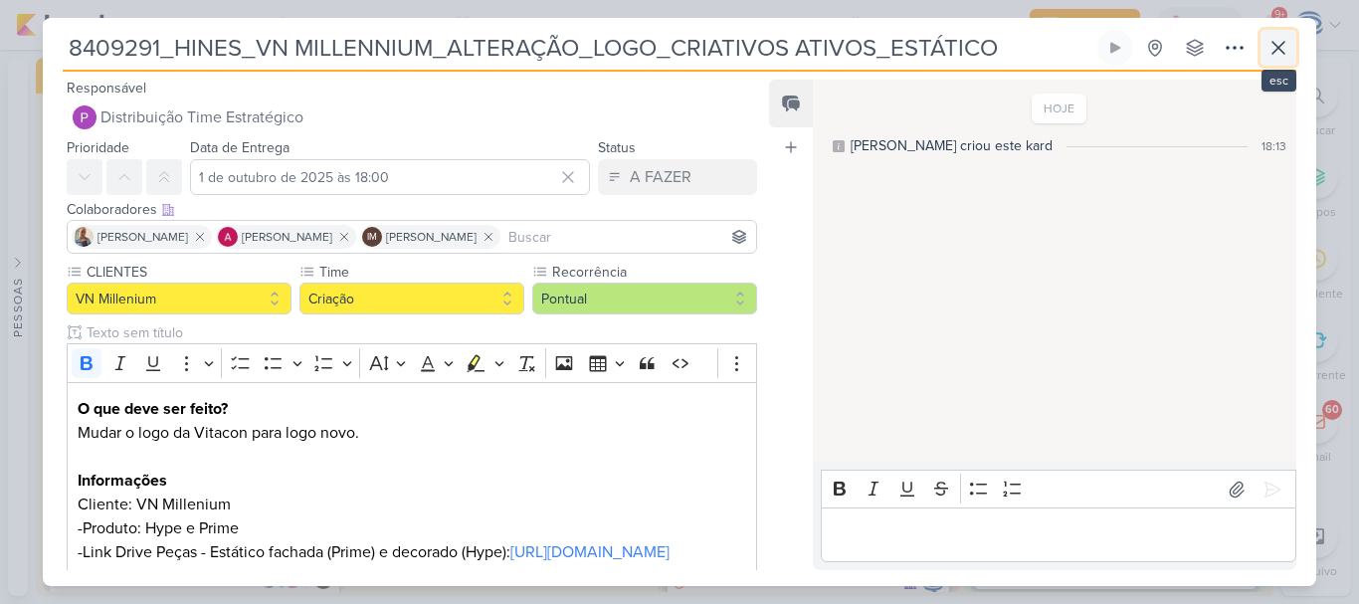
click at [1272, 47] on icon at bounding box center [1278, 48] width 24 height 24
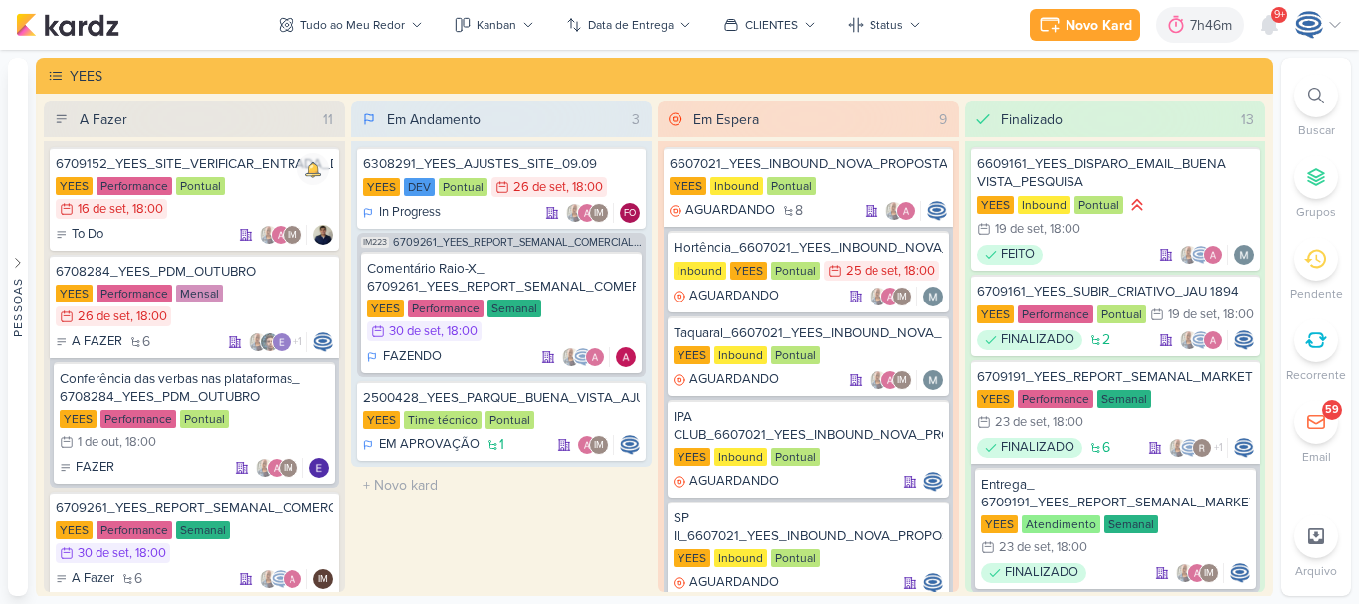
click at [1313, 97] on icon at bounding box center [1316, 96] width 16 height 16
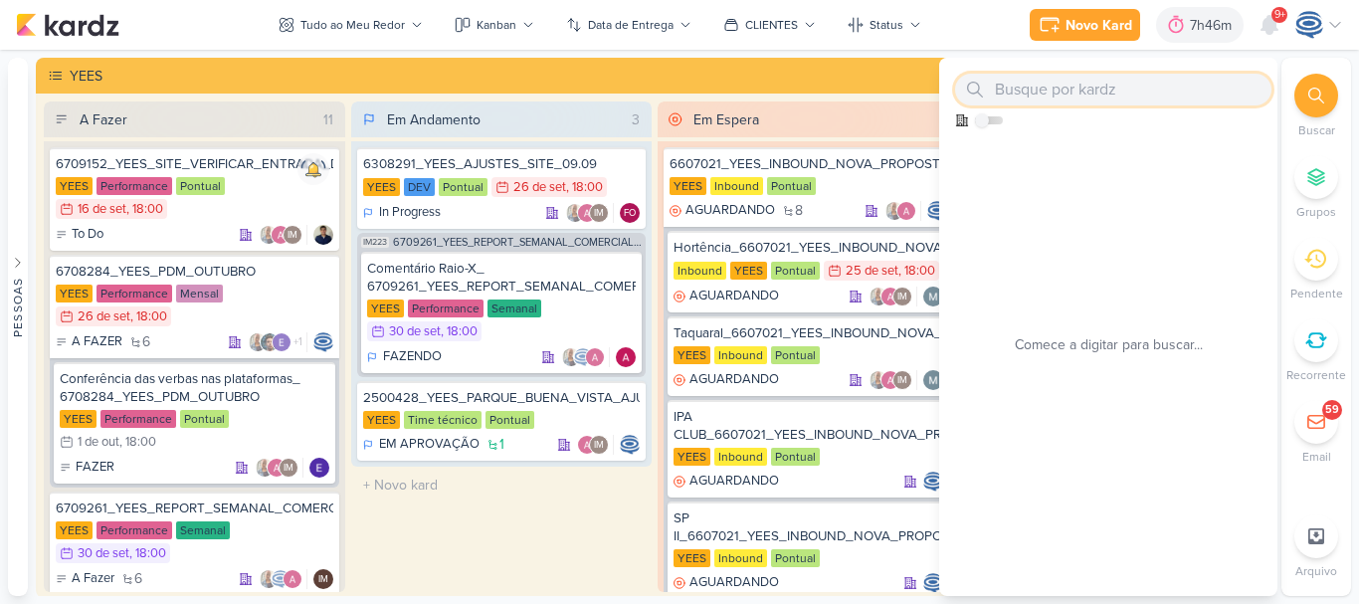
click at [1201, 91] on input "text" at bounding box center [1113, 90] width 316 height 32
paste input "8407171_HINES_VN_MILLENNIUM_DESDOBRAMENTO_DE_PEÇAS_V1"
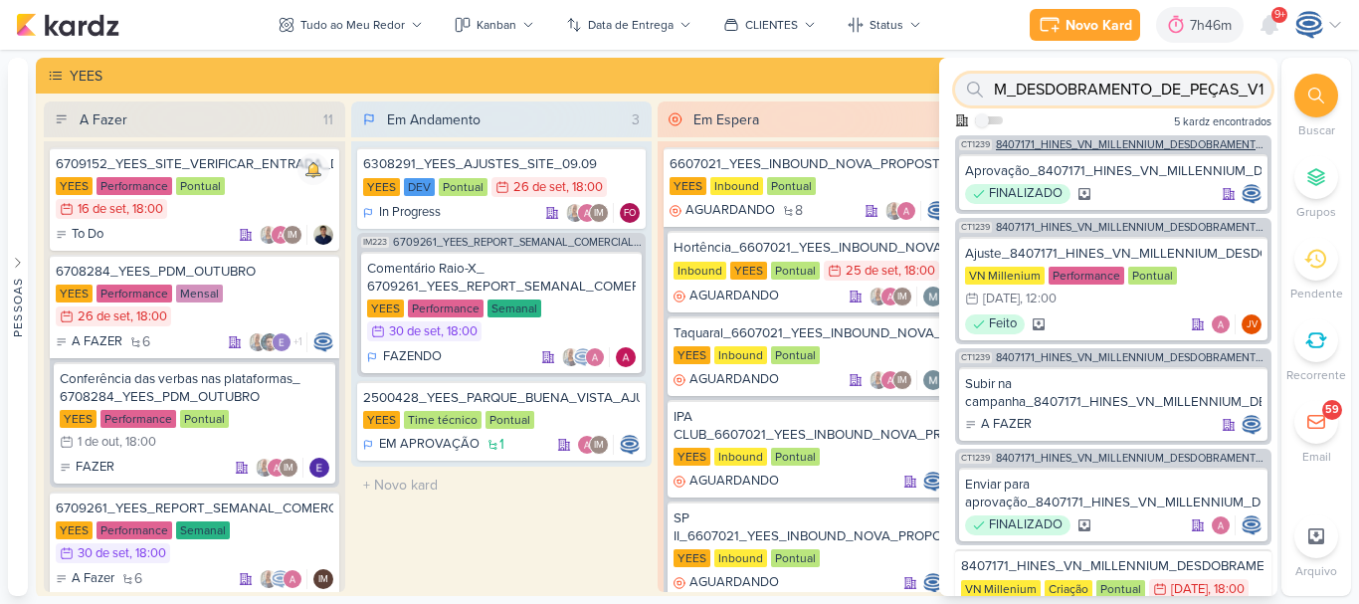
type input "8407171_HINES_VN_MILLENNIUM_DESDOBRAMENTO_DE_PEÇAS_V1"
click at [1144, 142] on span "8407171_HINES_VN_MILLENNIUM_DESDOBRAMENTO_DE_PEÇAS_V1" at bounding box center [1132, 144] width 272 height 11
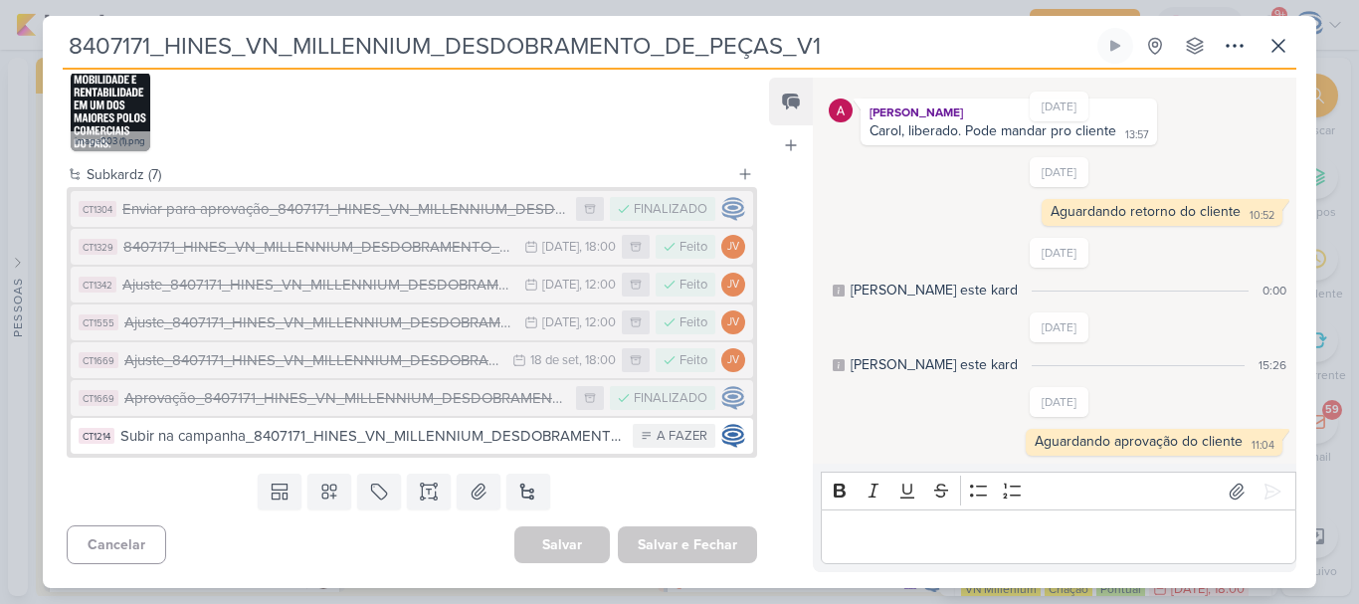
scroll to position [777, 0]
click at [419, 373] on button "CT1669 Ajuste_8407171_HINES_VN_MILLENNIUM_DESDOBRAMENTO_DE_PEÇAS_V4 18/9 18 de …" at bounding box center [412, 360] width 682 height 36
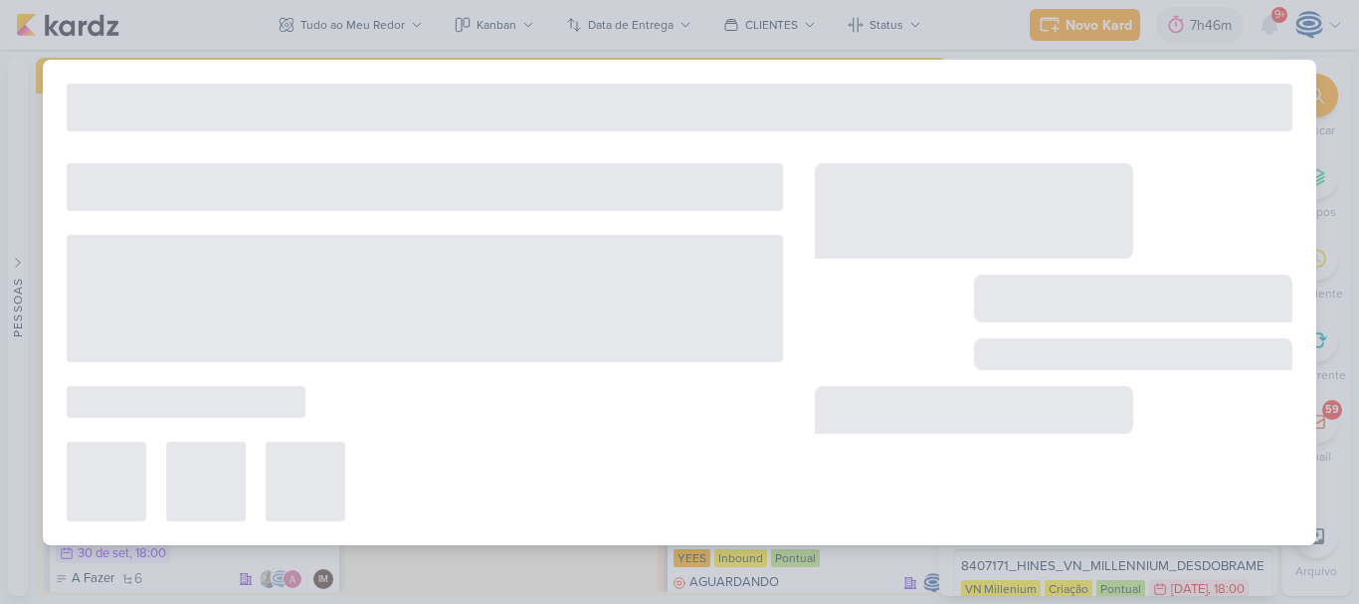
type input "Ajuste_8407171_HINES_VN_MILLENNIUM_DESDOBRAMENTO_DE_PEÇAS_V4"
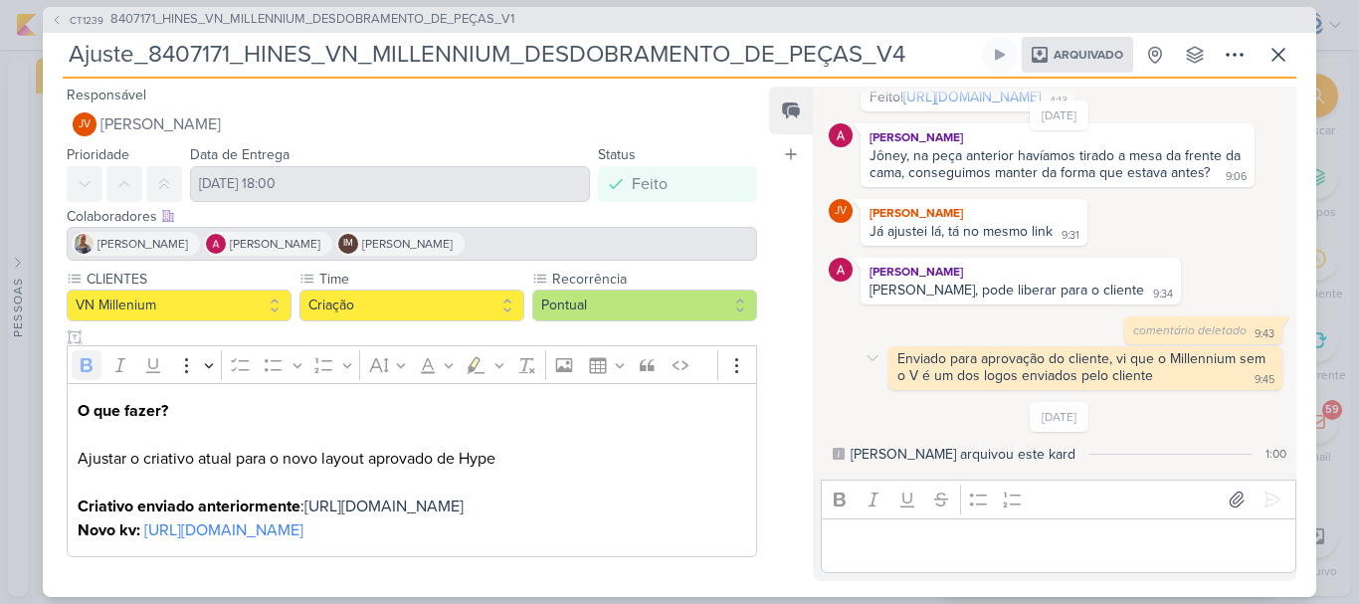
scroll to position [142, 0]
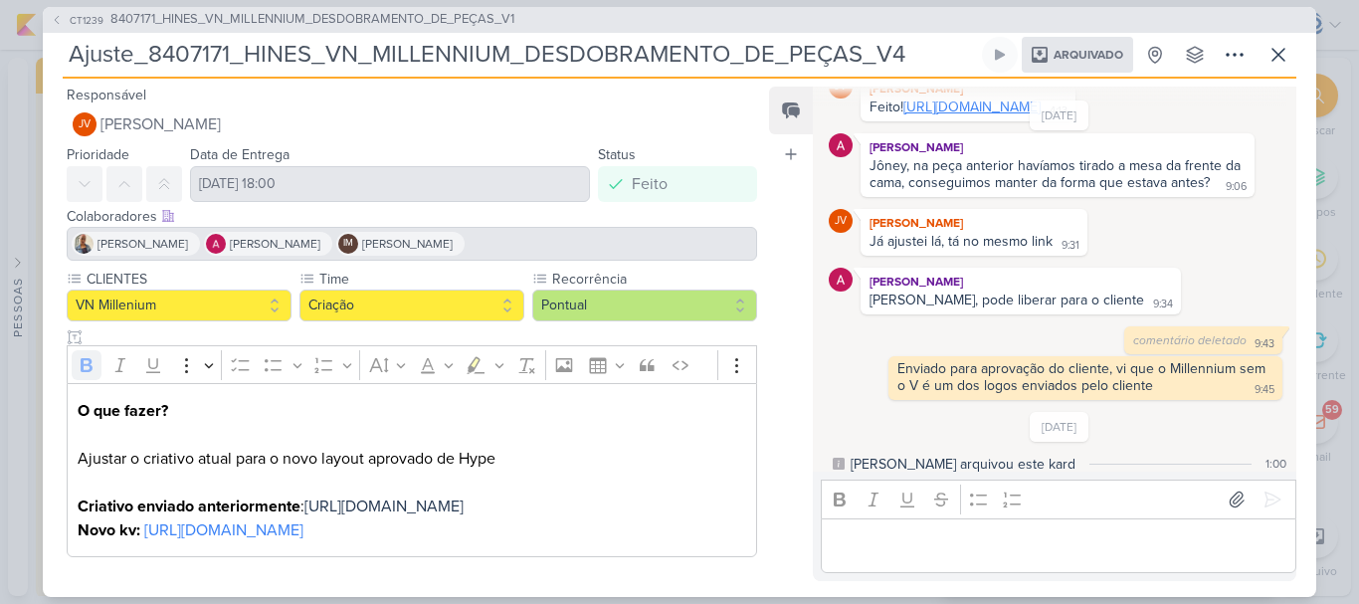
click at [938, 115] on link "https://drive.google.com/drive/folders/1hkxoicdXe7250xmFtK7L0jR-ZOLuHK18?usp=sh…" at bounding box center [971, 106] width 137 height 17
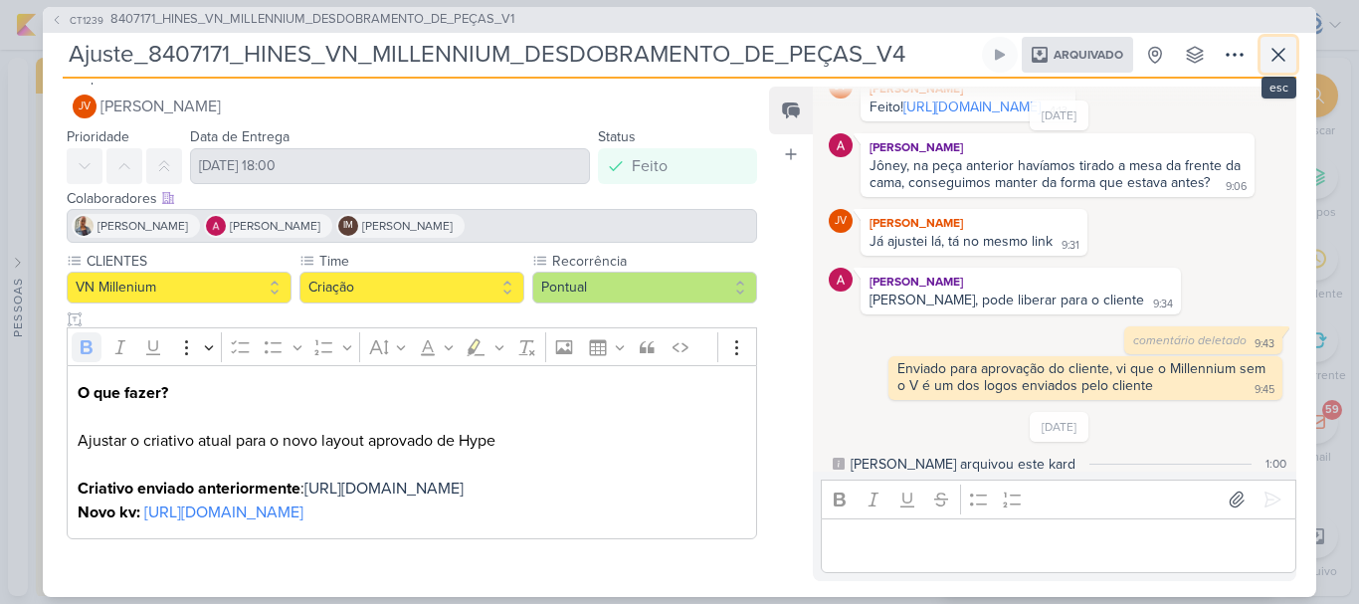
click at [1283, 54] on icon at bounding box center [1278, 55] width 24 height 24
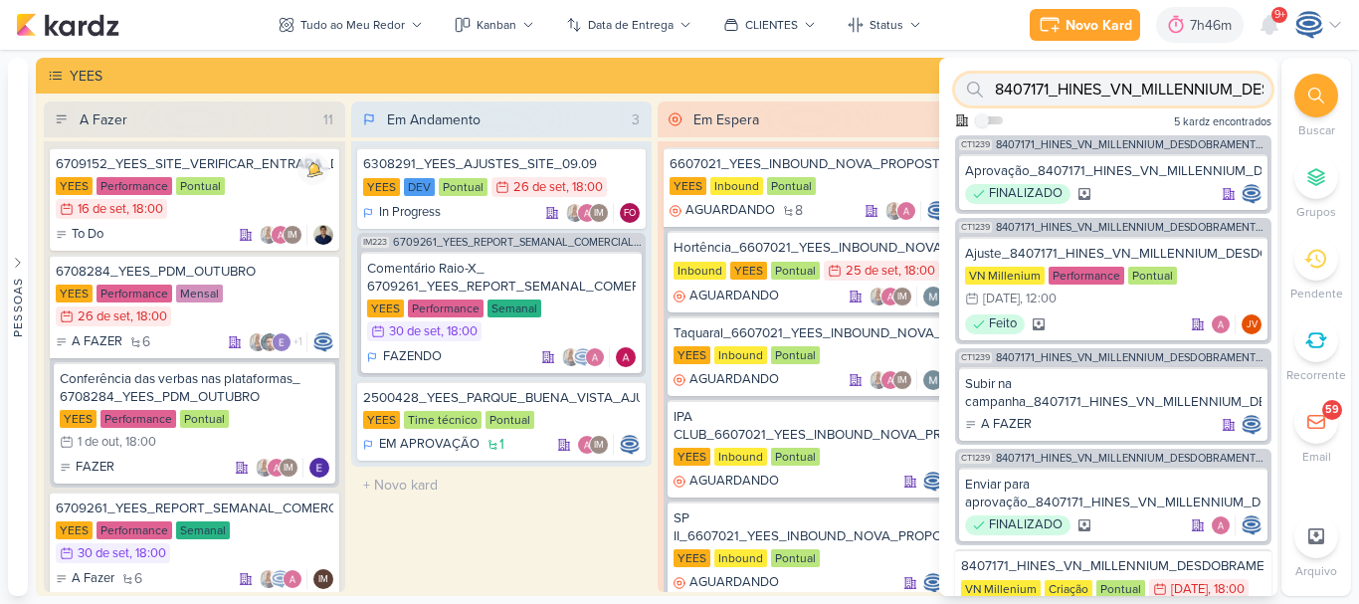
click at [1219, 97] on input "8407171_HINES_VN_MILLENNIUM_DESDOBRAMENTO_DE_PEÇAS_V1" at bounding box center [1113, 90] width 316 height 32
paste input "8709252_HINES_AJUSTES_LOGO_PEÇAS"
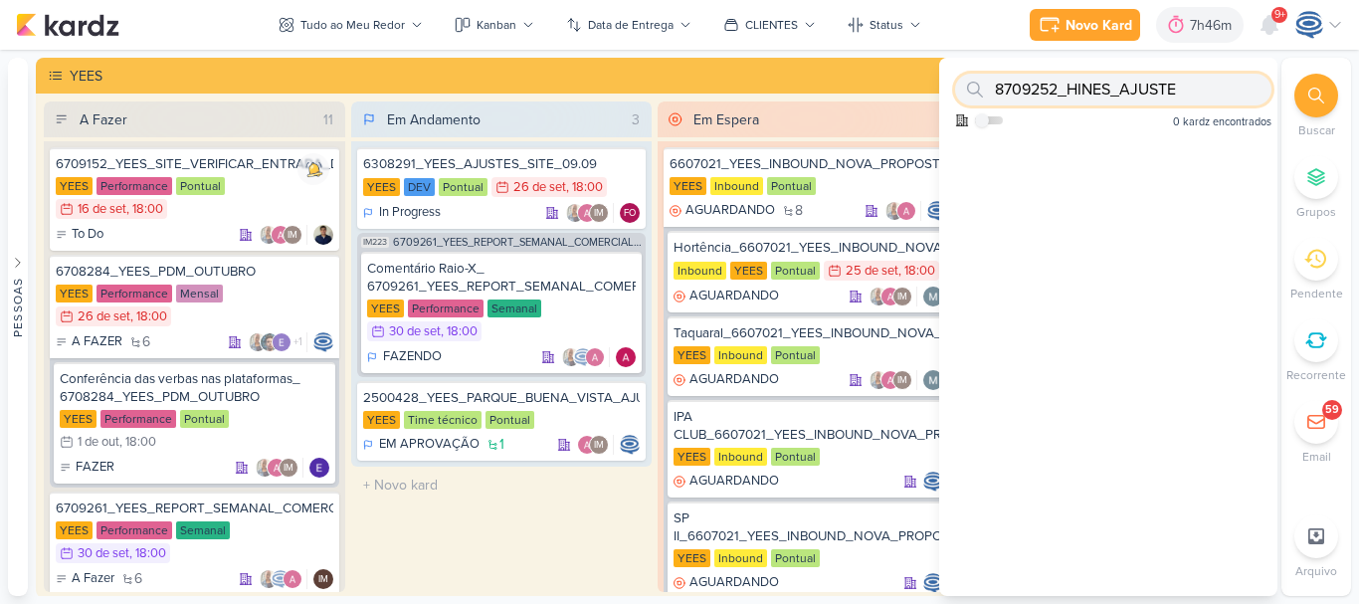
scroll to position [0, 0]
type input "8"
paste input "8709252"
type input "8709252"
click at [1102, 90] on input "8709252" at bounding box center [1113, 90] width 316 height 32
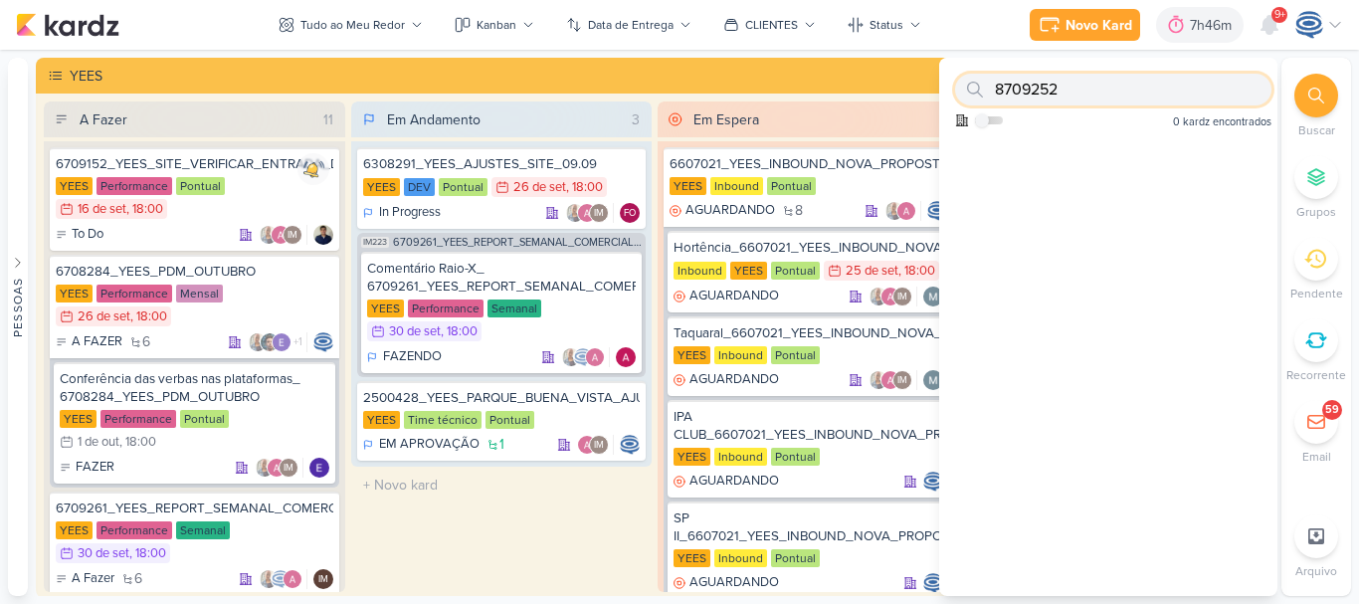
drag, startPoint x: 1086, startPoint y: 90, endPoint x: 928, endPoint y: 95, distance: 158.3
click at [928, 95] on div "Pessoas Pessoas A l e s s a n d r a G o m e s AG A l i n e G i m e n e z G r a …" at bounding box center [679, 327] width 1359 height 538
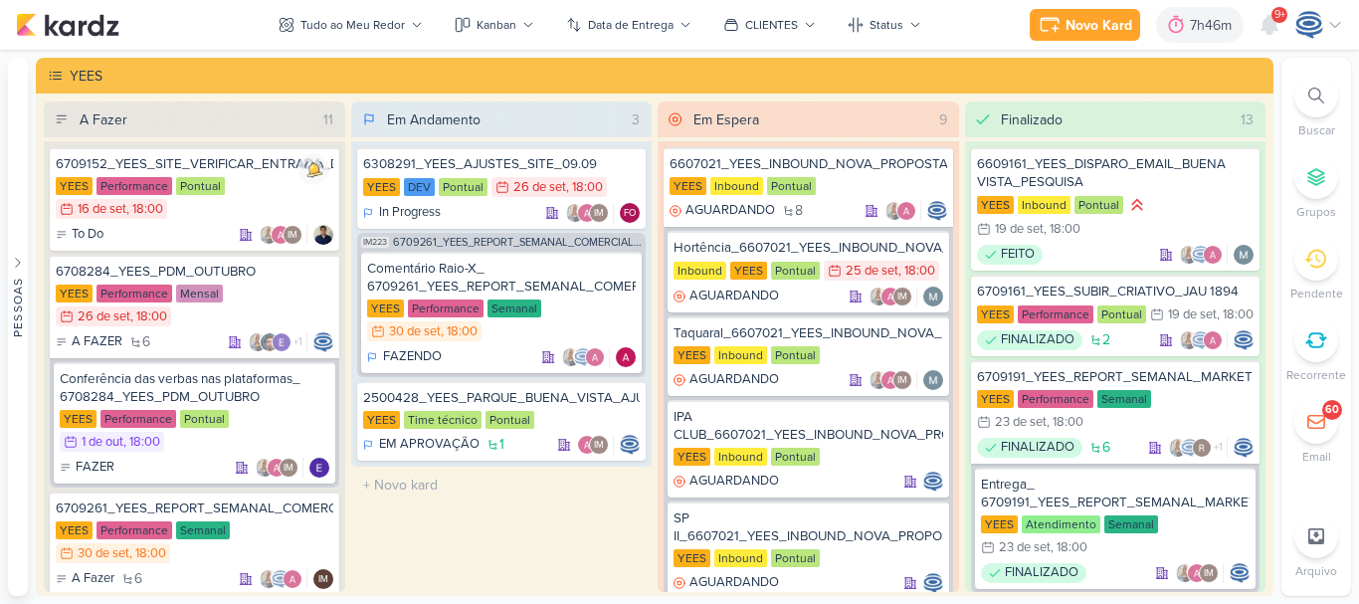
click at [1306, 87] on div at bounding box center [1316, 96] width 44 height 44
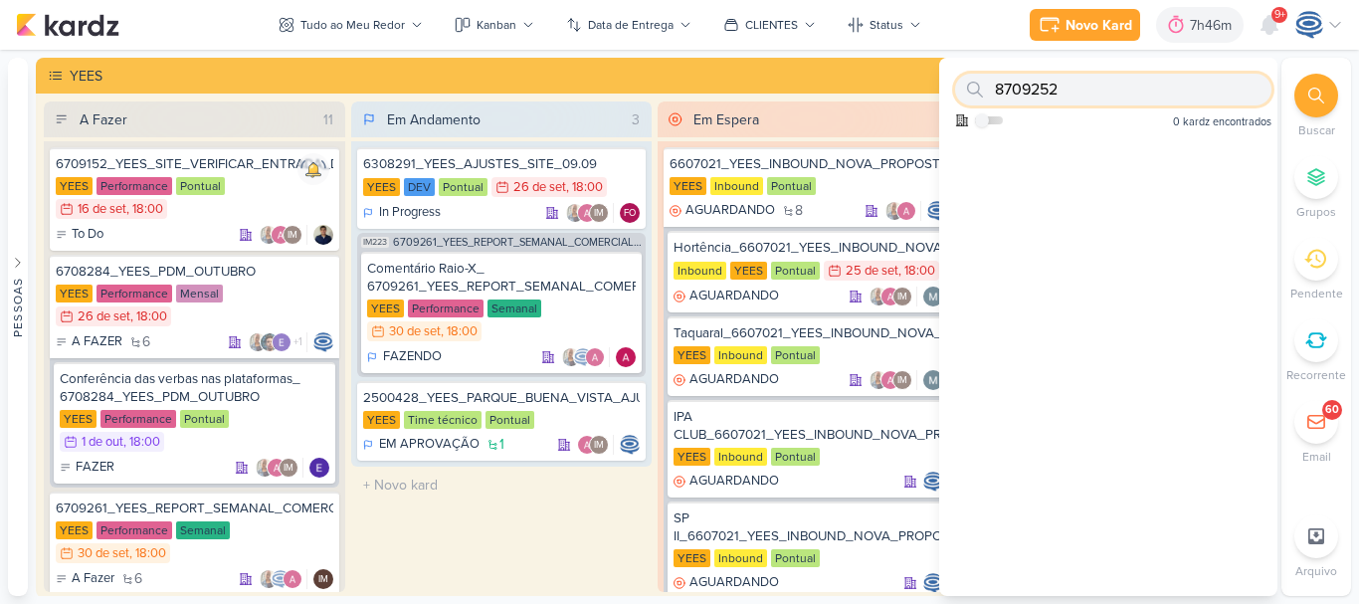
click at [1218, 91] on input "8709252" at bounding box center [1113, 90] width 316 height 32
drag, startPoint x: 1218, startPoint y: 91, endPoint x: 976, endPoint y: 93, distance: 241.7
click at [976, 93] on div "8709252" at bounding box center [1113, 90] width 316 height 32
click at [1316, 98] on icon at bounding box center [1316, 96] width 16 height 16
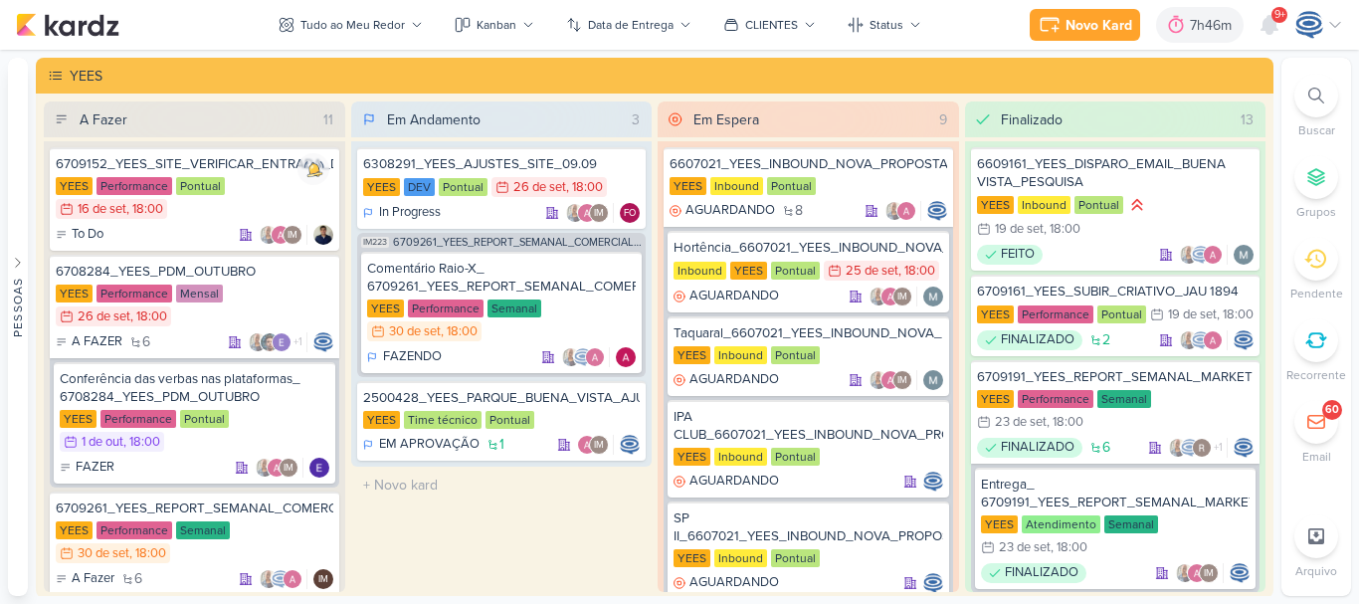
click at [1316, 98] on icon at bounding box center [1316, 96] width 16 height 16
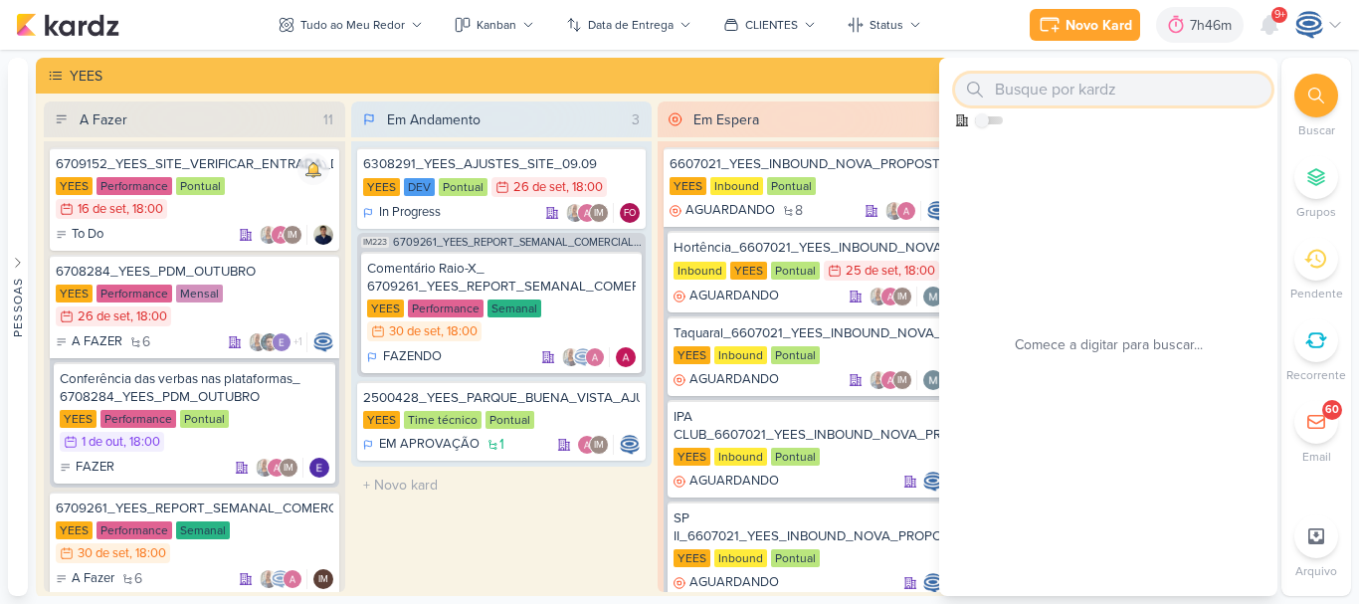
paste input "8709252"
type input "8709252"
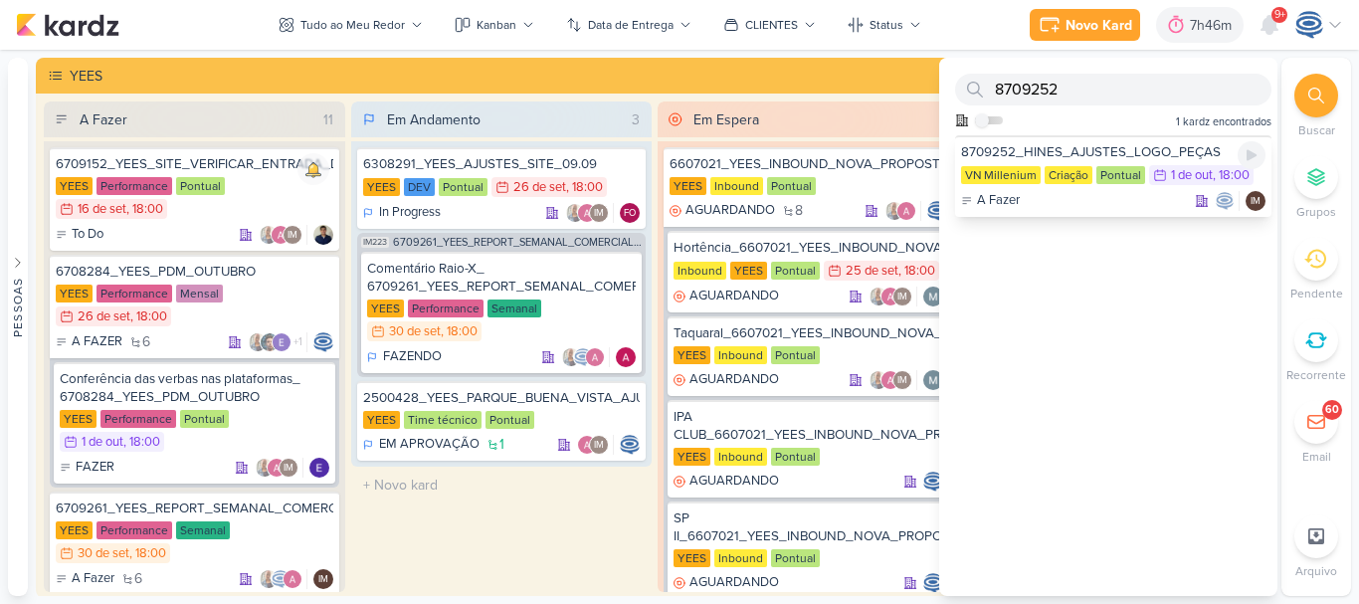
click at [1162, 155] on div "8709252_HINES_AJUSTES_LOGO_PEÇAS" at bounding box center [1113, 152] width 304 height 18
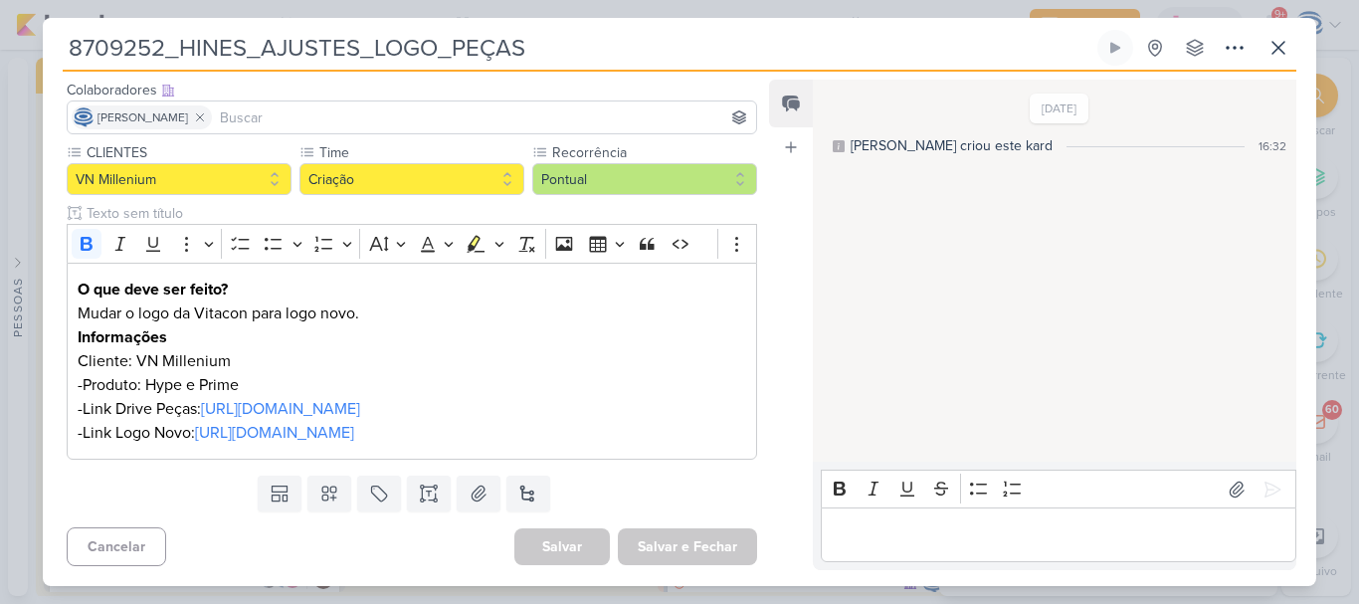
scroll to position [66, 0]
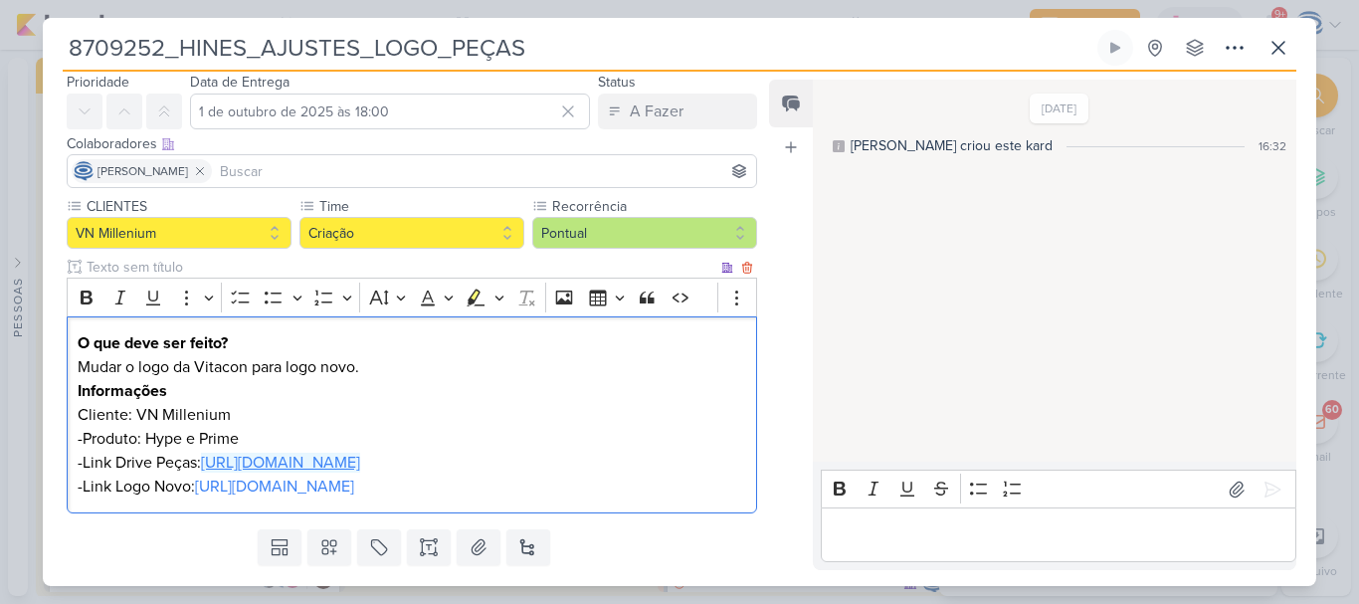
click at [360, 462] on link "[URL][DOMAIN_NAME]" at bounding box center [280, 463] width 159 height 20
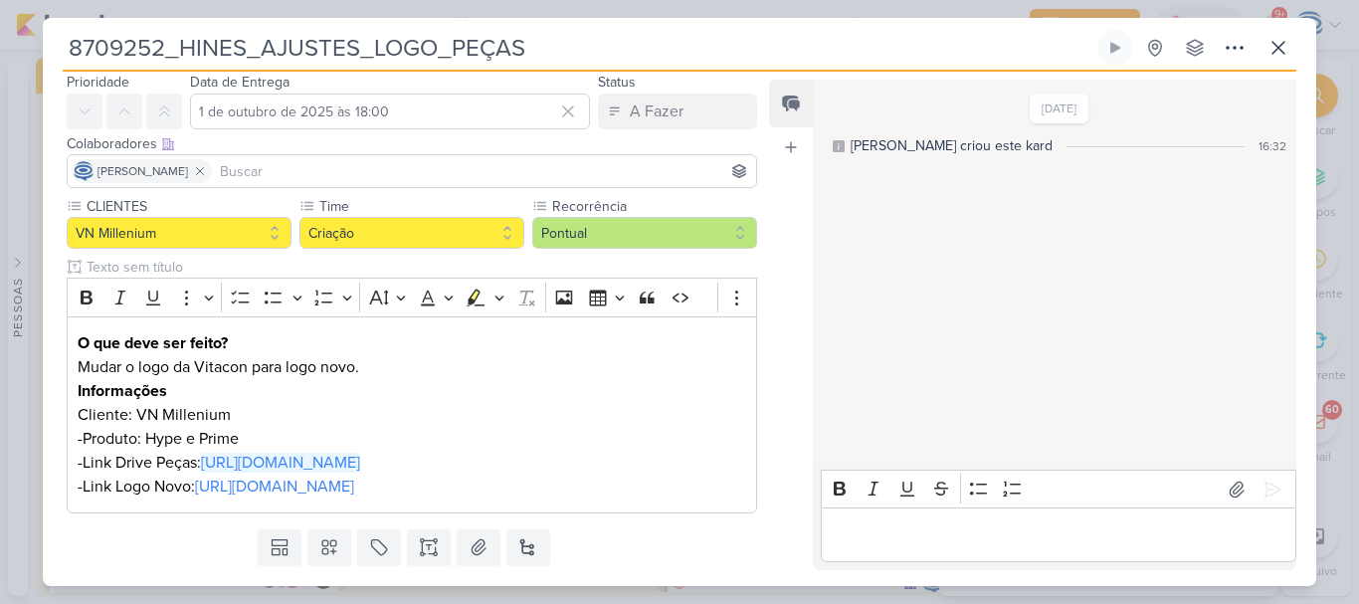
click at [582, 43] on input "8709252_HINES_AJUSTES_LOGO_PEÇAS" at bounding box center [578, 48] width 1031 height 36
type input "8709252_HINES_AJUSTES_LOGO_PEÇAS_CARROSSEL"
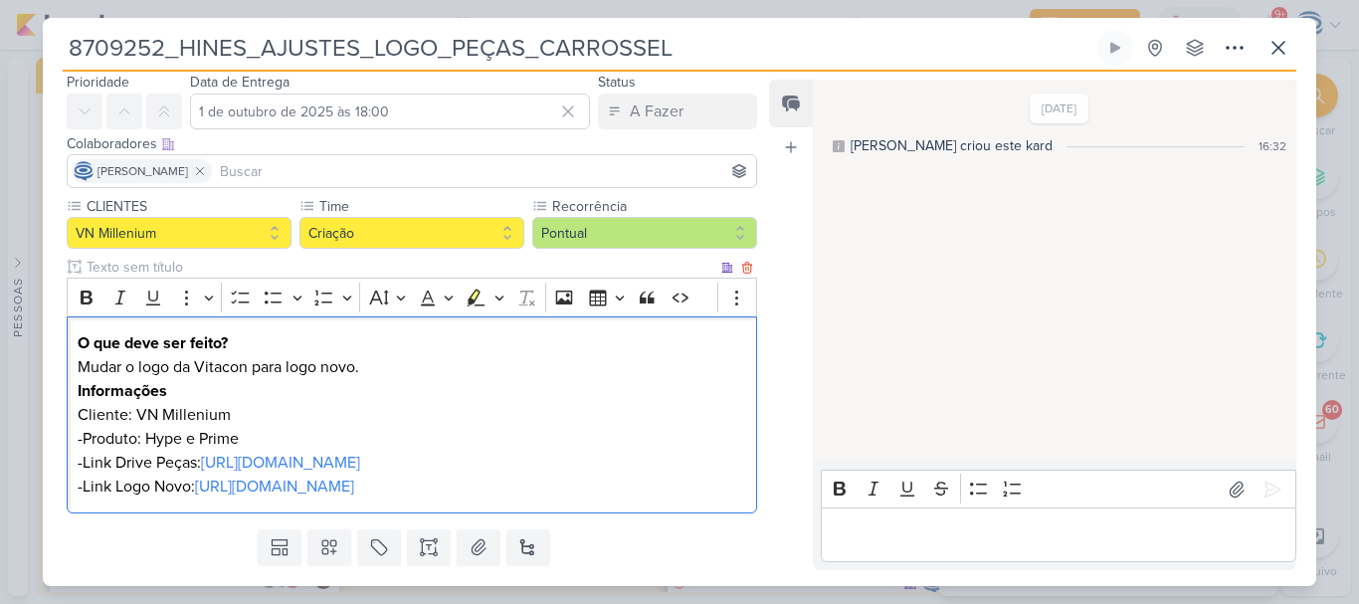
click at [243, 413] on p "Cliente: VN Millenium" at bounding box center [412, 415] width 668 height 24
click at [425, 375] on p "Mudar o logo da Vitacon para logo novo." at bounding box center [412, 367] width 668 height 24
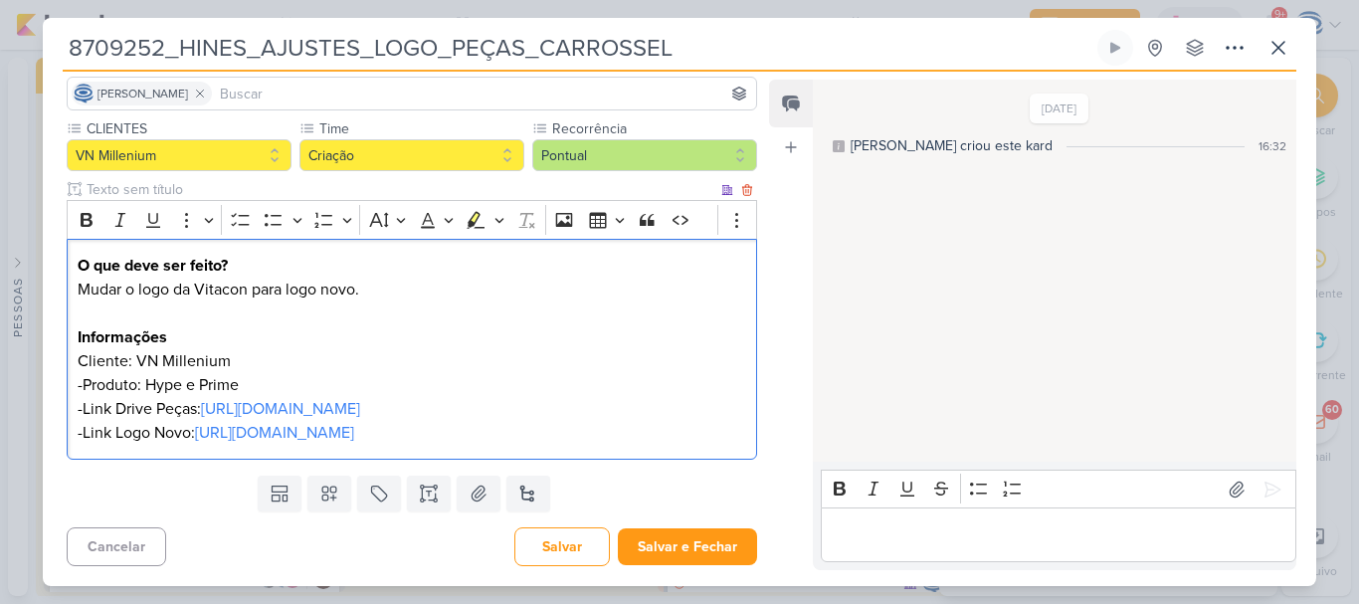
scroll to position [191, 0]
click at [193, 397] on p "-Link Drive Peças: https://drive.google.com/drive/folders/1hkxoicdXe7250xmFtK7L…" at bounding box center [412, 409] width 668 height 24
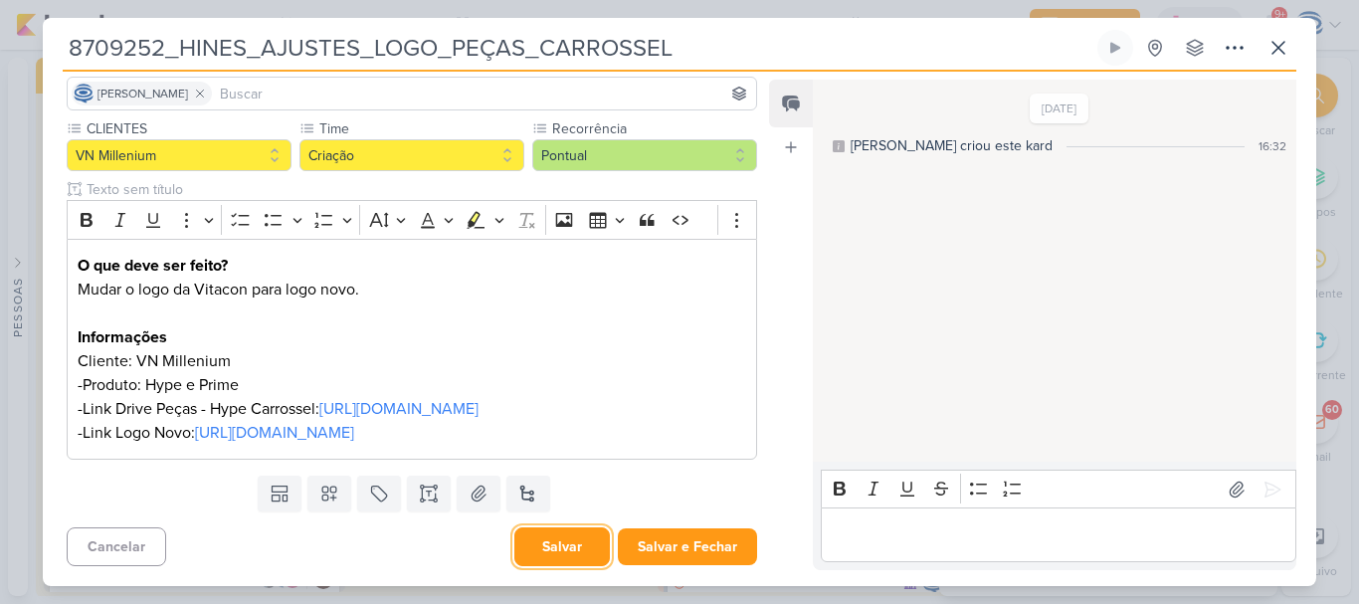
click at [560, 547] on button "Salvar" at bounding box center [561, 546] width 95 height 39
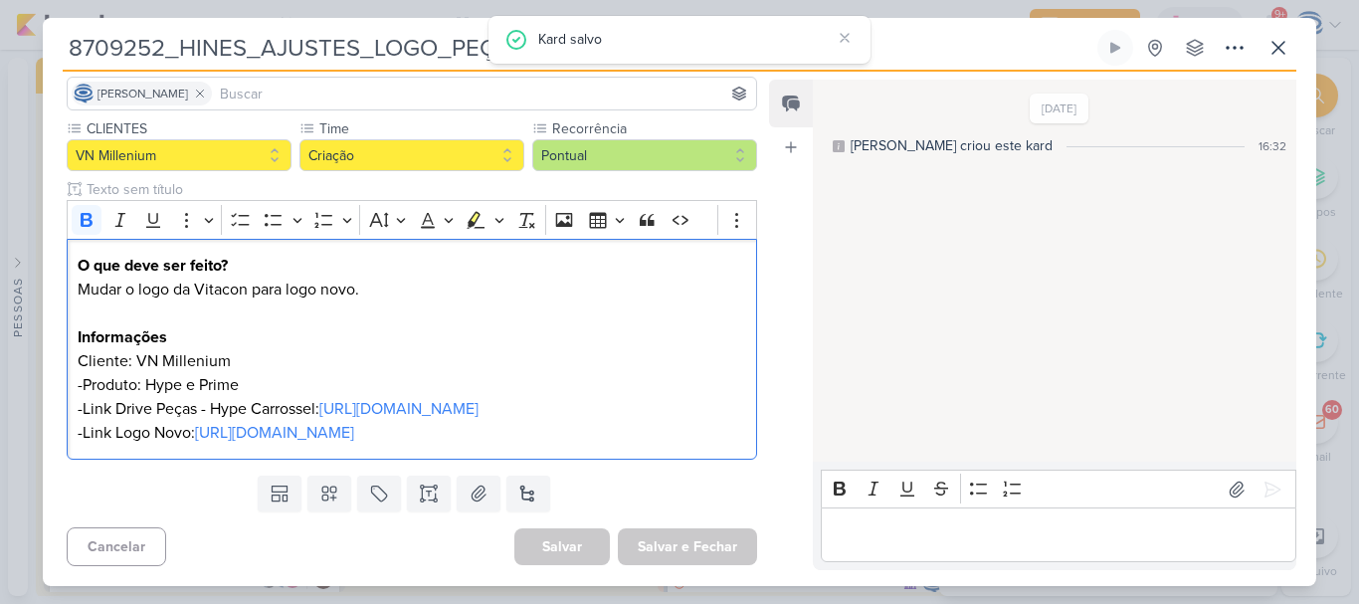
drag, startPoint x: 75, startPoint y: 210, endPoint x: 680, endPoint y: 470, distance: 659.1
click at [680, 470] on div "Responsável IM Isabella Machado Guimarães Nenhum contato encontrado create new …" at bounding box center [404, 323] width 722 height 494
copy div "O que deve ser feito? Mudar o logo da Vitacon para logo novo. Informações Clien…"
click at [468, 325] on p "Informações" at bounding box center [412, 337] width 668 height 24
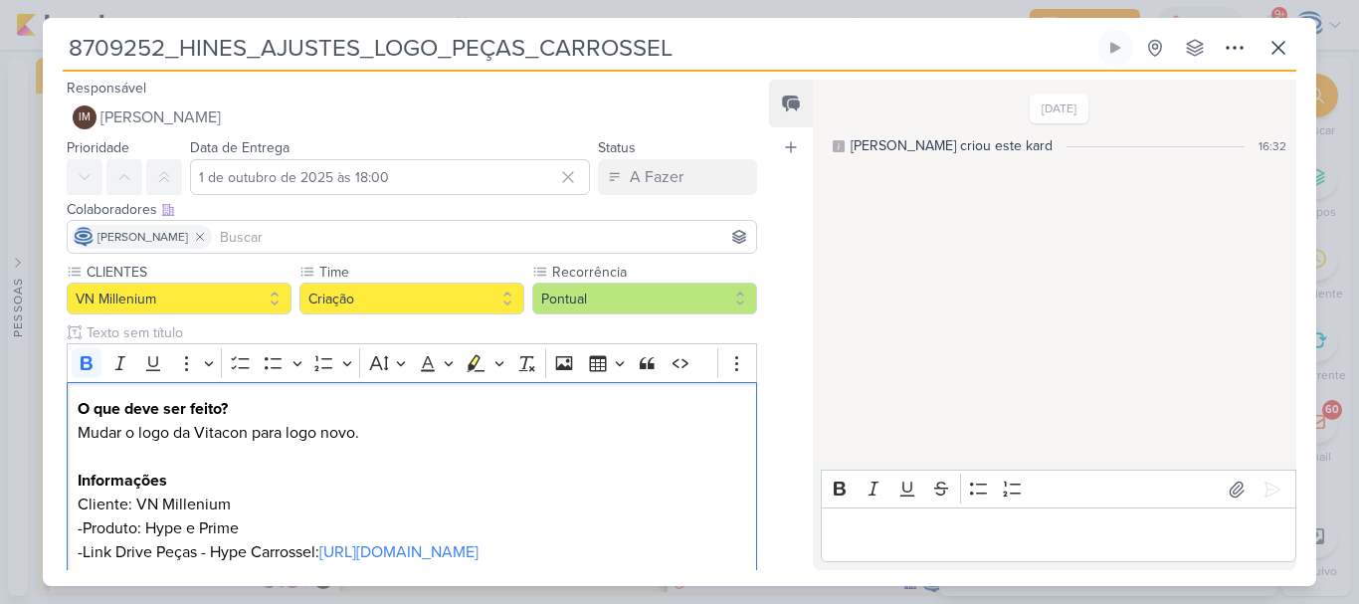
click at [434, 228] on input at bounding box center [484, 237] width 536 height 24
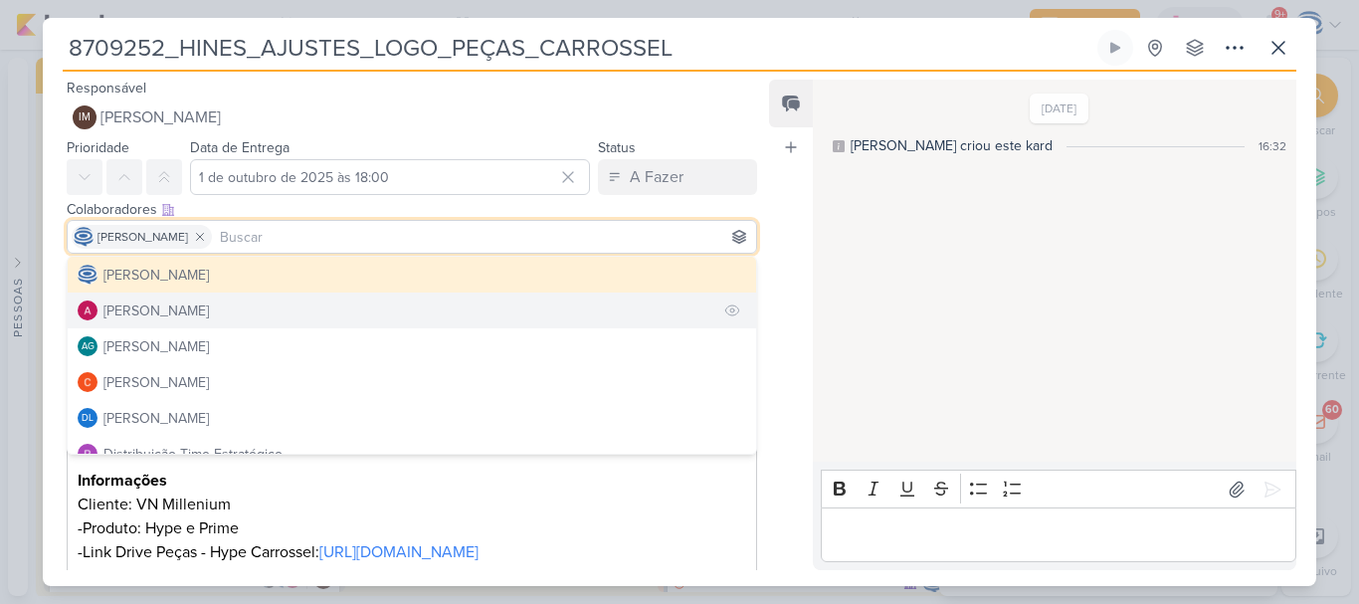
click at [342, 325] on button "Alessandra Gomes" at bounding box center [412, 310] width 688 height 36
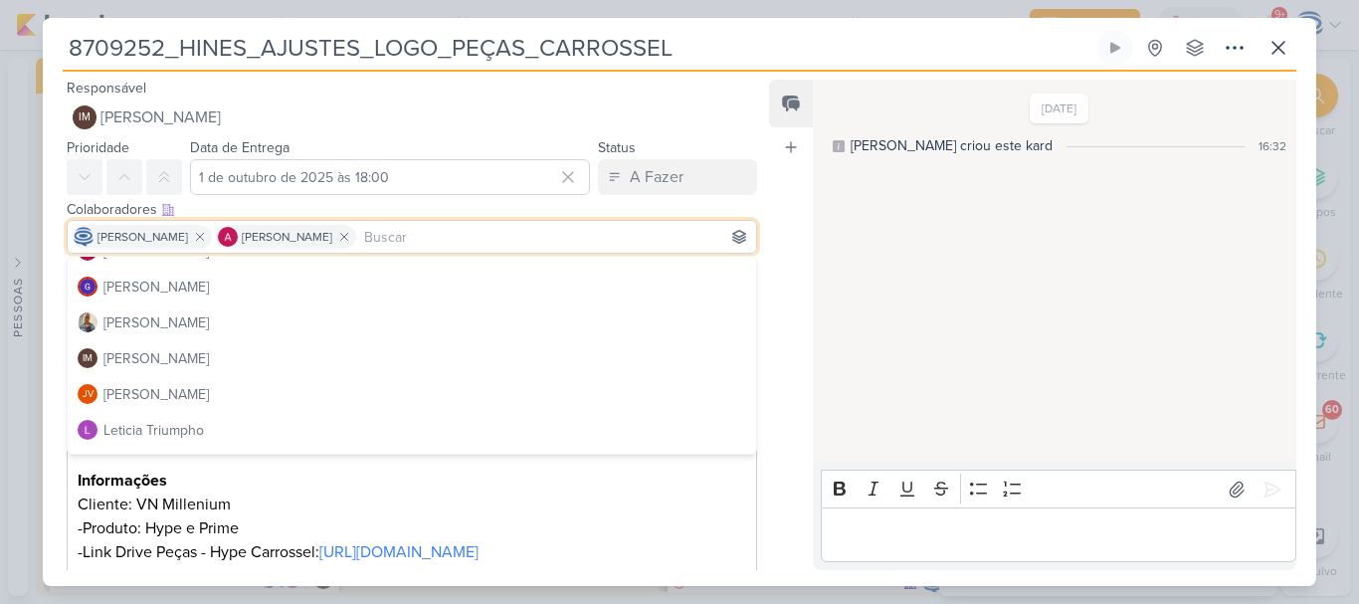
scroll to position [276, 0]
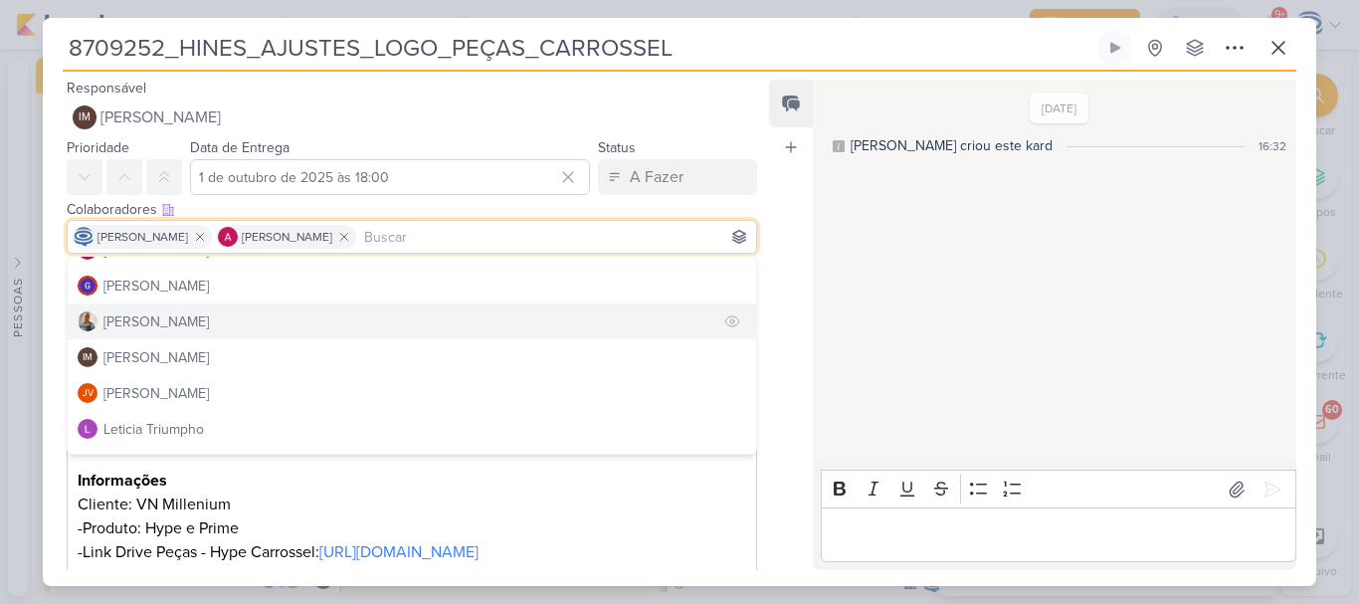
click at [329, 316] on button "Iara Santos" at bounding box center [412, 321] width 688 height 36
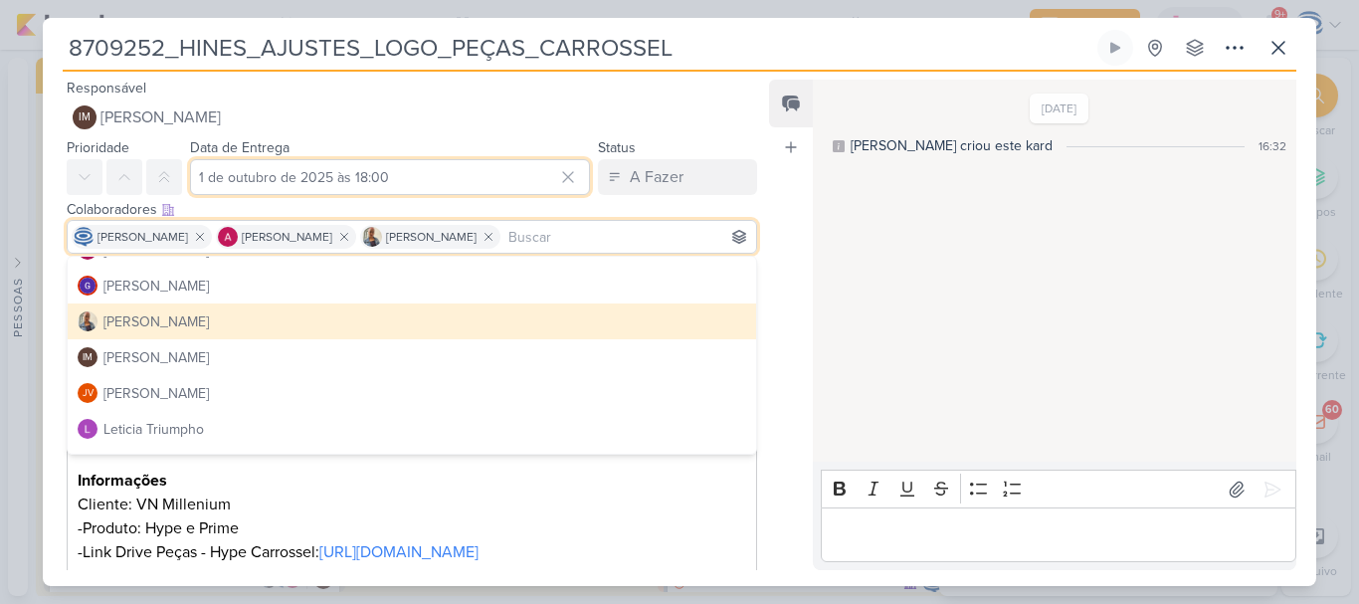
click at [395, 171] on input "1 de outubro de 2025 às 18:00" at bounding box center [390, 177] width 400 height 36
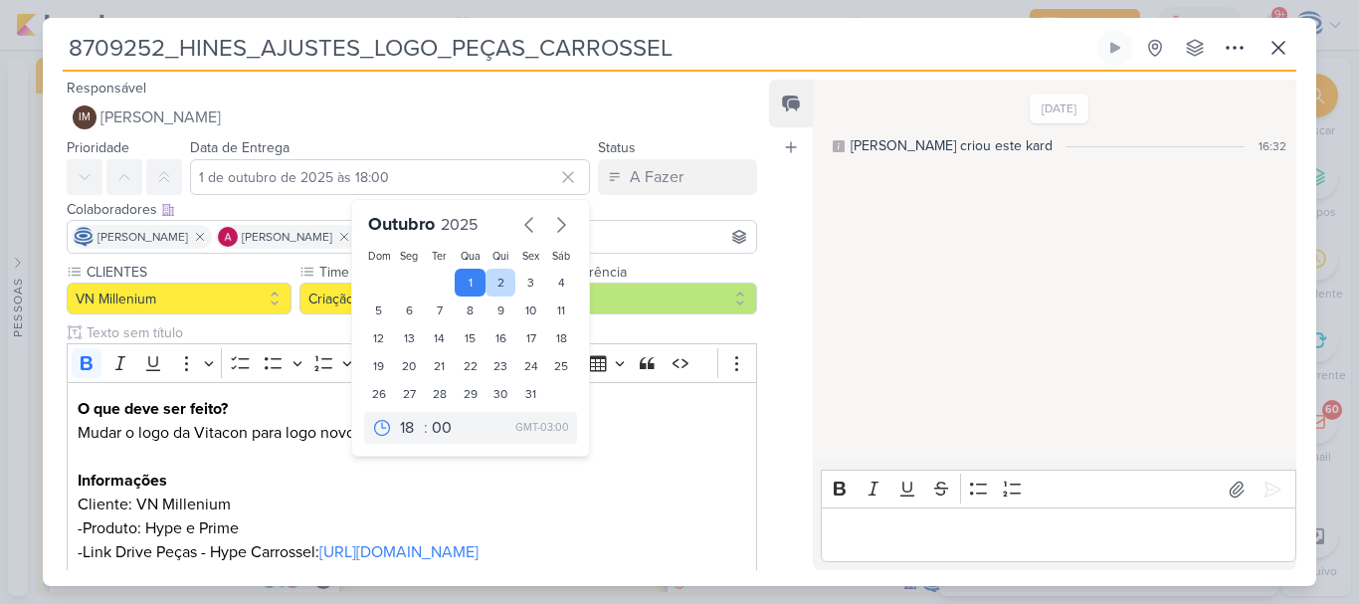
click at [486, 282] on div "2" at bounding box center [500, 283] width 31 height 28
type input "2 de outubro de 2025 às 18:00"
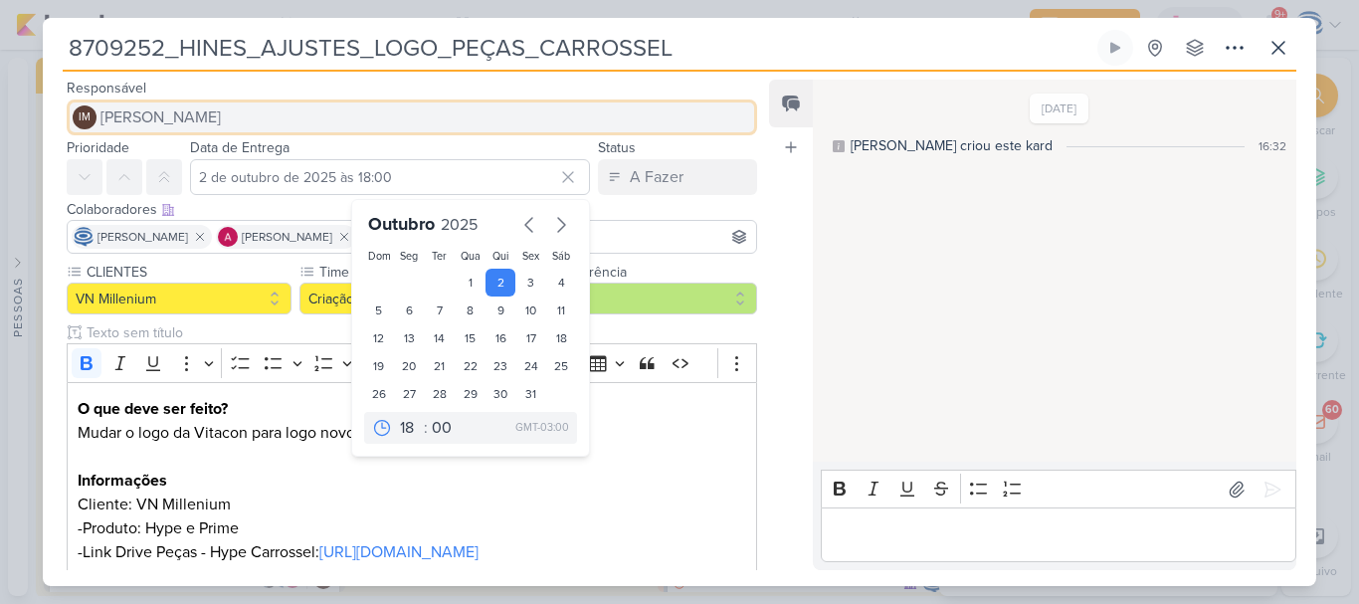
click at [260, 104] on button "IM Isabella Machado Guimarães" at bounding box center [412, 117] width 690 height 36
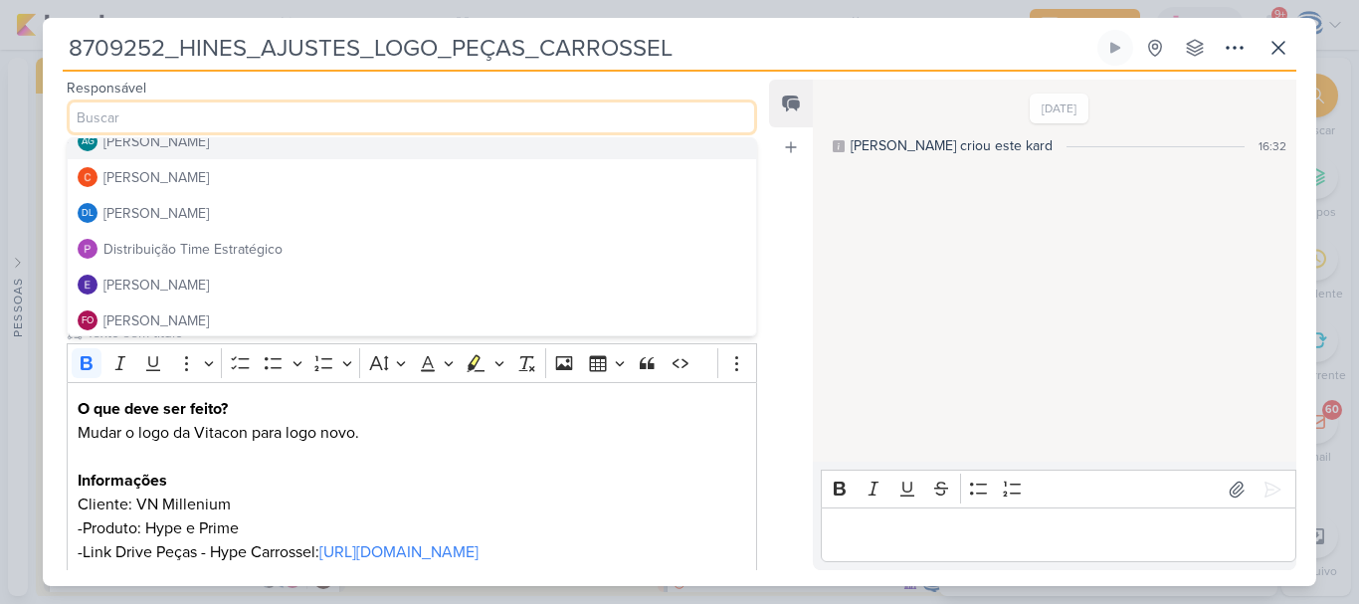
scroll to position [95, 0]
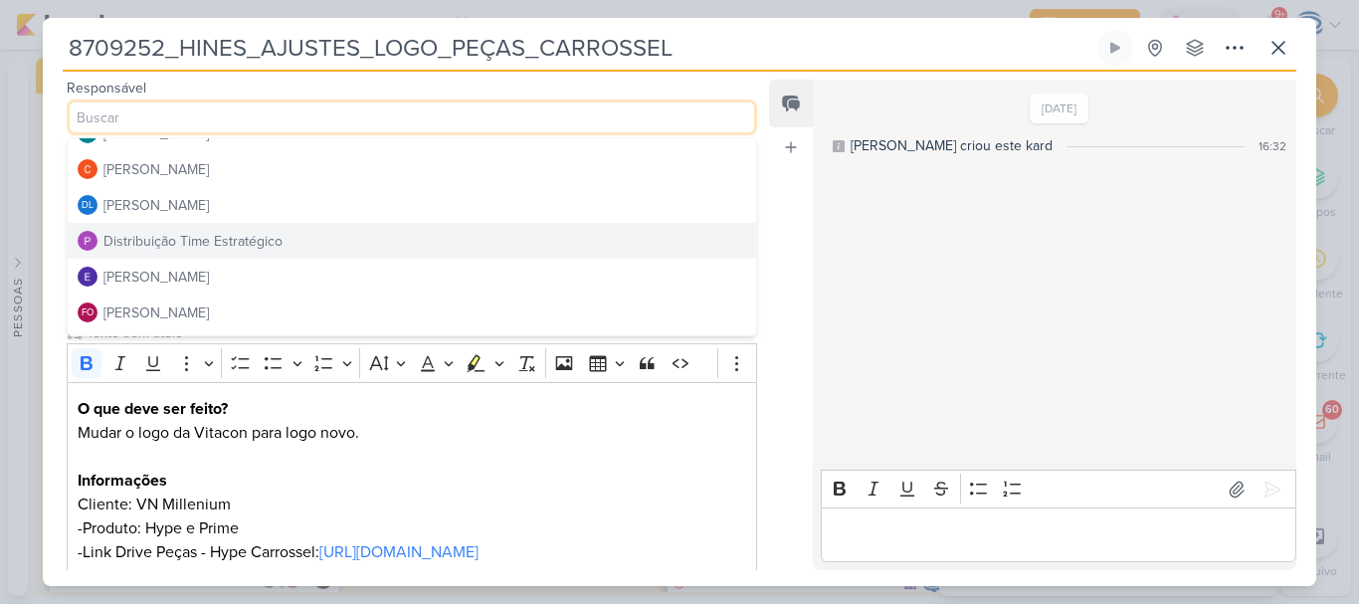
click at [198, 242] on div "Distribuição Time Estratégico" at bounding box center [192, 241] width 179 height 21
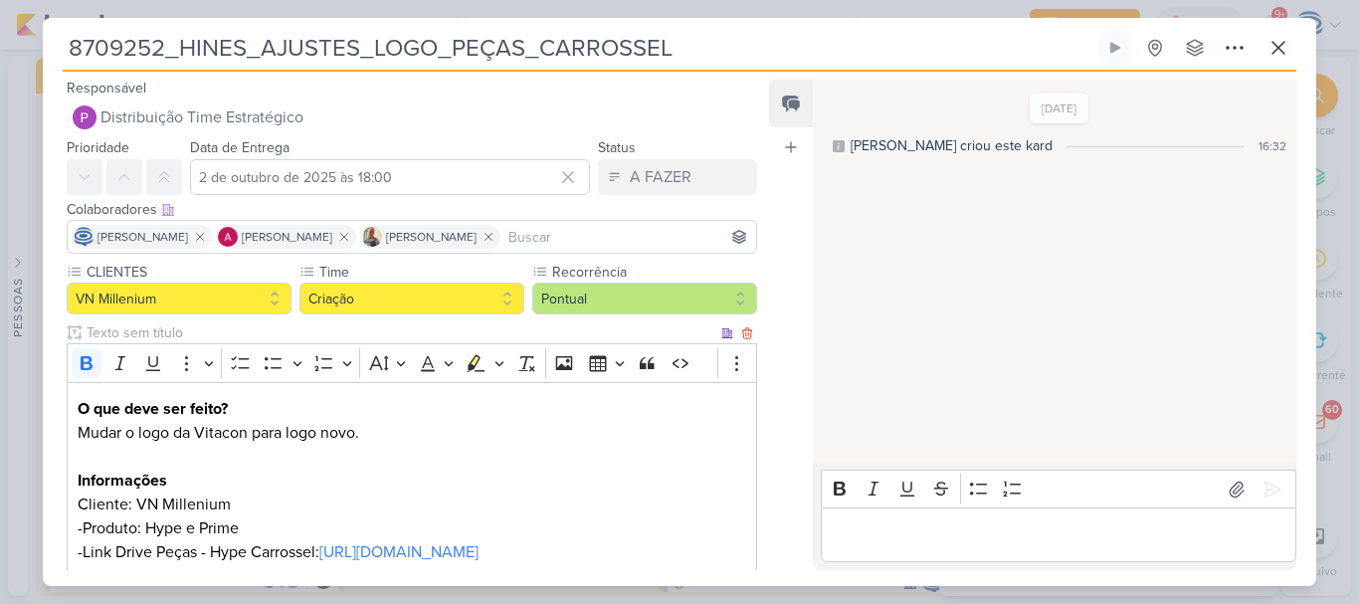
scroll to position [191, 0]
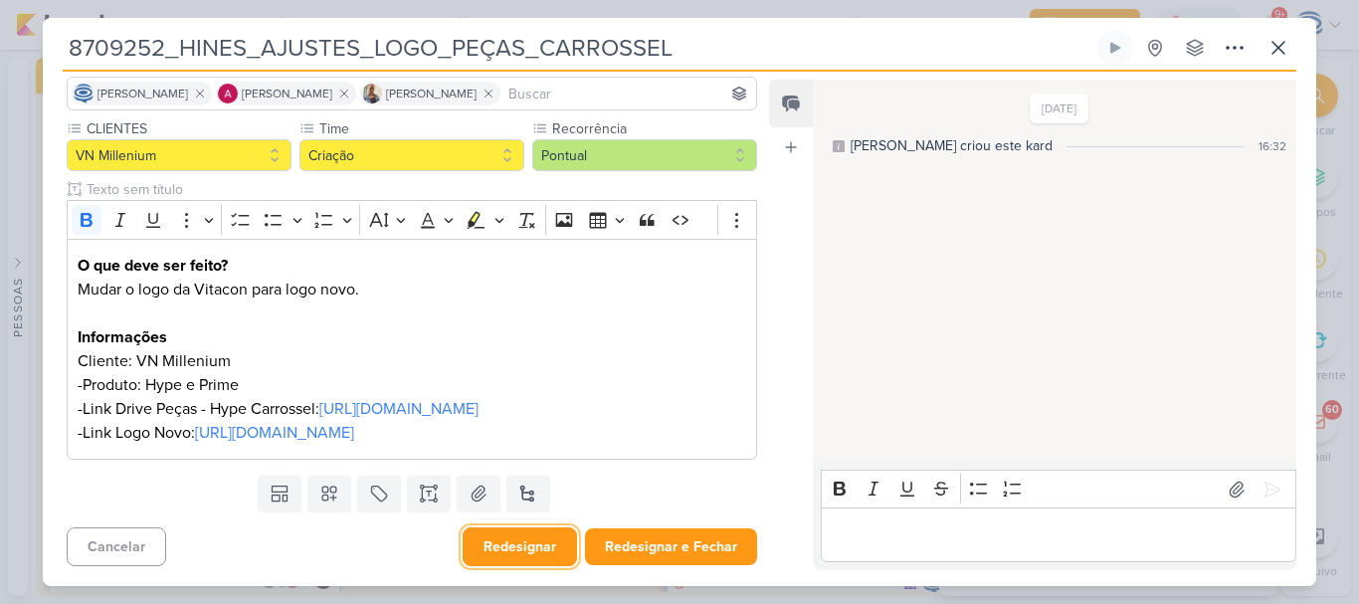
click at [525, 544] on button "Redesignar" at bounding box center [520, 546] width 114 height 39
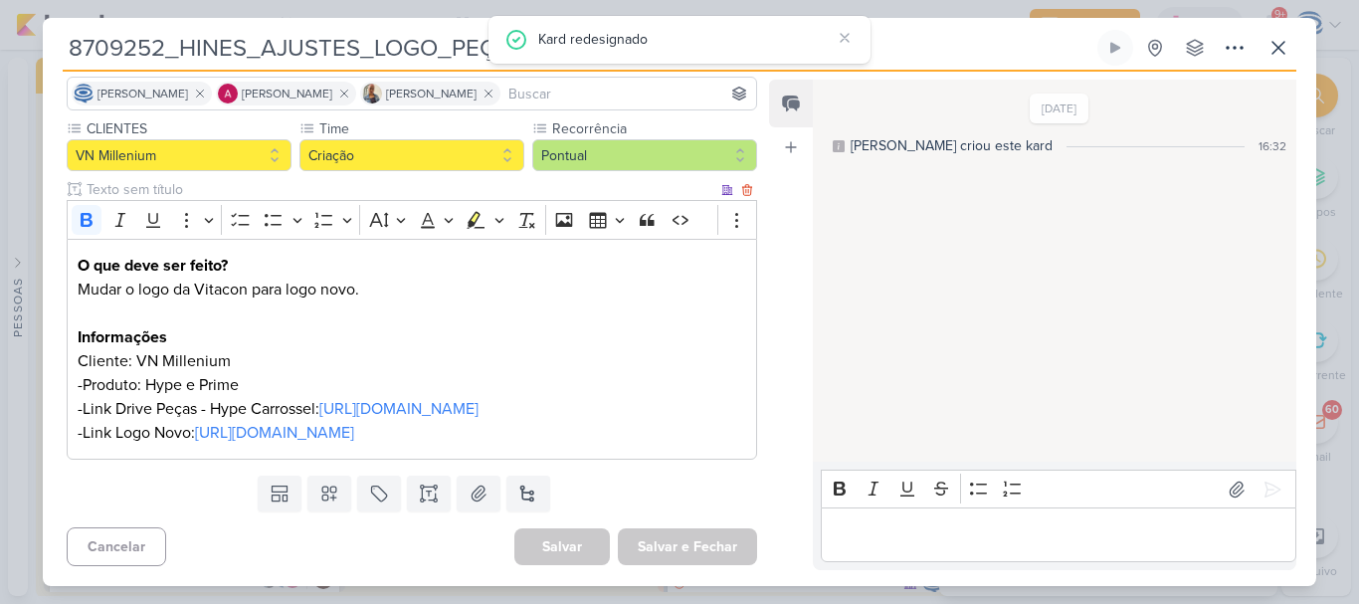
scroll to position [0, 0]
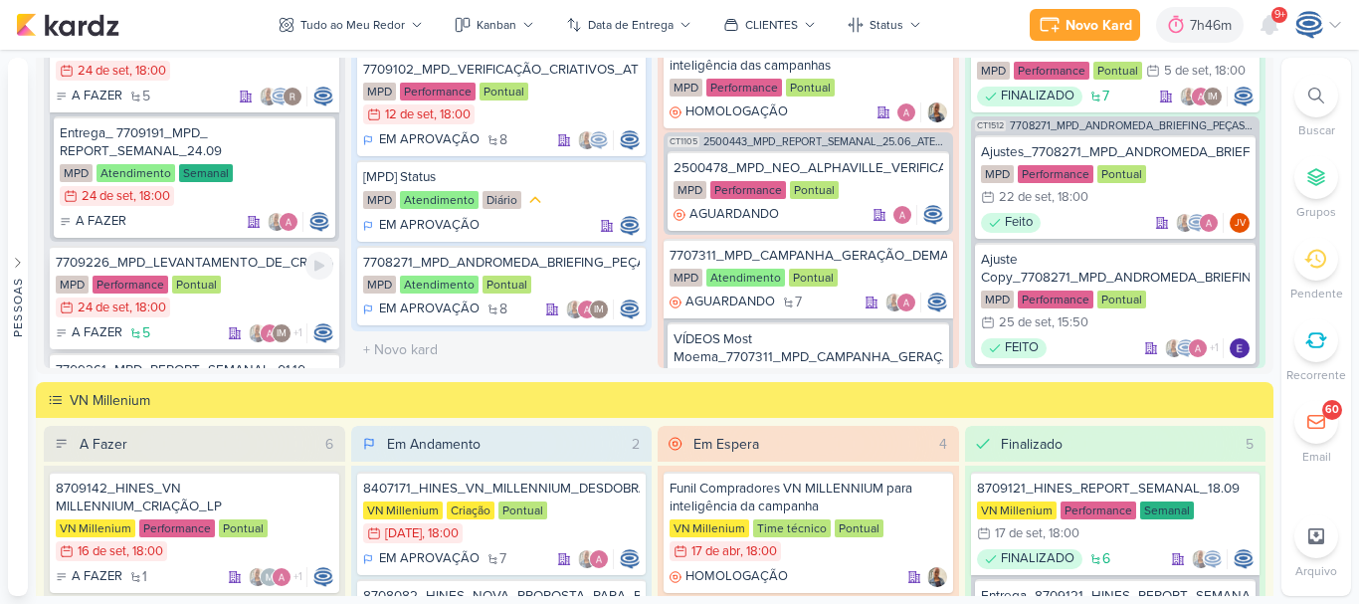
scroll to position [177, 0]
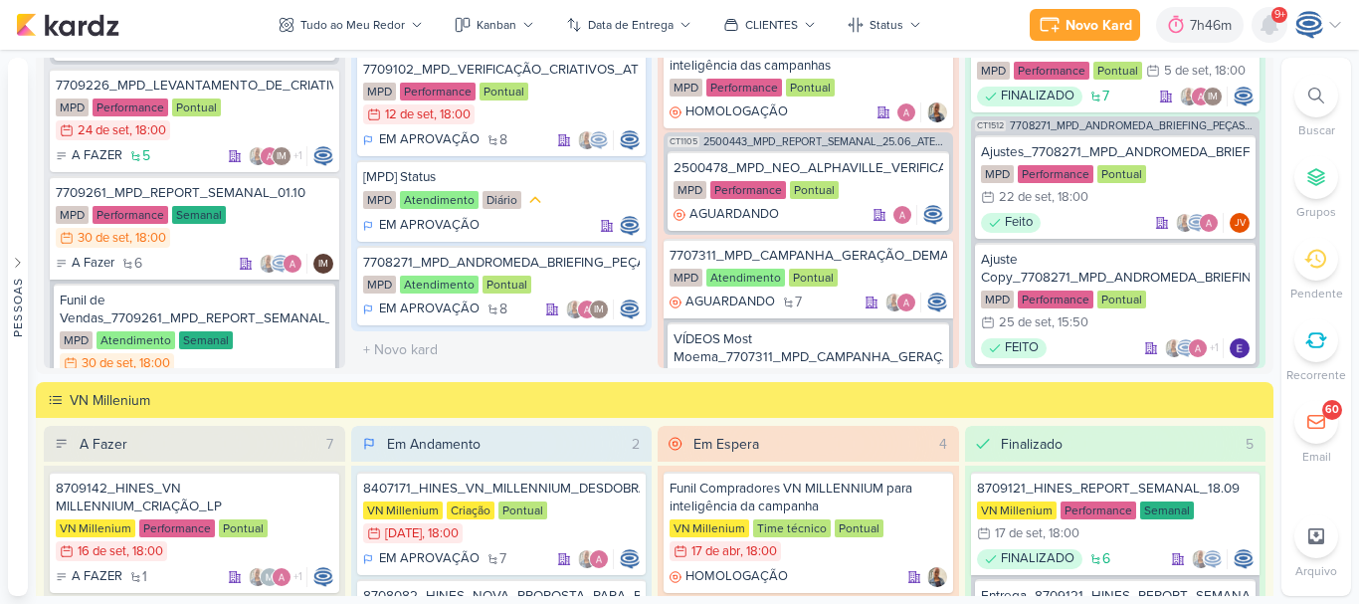
click at [1270, 20] on icon at bounding box center [1269, 25] width 16 height 18
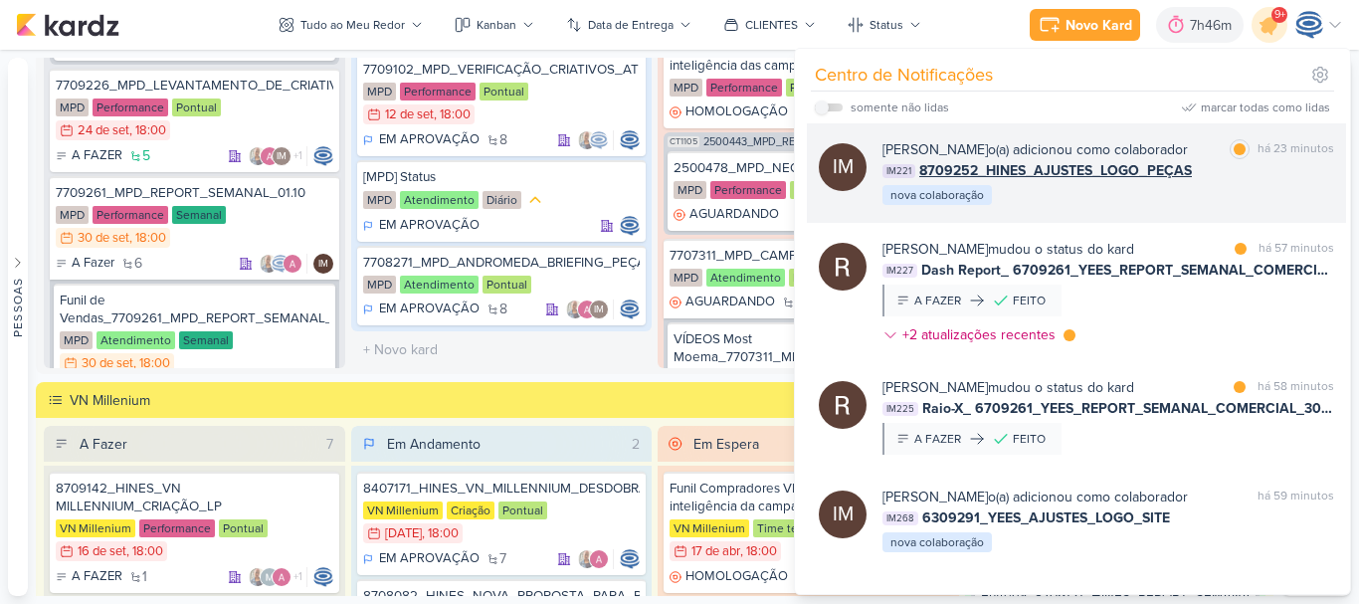
click at [1188, 155] on div "[PERSON_NAME] o(a) adicionou como colaborador" at bounding box center [1034, 149] width 305 height 21
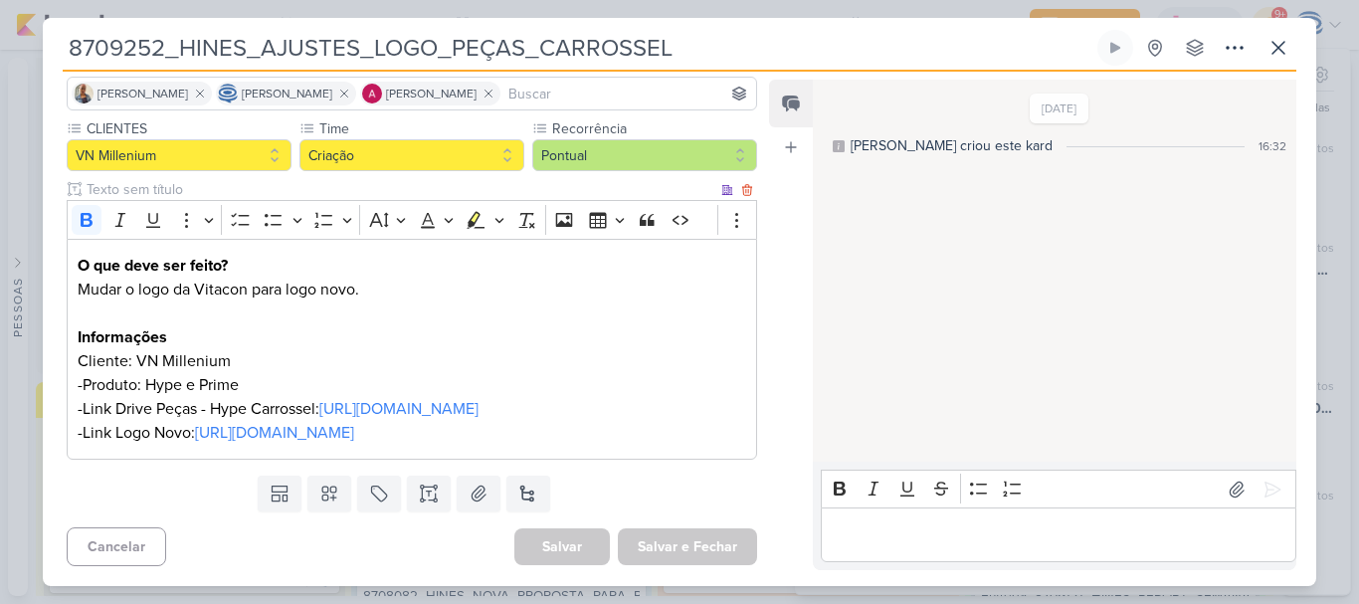
scroll to position [0, 0]
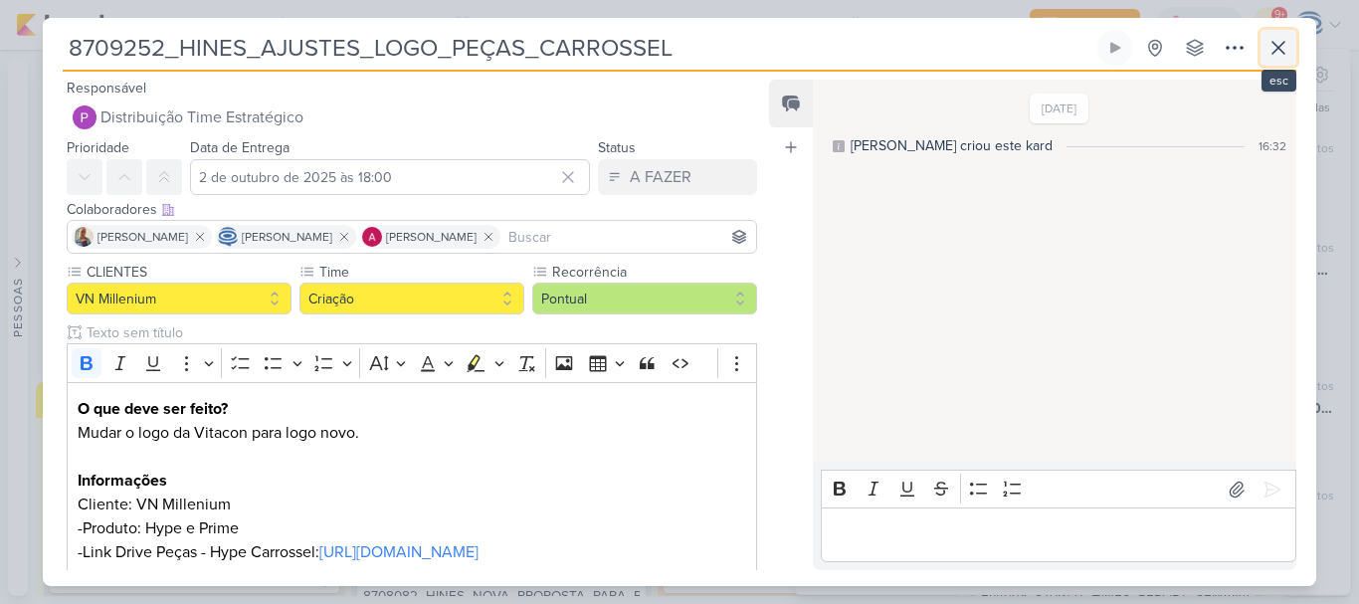
click at [1271, 46] on icon at bounding box center [1278, 48] width 24 height 24
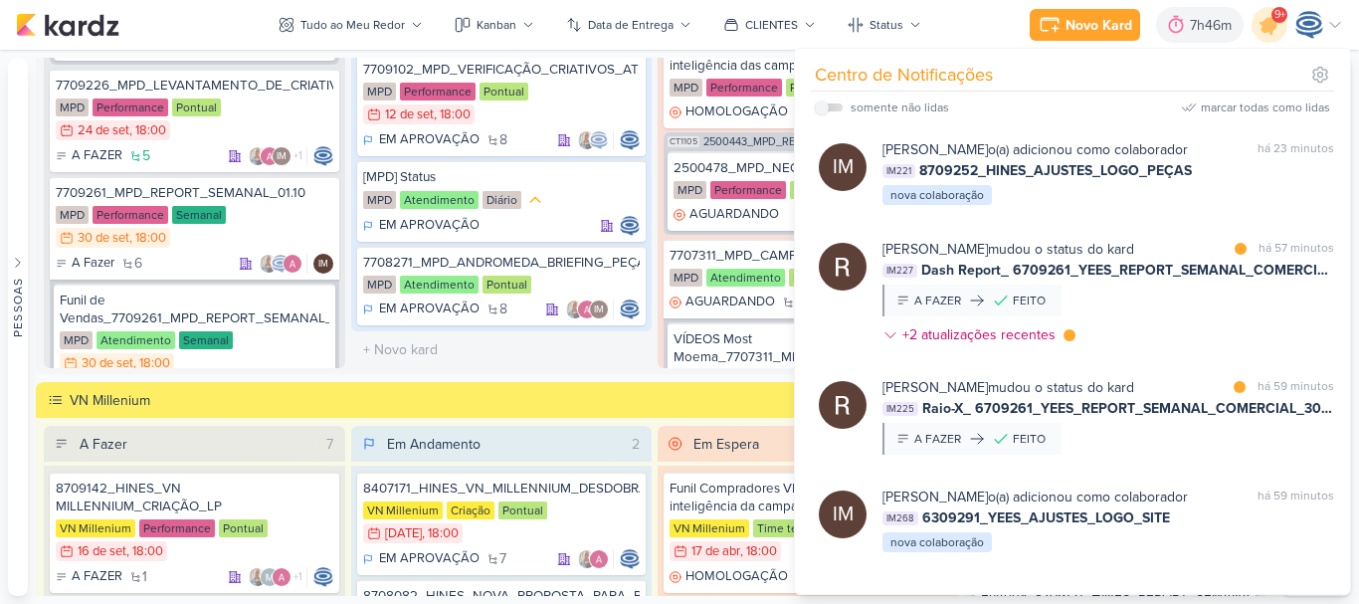
click at [1272, 15] on div "9+" at bounding box center [1279, 15] width 16 height 16
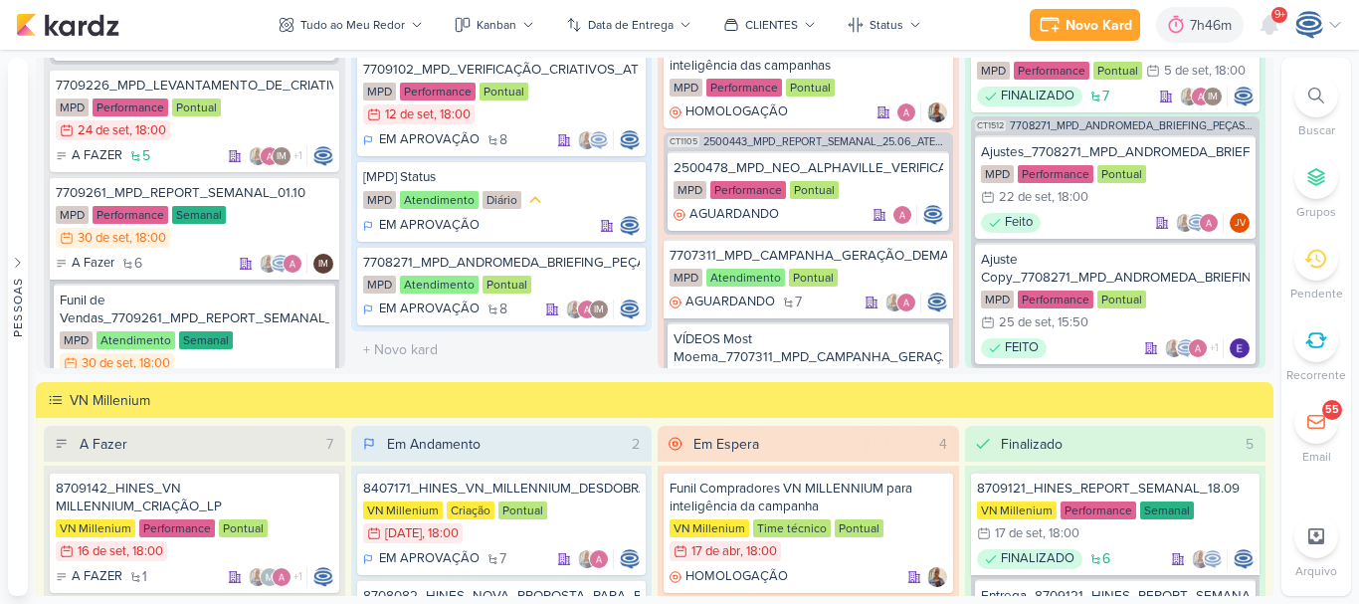
click at [1319, 342] on icon at bounding box center [1316, 340] width 22 height 22
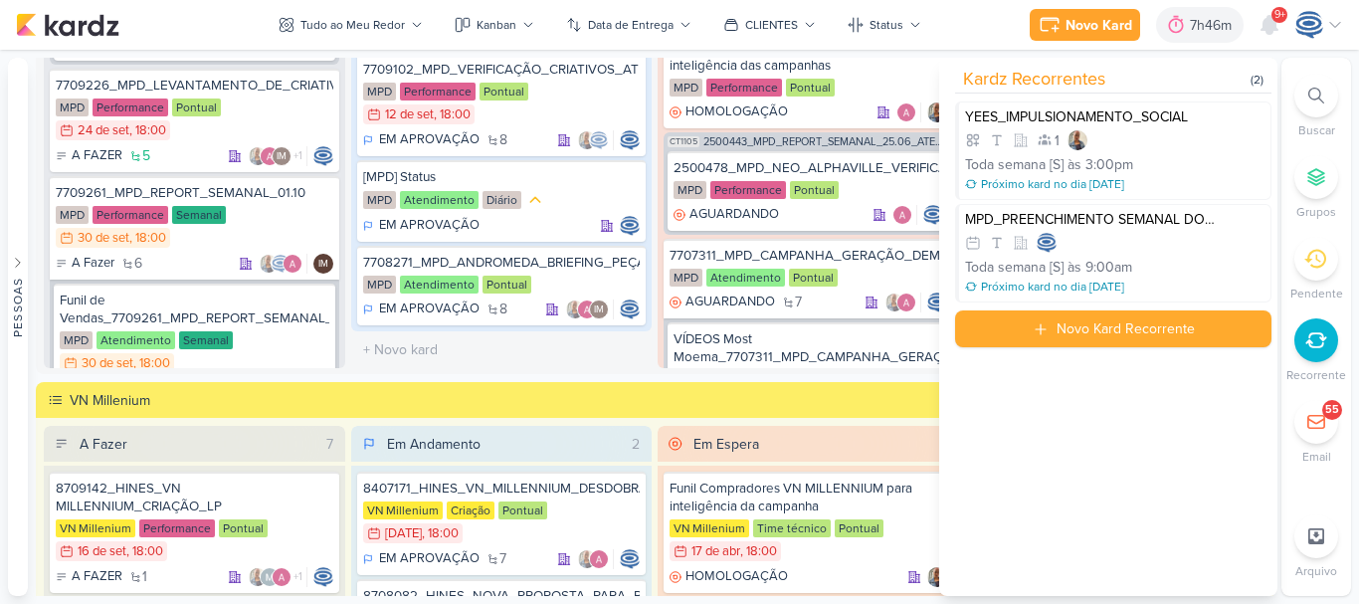
drag, startPoint x: 1196, startPoint y: 109, endPoint x: 1004, endPoint y: 84, distance: 193.7
drag, startPoint x: 1004, startPoint y: 84, endPoint x: 1324, endPoint y: 98, distance: 320.7
click at [1324, 98] on div at bounding box center [1316, 96] width 44 height 44
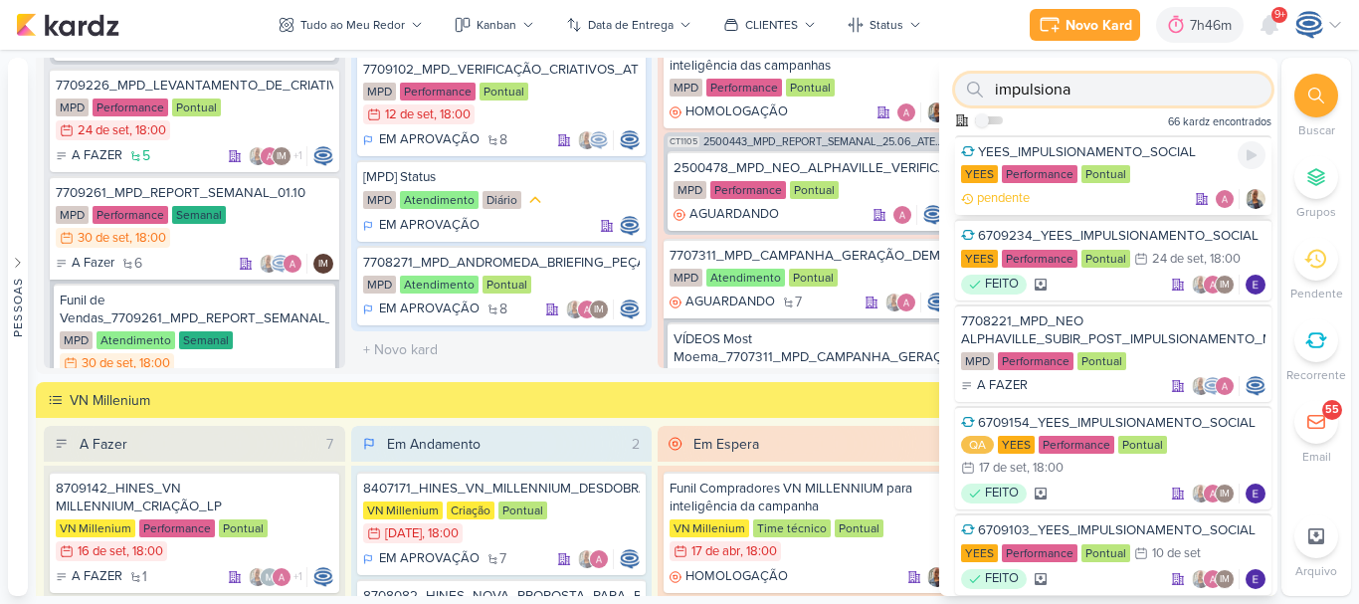
type input "impulsiona"
drag, startPoint x: 1158, startPoint y: 157, endPoint x: 1194, endPoint y: 152, distance: 36.2
click at [1194, 152] on div "YEES_IMPULSIONAMENTO_SOCIAL" at bounding box center [1113, 152] width 304 height 18
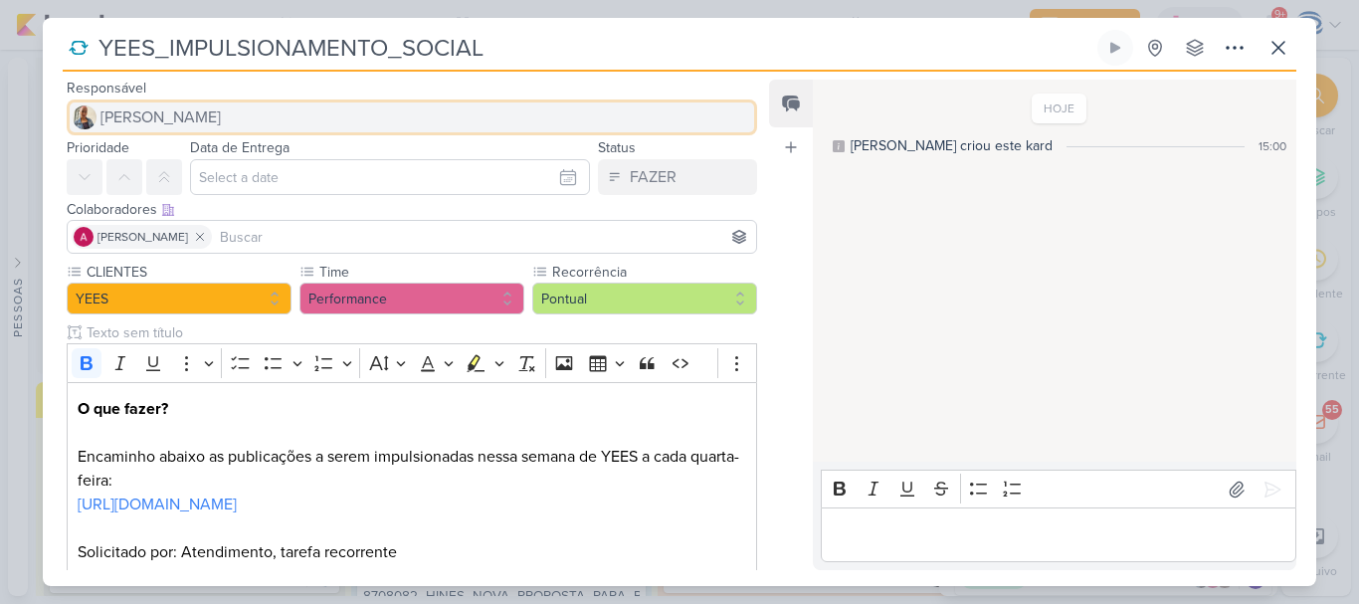
click at [153, 117] on span "[PERSON_NAME]" at bounding box center [160, 117] width 120 height 24
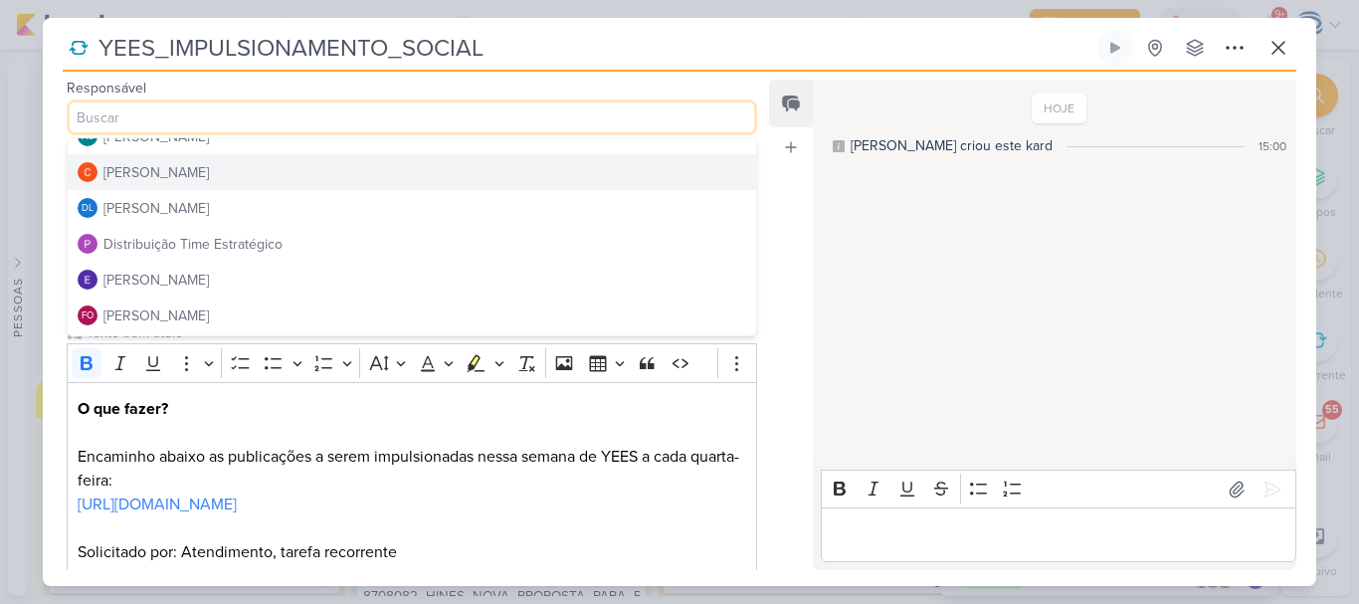
scroll to position [93, 0]
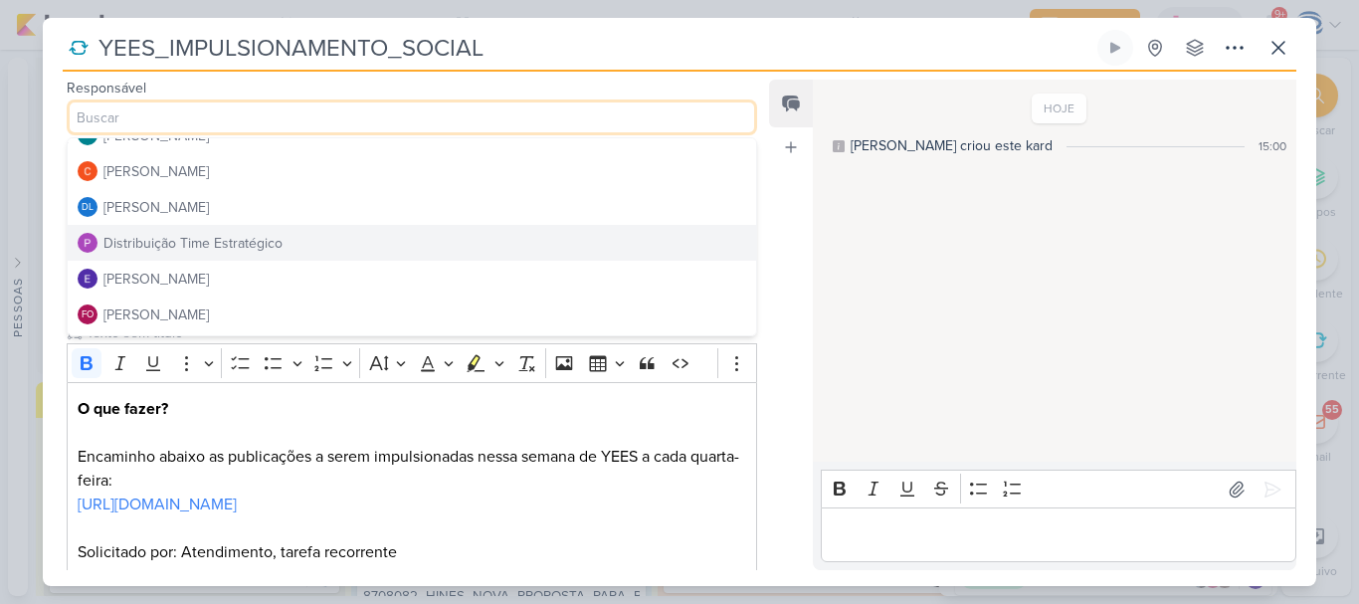
click at [157, 254] on button "Distribuição Time Estratégico" at bounding box center [412, 243] width 688 height 36
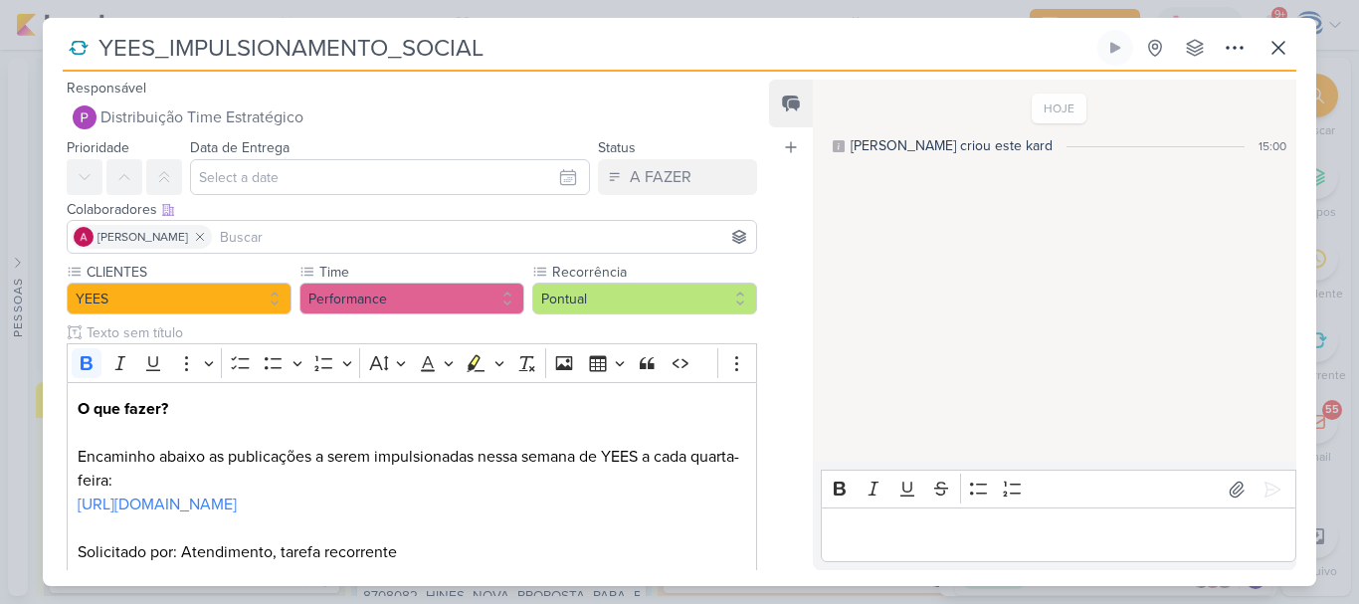
click at [265, 233] on input at bounding box center [484, 237] width 536 height 24
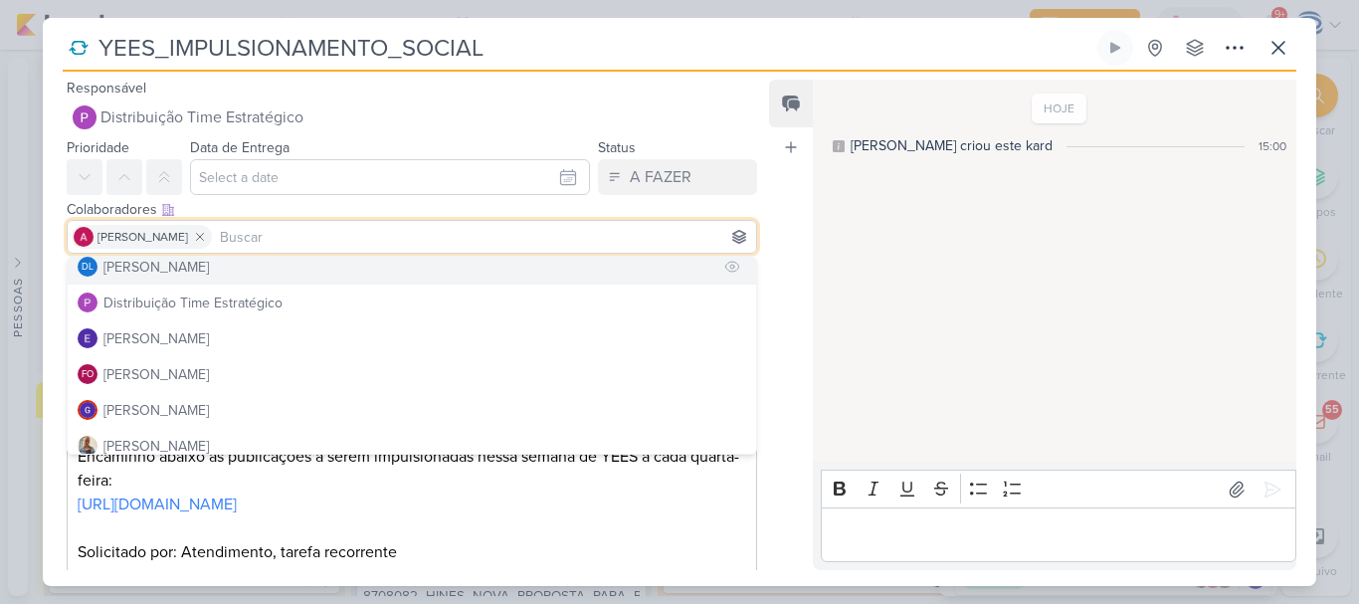
scroll to position [152, 0]
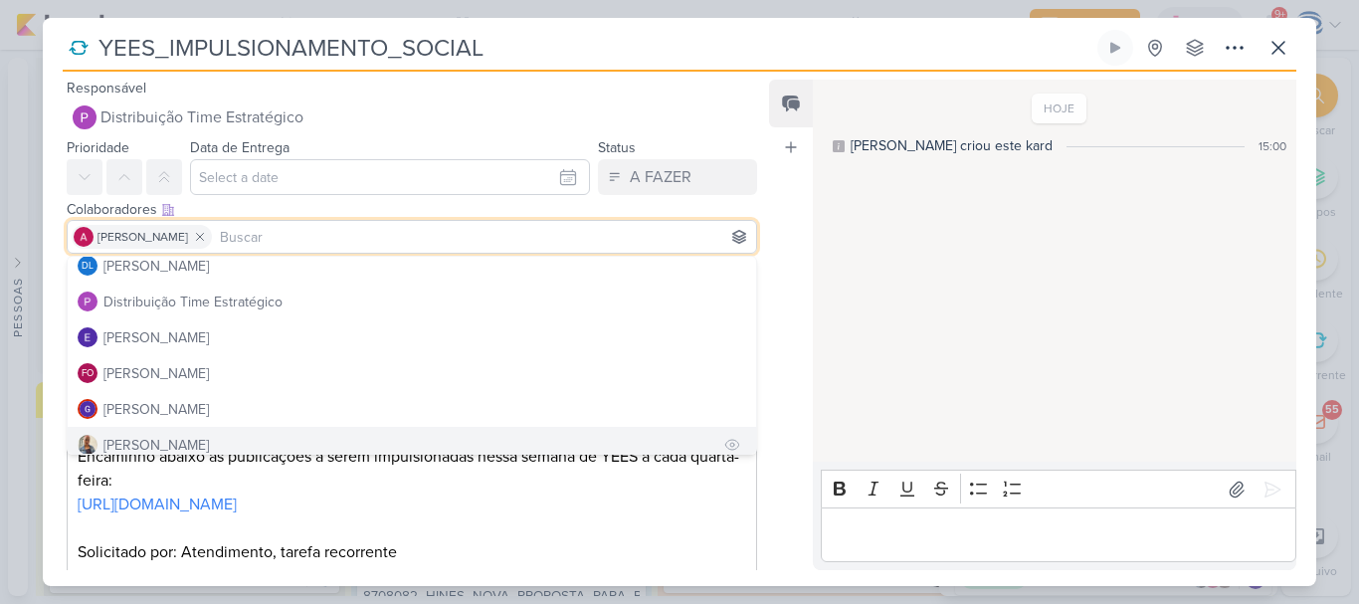
click at [193, 435] on button "[PERSON_NAME]" at bounding box center [412, 445] width 688 height 36
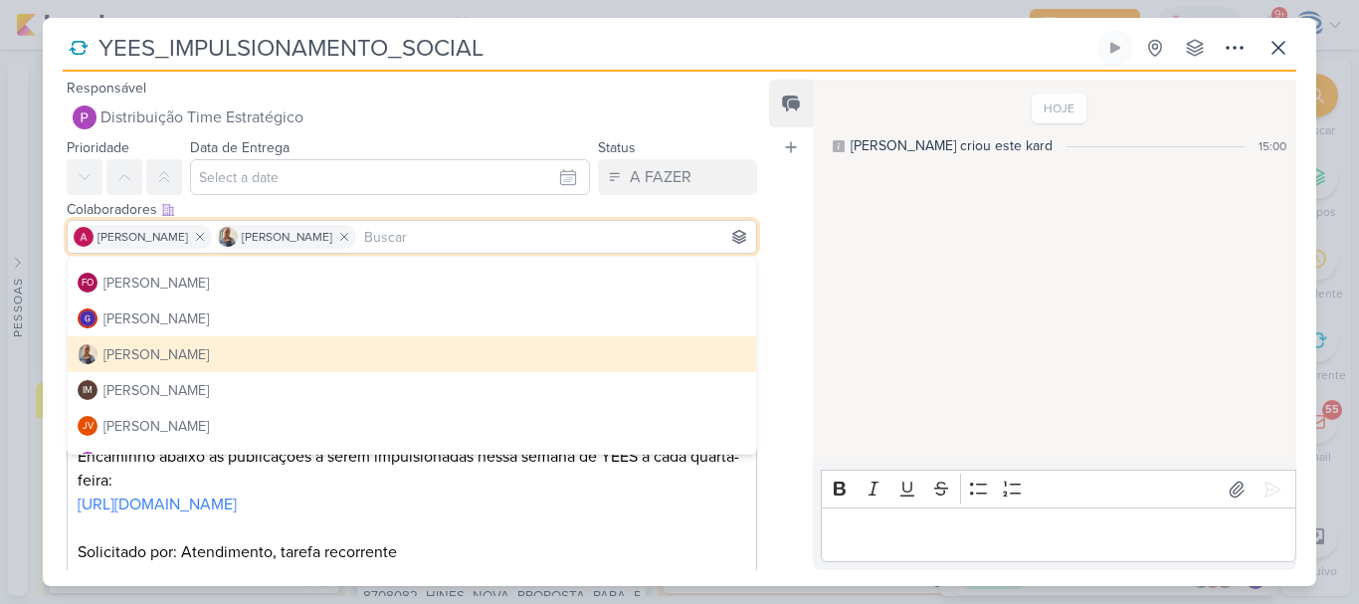
scroll to position [244, 0]
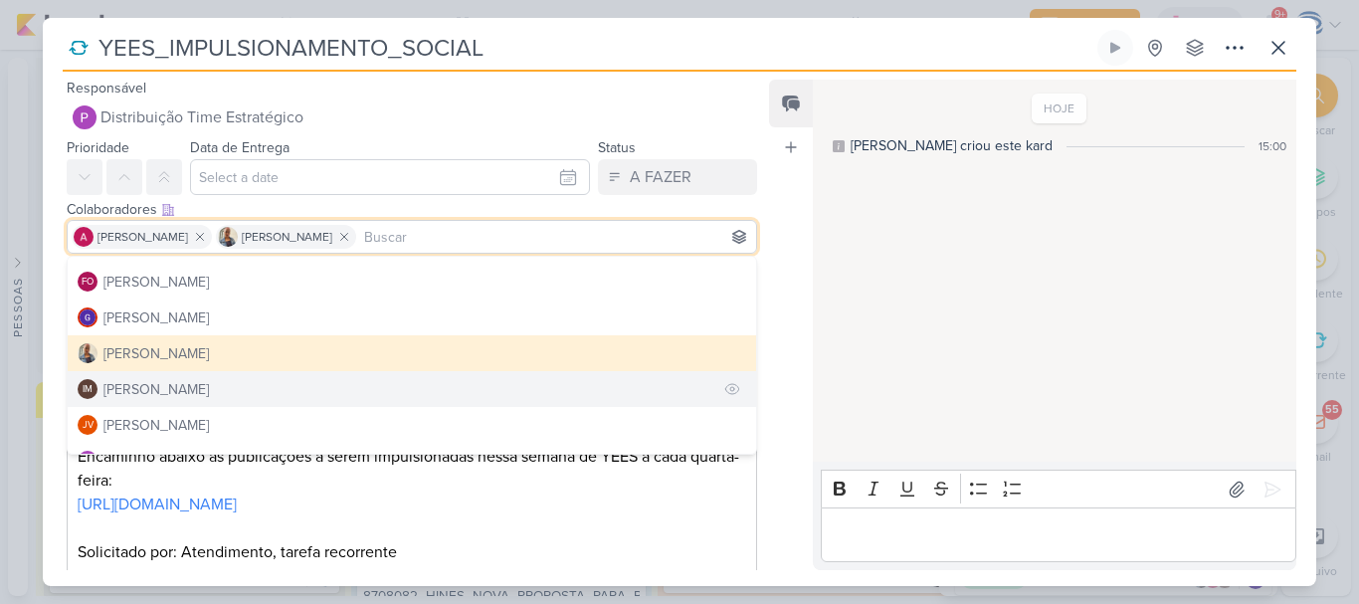
click at [201, 392] on div "Isabella Machado Guimarães" at bounding box center [155, 389] width 105 height 21
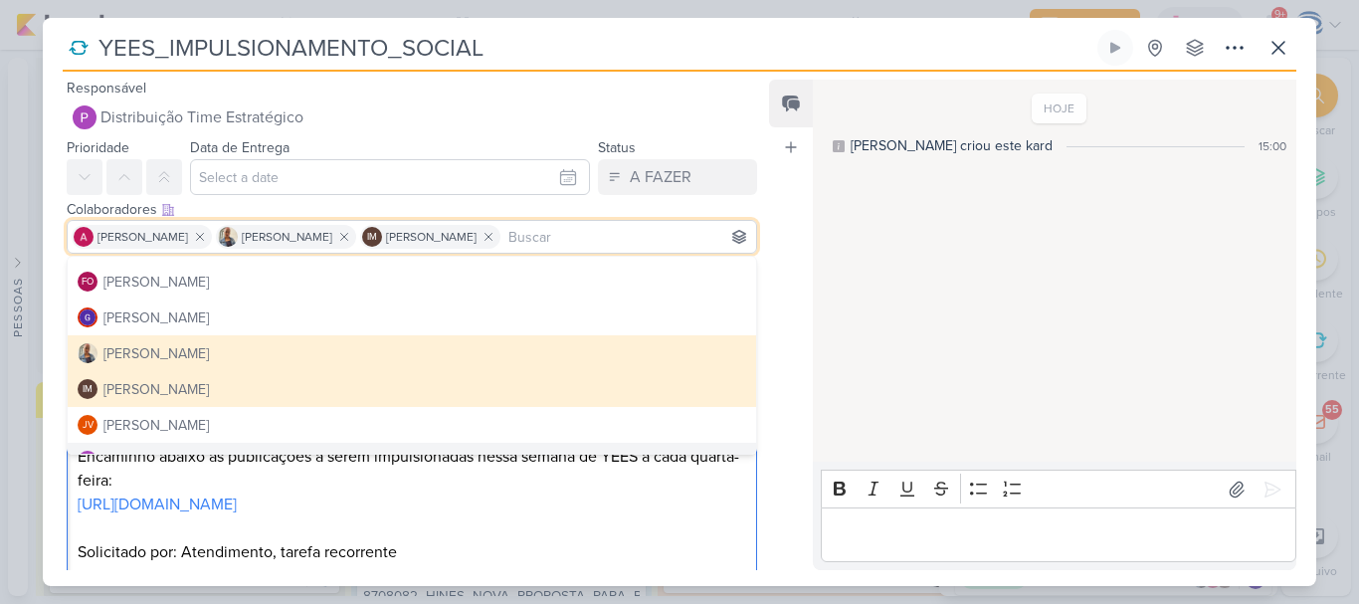
click at [351, 536] on p "https://docs.google.com/spreadsheets/d/1MBpId3cWW4GraMIIJVyRa8DSMvMyocZtS-8T249…" at bounding box center [412, 516] width 668 height 48
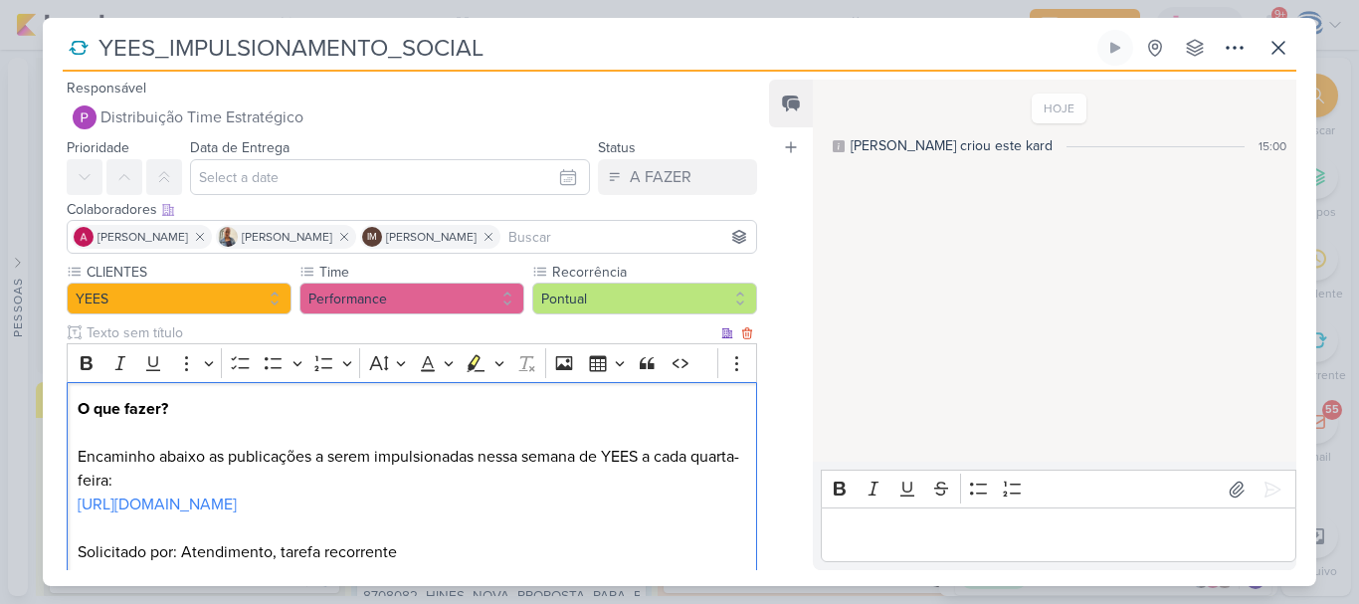
scroll to position [143, 0]
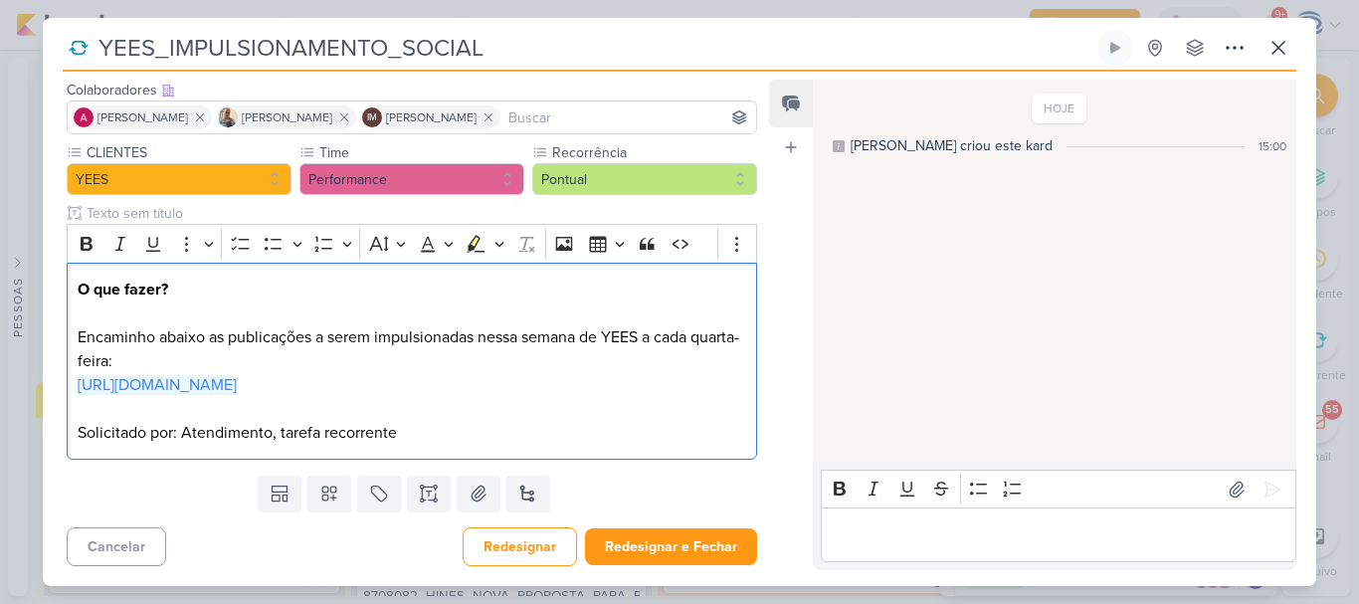
drag, startPoint x: 327, startPoint y: 385, endPoint x: 63, endPoint y: 366, distance: 265.3
click at [63, 366] on div "CLIENTES YEES Time" at bounding box center [404, 304] width 722 height 325
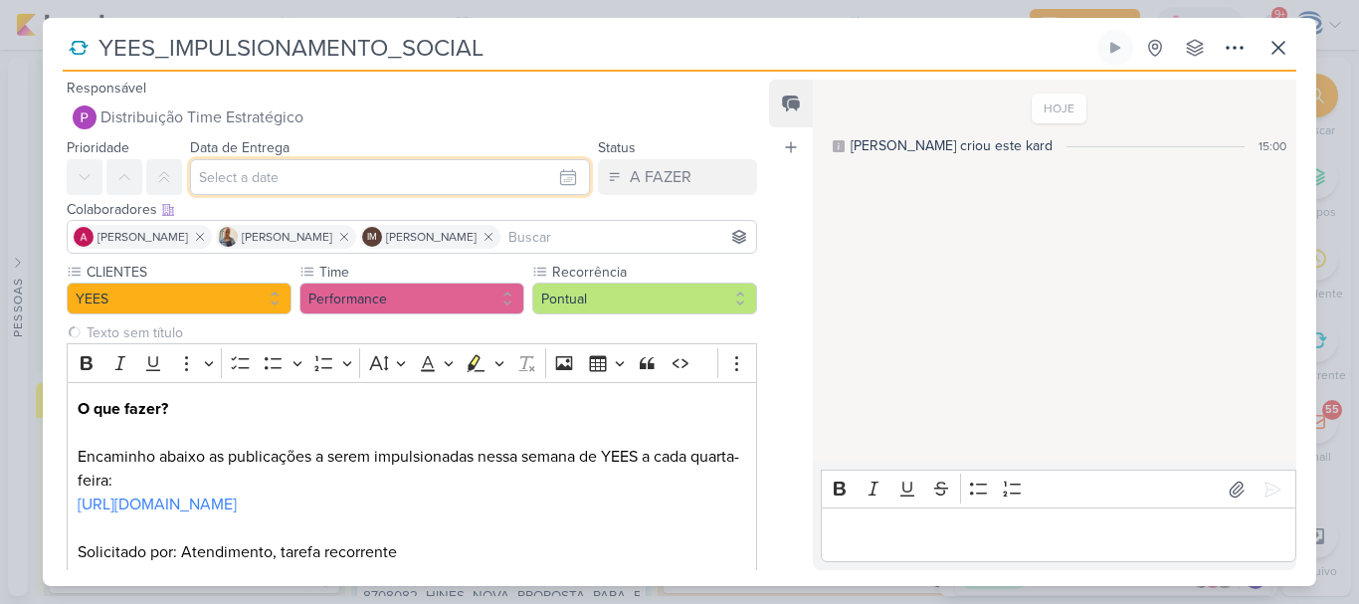
click at [381, 174] on input "text" at bounding box center [390, 177] width 400 height 36
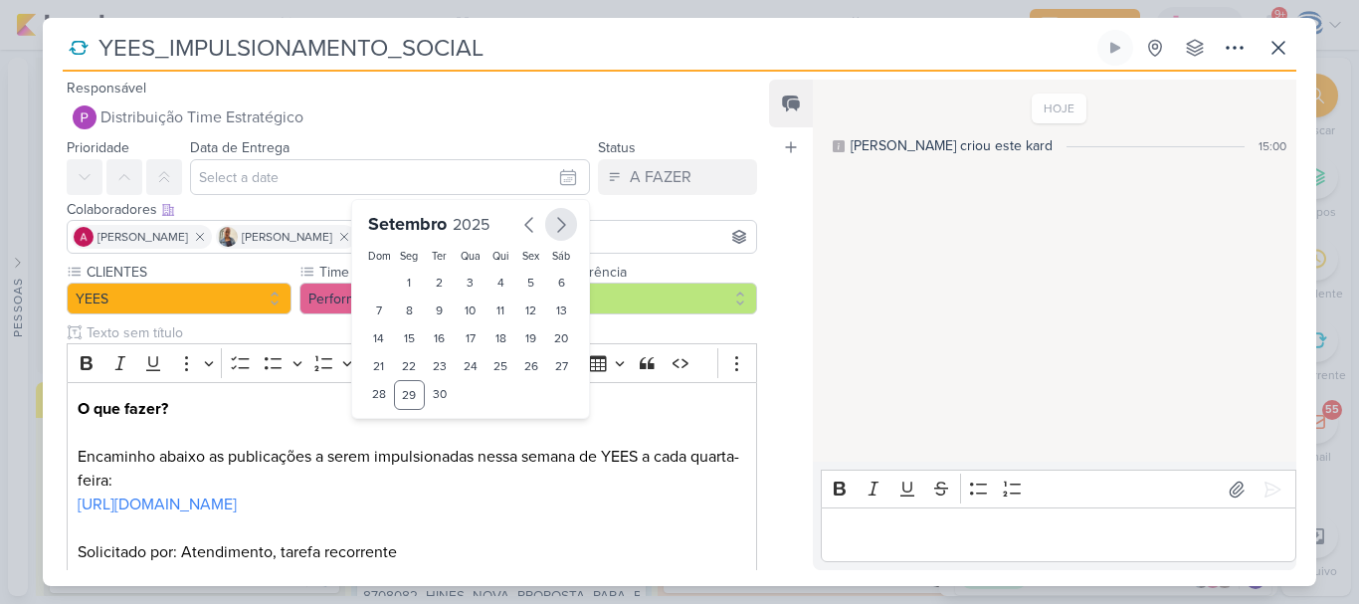
click at [561, 222] on icon "button" at bounding box center [561, 225] width 24 height 24
click at [464, 290] on div "1" at bounding box center [470, 283] width 31 height 28
type input "1 de outubro de 2025 às 23:59"
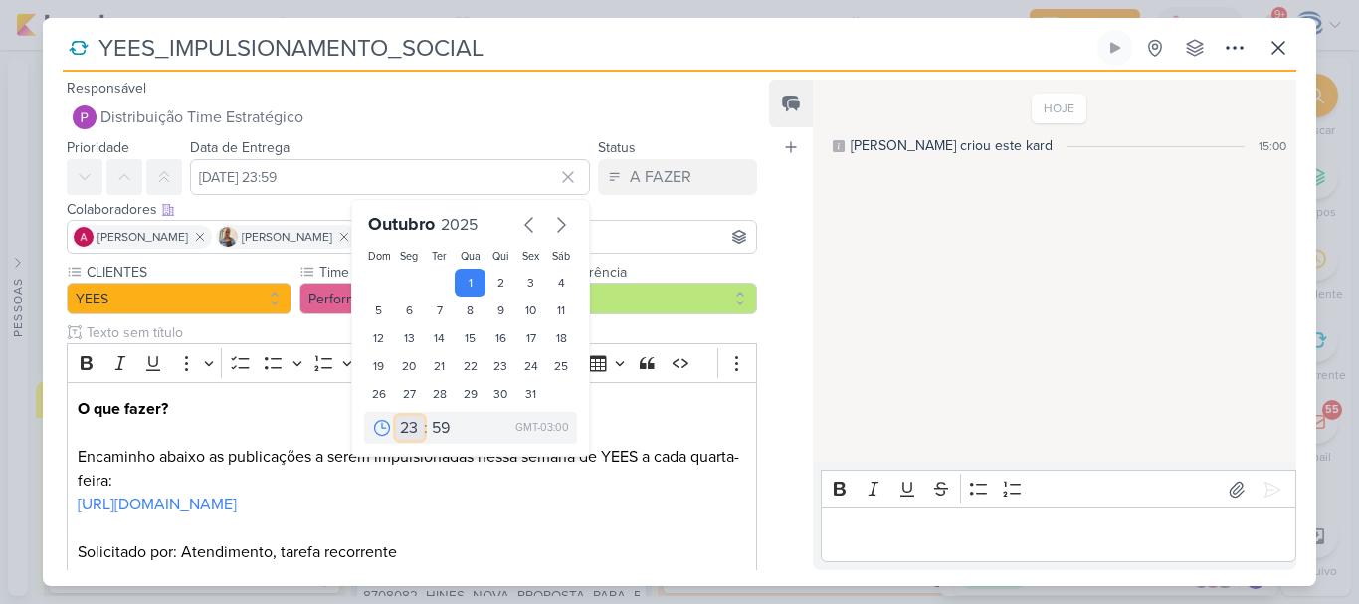
click at [396, 434] on select "00 01 02 03 04 05 06 07 08 09 10 11 12 13 14 15 16 17 18 19 20 21 22 23" at bounding box center [410, 428] width 28 height 24
select select "18"
click at [396, 416] on select "00 01 02 03 04 05 06 07 08 09 10 11 12 13 14 15 16 17 18 19 20 21 22 23" at bounding box center [410, 428] width 28 height 24
type input "1 de outubro de 2025 às 18:59"
click at [440, 428] on select "00 05 10 15 20 25 30 35 40 45 50 55 59" at bounding box center [442, 428] width 28 height 24
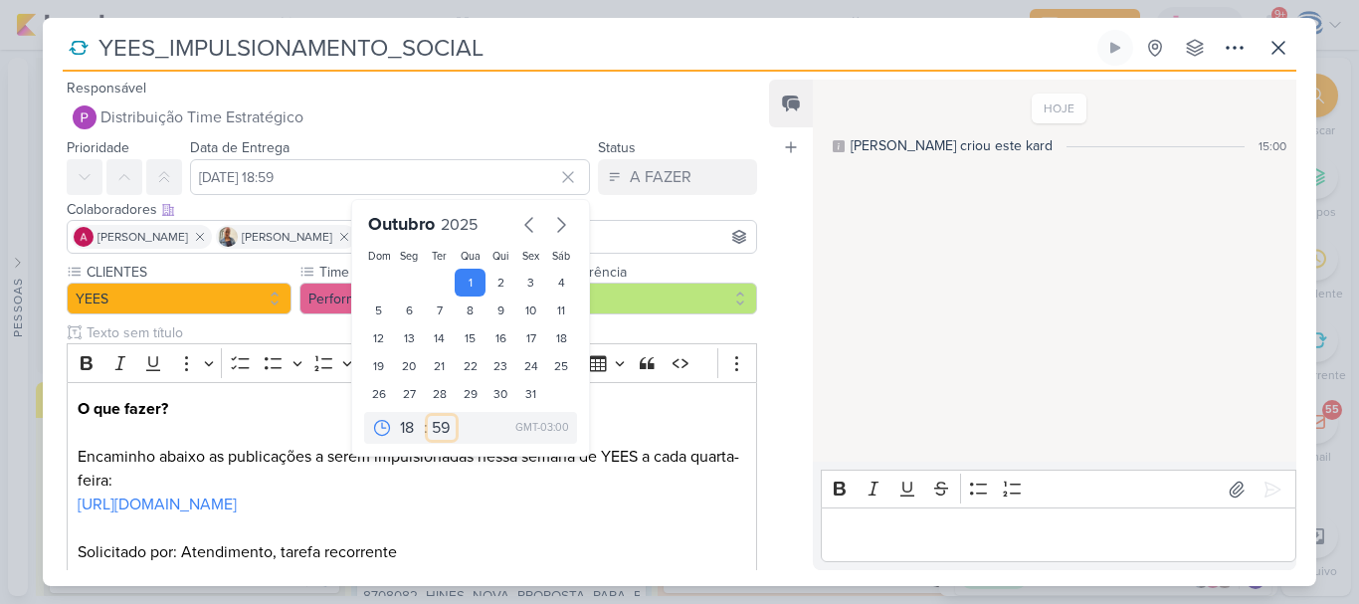
select select "0"
click at [428, 416] on select "00 05 10 15 20 25 30 35 40 45 50 55 59" at bounding box center [442, 428] width 28 height 24
type input "1 de outubro de 2025 às 18:00"
click at [96, 48] on input "YEES_IMPULSIONAMENTO_SOCIAL" at bounding box center [593, 48] width 1001 height 36
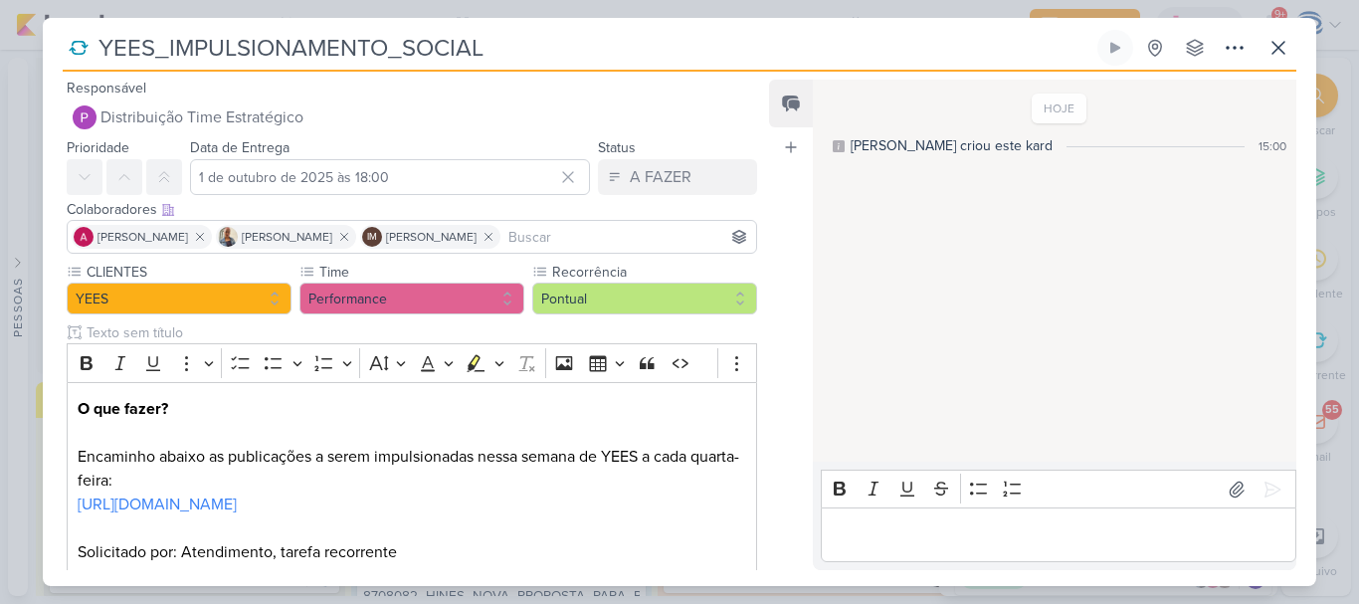
paste input "6709292"
drag, startPoint x: 658, startPoint y: 37, endPoint x: 99, endPoint y: 53, distance: 558.3
drag, startPoint x: 99, startPoint y: 53, endPoint x: 105, endPoint y: 44, distance: 10.8
click at [105, 44] on input "6709292_YEES_IMPULSIONAMENTO_SOCIAL" at bounding box center [593, 48] width 1001 height 36
drag, startPoint x: 105, startPoint y: 44, endPoint x: 629, endPoint y: 40, distance: 523.3
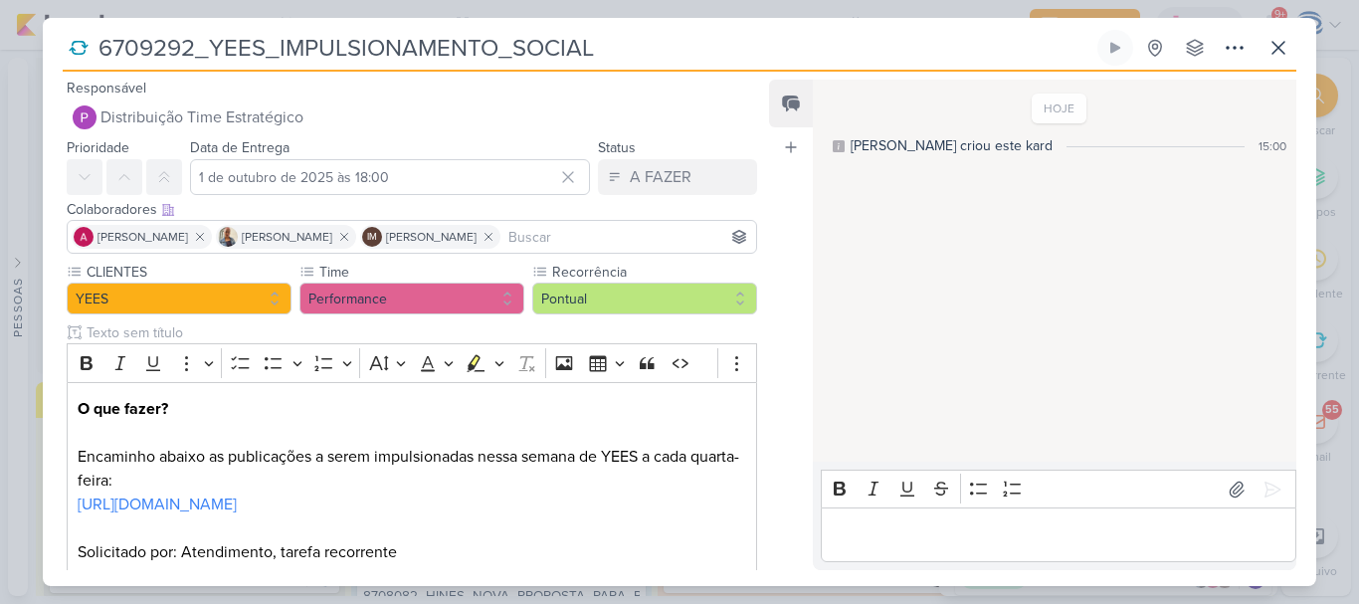
click at [629, 40] on input "6709292_YEES_IMPULSIONAMENTO_SOCIAL" at bounding box center [593, 48] width 1001 height 36
type input "6709292_YEES_IMPULSIONAMENTO_SOCIAL"
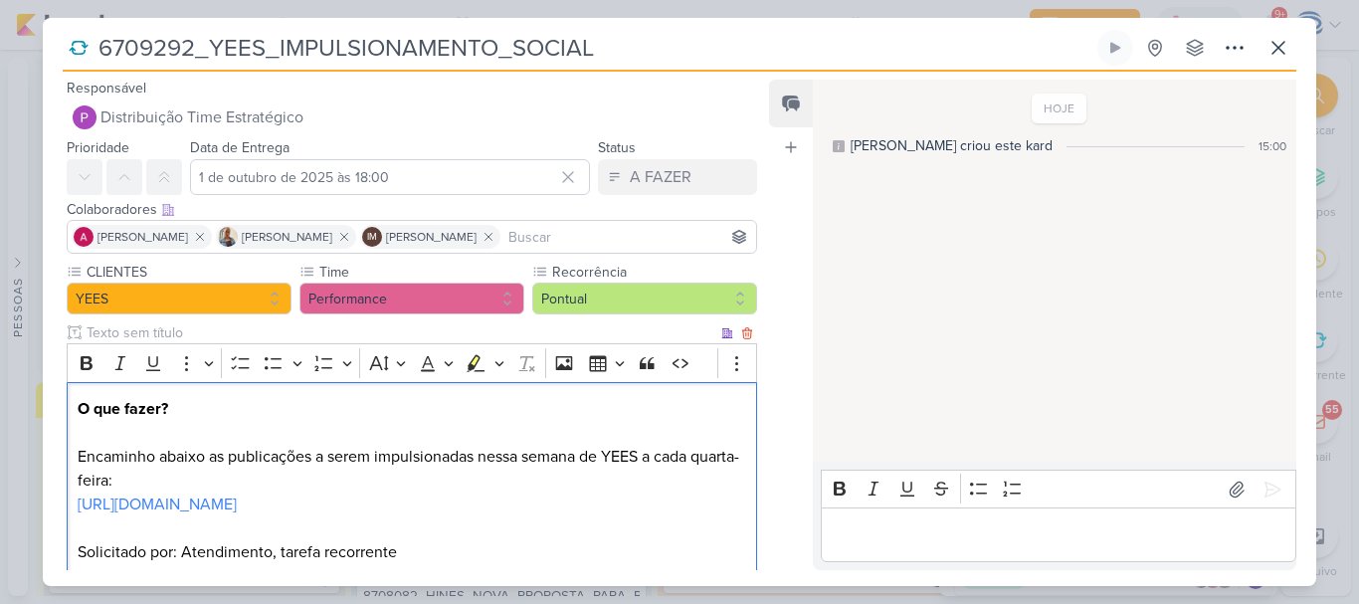
click at [695, 540] on p "https://docs.google.com/spreadsheets/d/1MBpId3cWW4GraMIIJVyRa8DSMvMyocZtS-8T249…" at bounding box center [412, 516] width 668 height 48
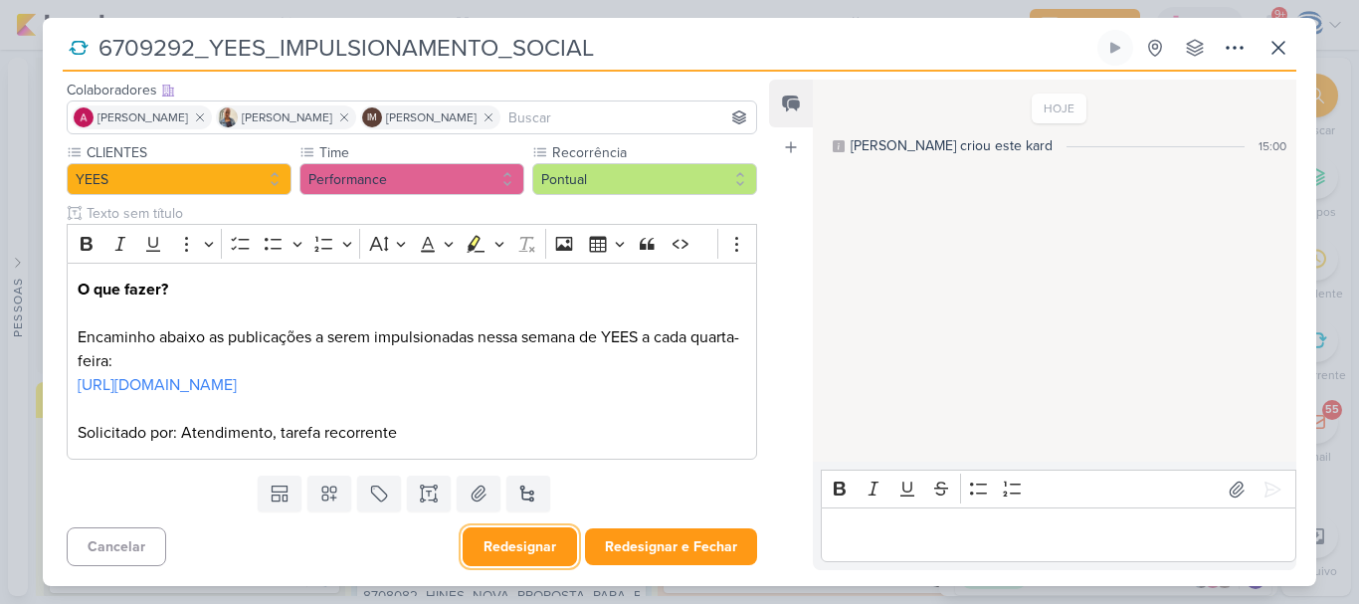
click at [532, 548] on button "Redesignar" at bounding box center [520, 546] width 114 height 39
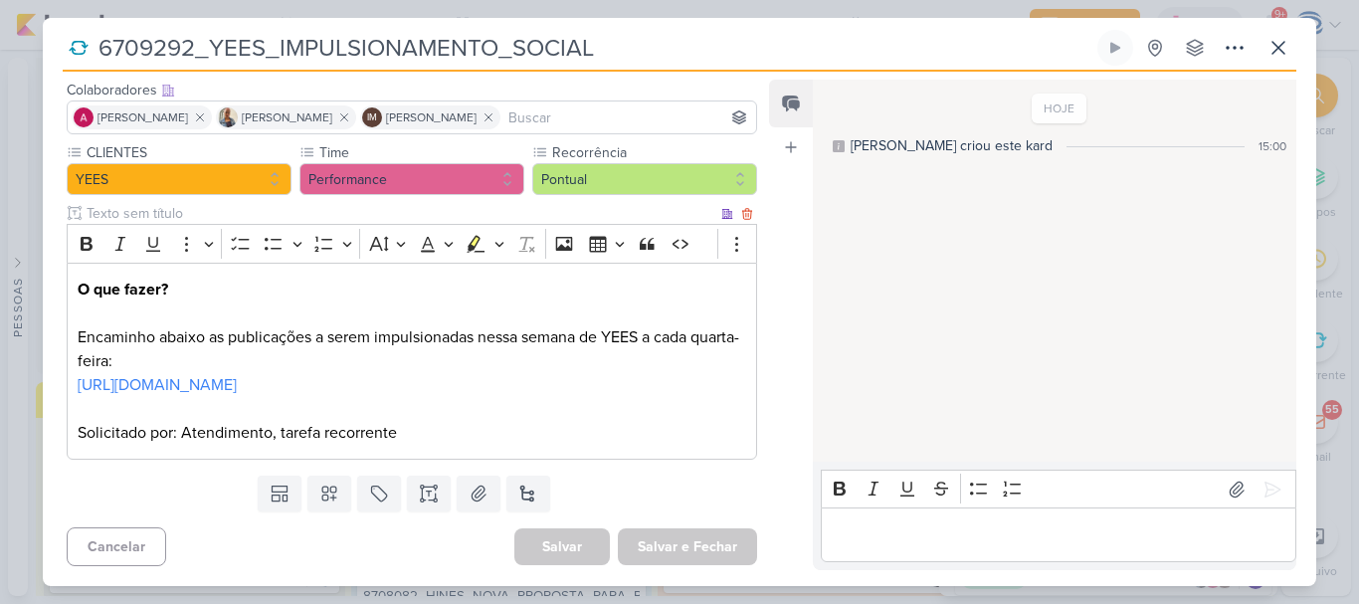
scroll to position [0, 0]
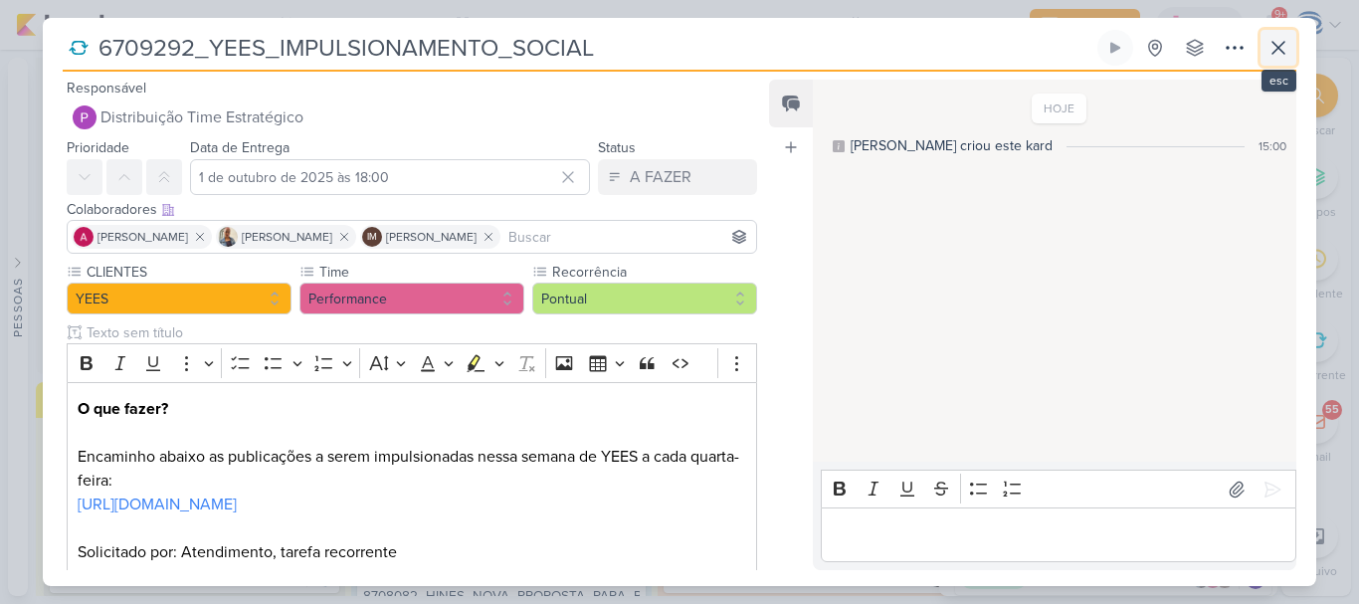
click at [1295, 49] on button at bounding box center [1278, 48] width 36 height 36
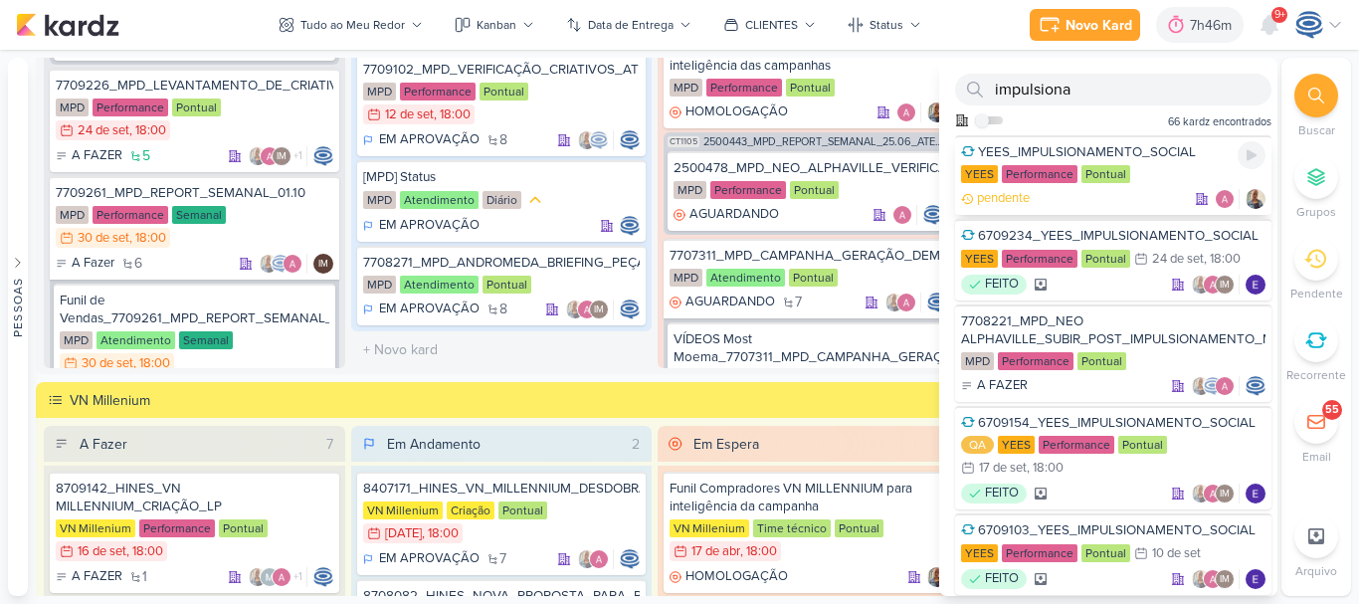
click at [1151, 160] on div "YEES_IMPULSIONAMENTO_SOCIAL" at bounding box center [1113, 152] width 304 height 18
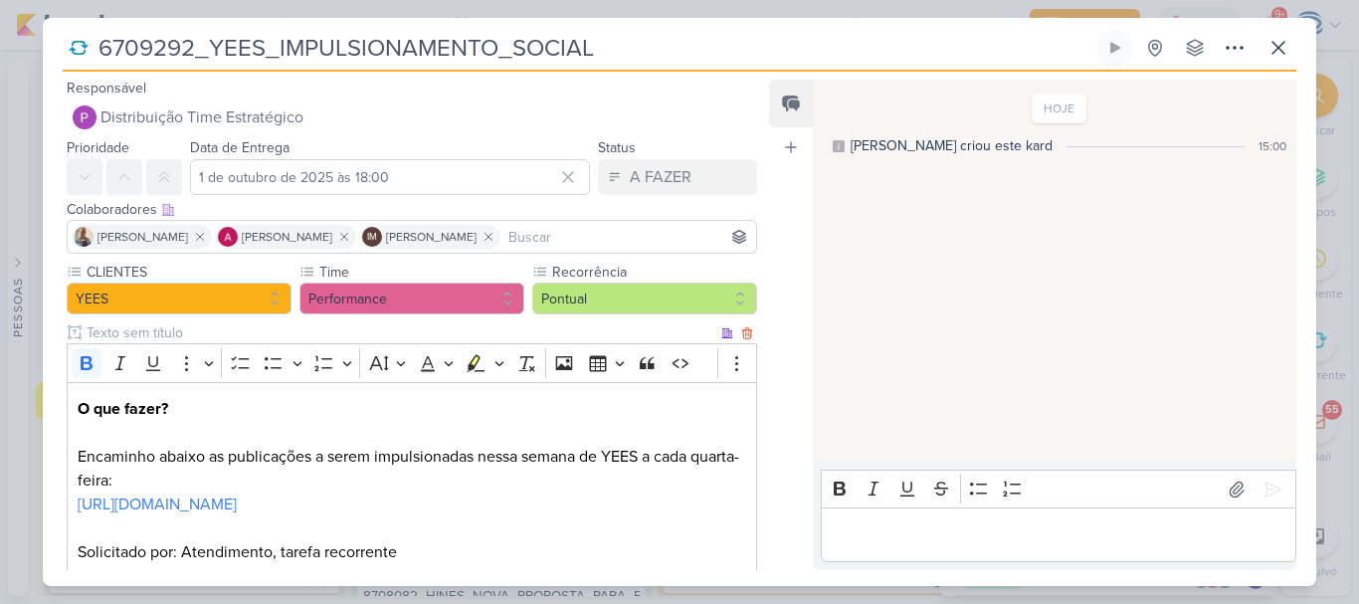
scroll to position [143, 0]
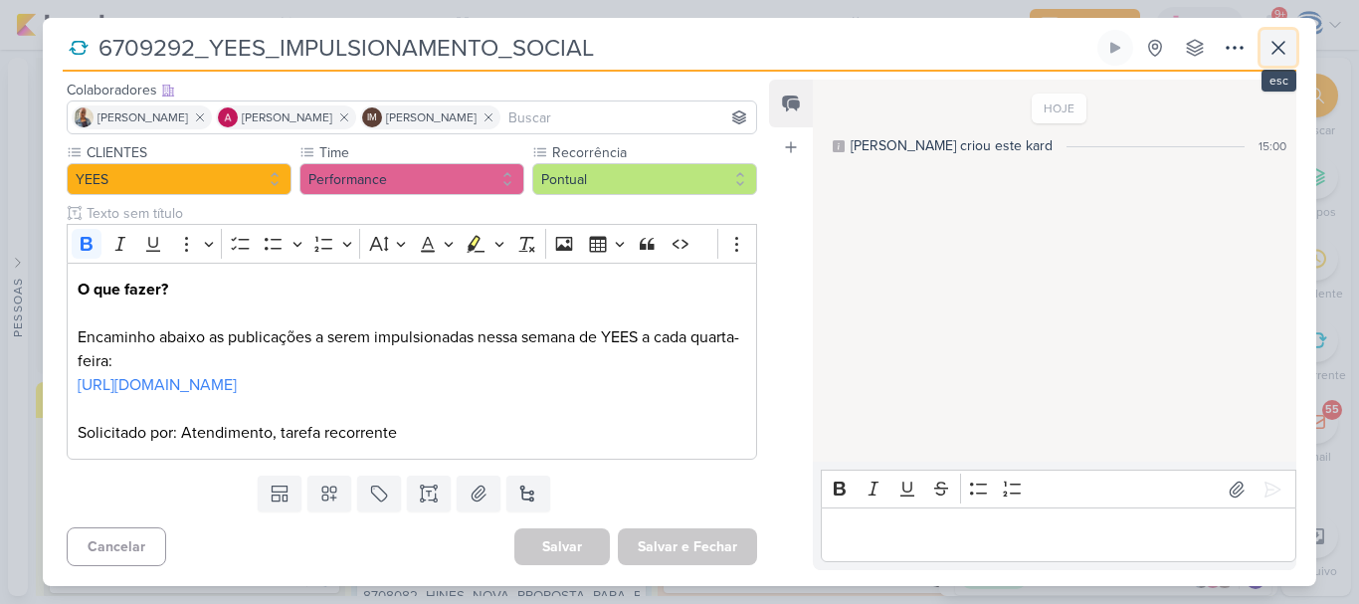
click at [1263, 46] on button at bounding box center [1278, 48] width 36 height 36
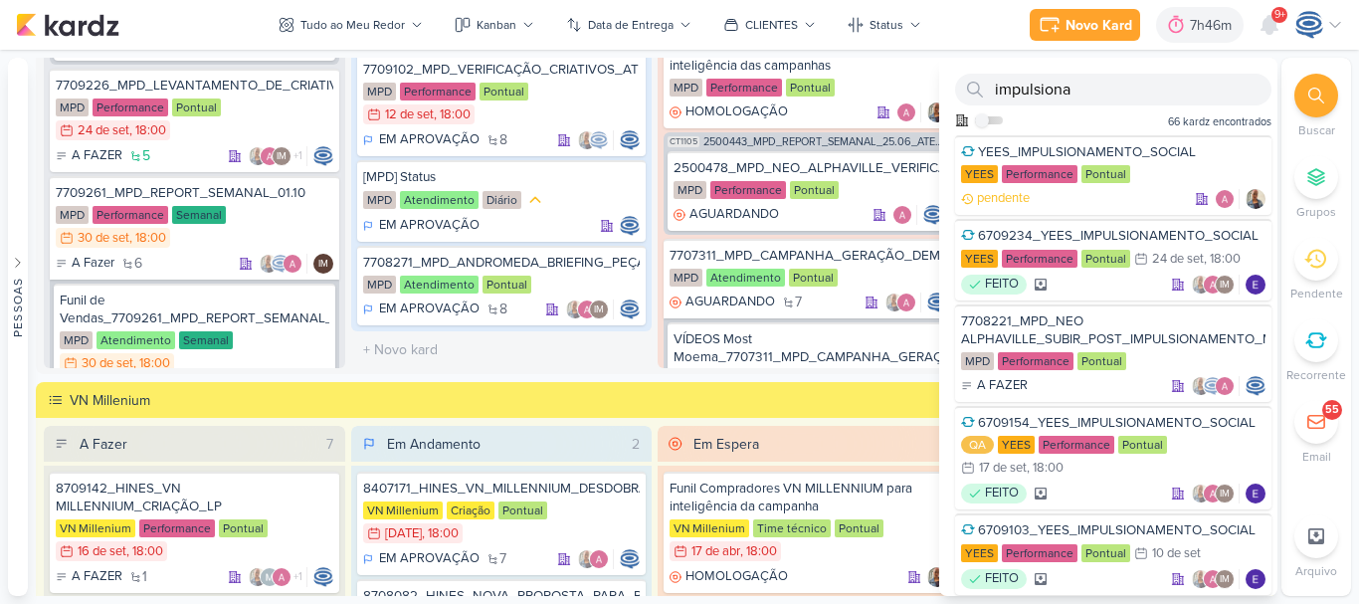
click at [1332, 90] on div at bounding box center [1316, 96] width 44 height 44
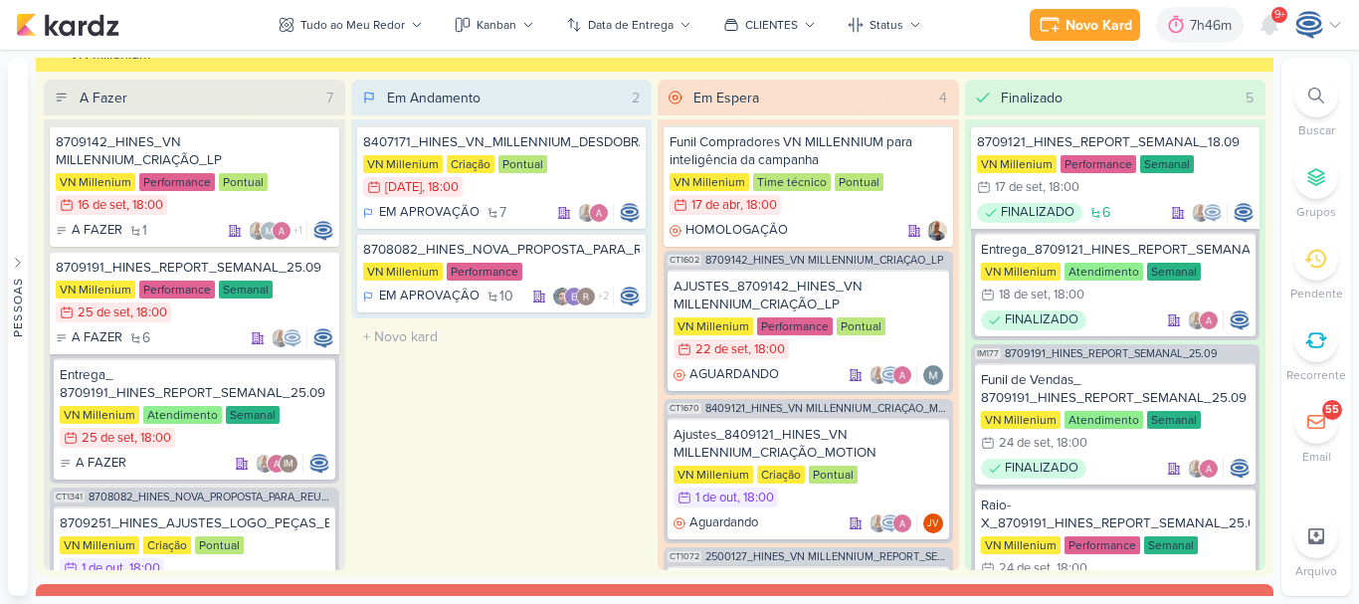
scroll to position [2395, 0]
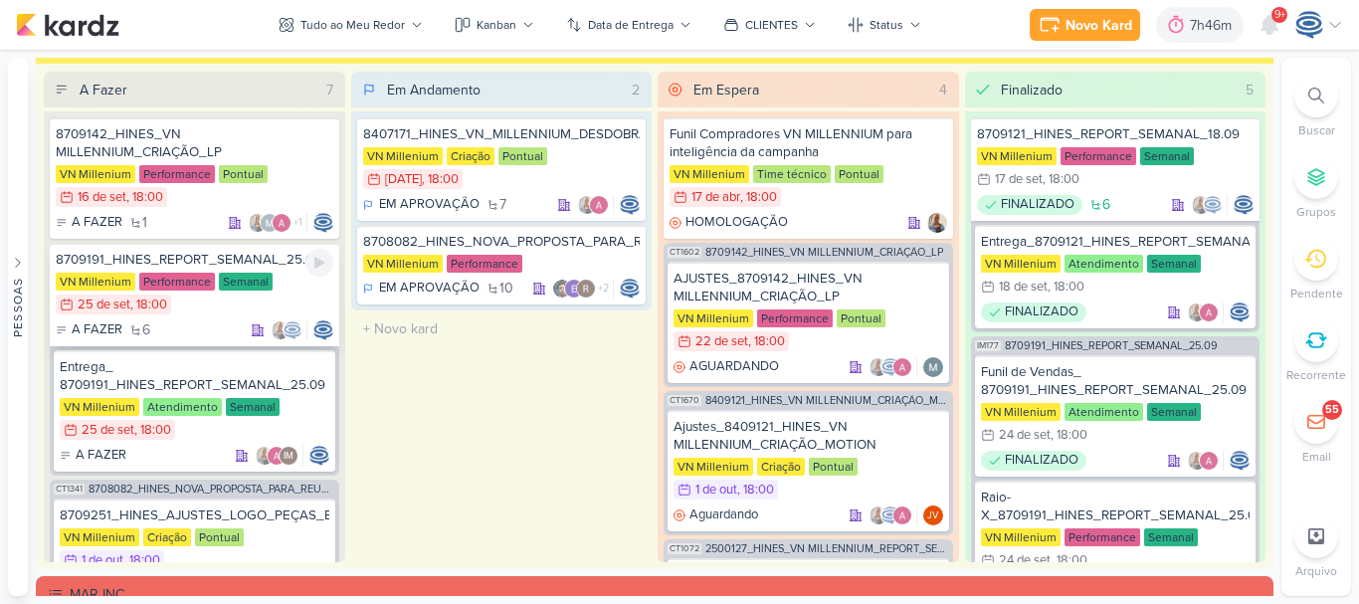
click at [278, 299] on div "VN Millenium Performance Semanal 25/9 25 de set , 18:00" at bounding box center [195, 295] width 278 height 44
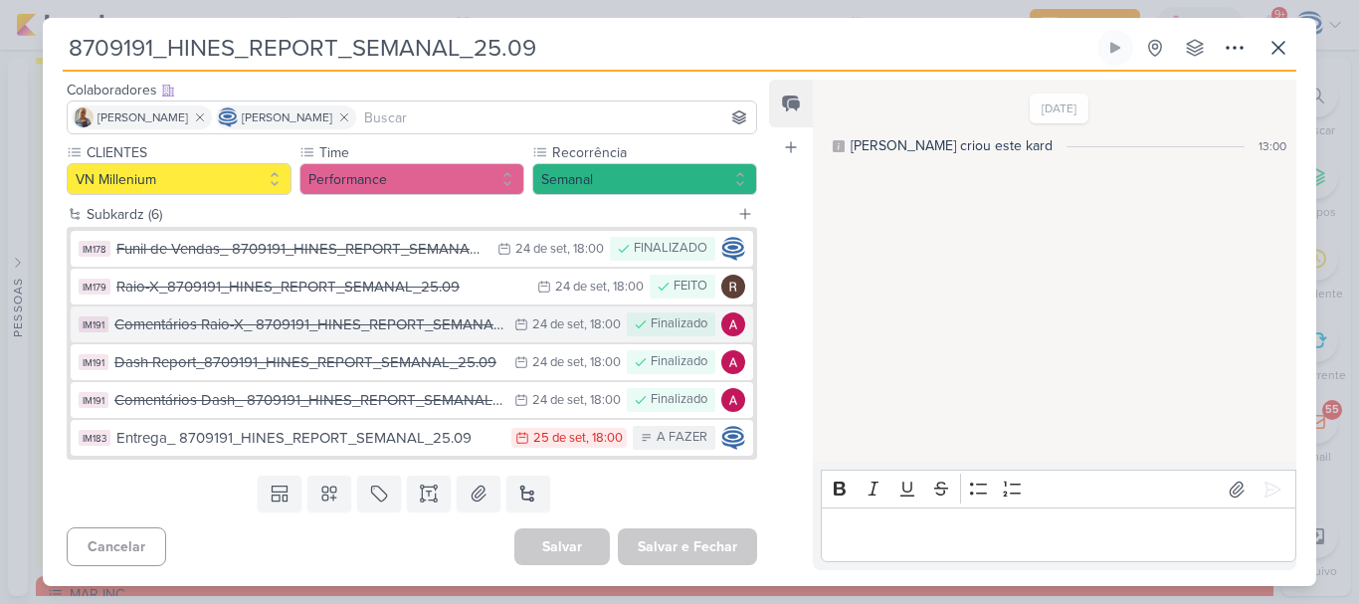
scroll to position [0, 0]
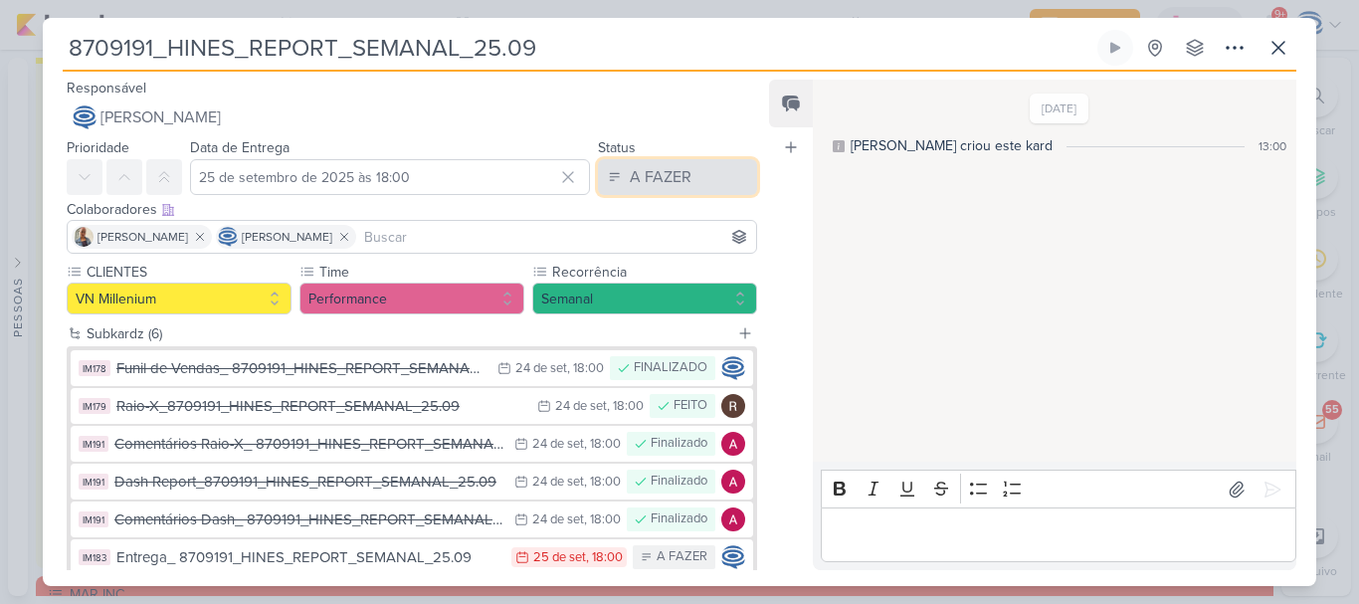
click at [669, 160] on button "A FAZER" at bounding box center [677, 177] width 159 height 36
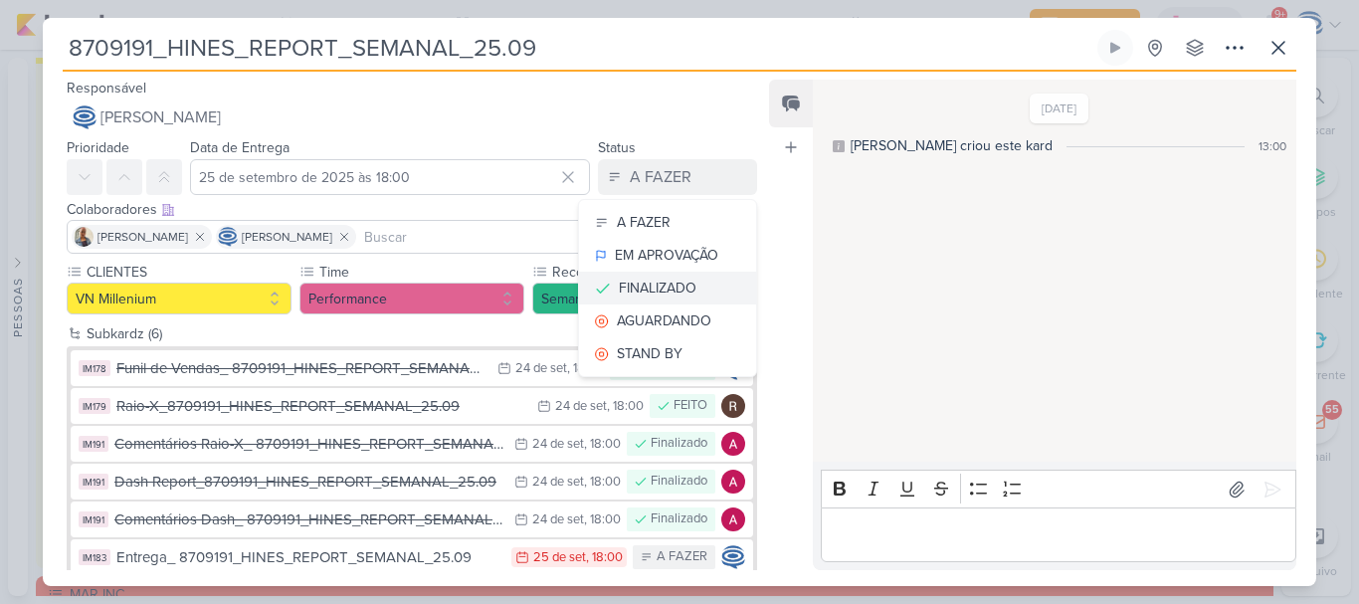
click at [648, 283] on div "FINALIZADO" at bounding box center [658, 288] width 78 height 21
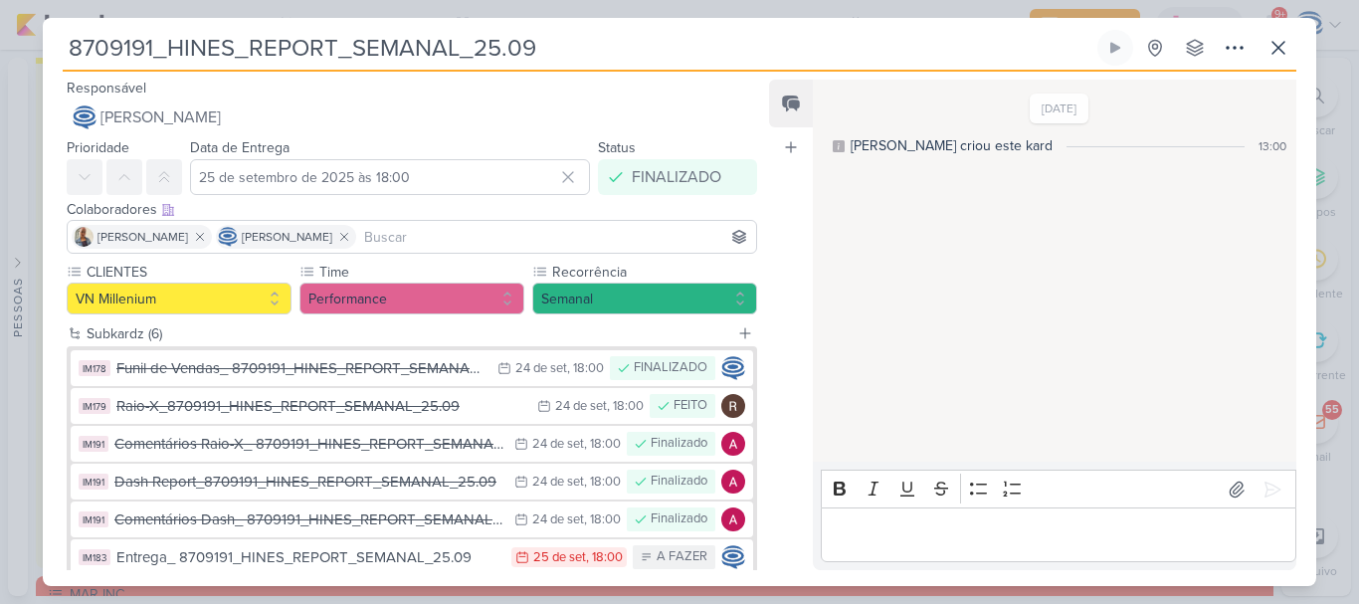
scroll to position [119, 0]
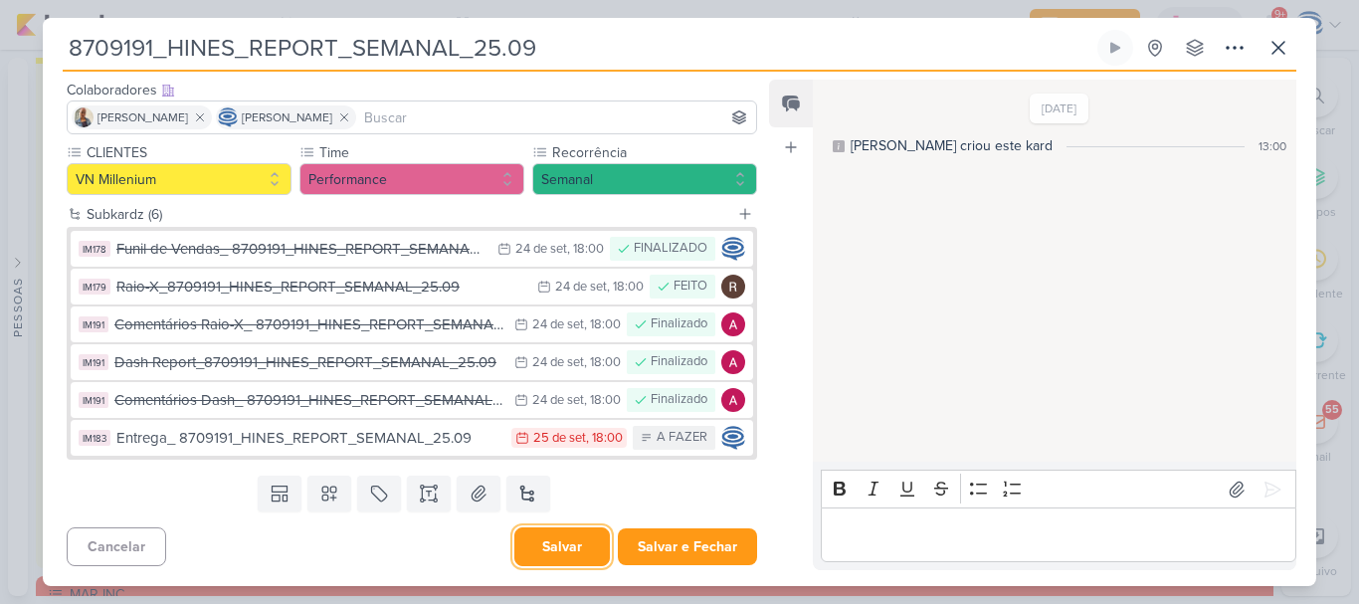
click at [579, 550] on button "Salvar" at bounding box center [561, 546] width 95 height 39
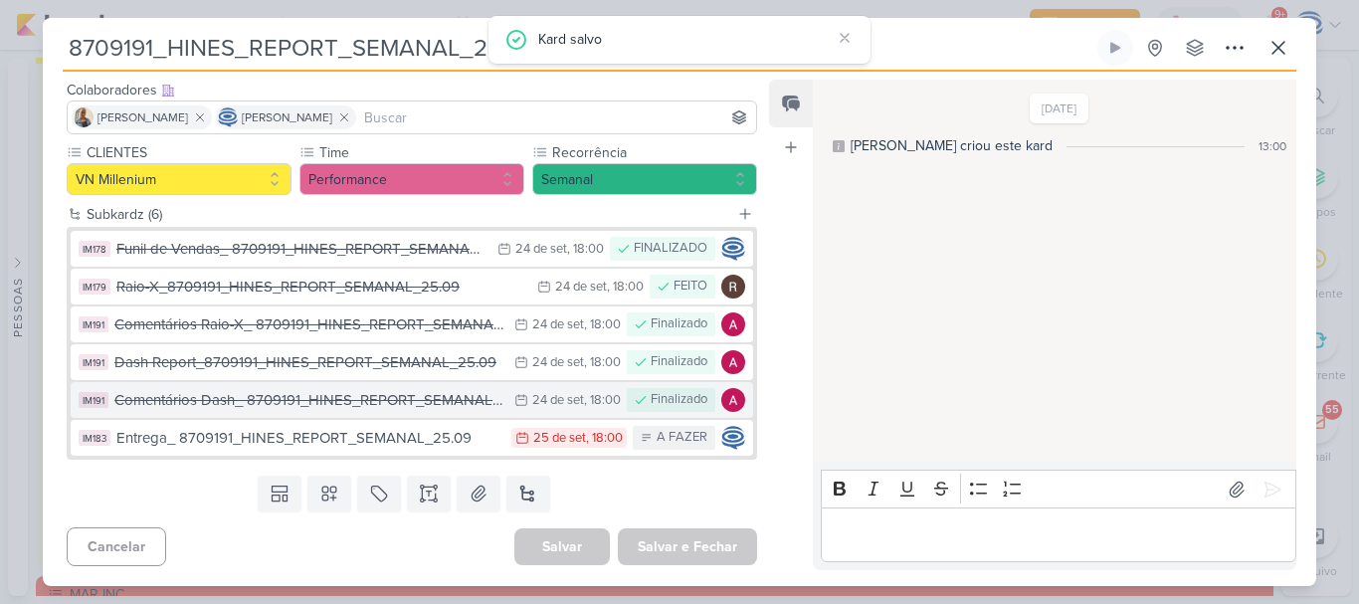
click at [452, 393] on div "Comentários Dash_ 8709191_HINES_REPORT_SEMANAL_25.09" at bounding box center [309, 400] width 390 height 23
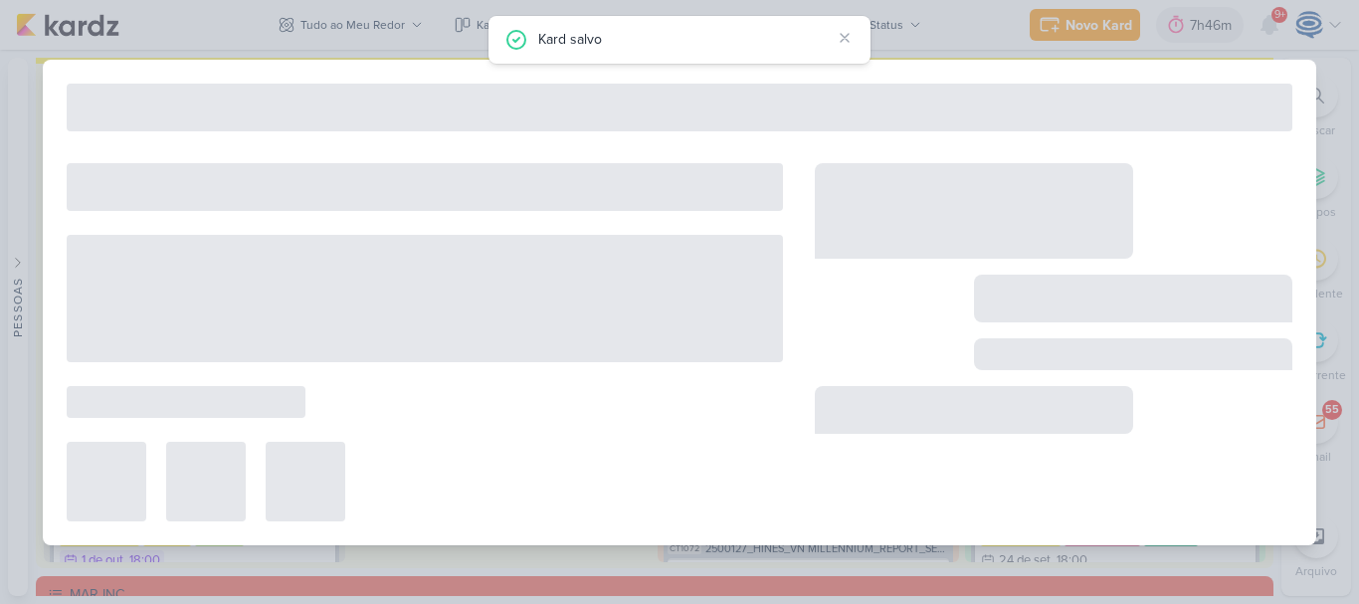
type input "Comentários Dash_ 8709191_HINES_REPORT_SEMANAL_25.09"
type input "24 de setembro de 2025 às 18:00"
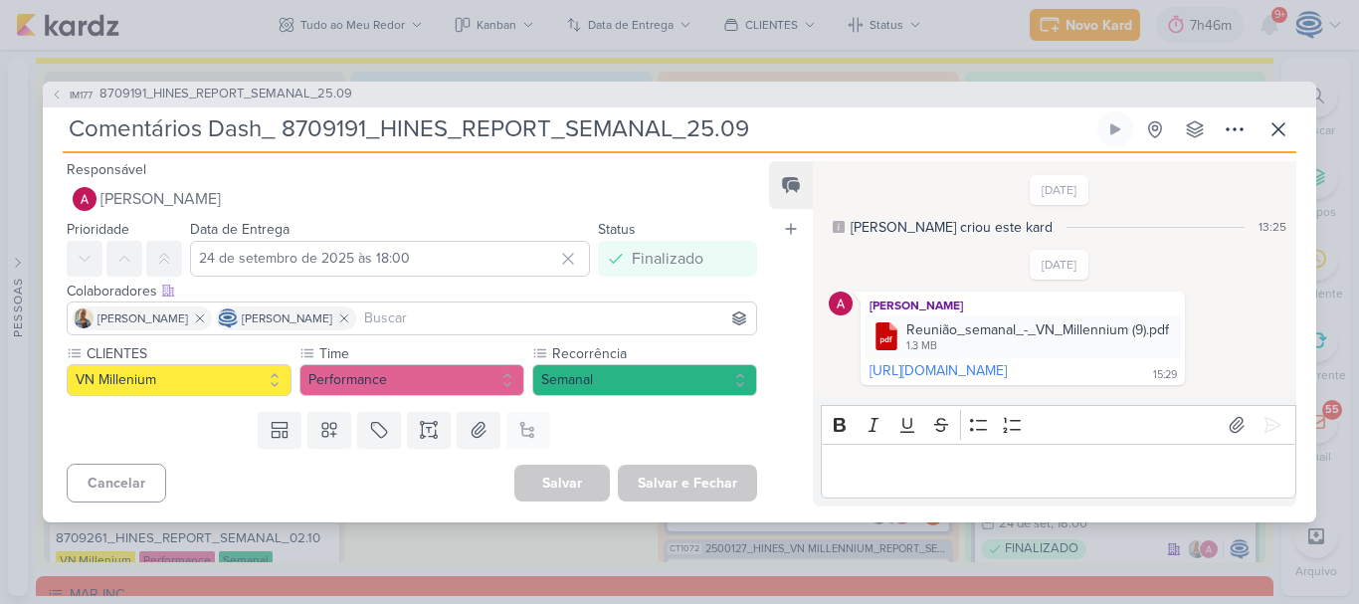
click at [257, 99] on div "IM177 8709191_HINES_REPORT_SEMANAL_25.09" at bounding box center [679, 95] width 1273 height 26
click at [263, 86] on span "8709191_HINES_REPORT_SEMANAL_25.09" at bounding box center [225, 95] width 253 height 20
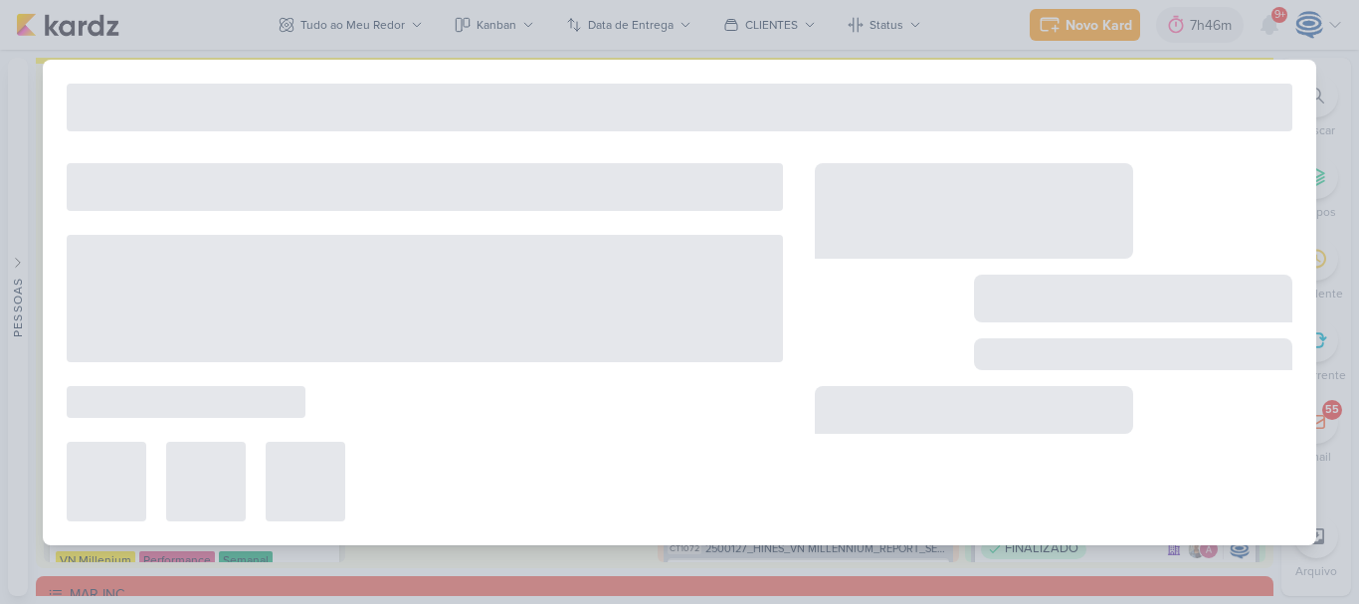
type input "8709191_HINES_REPORT_SEMANAL_25.09"
type input "25 de setembro de 2025 às 18:00"
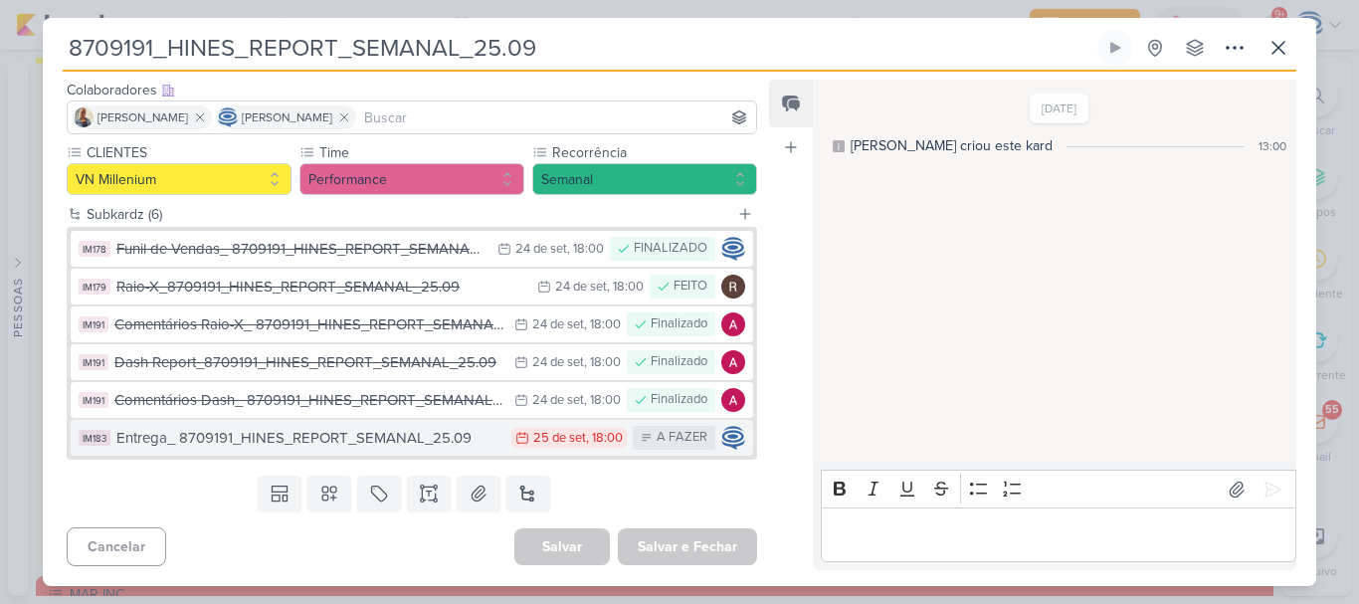
click at [493, 450] on button "IM183 Entrega_ 8709191_HINES_REPORT_SEMANAL_25.09 25/9 25 de set , 18:00 A FAZER" at bounding box center [412, 438] width 682 height 36
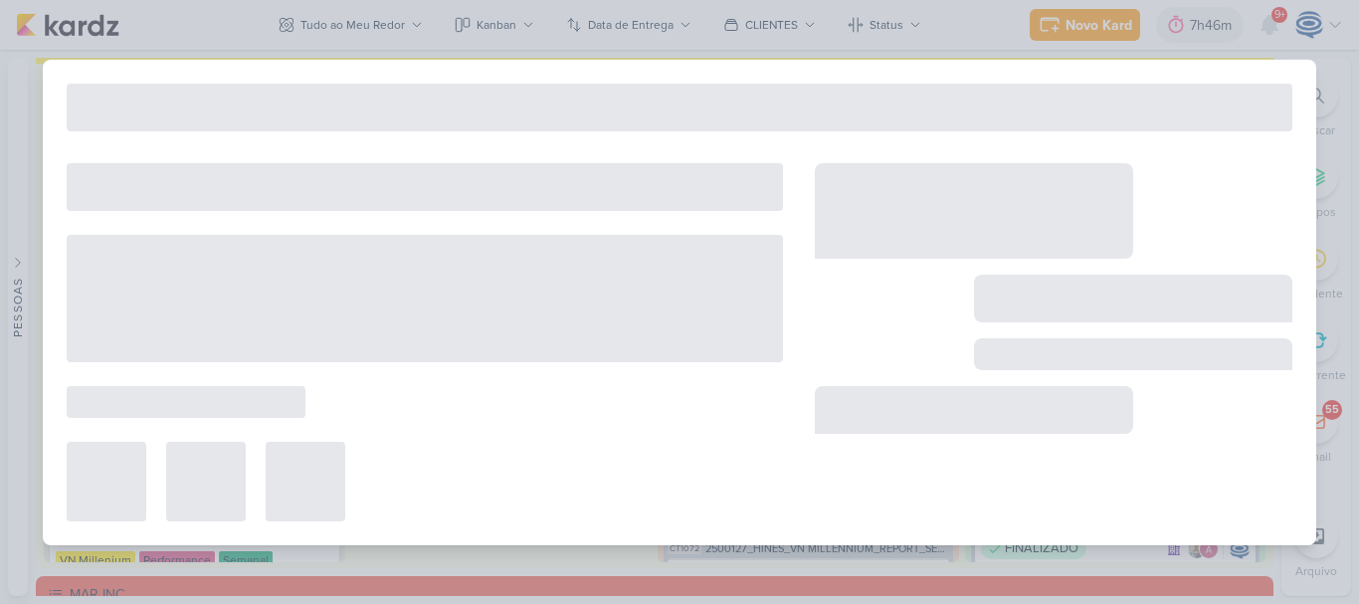
type input "Entrega_ 8709191_HINES_REPORT_SEMANAL_25.09"
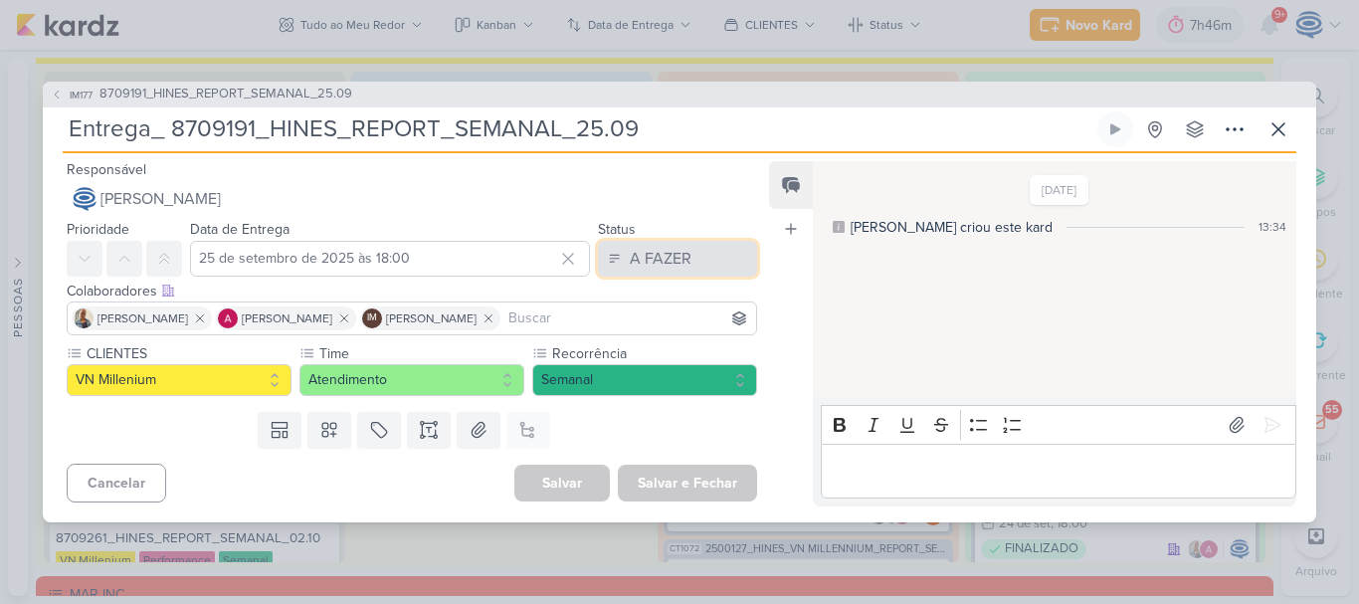
click at [660, 250] on div "A FAZER" at bounding box center [661, 259] width 62 height 24
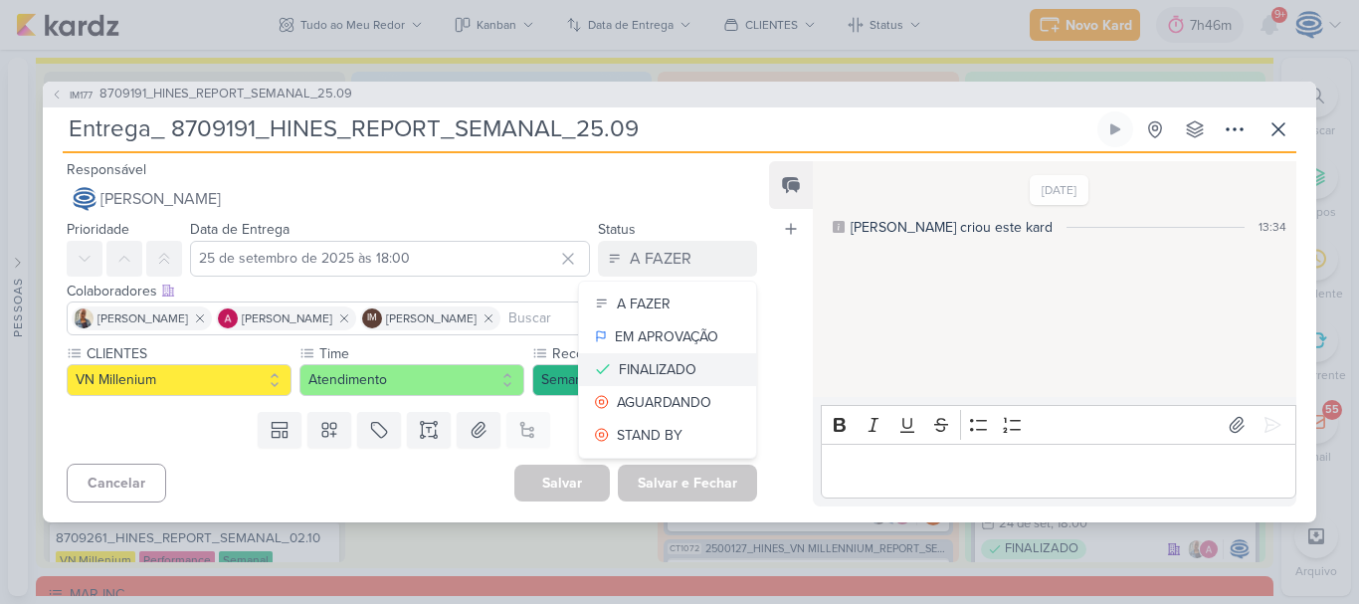
click at [649, 373] on div "FINALIZADO" at bounding box center [658, 369] width 78 height 21
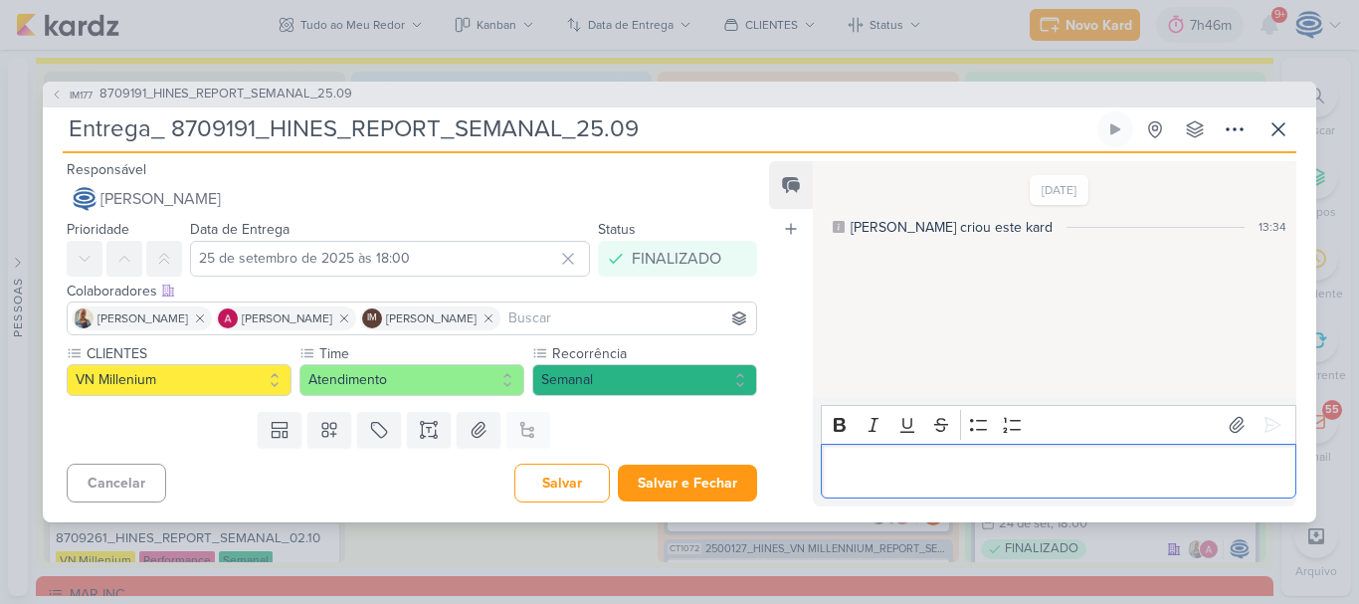
click at [865, 471] on p "Editor editing area: main" at bounding box center [1058, 471] width 455 height 24
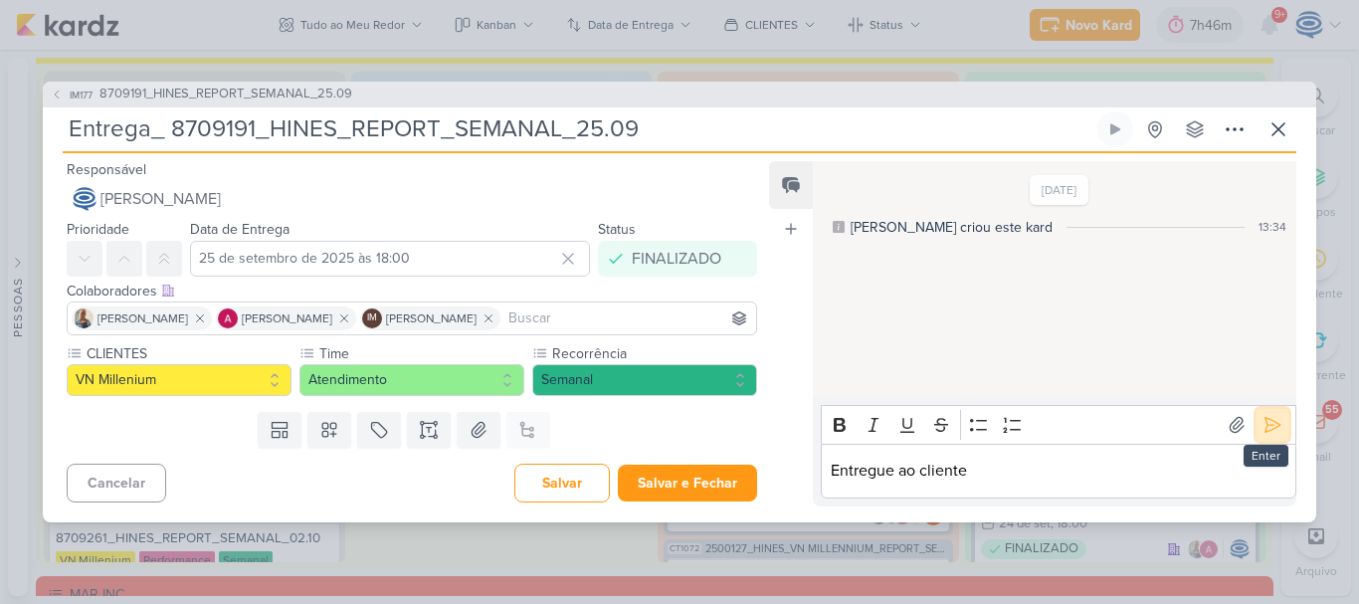
click at [1262, 423] on icon at bounding box center [1272, 425] width 20 height 20
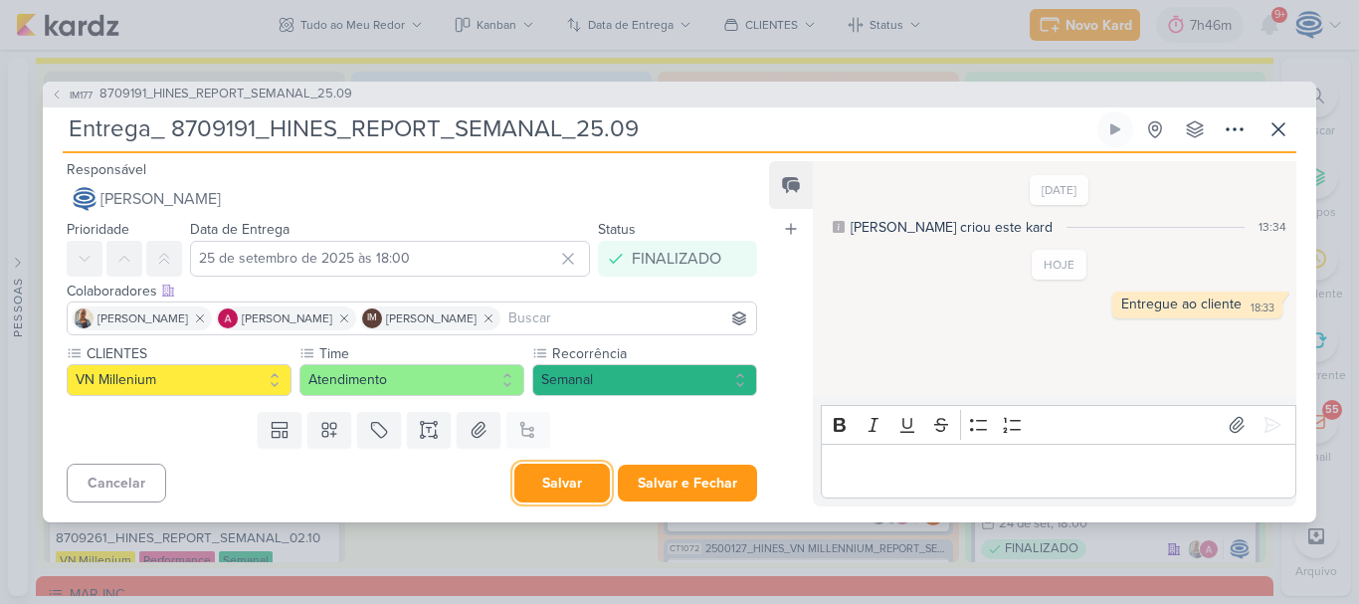
click at [534, 485] on button "Salvar" at bounding box center [561, 483] width 95 height 39
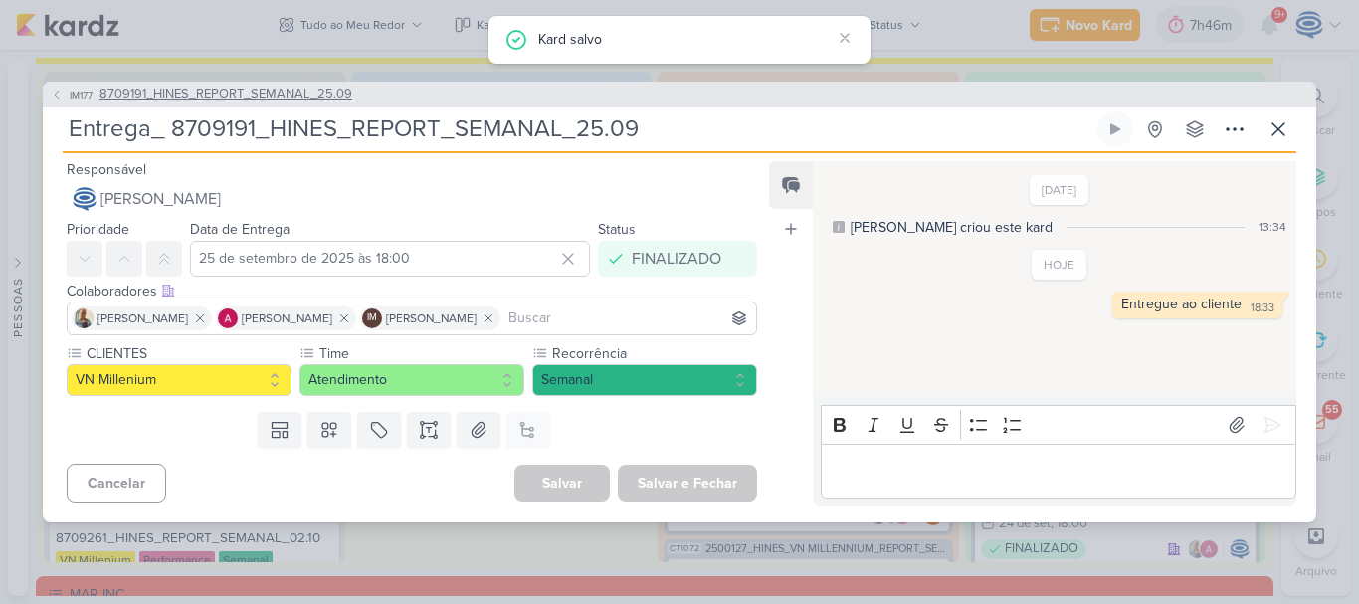
click at [266, 86] on span "8709191_HINES_REPORT_SEMANAL_25.09" at bounding box center [225, 95] width 253 height 20
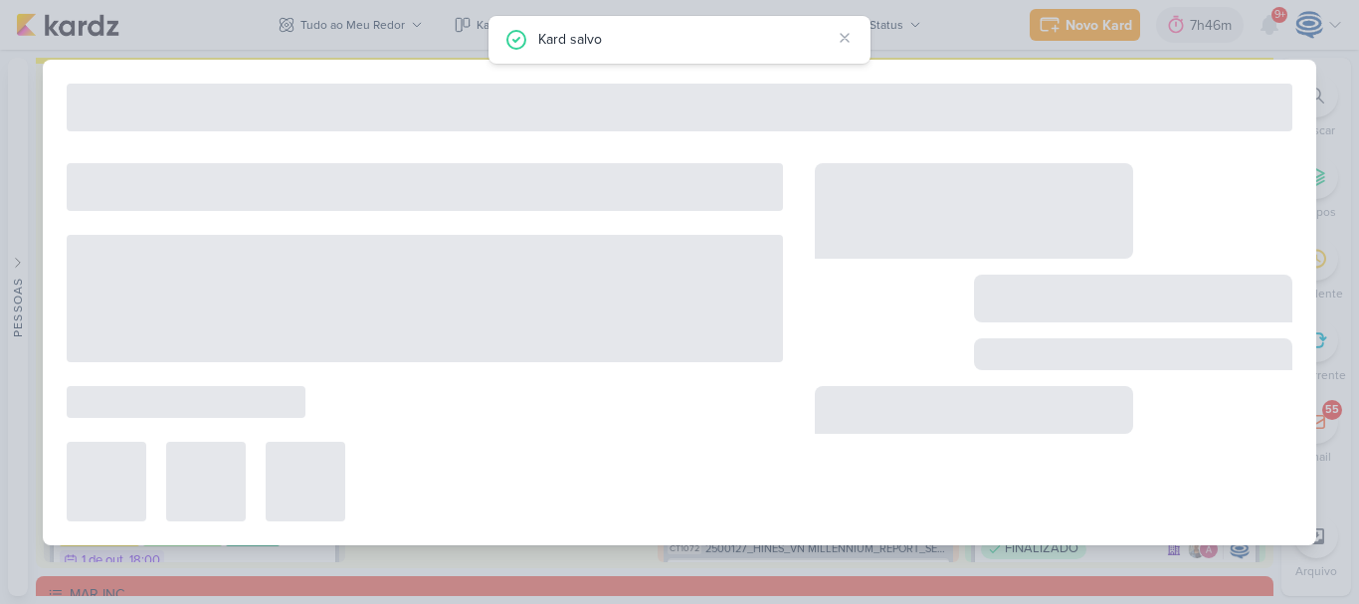
type input "8709191_HINES_REPORT_SEMANAL_25.09"
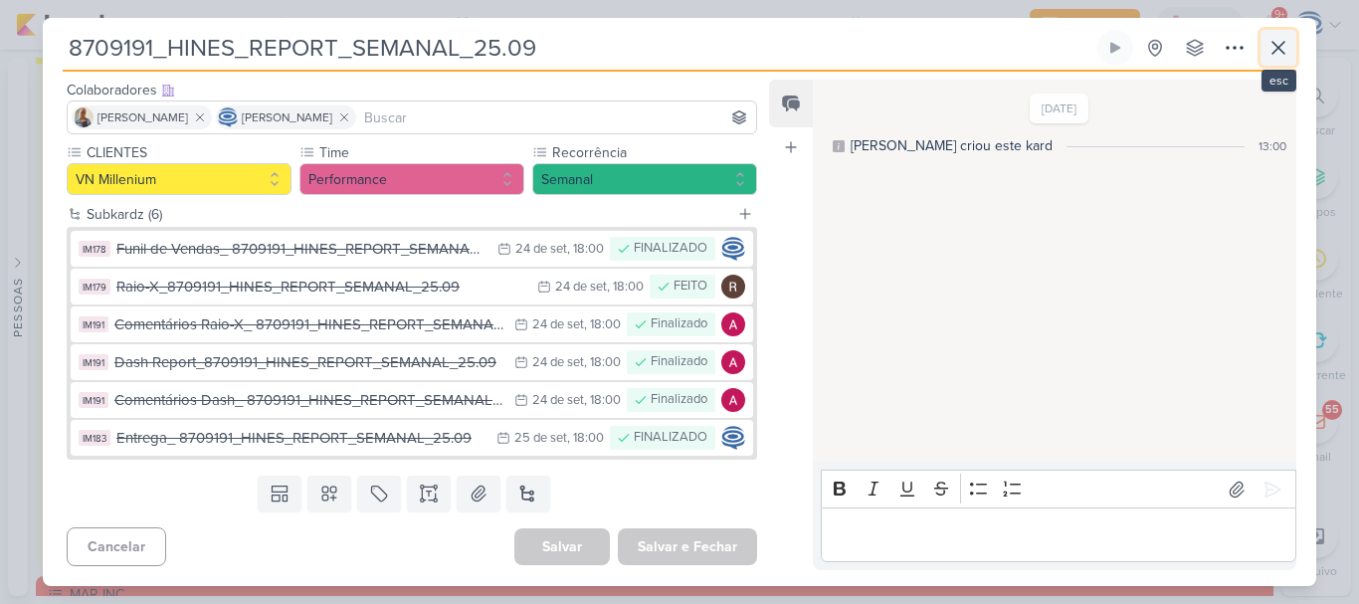
click at [1276, 48] on icon at bounding box center [1278, 48] width 24 height 24
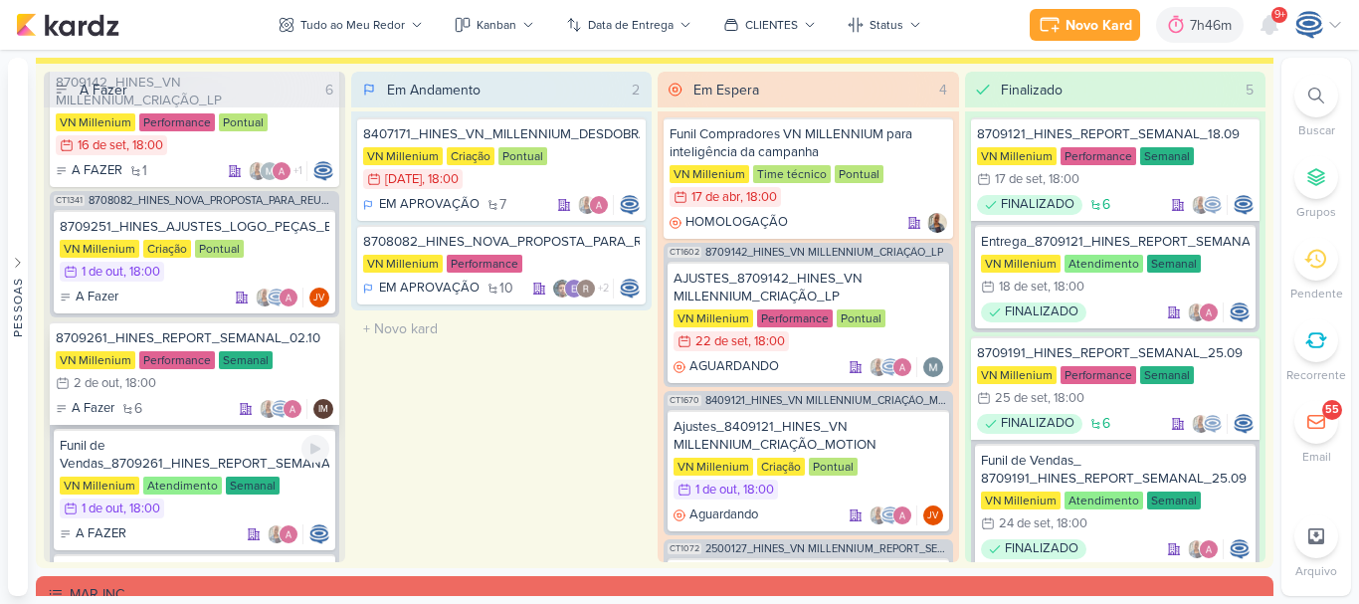
scroll to position [53, 0]
click at [243, 408] on icon at bounding box center [245, 408] width 11 height 11
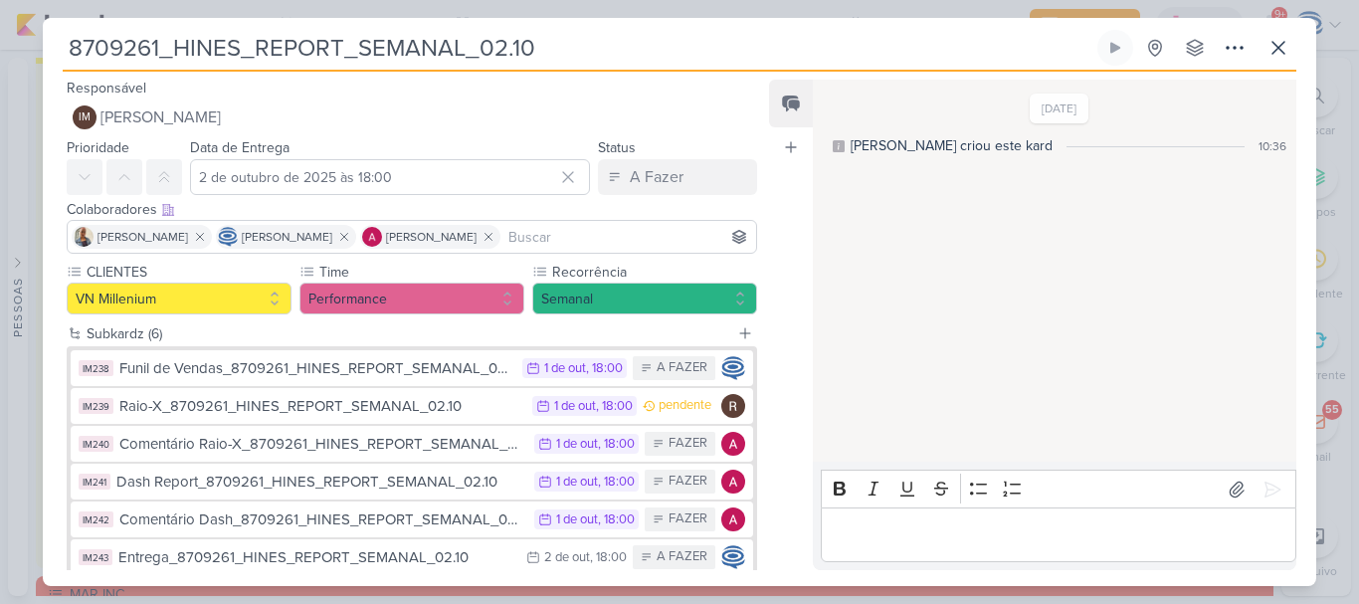
drag, startPoint x: 592, startPoint y: 55, endPoint x: 50, endPoint y: 64, distance: 542.2
click at [50, 64] on div "8709261_HINES_REPORT_SEMANAL_02.10 Criado por Isabella nenhum grupo disponível" at bounding box center [679, 308] width 1273 height 556
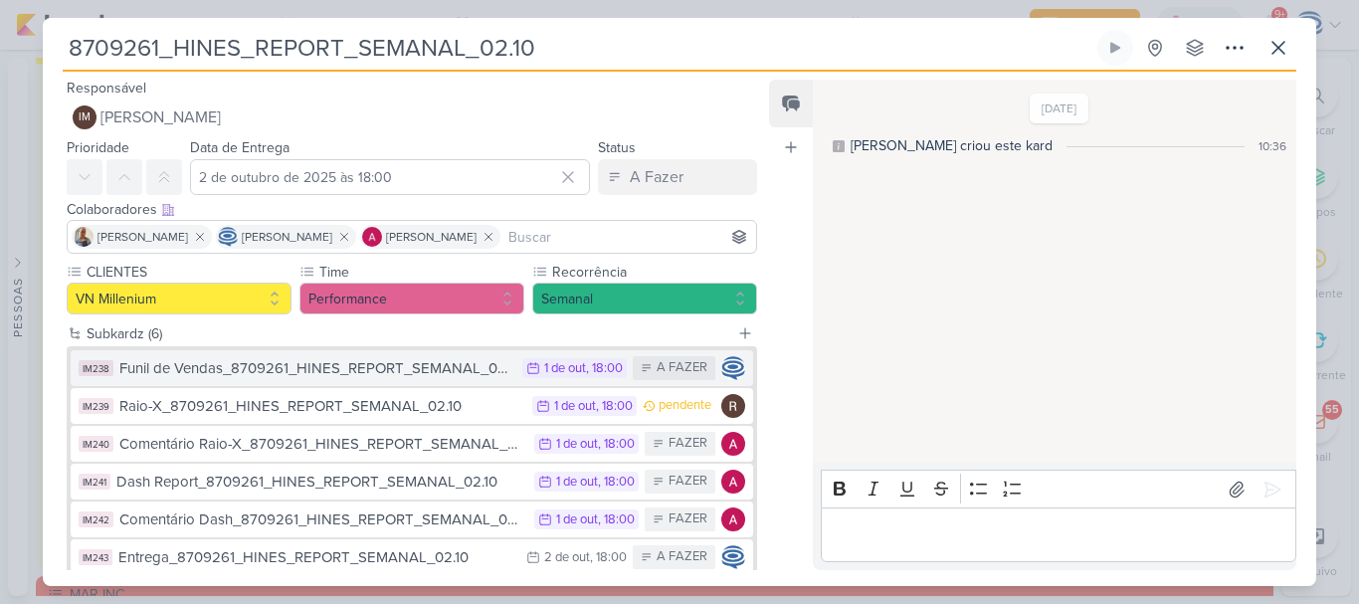
click at [471, 368] on div "Funil de Vendas_8709261_HINES_REPORT_SEMANAL_02.10" at bounding box center [315, 368] width 393 height 23
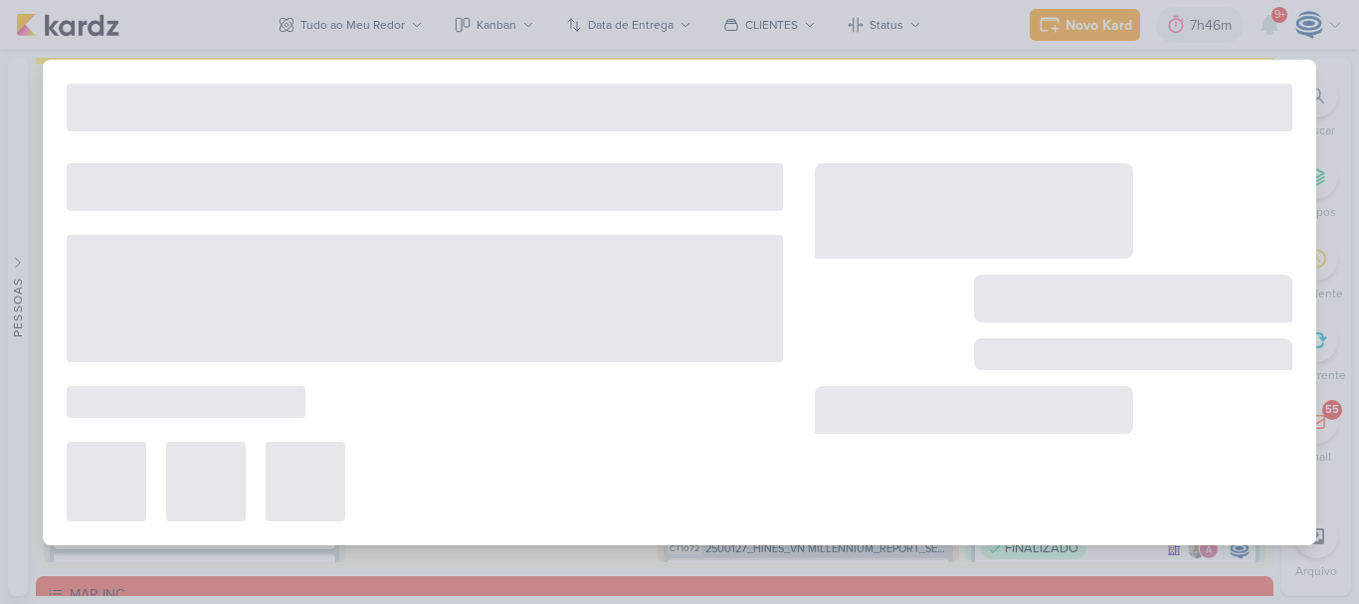
type input "Funil de Vendas_8709261_HINES_REPORT_SEMANAL_02.10"
type input "1 de outubro de 2025 às 18:00"
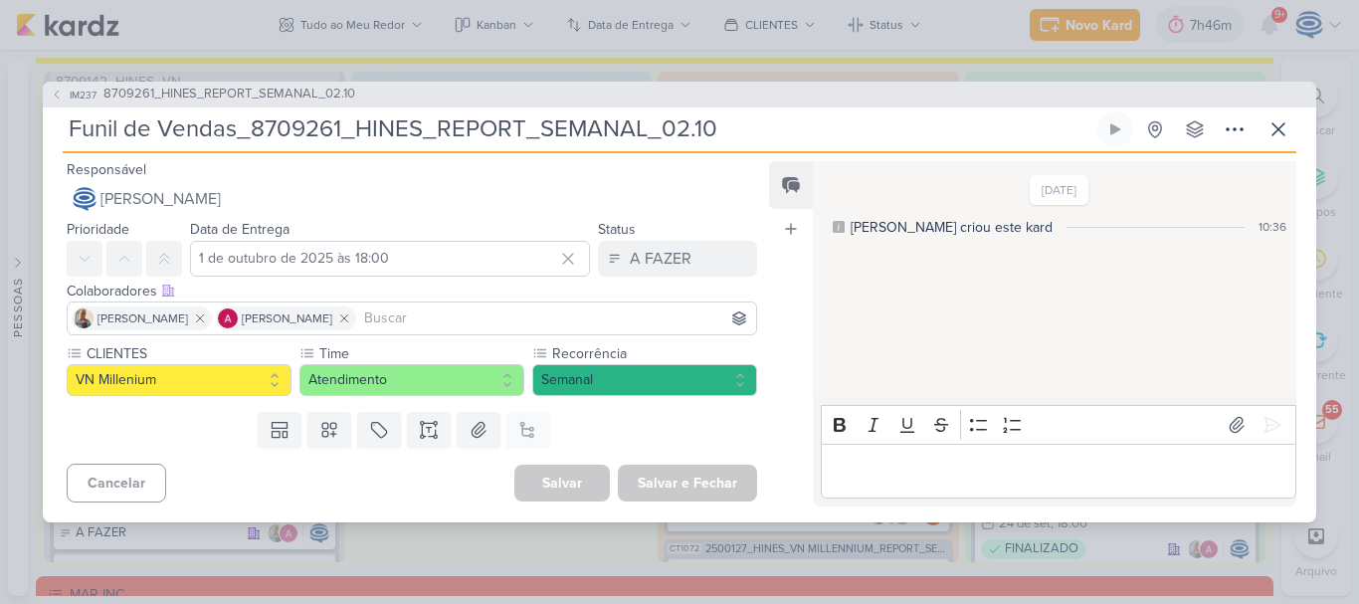
drag, startPoint x: 76, startPoint y: 129, endPoint x: 109, endPoint y: 136, distance: 34.5
click at [109, 136] on input "Funil de Vendas_8709261_HINES_REPORT_SEMANAL_02.10" at bounding box center [578, 129] width 1031 height 36
drag, startPoint x: 68, startPoint y: 134, endPoint x: 741, endPoint y: 165, distance: 674.2
click at [741, 165] on div "IM237 8709261_HINES_REPORT_SEMANAL_02.10 Funil de Vendas_8709261_HINES_REPORT_S…" at bounding box center [679, 302] width 1273 height 441
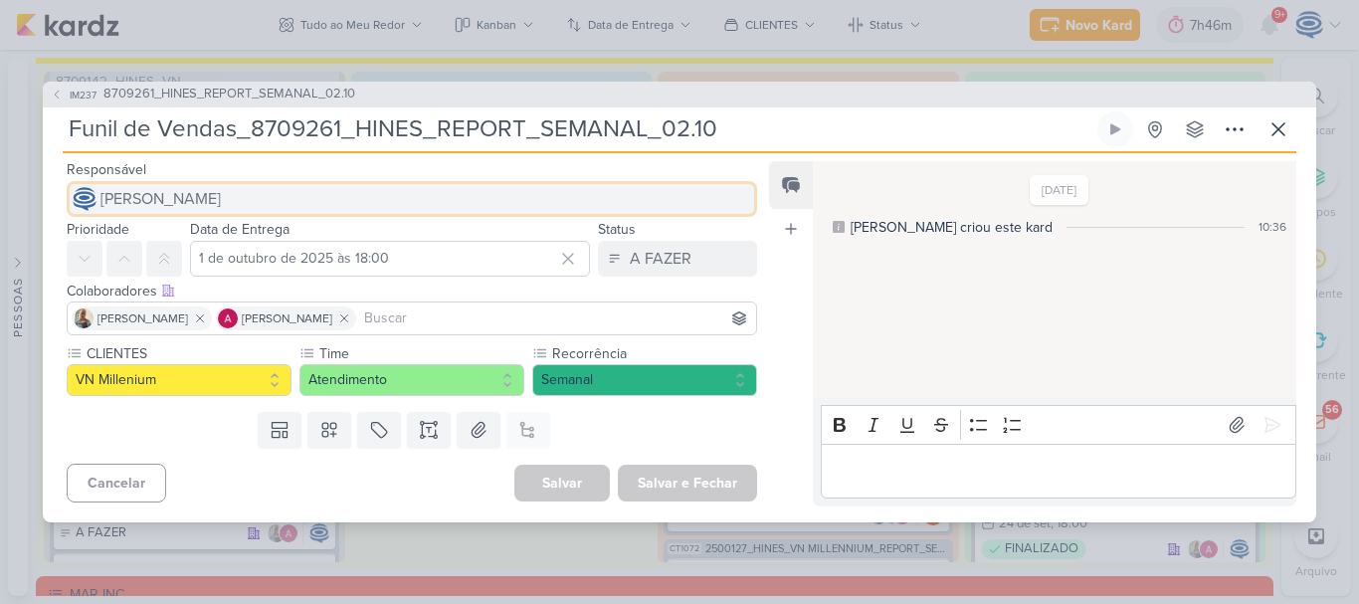
click at [680, 213] on button "[PERSON_NAME]" at bounding box center [412, 199] width 690 height 36
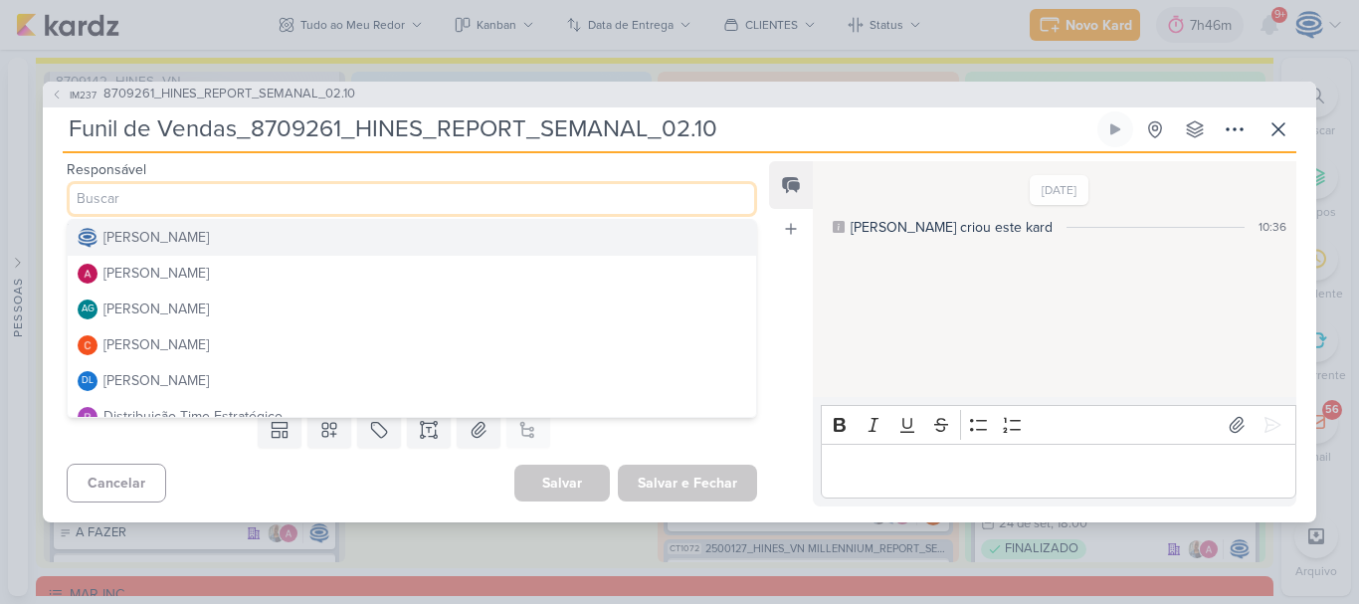
click at [960, 293] on div "26/9/25 Isabella criou este kard 10:36" at bounding box center [1053, 280] width 481 height 235
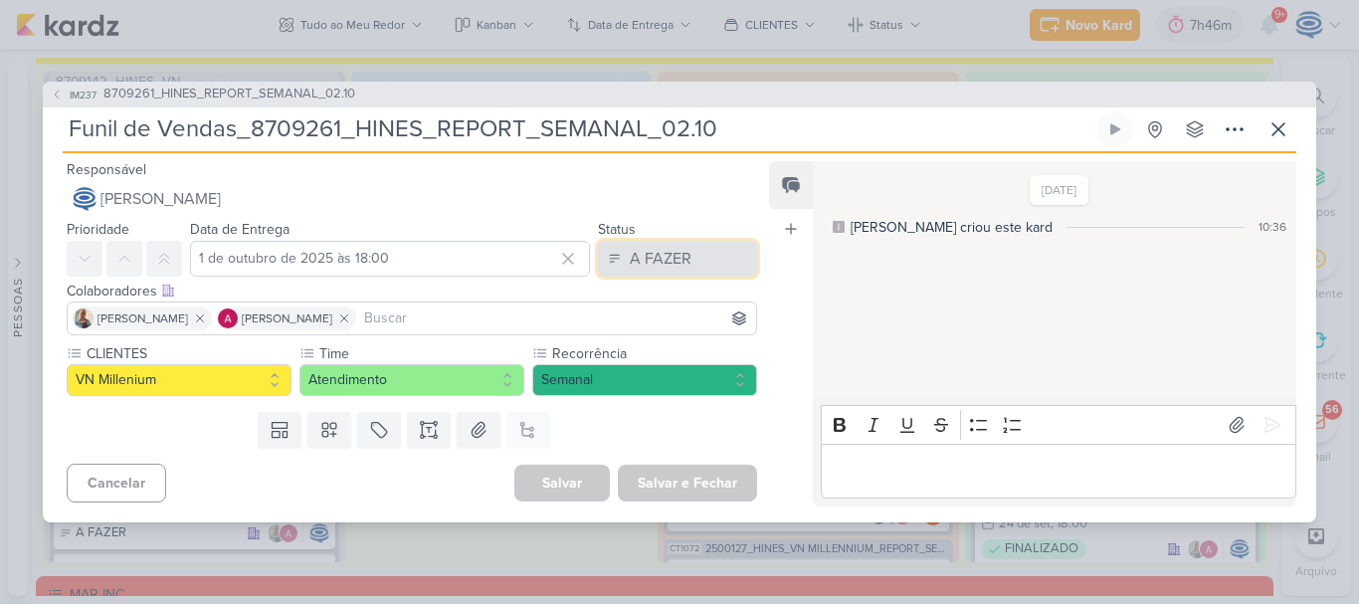
click at [679, 252] on div "A FAZER" at bounding box center [661, 259] width 62 height 24
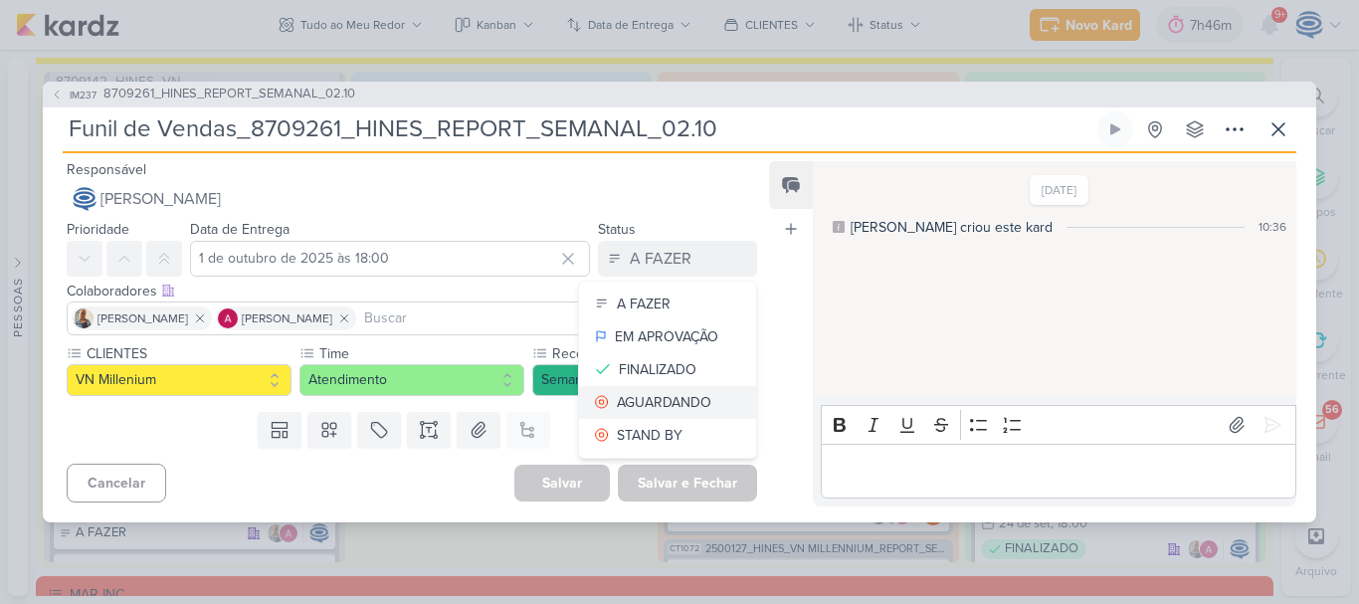
click at [670, 402] on div "AGUARDANDO" at bounding box center [664, 402] width 95 height 21
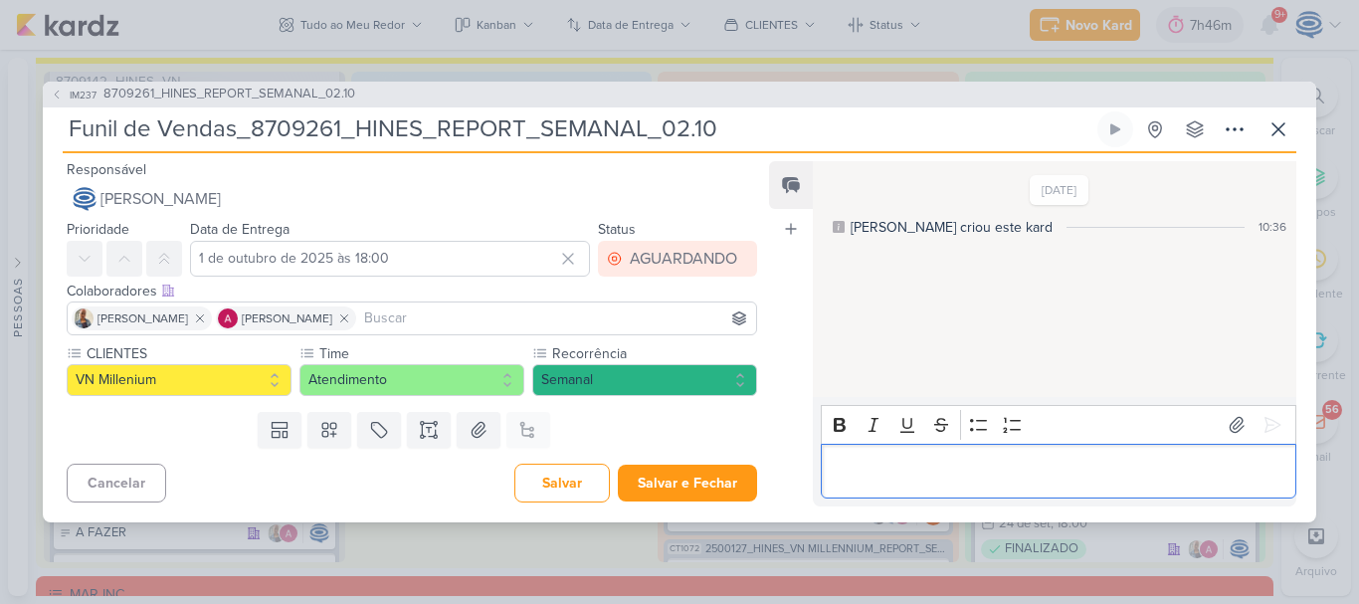
click at [919, 463] on p "Editor editing area: main" at bounding box center [1058, 471] width 455 height 24
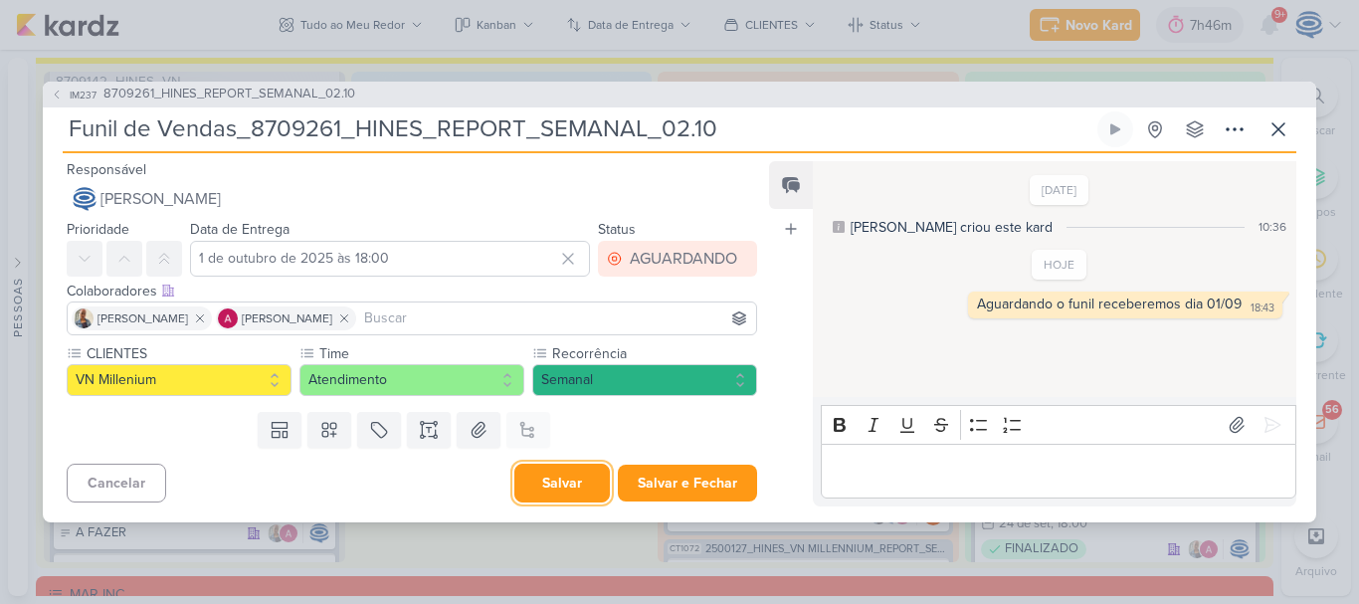
click at [570, 483] on button "Salvar" at bounding box center [561, 483] width 95 height 39
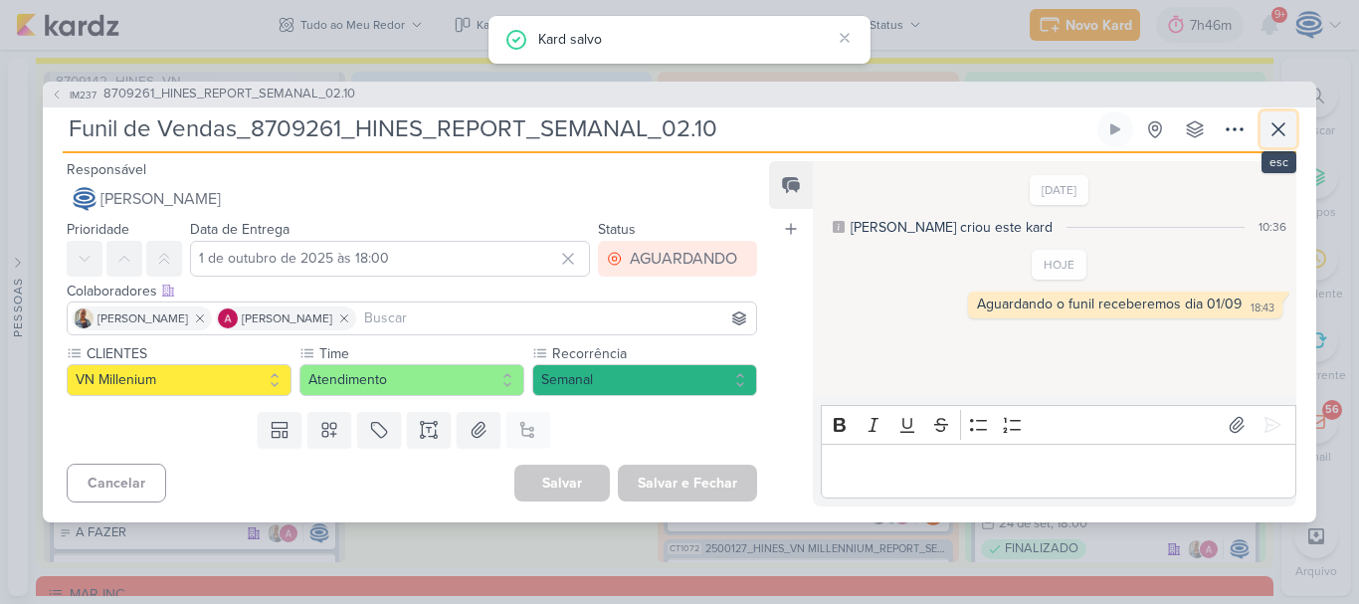
click at [1291, 136] on button at bounding box center [1278, 129] width 36 height 36
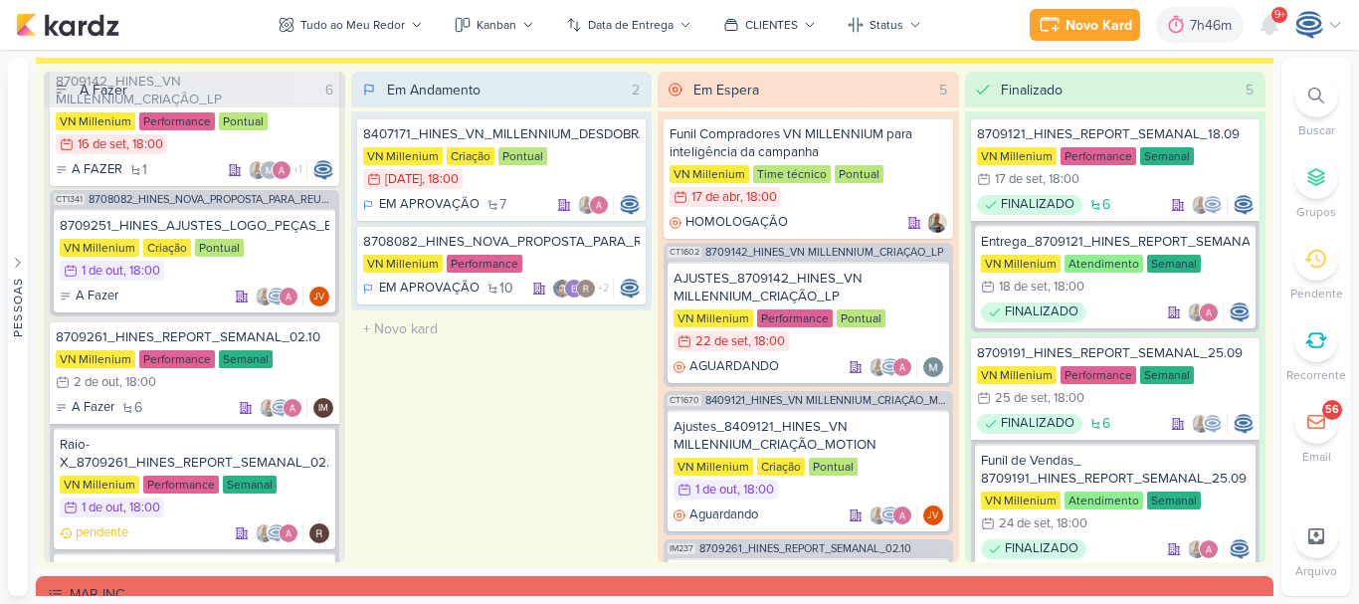
click at [1318, 93] on icon at bounding box center [1316, 96] width 16 height 16
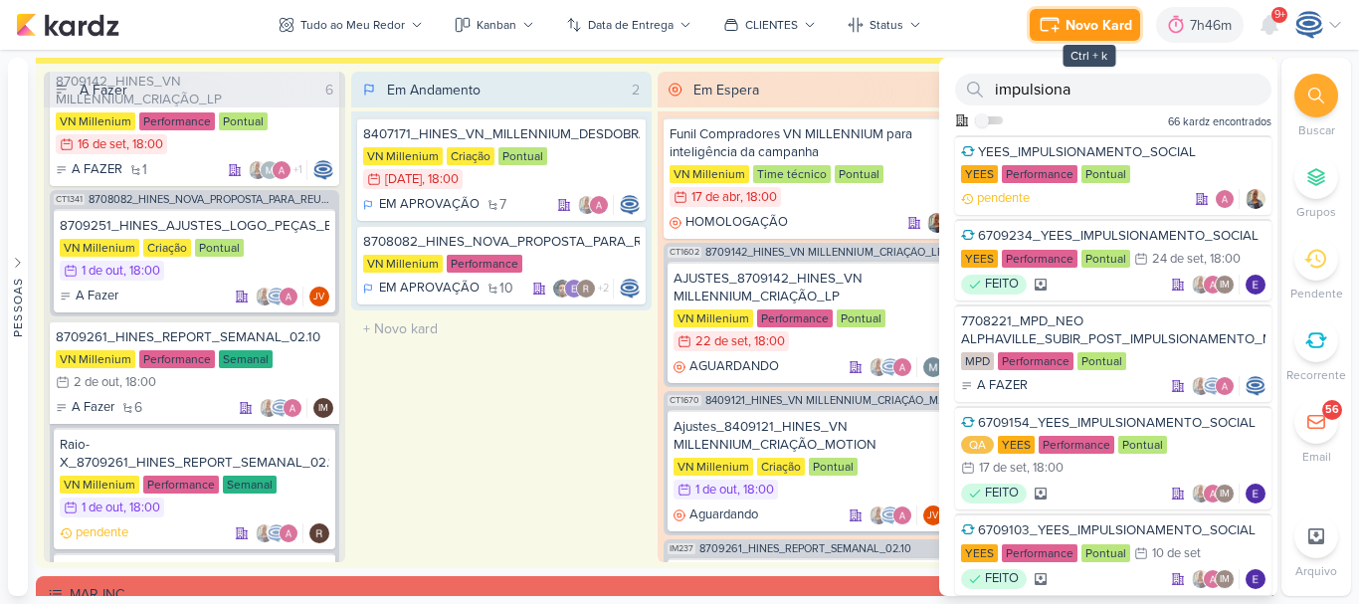
click at [1047, 32] on icon at bounding box center [1050, 25] width 24 height 24
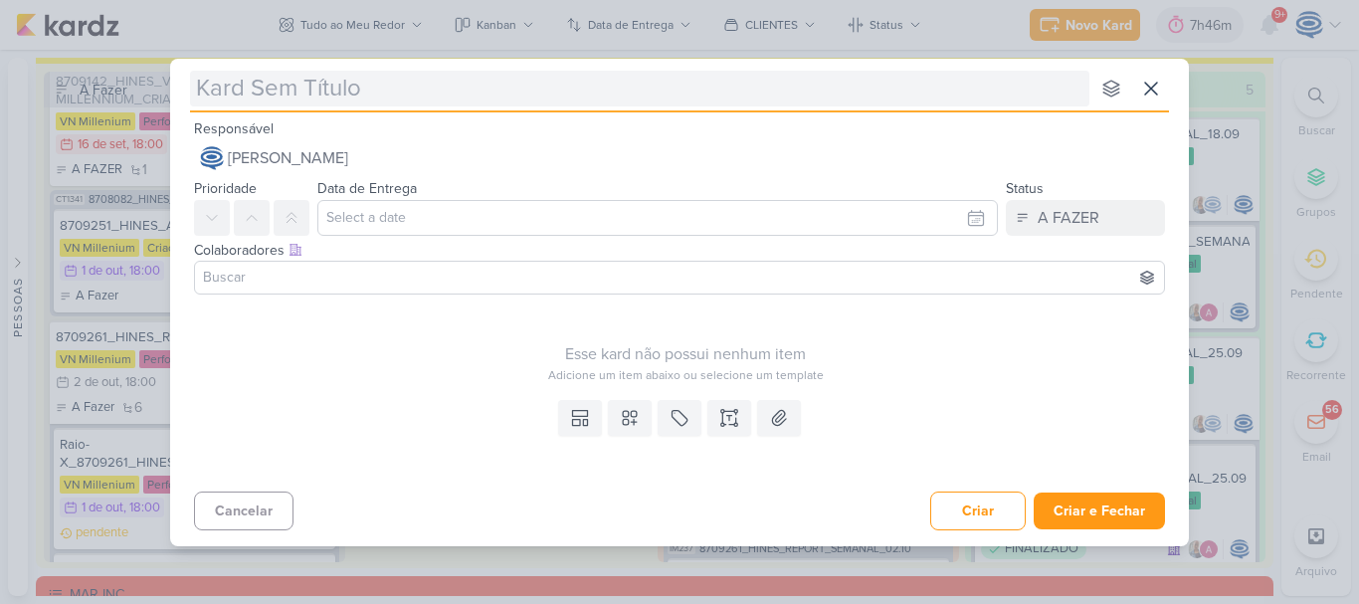
type input "14709292_MAR INC_SUBLIME_JARDINS_SUBIR_CAMPANHA_REMARKETING_PARA_SITE"
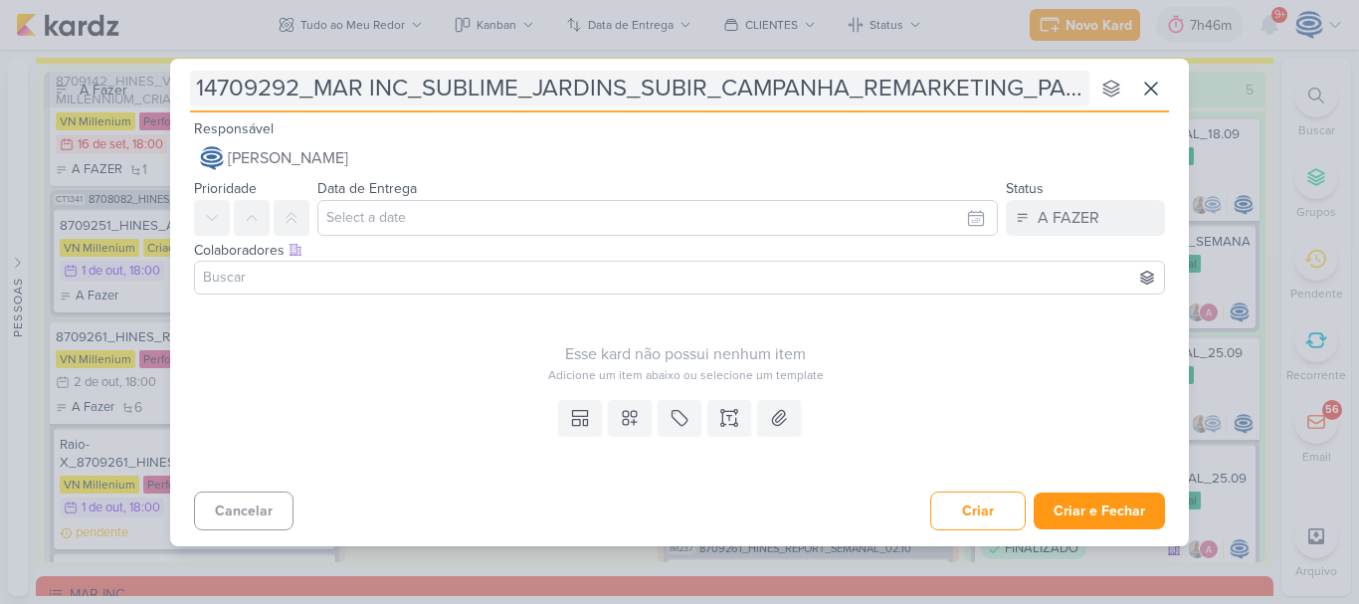
scroll to position [0, 68]
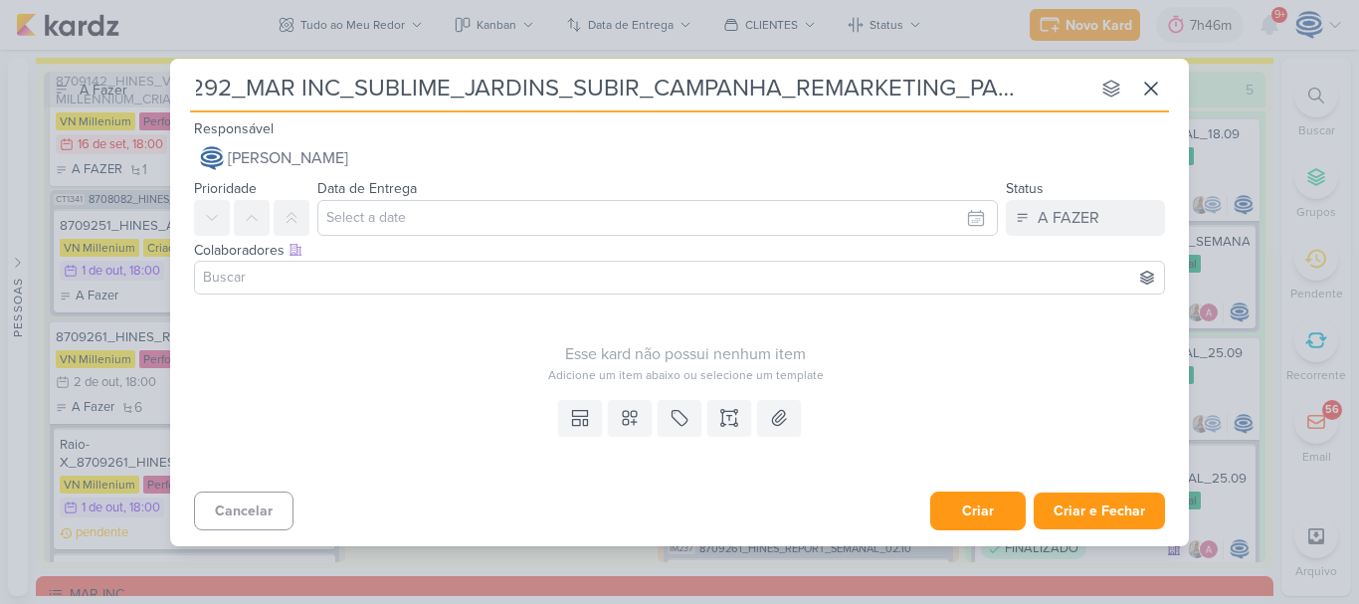
type input "14709292_MAR INC_SUBLIME_JARDINS_SUBIR_CAMPANHA_REMARKETING_PARA_SITE"
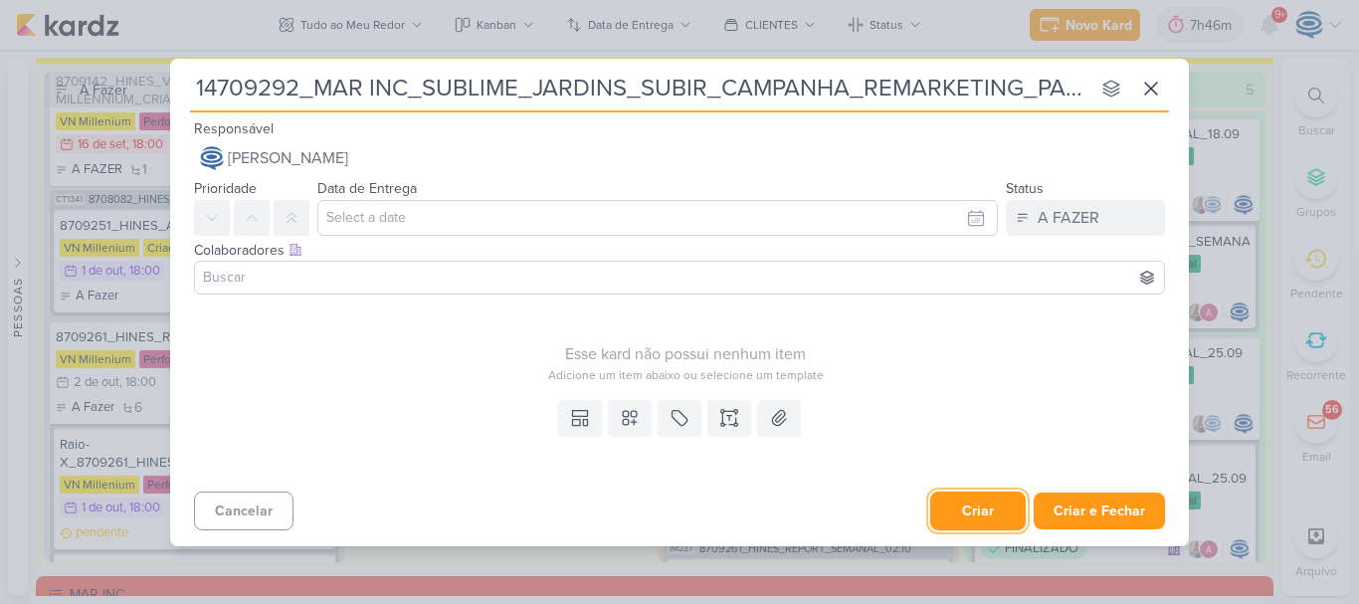
click at [965, 507] on button "Criar" at bounding box center [977, 510] width 95 height 39
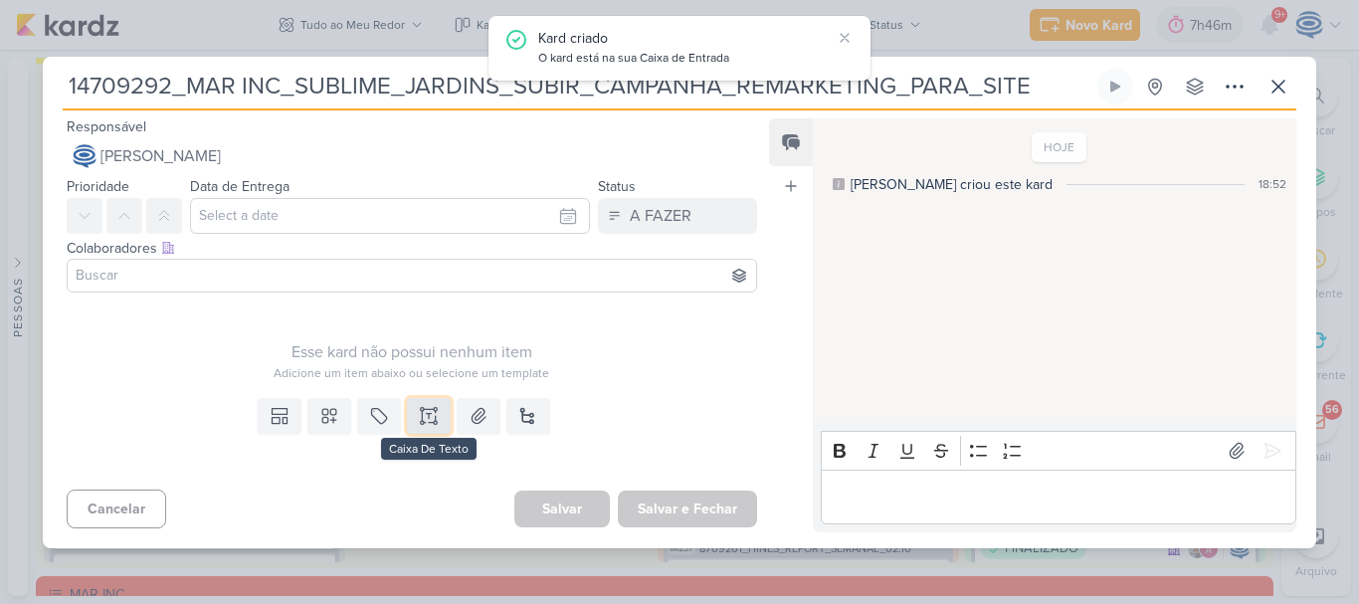
click at [413, 410] on button at bounding box center [429, 416] width 44 height 36
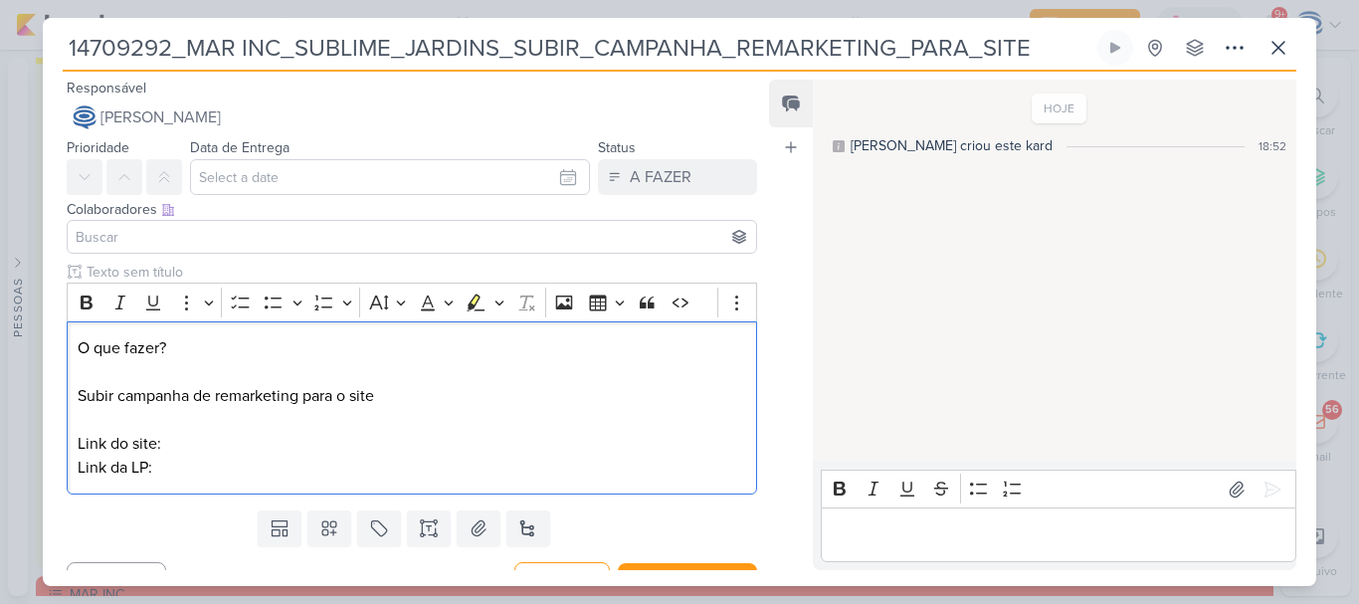
drag, startPoint x: 215, startPoint y: 338, endPoint x: 56, endPoint y: 321, distance: 160.1
click at [56, 321] on div "Clique para deixar o item visível somente à membros da sua organização Rich Tex…" at bounding box center [404, 382] width 722 height 241
click at [82, 303] on icon "Editor toolbar" at bounding box center [87, 302] width 12 height 14
click at [391, 393] on p "O que fazer? Subir campanha de remarketing para o site Link do site: Link da LP:" at bounding box center [412, 407] width 668 height 143
click at [177, 468] on p "O que fazer? Subir campanha de remarketing para o site Link do site: Link da LP:" at bounding box center [412, 407] width 668 height 143
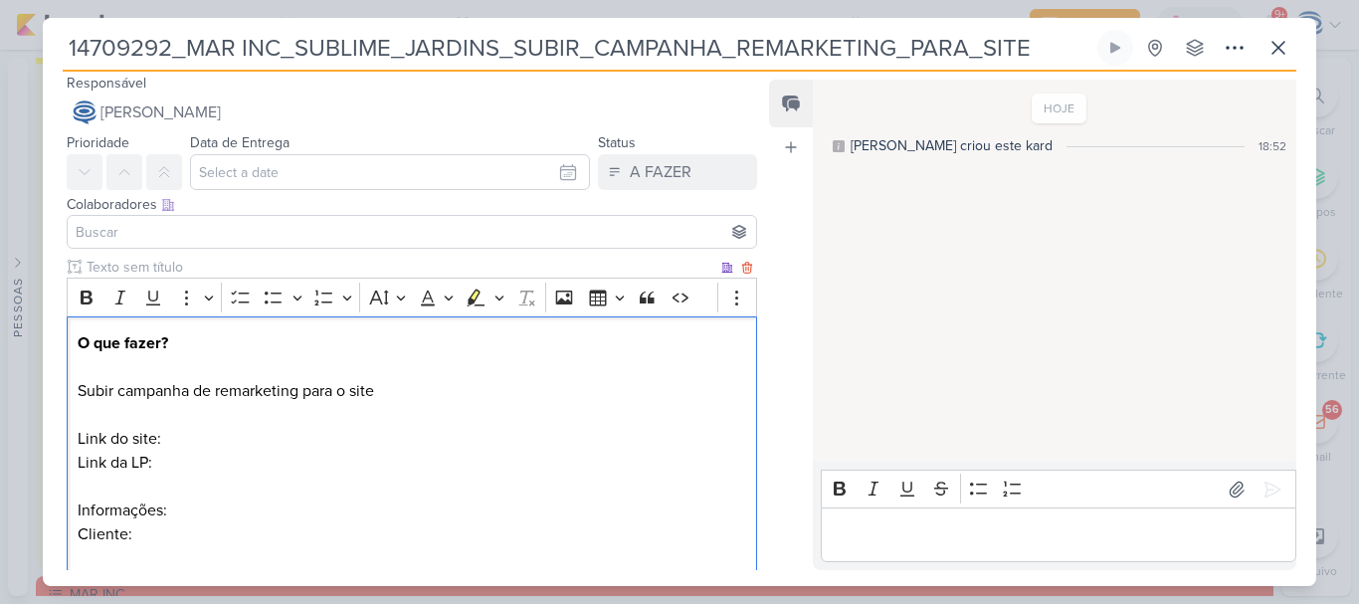
scroll to position [92, 0]
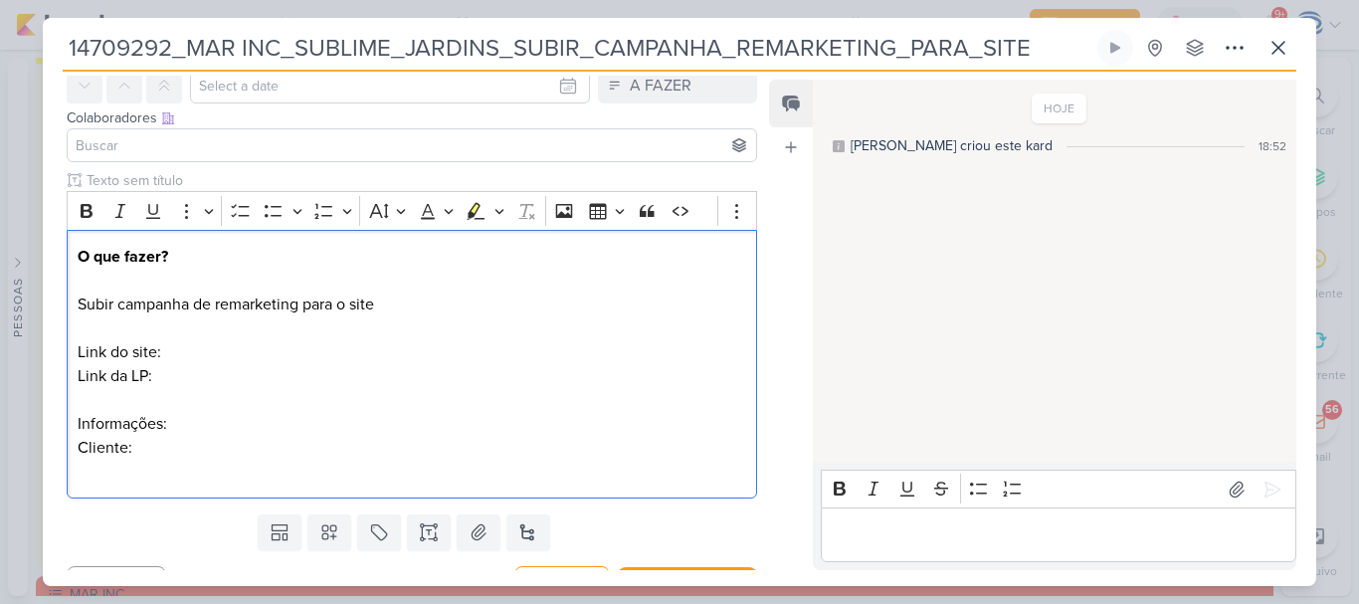
drag, startPoint x: 178, startPoint y: 424, endPoint x: 42, endPoint y: 419, distance: 136.4
click at [42, 419] on div "14709292_MAR INC_SUBLIME_JARDINS_SUBIR_CAMPANHA_REMARKETING_PARA_SITE" at bounding box center [679, 302] width 1359 height 604
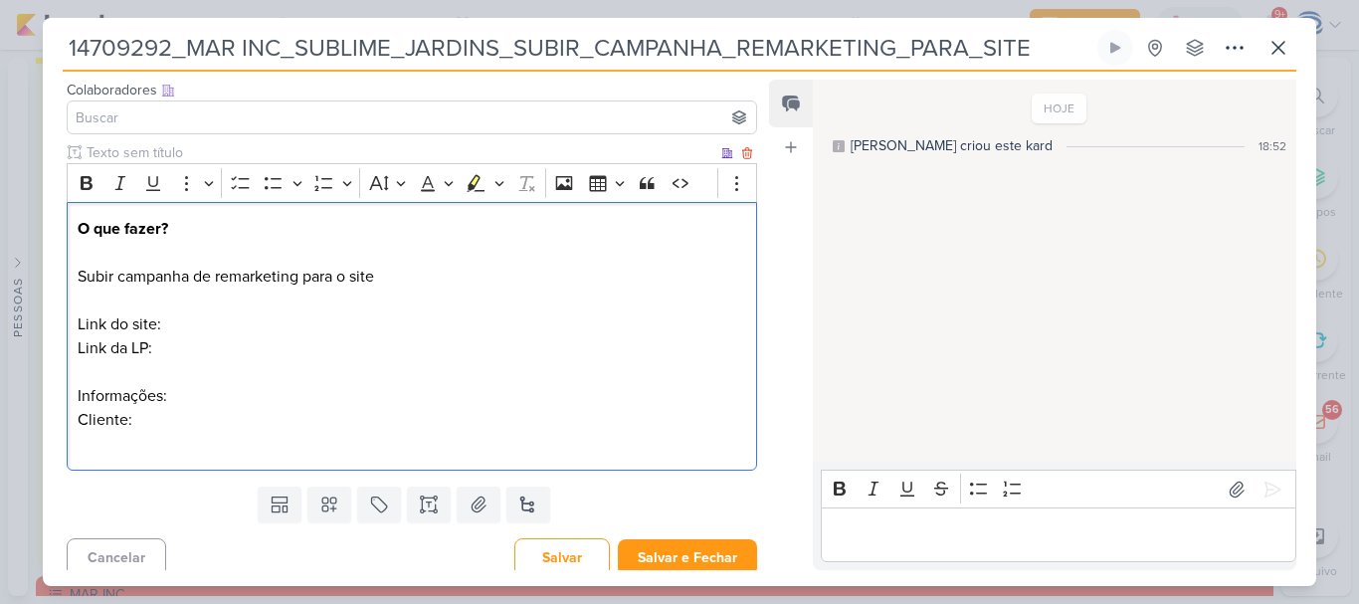
scroll to position [130, 0]
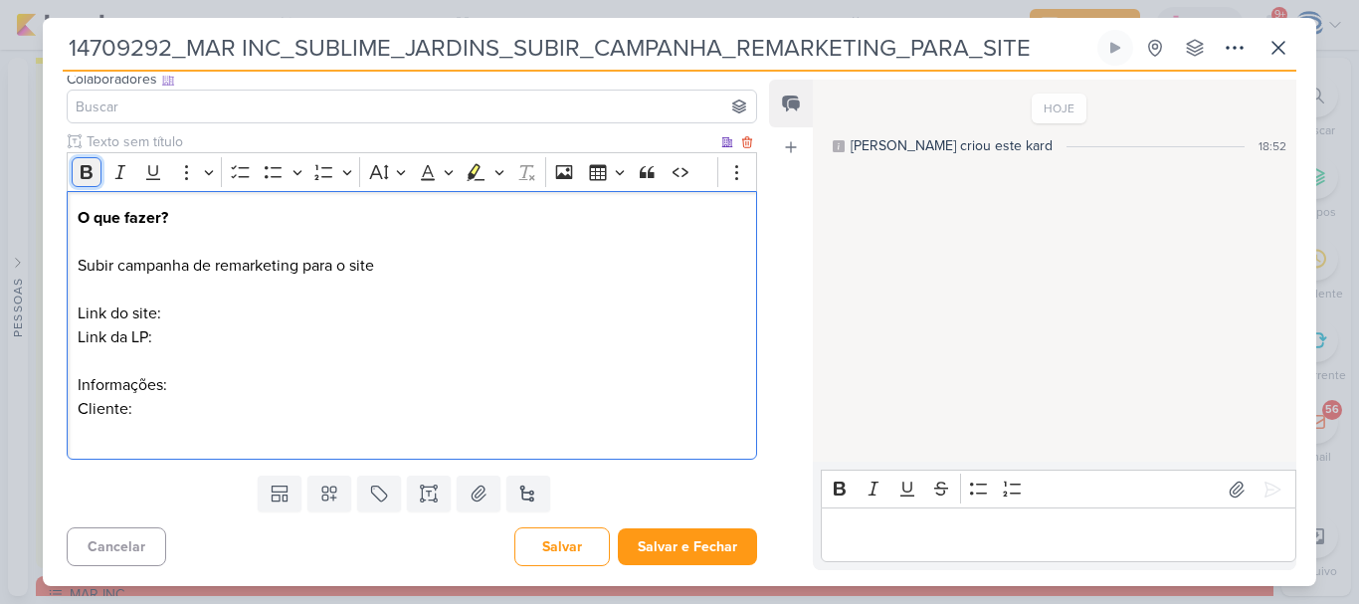
click at [84, 169] on icon "Editor toolbar" at bounding box center [87, 172] width 12 height 14
click at [93, 440] on p "O que fazer? Subir campanha de remarketing para o site Link do site: Link da LP…" at bounding box center [412, 325] width 668 height 239
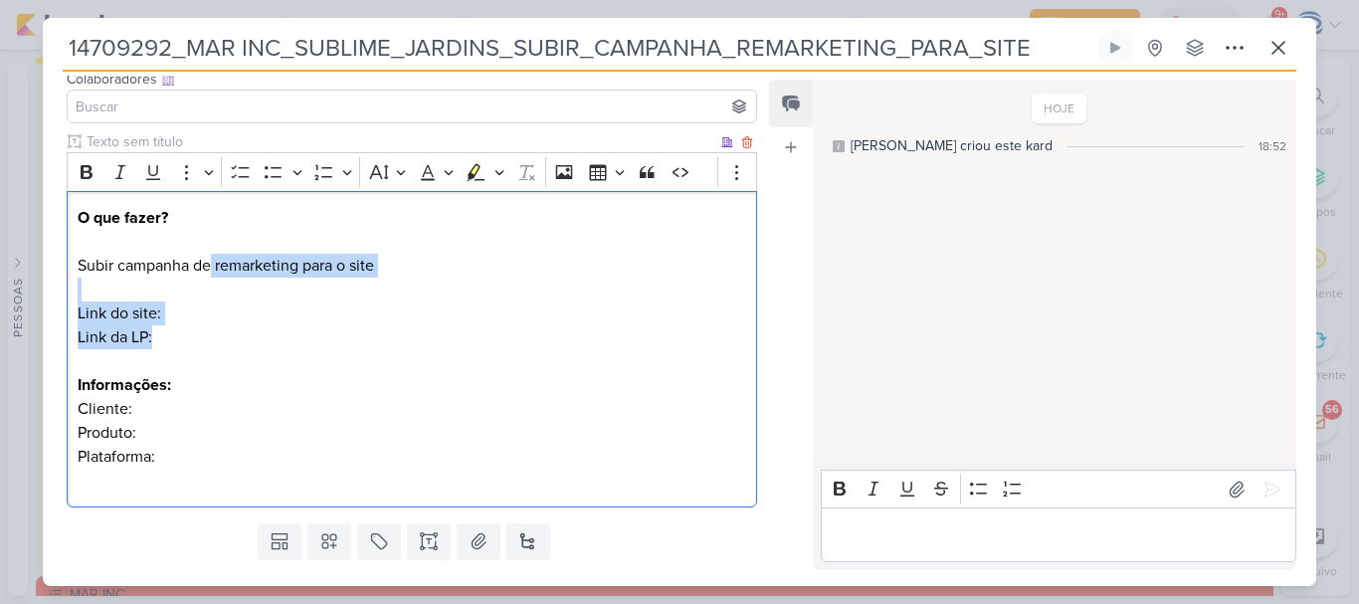
drag, startPoint x: 161, startPoint y: 342, endPoint x: 213, endPoint y: 268, distance: 90.8
click at [213, 268] on p "O que fazer? Subir campanha de remarketing para o site Link do site: Link da LP…" at bounding box center [412, 349] width 668 height 286
click at [171, 463] on p "O que fazer? Subir campanha de remarketing para o site Link do site: Link da LP…" at bounding box center [412, 349] width 668 height 286
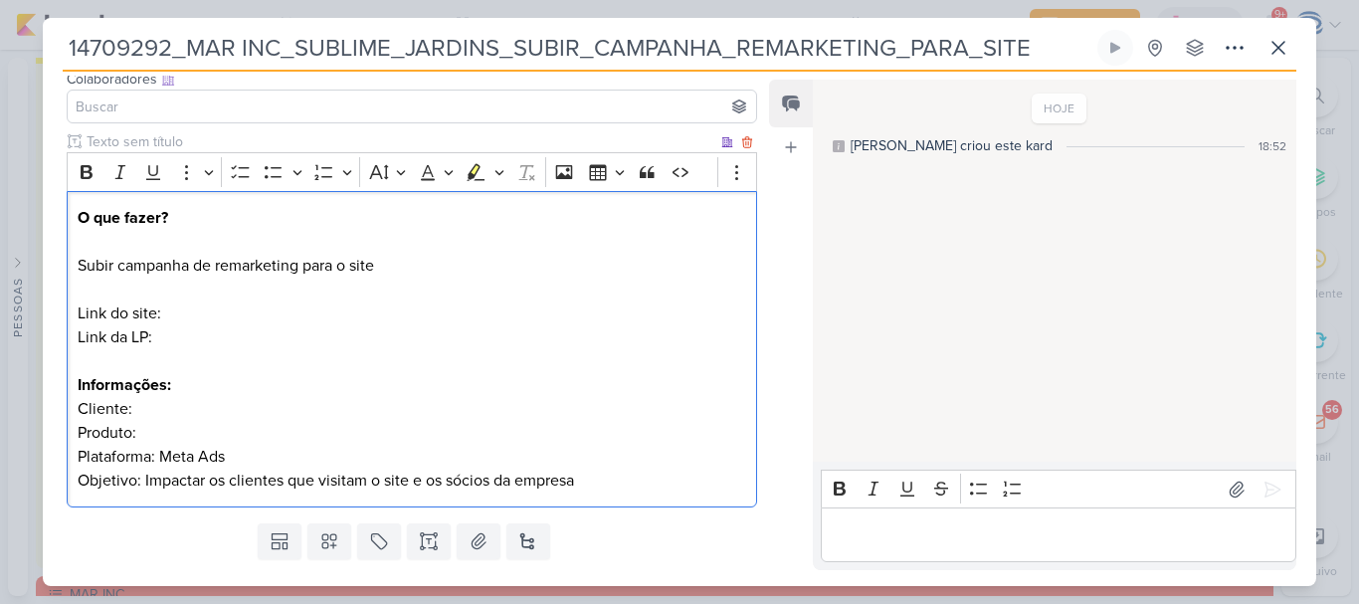
click at [169, 427] on p "O que fazer? Subir campanha de remarketing para o site Link do site: Link da LP…" at bounding box center [412, 349] width 668 height 286
click at [205, 312] on p "O que fazer? Subir campanha de remarketing para o site Link do site: Link da LP…" at bounding box center [412, 349] width 668 height 286
click at [257, 339] on p "O que fazer? Subir campanha de remarketing para o site Link do site: https://ww…" at bounding box center [412, 349] width 668 height 286
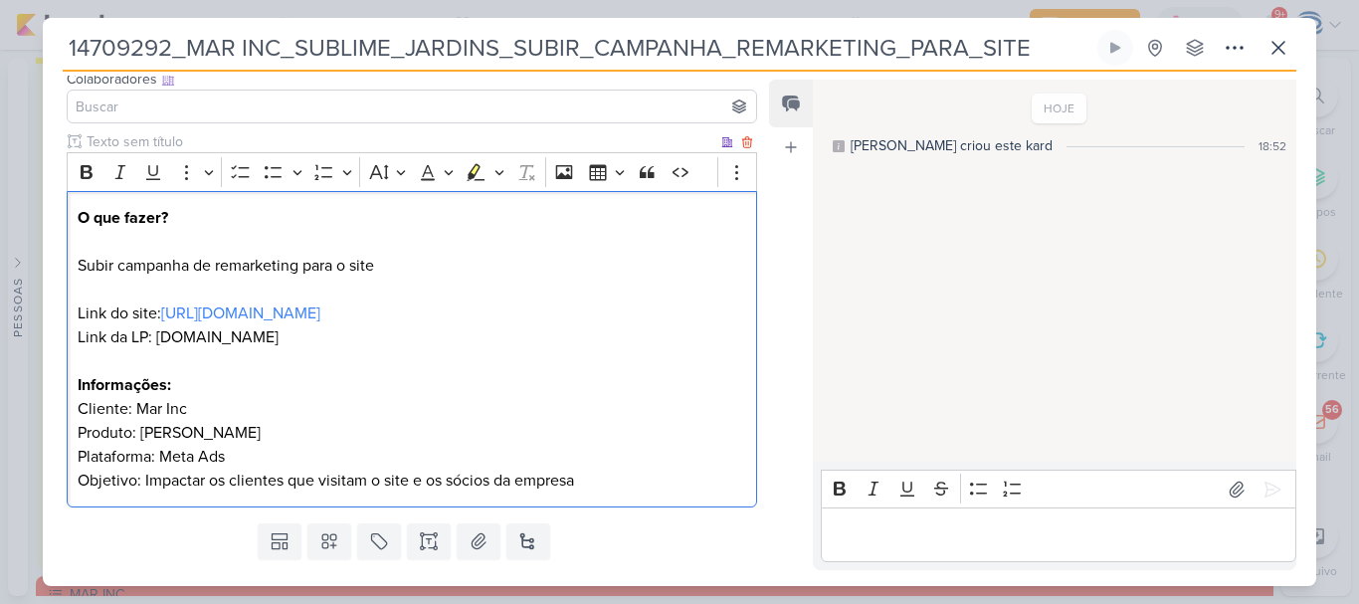
click at [190, 331] on p "O que fazer? Subir campanha de remarketing para o site Link do site: https://ww…" at bounding box center [412, 349] width 668 height 286
click at [340, 332] on p "O que fazer? Subir campanha de remarketing para o site Link do site: https://ww…" at bounding box center [412, 349] width 668 height 286
click at [155, 338] on p "O que fazer? Subir campanha de remarketing para o site Link do site: https://ww…" at bounding box center [412, 349] width 668 height 286
click at [386, 327] on p "O que fazer? Subir campanha de remarketing para o site Link do site: https://ww…" at bounding box center [412, 349] width 668 height 286
click at [168, 336] on p "O que fazer? Subir campanha de remarketing para o site Link do site: https://ww…" at bounding box center [412, 349] width 668 height 286
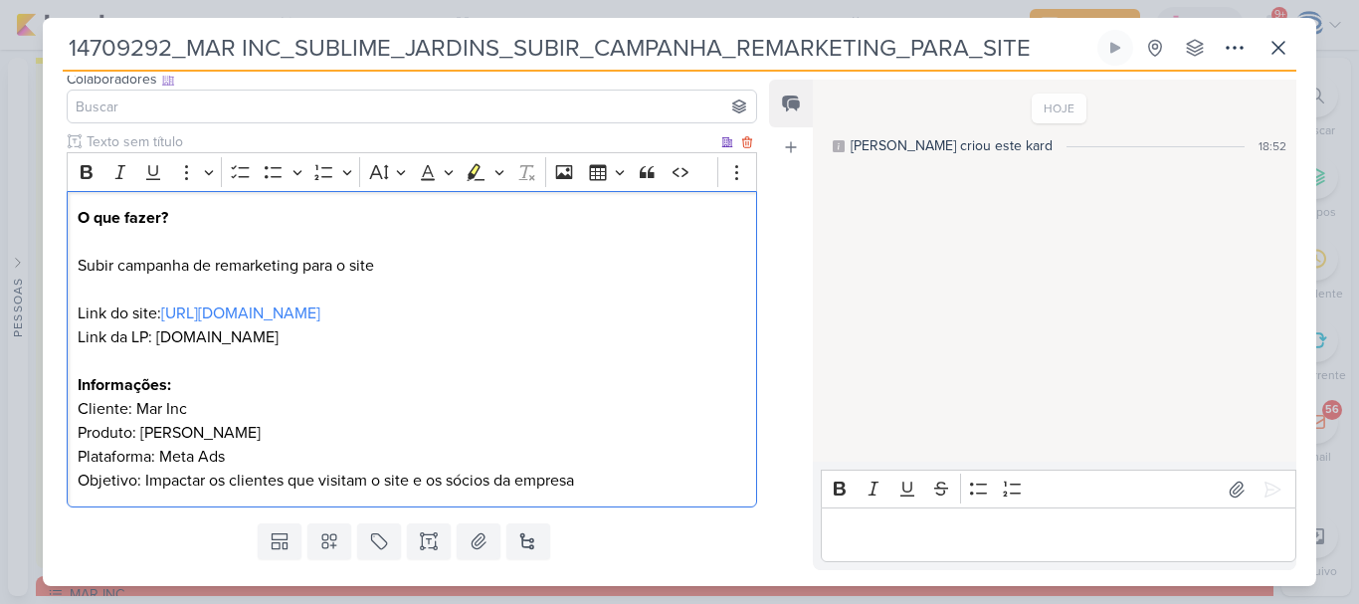
drag, startPoint x: 158, startPoint y: 339, endPoint x: 358, endPoint y: 341, distance: 200.0
click at [358, 341] on p "O que fazer? Subir campanha de remarketing para o site Link do site: https://ww…" at bounding box center [412, 349] width 668 height 286
copy p "www.sublimejardins.com.br"
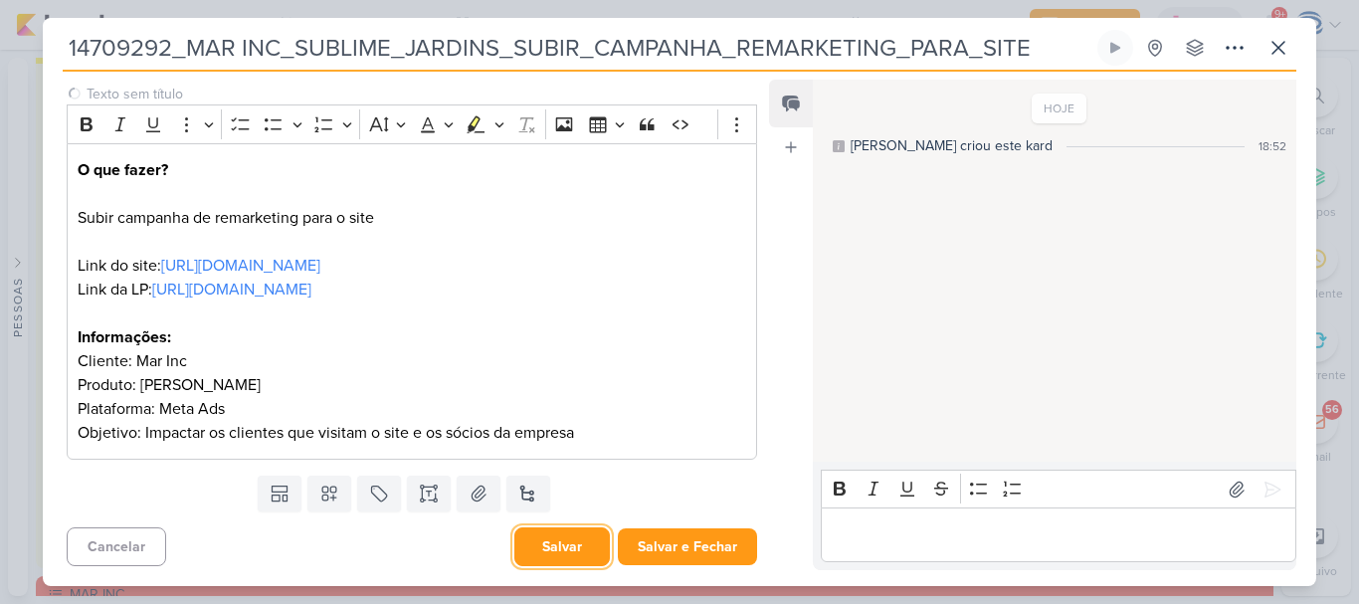
click at [551, 544] on button "Salvar" at bounding box center [561, 546] width 95 height 39
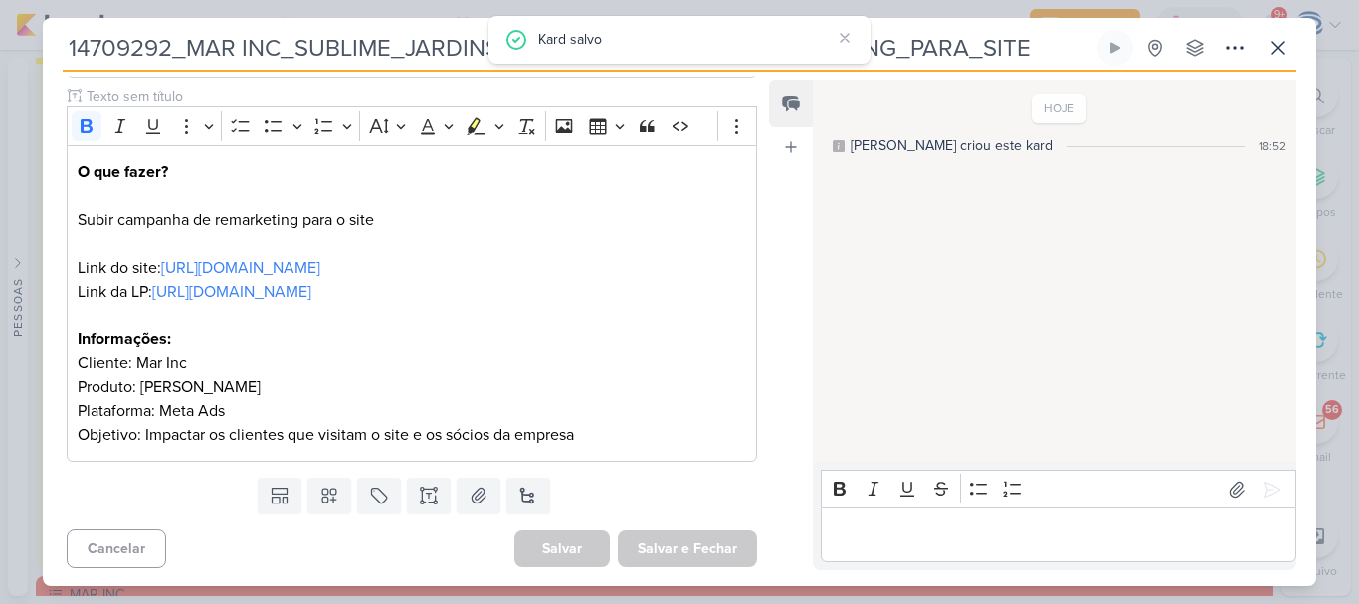
scroll to position [0, 0]
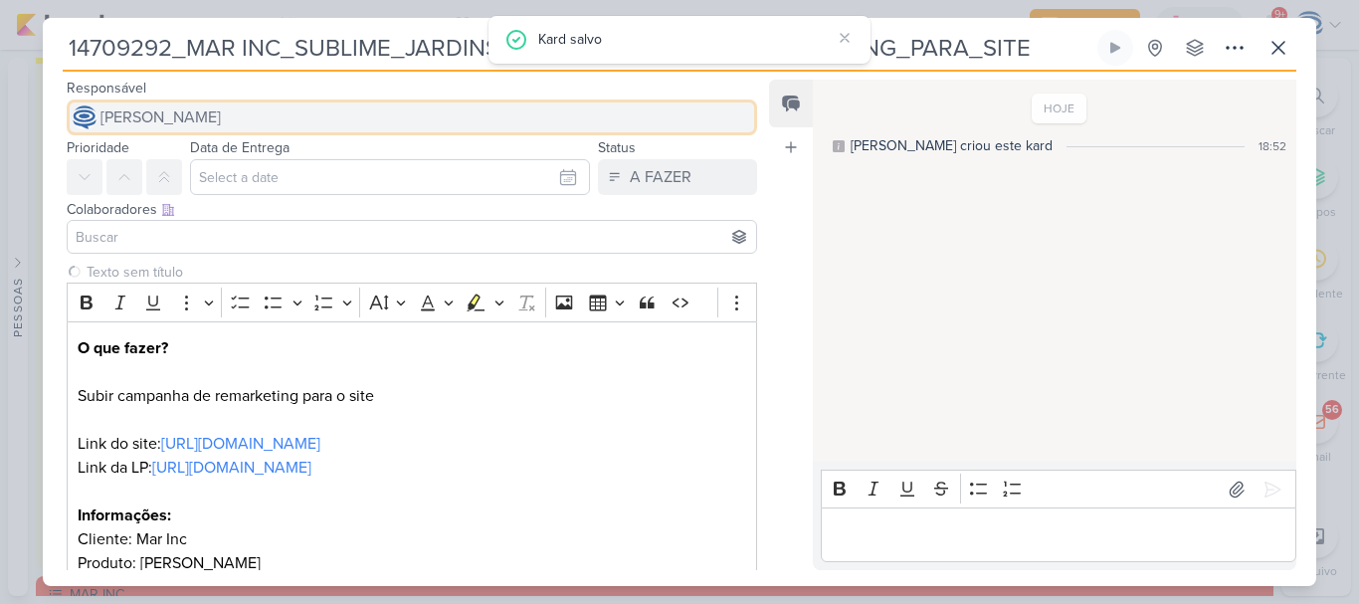
drag, startPoint x: 531, startPoint y: 375, endPoint x: 229, endPoint y: 105, distance: 405.1
click at [221, 105] on span "[PERSON_NAME]" at bounding box center [160, 117] width 120 height 24
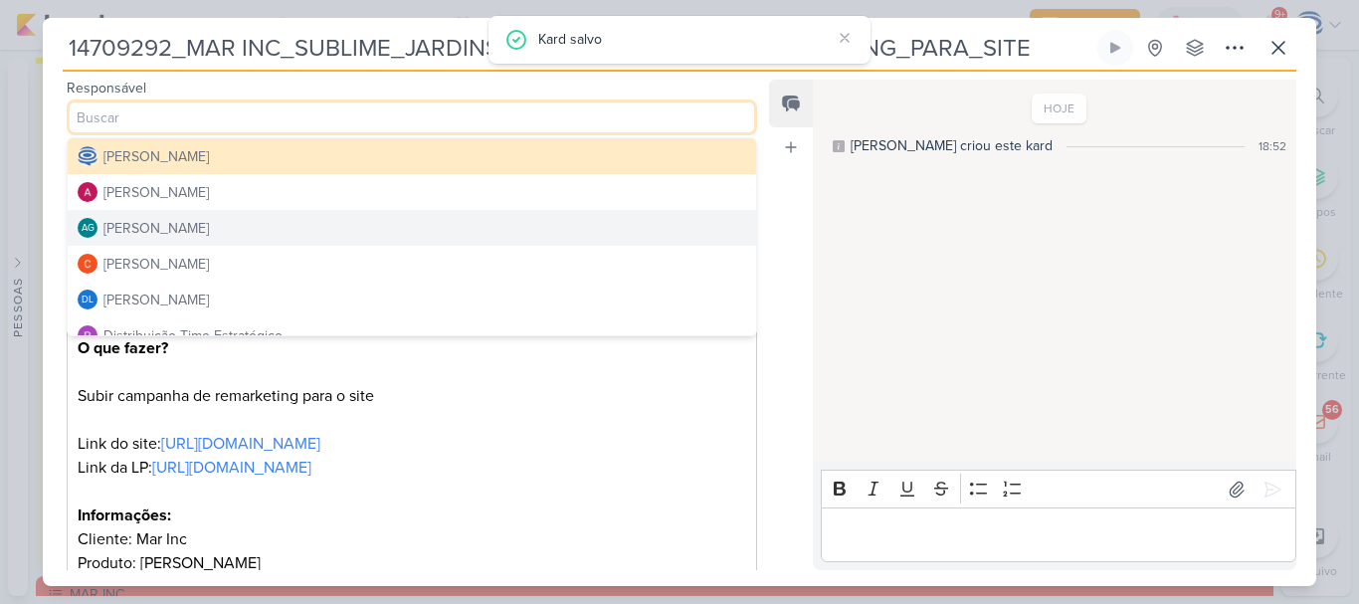
scroll to position [117, 0]
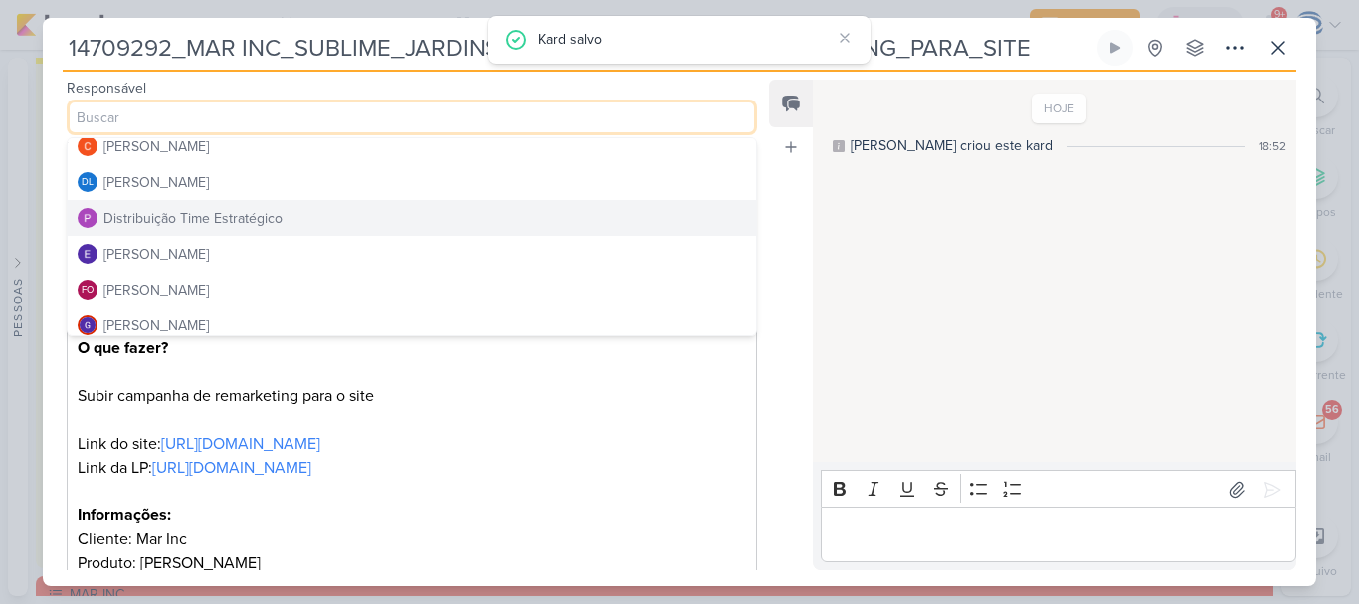
click at [215, 222] on div "Distribuição Time Estratégico" at bounding box center [192, 218] width 179 height 21
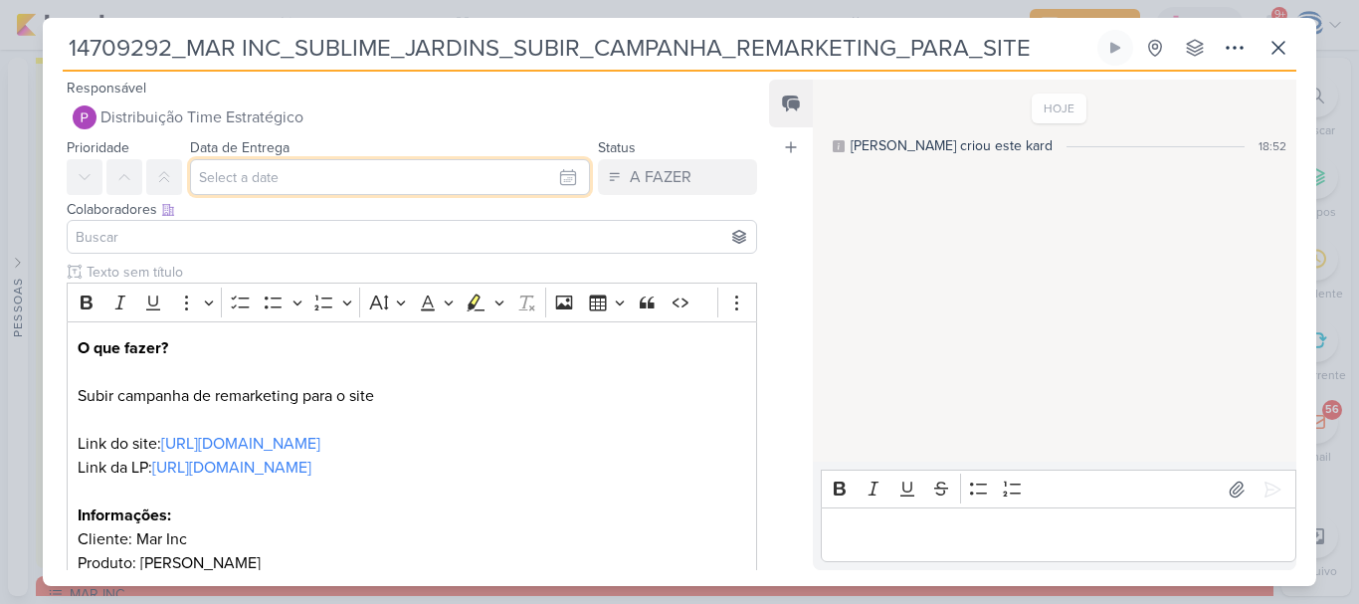
click at [256, 177] on input "text" at bounding box center [390, 177] width 400 height 36
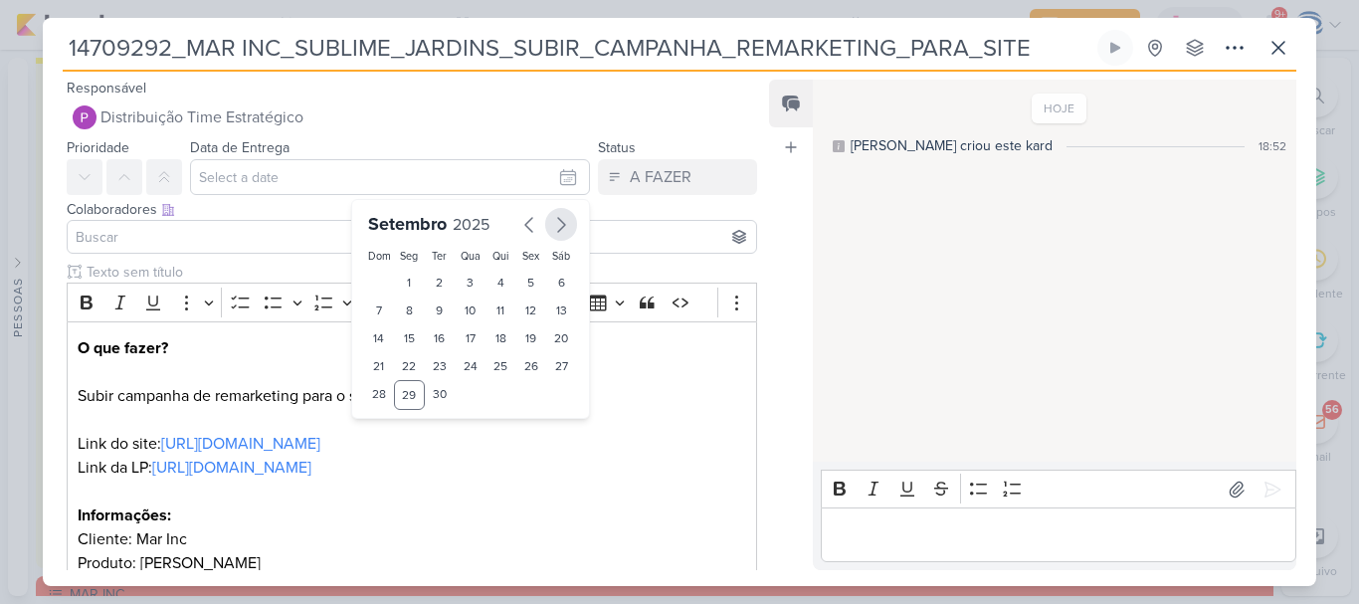
click at [549, 229] on icon "button" at bounding box center [561, 225] width 24 height 24
click at [490, 291] on div "2" at bounding box center [500, 283] width 31 height 28
type input "2 de outubro de 2025 às 23:59"
click at [400, 426] on select "00 01 02 03 04 05 06 07 08 09 10 11 12 13 14 15 16 17 18 19 20 21 22 23" at bounding box center [410, 428] width 28 height 24
select select "18"
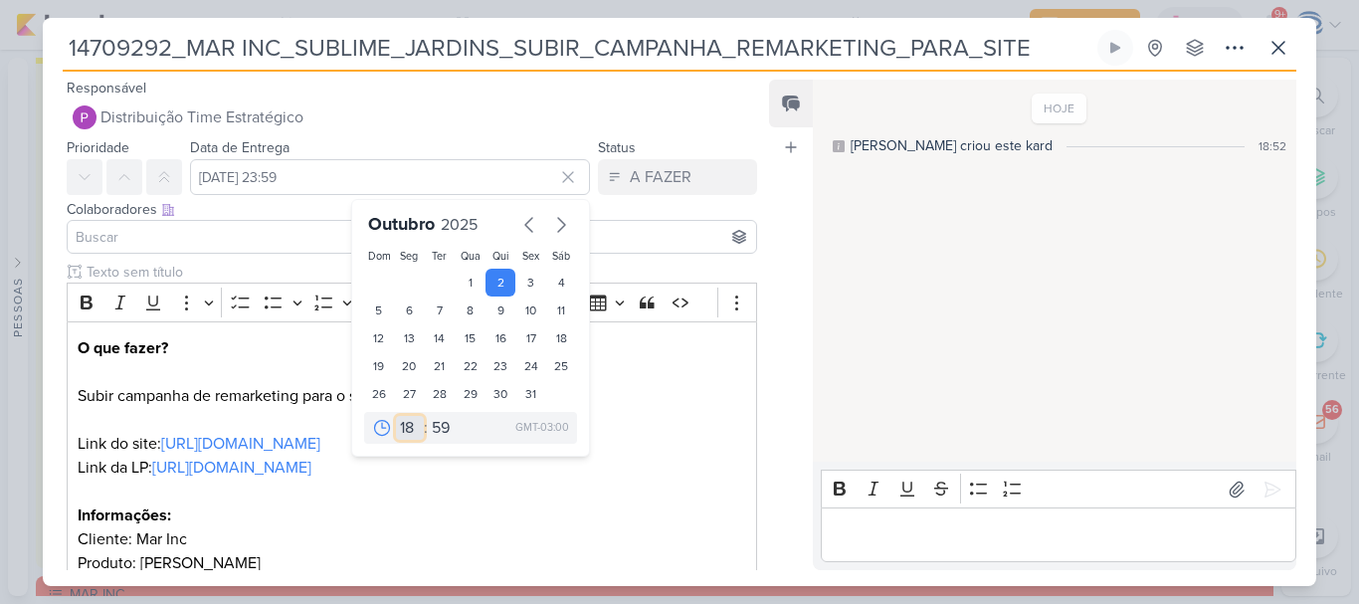
click at [396, 416] on select "00 01 02 03 04 05 06 07 08 09 10 11 12 13 14 15 16 17 18 19 20 21 22 23" at bounding box center [410, 428] width 28 height 24
type input "2 de outubro de 2025 às 18:59"
click at [433, 427] on select "00 05 10 15 20 25 30 35 40 45 50 55 59" at bounding box center [442, 428] width 28 height 24
select select "0"
click at [428, 416] on select "00 05 10 15 20 25 30 35 40 45 50 55 59" at bounding box center [442, 428] width 28 height 24
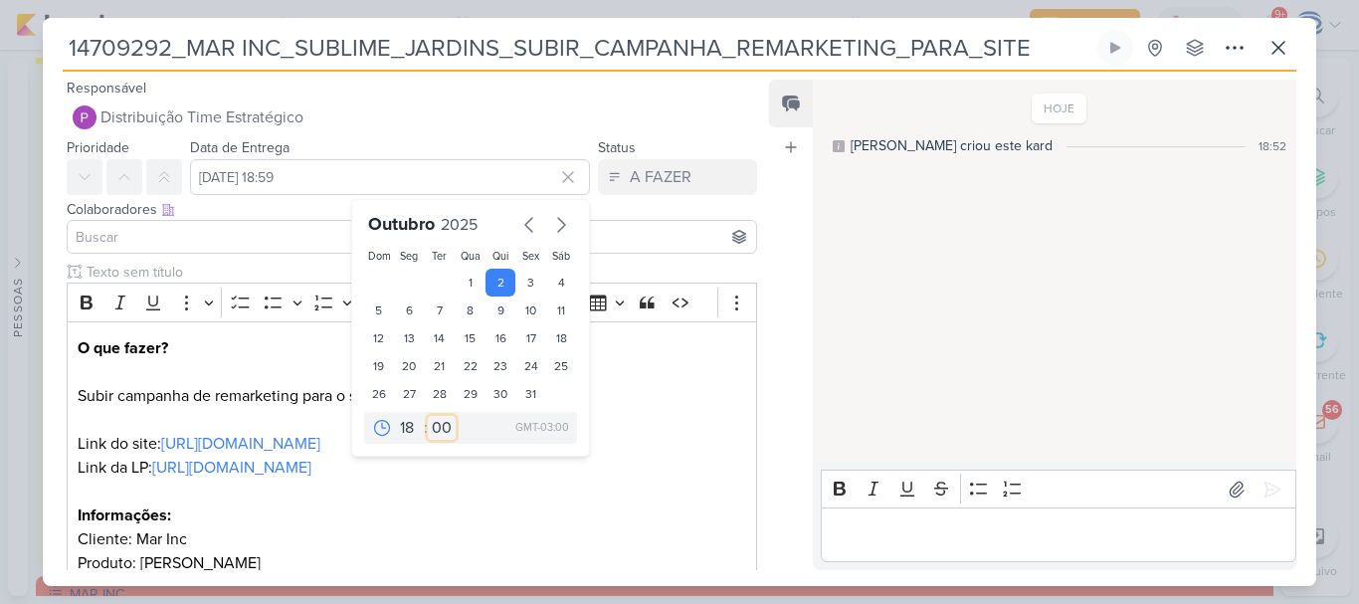
type input "2 de outubro de 2025 às 18:00"
click at [356, 519] on p "O que fazer? ⁠⁠⁠⁠⁠⁠⁠ Subir campanha de remarketing para o site Link do site: ht…" at bounding box center [412, 479] width 668 height 286
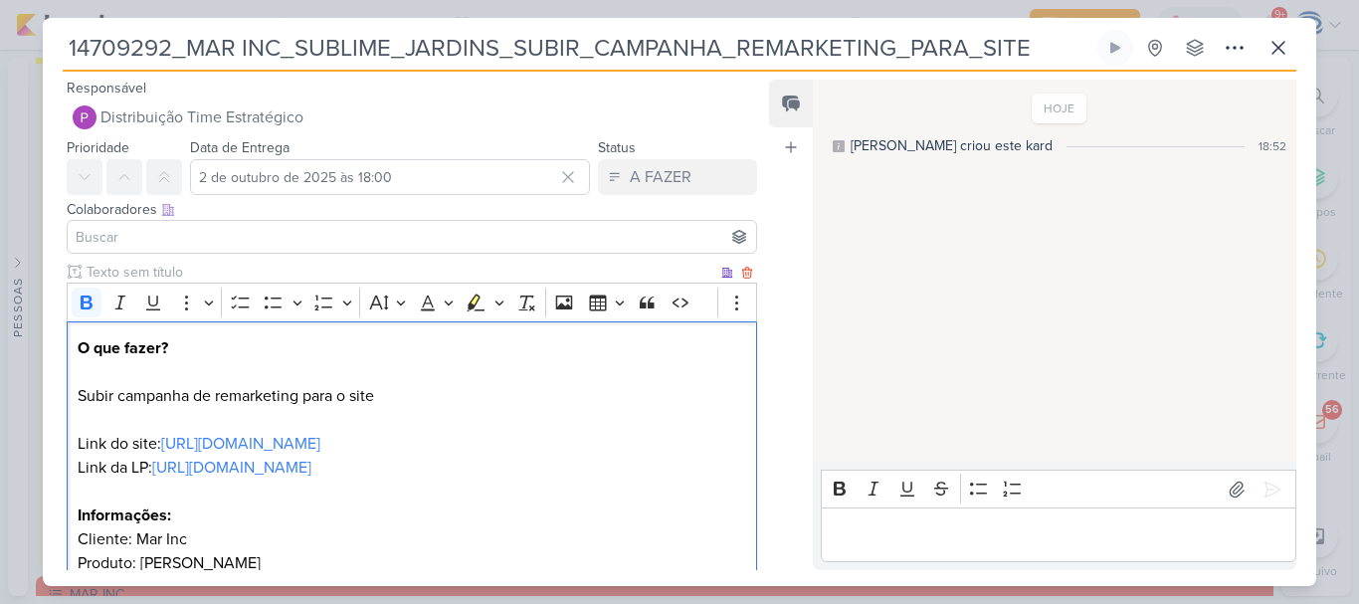
scroll to position [178, 0]
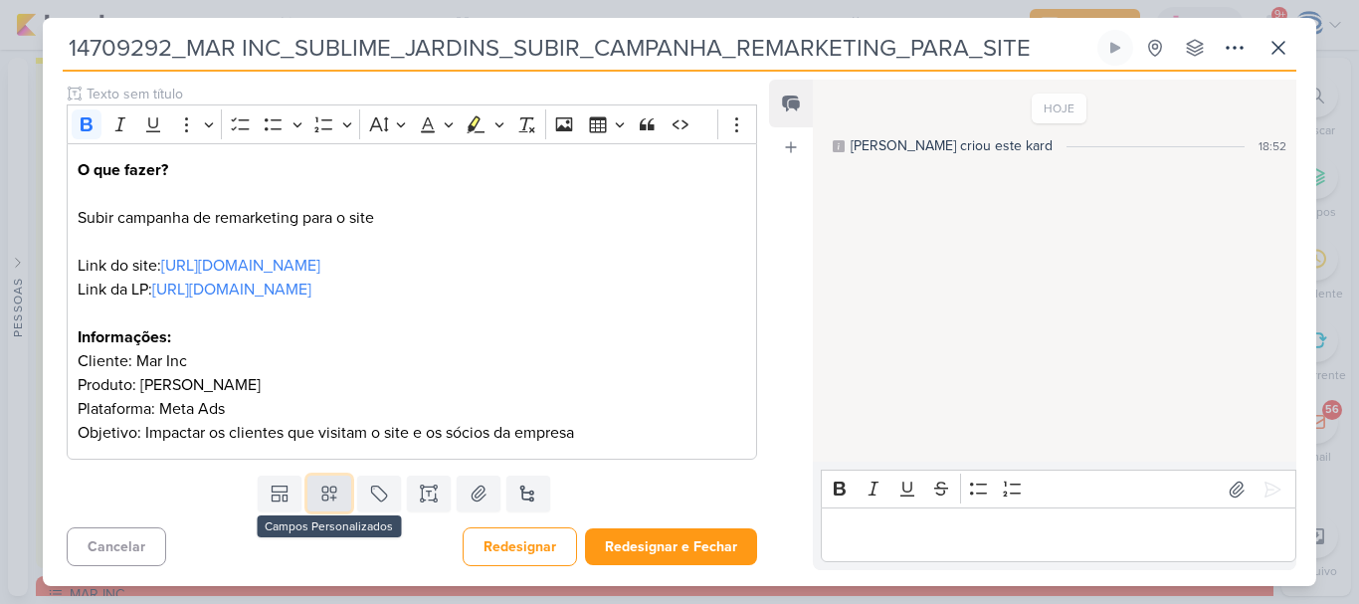
click at [319, 490] on icon at bounding box center [329, 493] width 20 height 20
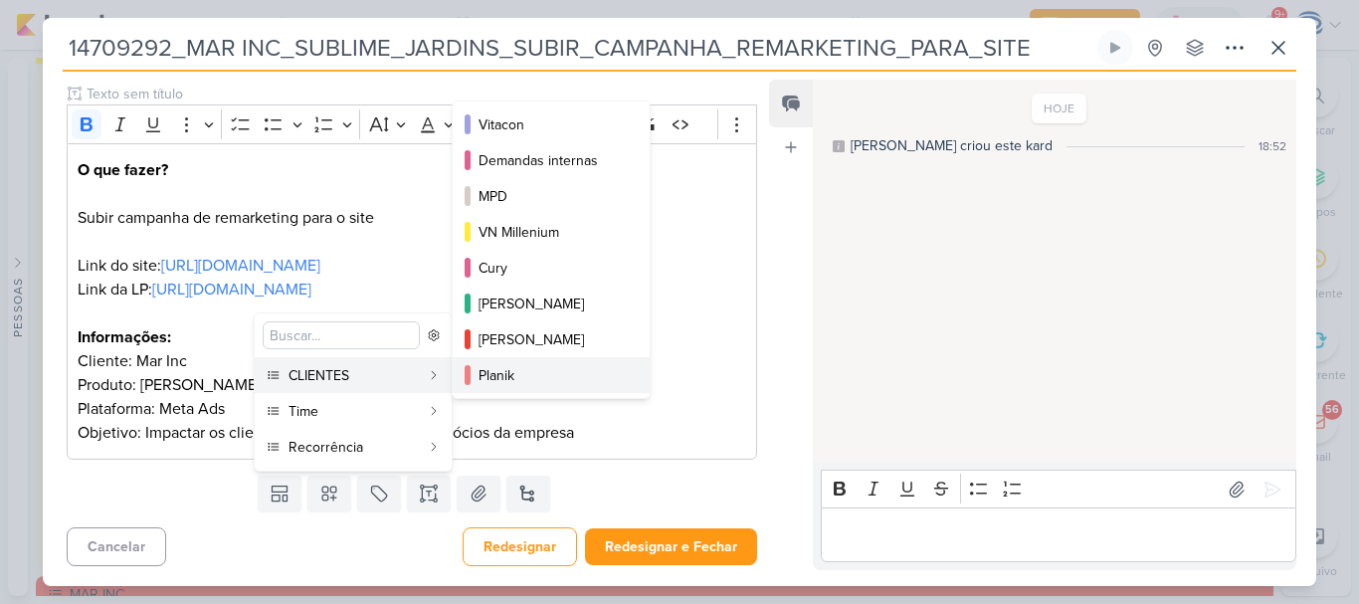
scroll to position [324, 0]
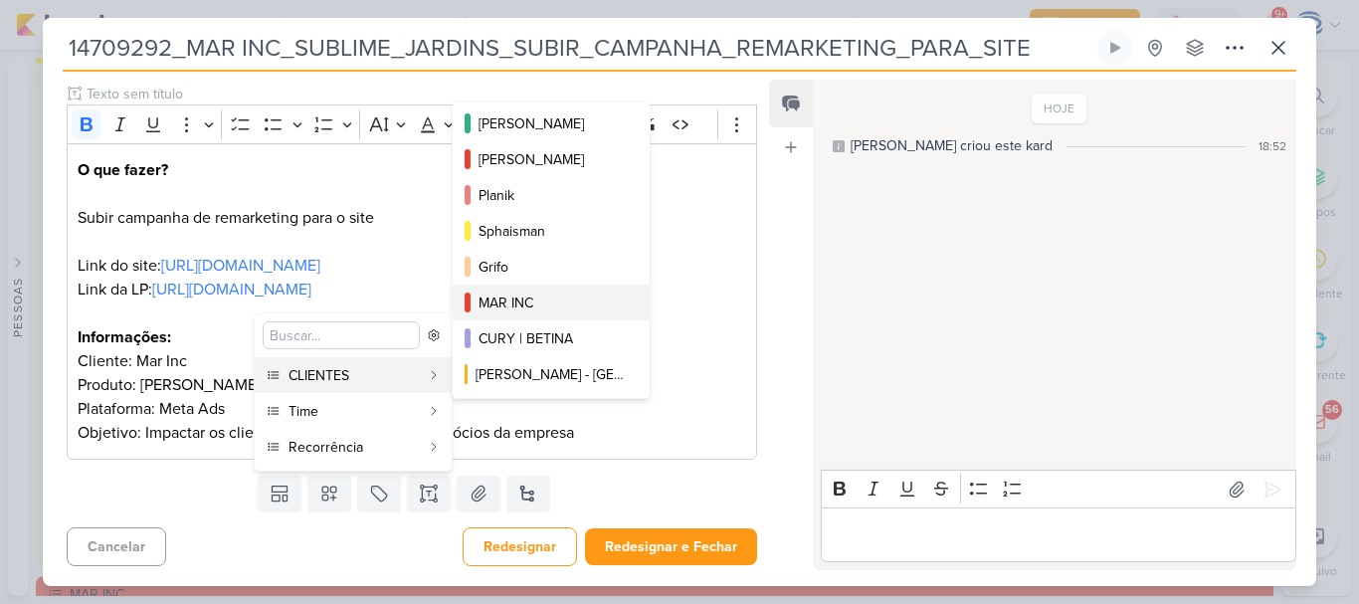
click at [524, 307] on div "MAR INC" at bounding box center [551, 302] width 147 height 21
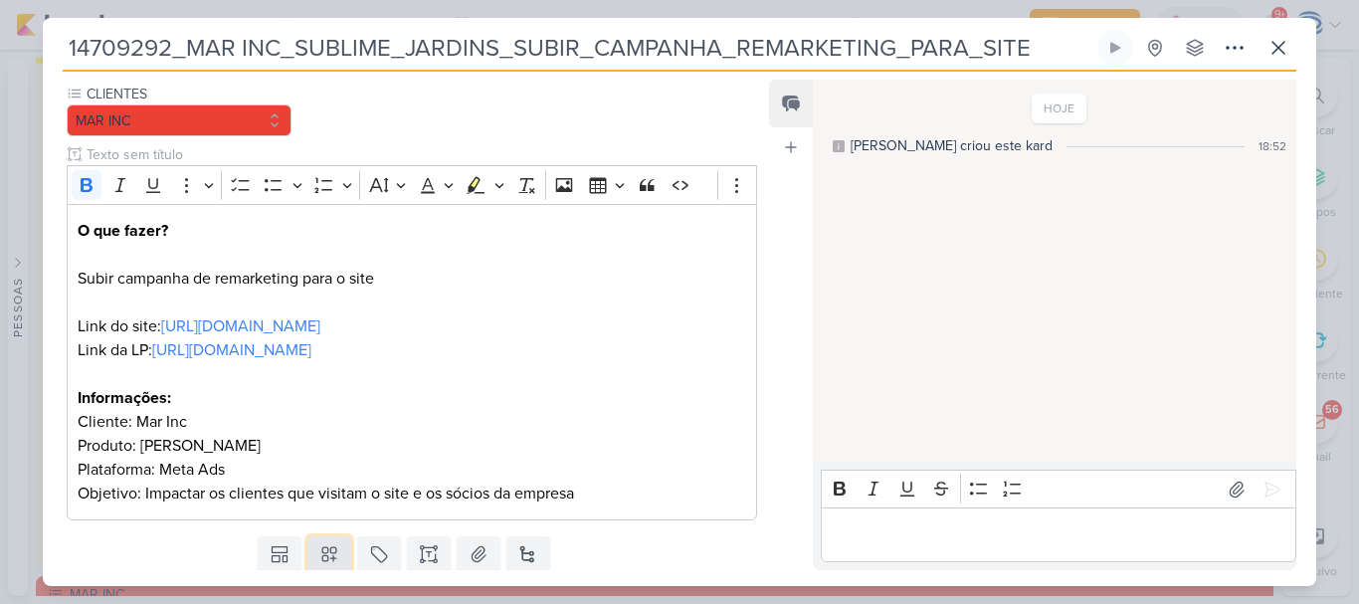
click at [322, 556] on icon at bounding box center [329, 555] width 14 height 14
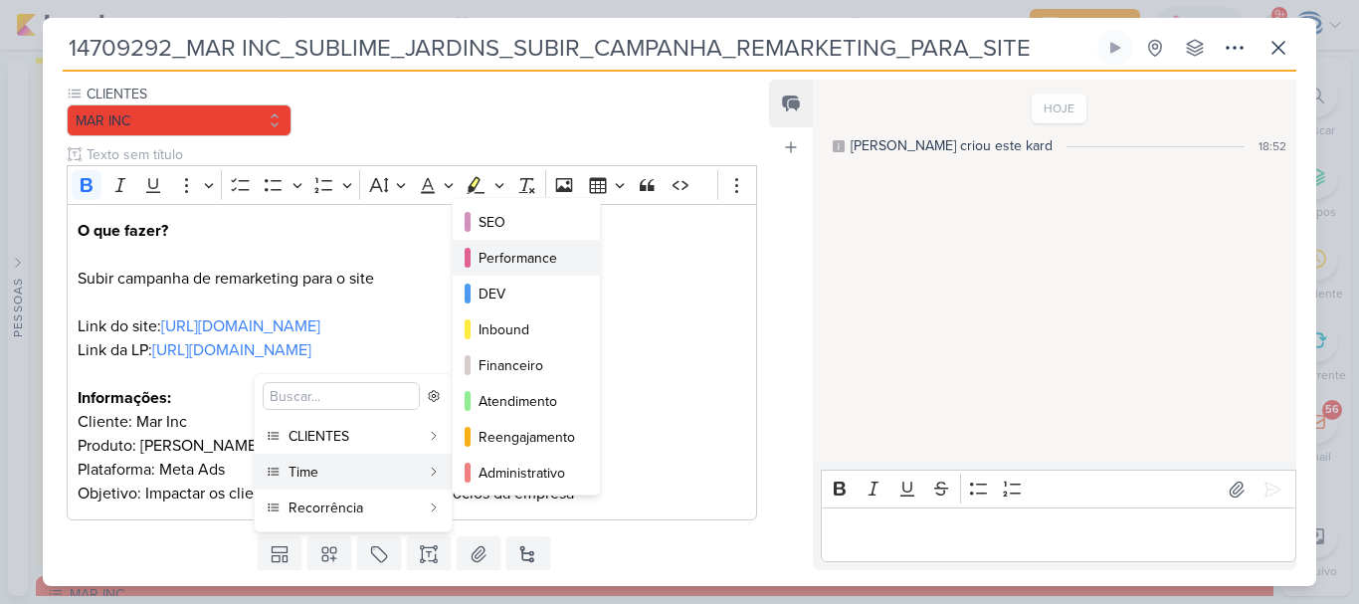
click at [533, 249] on div "Performance" at bounding box center [526, 258] width 97 height 21
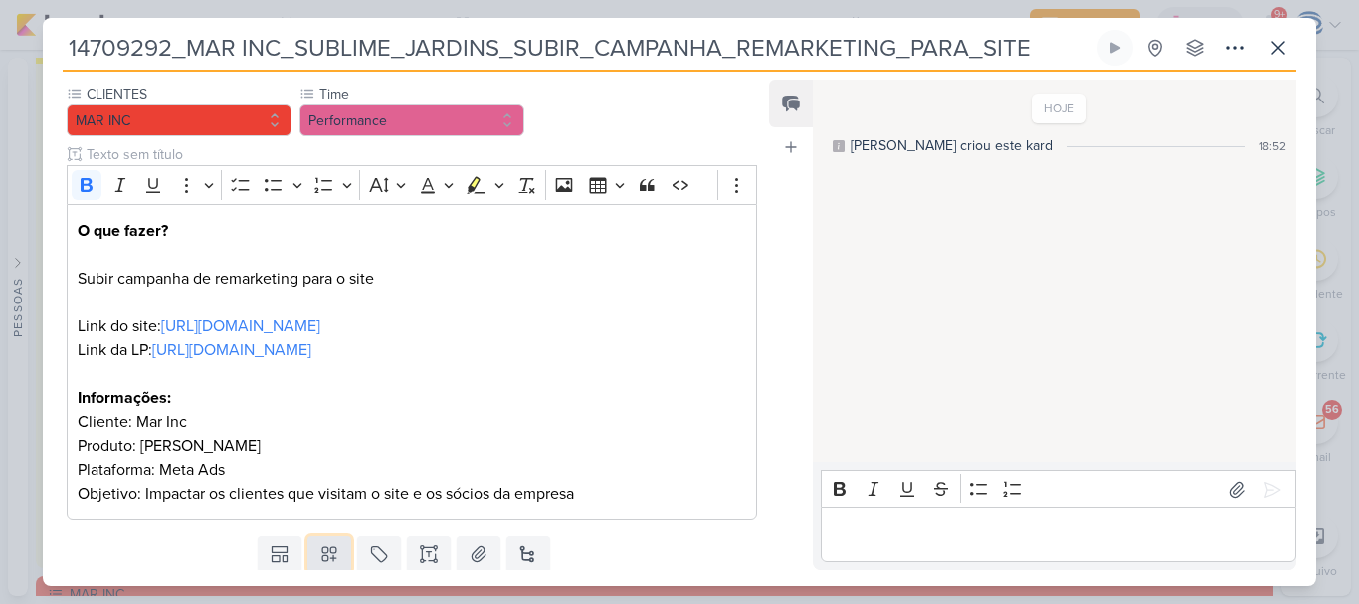
click at [319, 558] on icon at bounding box center [329, 554] width 20 height 20
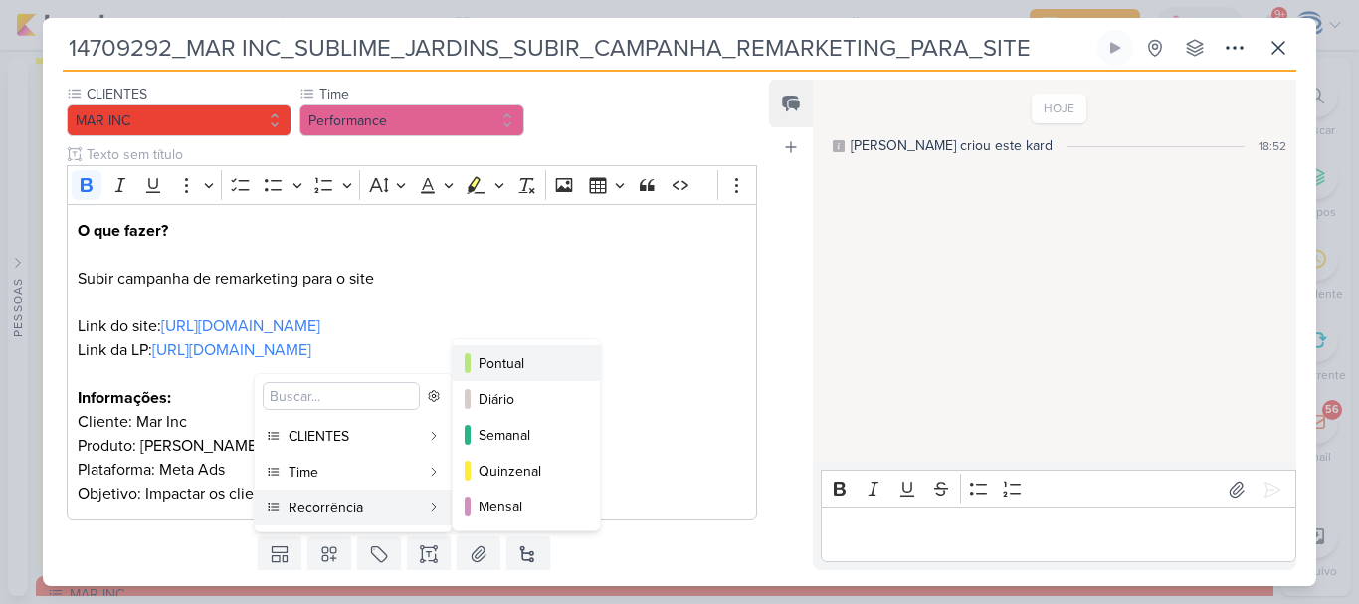
click at [524, 362] on div "Pontual" at bounding box center [526, 363] width 97 height 21
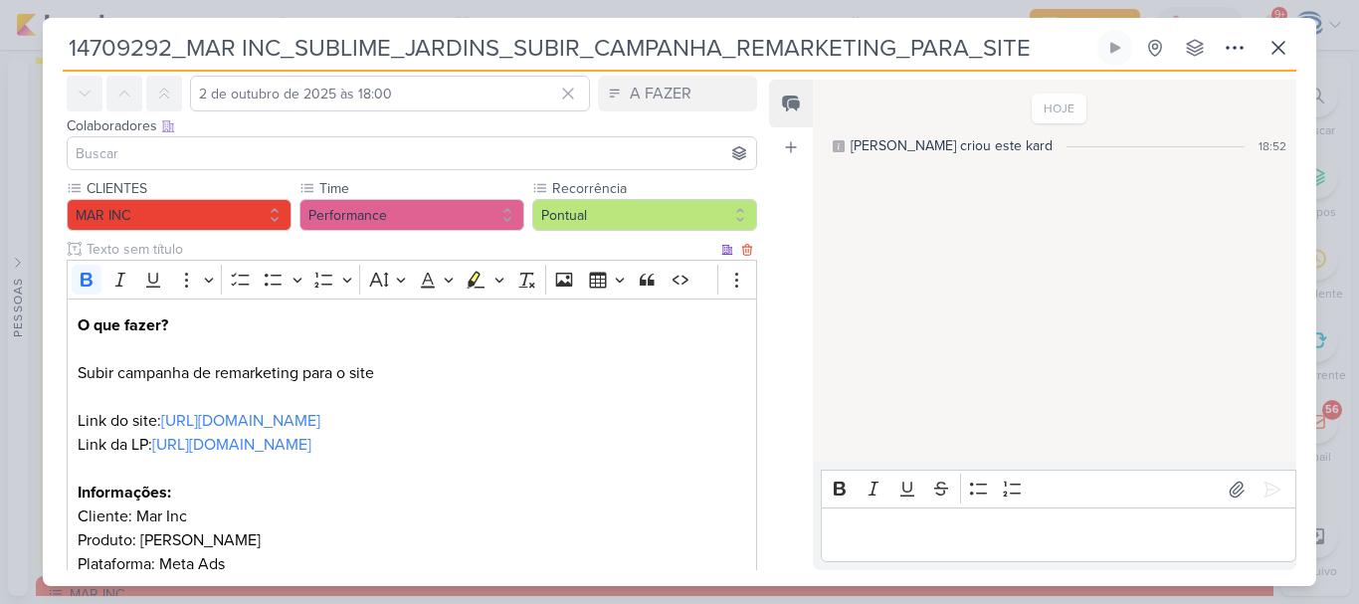
scroll to position [20, 0]
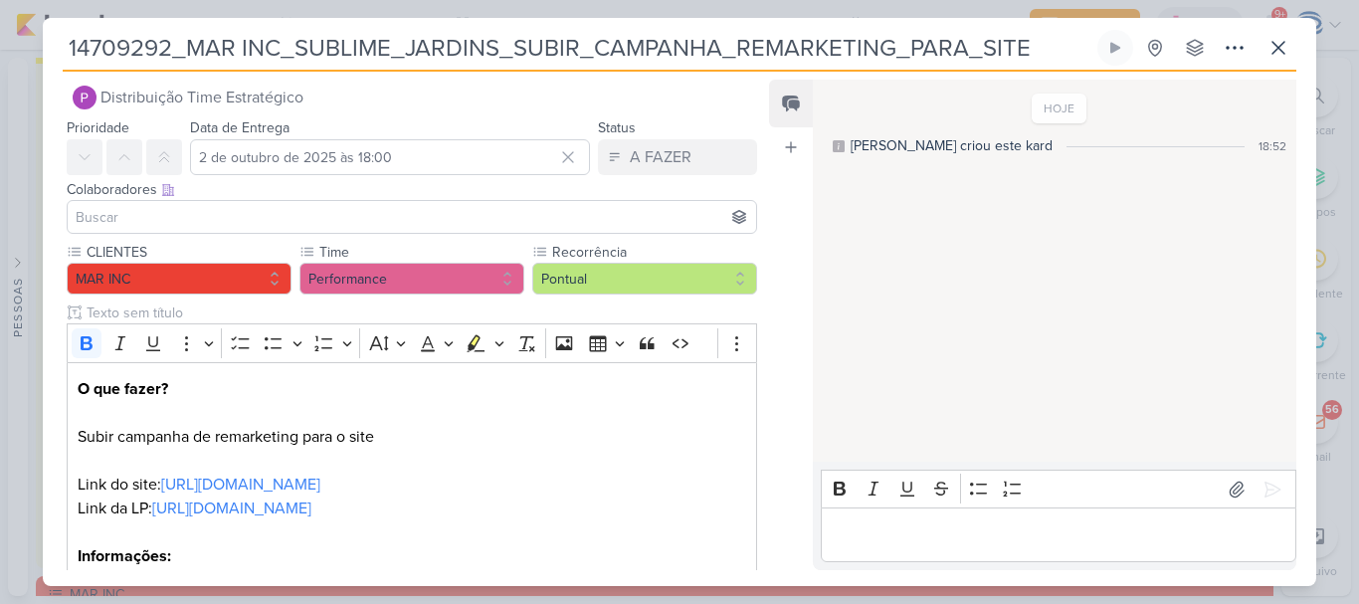
click at [449, 217] on input at bounding box center [412, 217] width 680 height 24
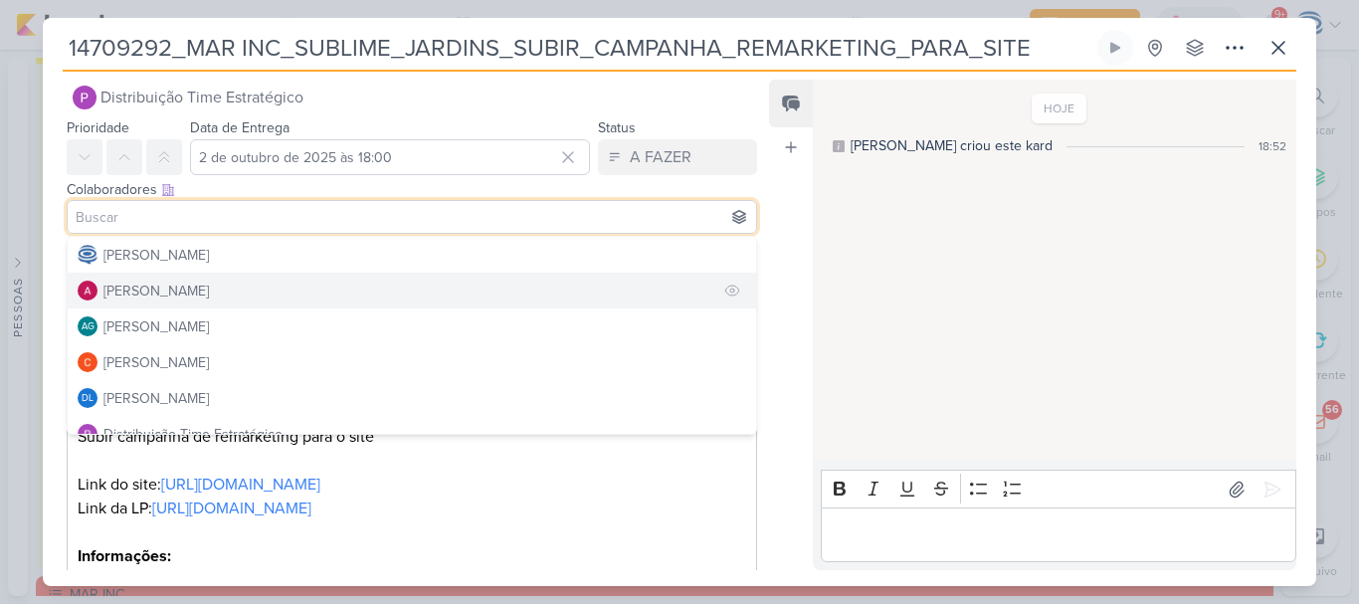
click at [209, 295] on div "Alessandra Gomes" at bounding box center [155, 291] width 105 height 21
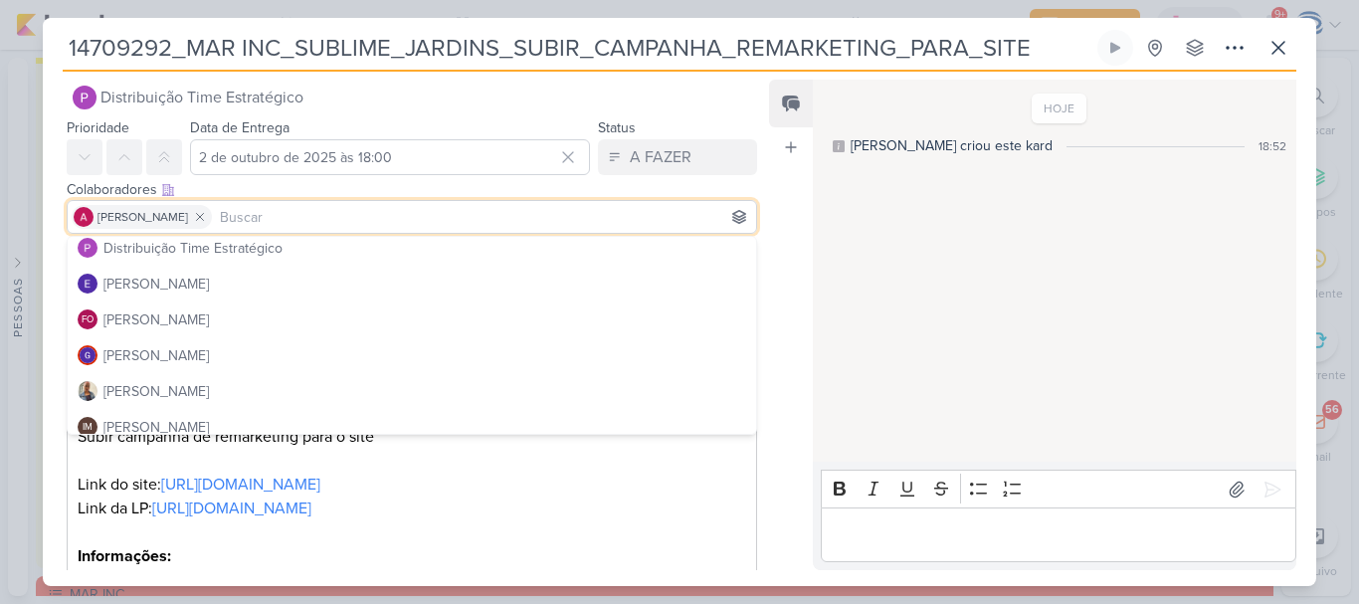
scroll to position [205, 0]
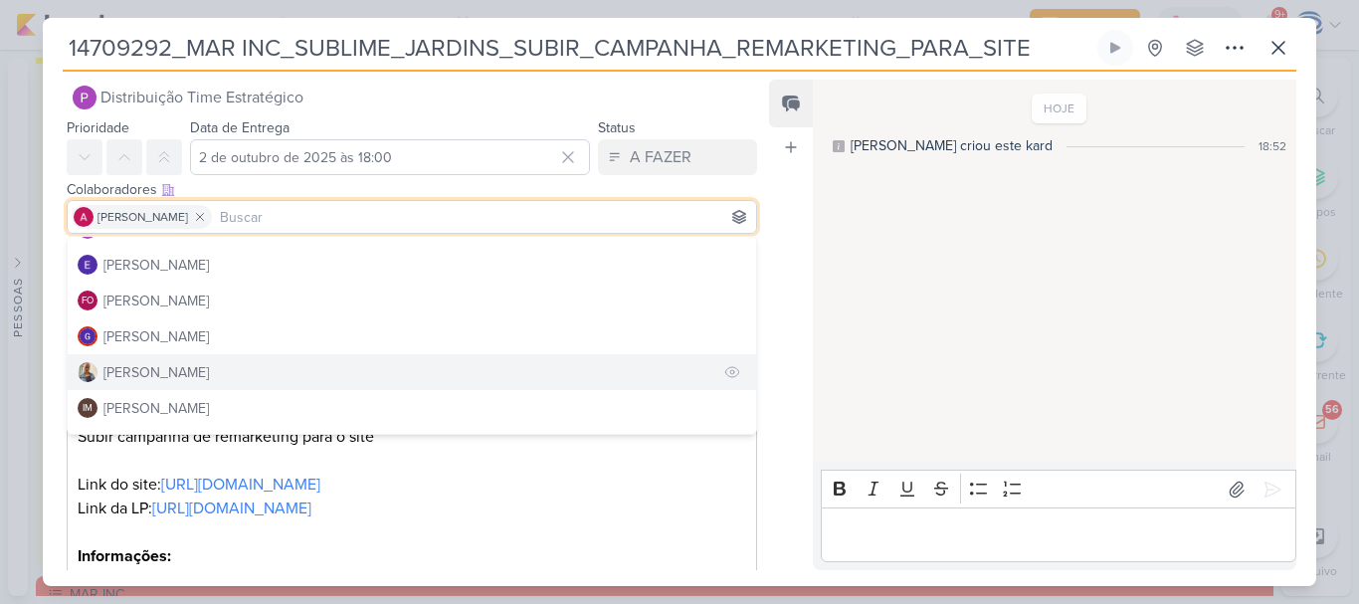
click at [223, 369] on button "[PERSON_NAME]" at bounding box center [412, 372] width 688 height 36
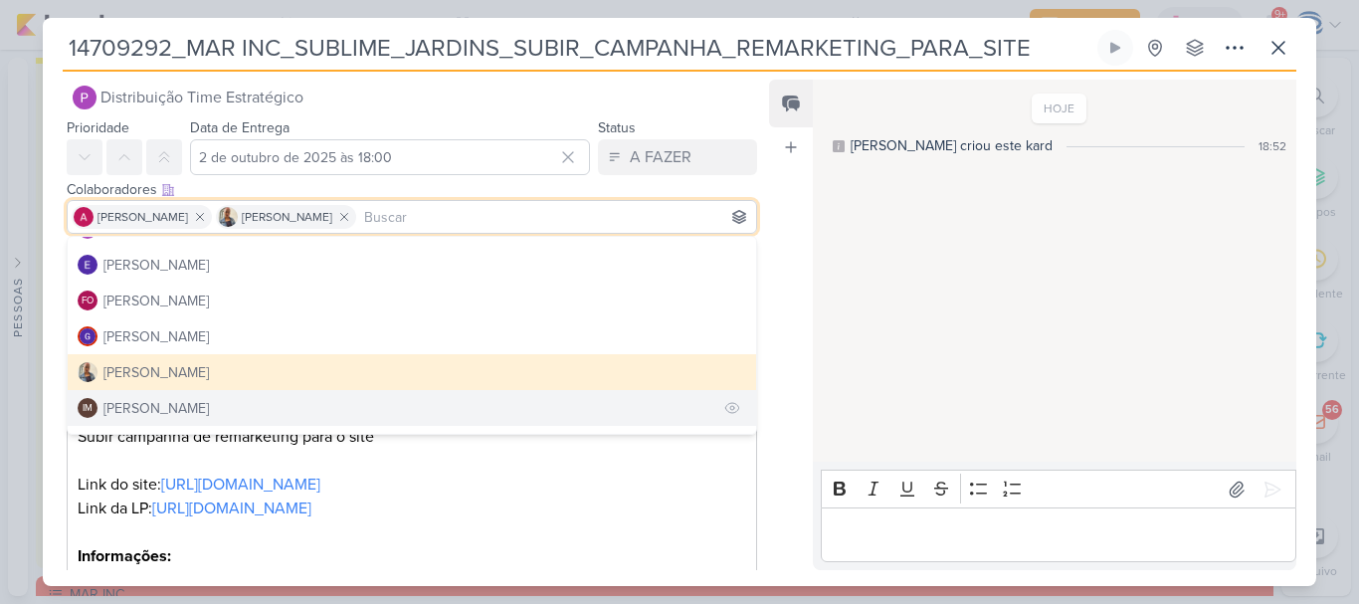
click at [209, 399] on div "Isabella Machado Guimarães" at bounding box center [155, 408] width 105 height 21
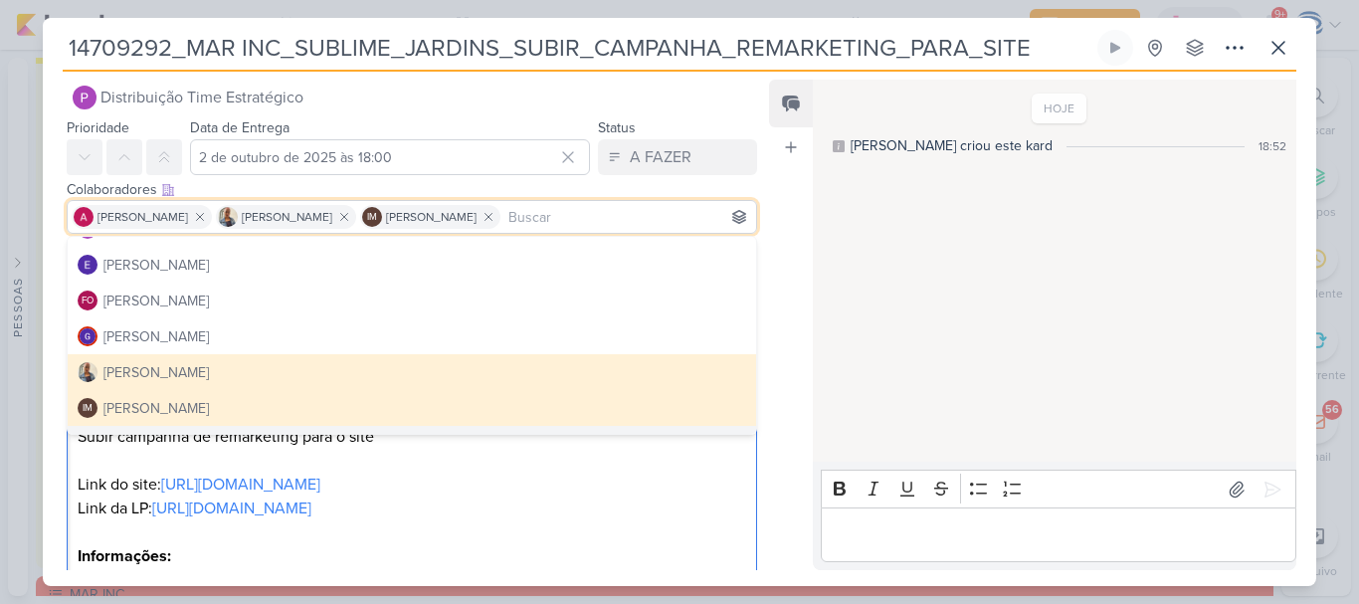
click at [366, 545] on p "O que fazer? Subir campanha de remarketing para o site Link do site: https://ww…" at bounding box center [412, 520] width 668 height 286
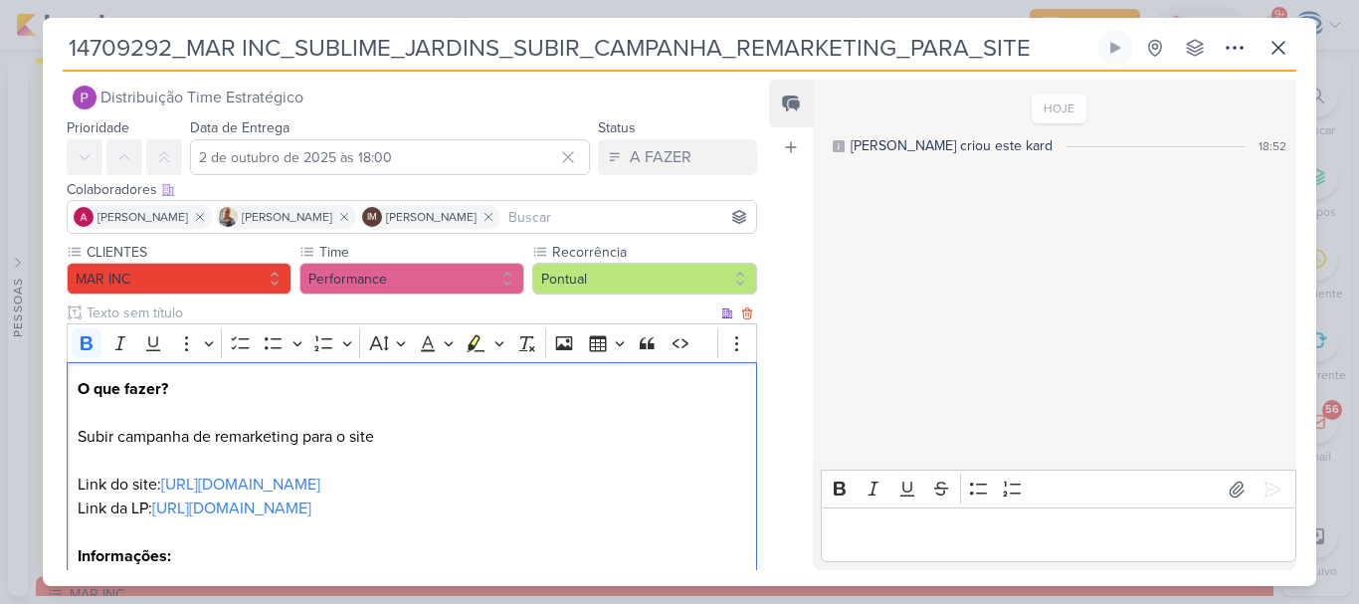
scroll to position [239, 0]
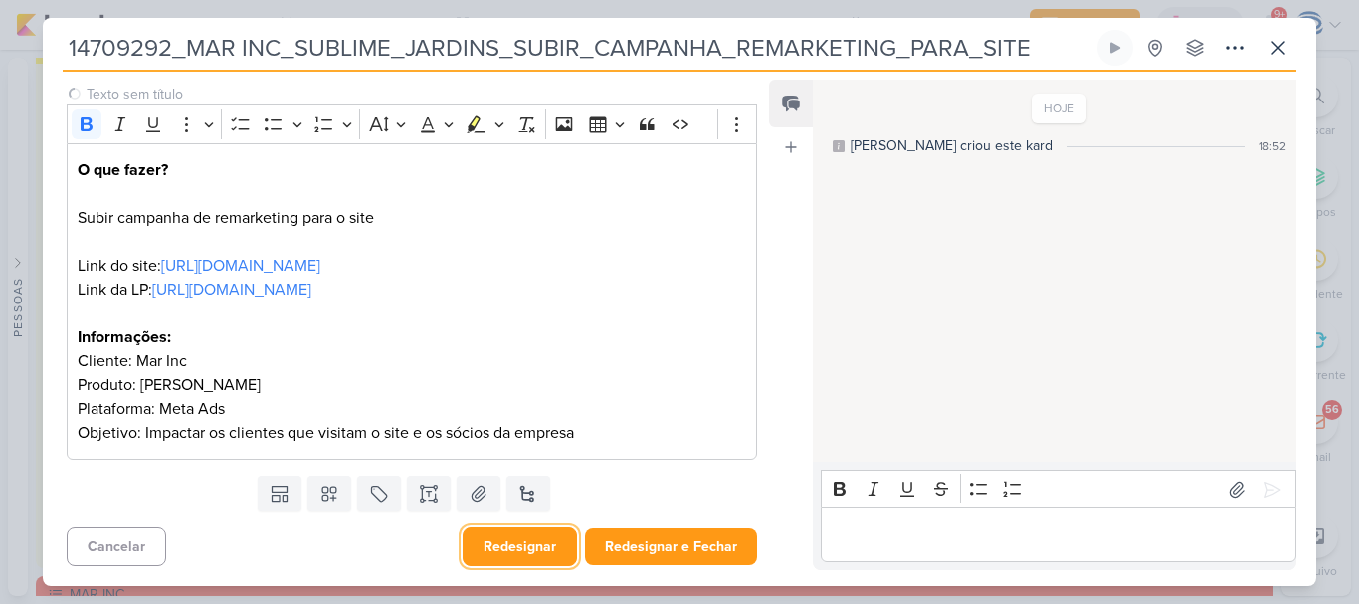
click at [506, 542] on button "Redesignar" at bounding box center [520, 546] width 114 height 39
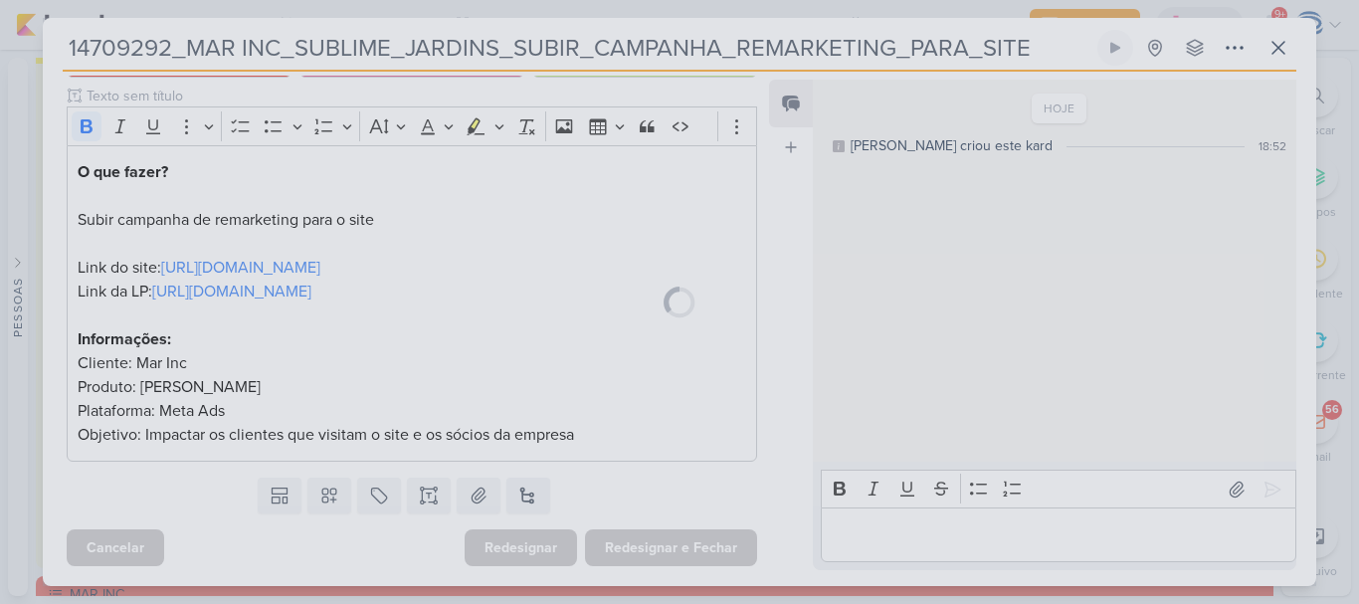
scroll to position [237, 0]
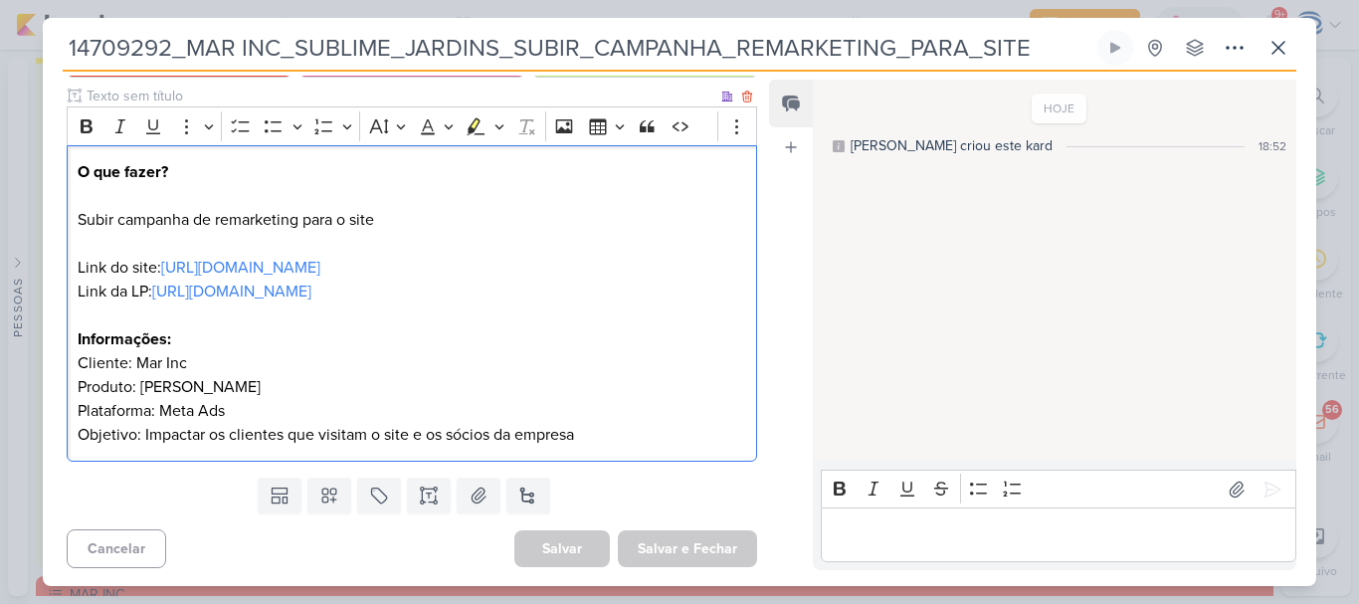
click at [610, 446] on p "O que fazer? Subir campanha de remarketing para o site Link do site: https://ww…" at bounding box center [412, 303] width 668 height 286
click at [590, 432] on p "O que fazer? Subir campanha de remarketing para o site Link do site: https://ww…" at bounding box center [412, 303] width 668 height 286
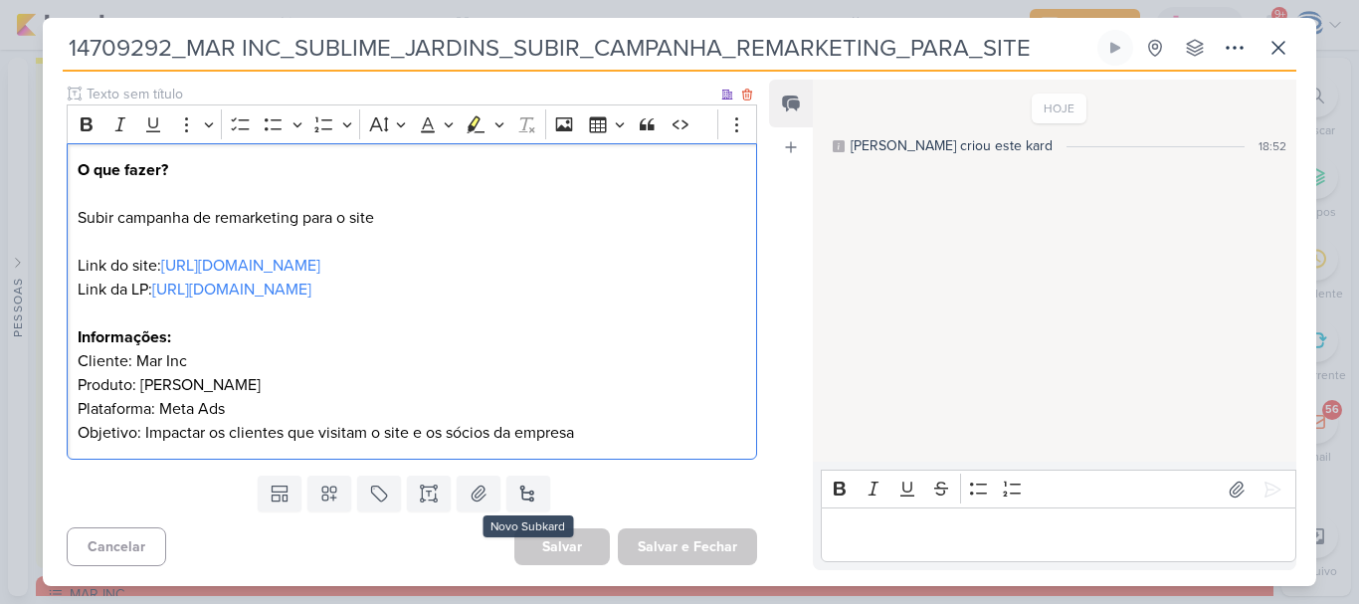
scroll to position [0, 0]
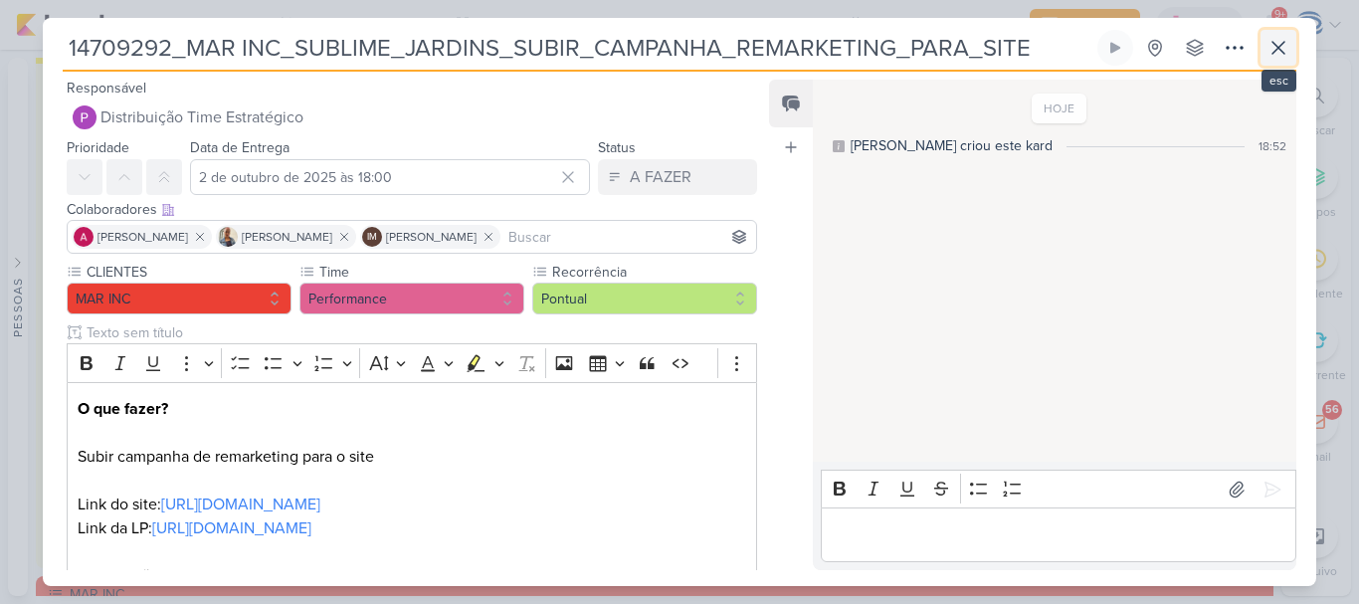
click at [1283, 59] on icon at bounding box center [1278, 48] width 24 height 24
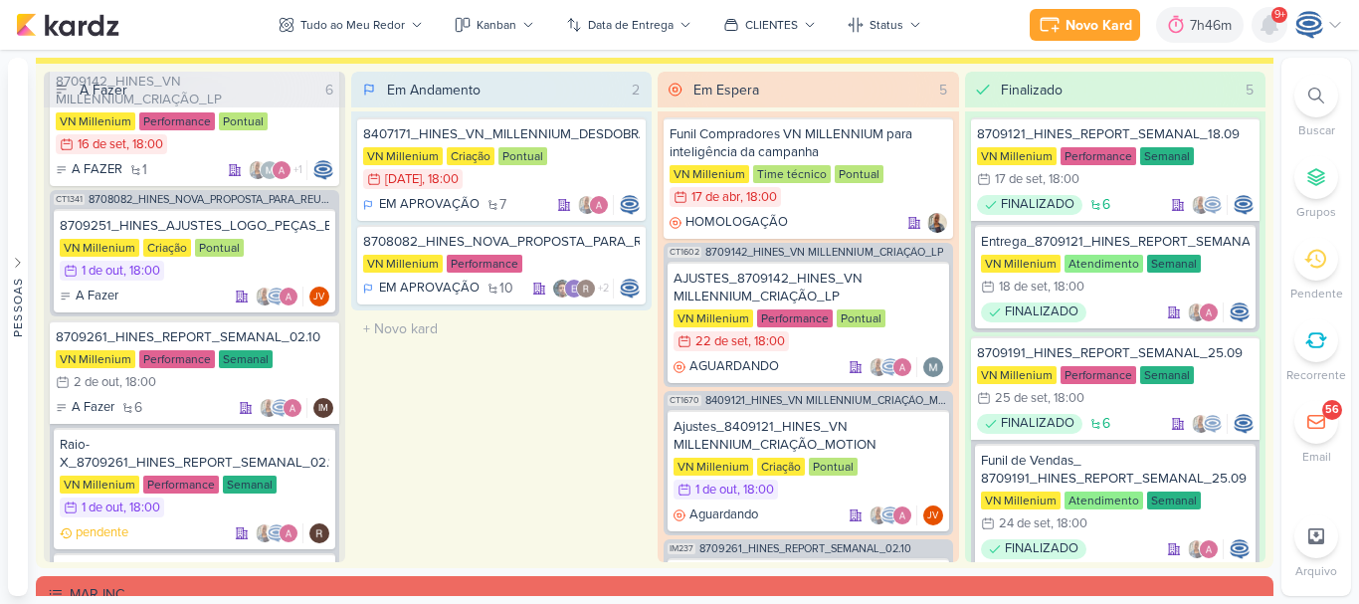
click at [1263, 22] on icon at bounding box center [1269, 25] width 16 height 18
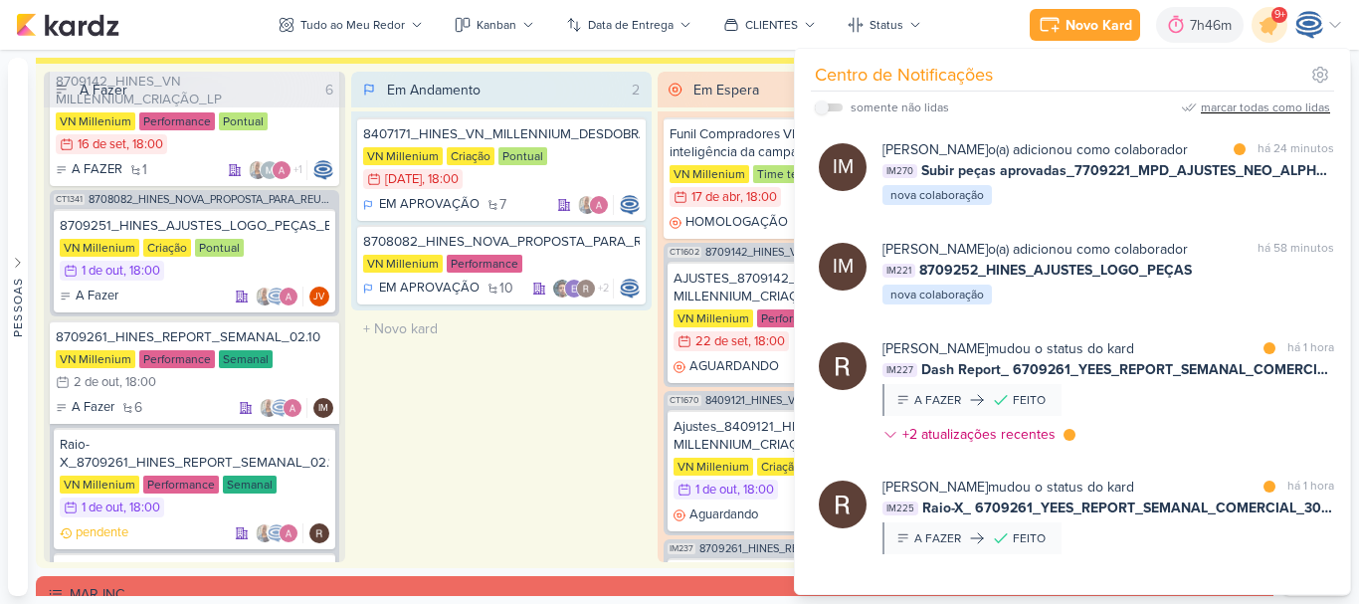
click at [1295, 111] on div "marcar todas como lidas" at bounding box center [1265, 107] width 129 height 18
click at [1275, 16] on icon at bounding box center [1269, 25] width 34 height 34
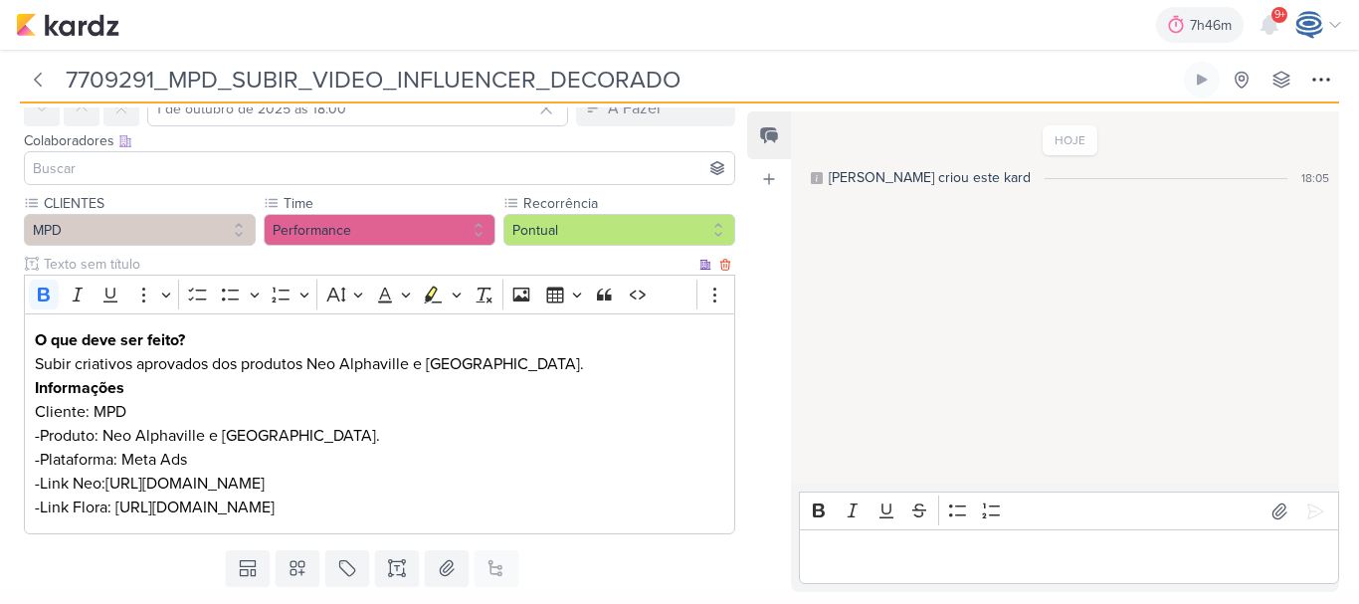
scroll to position [199, 0]
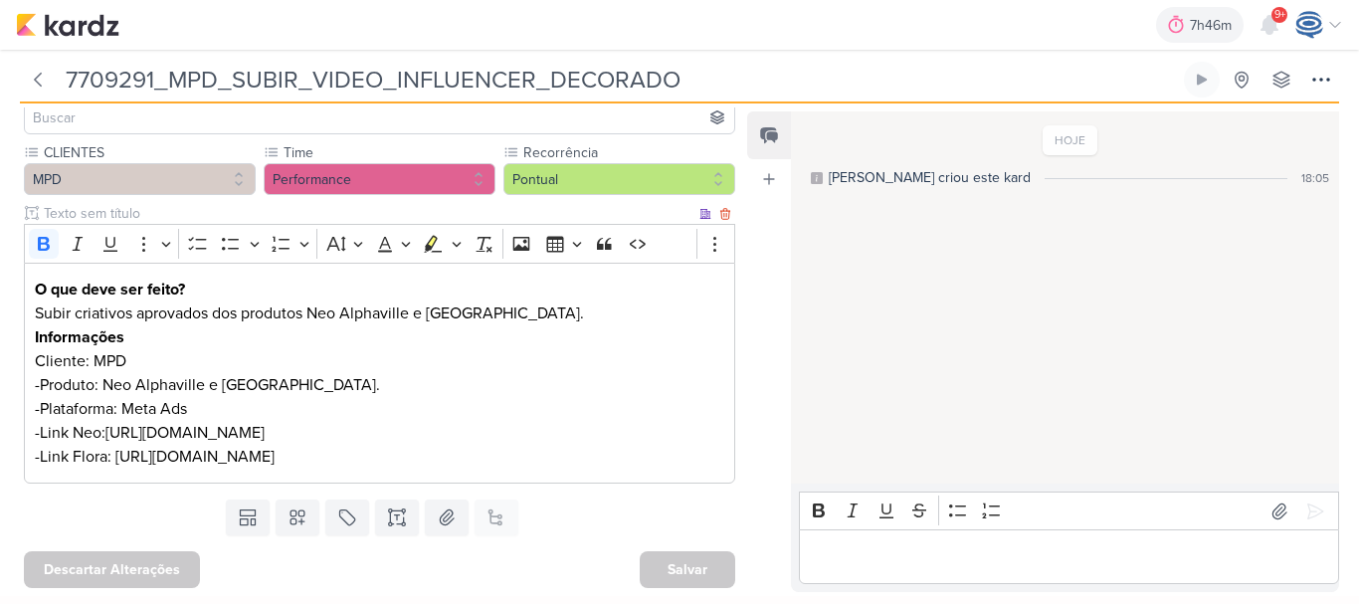
click at [359, 445] on p "-Link Flora: [URL][DOMAIN_NAME]" at bounding box center [380, 457] width 690 height 24
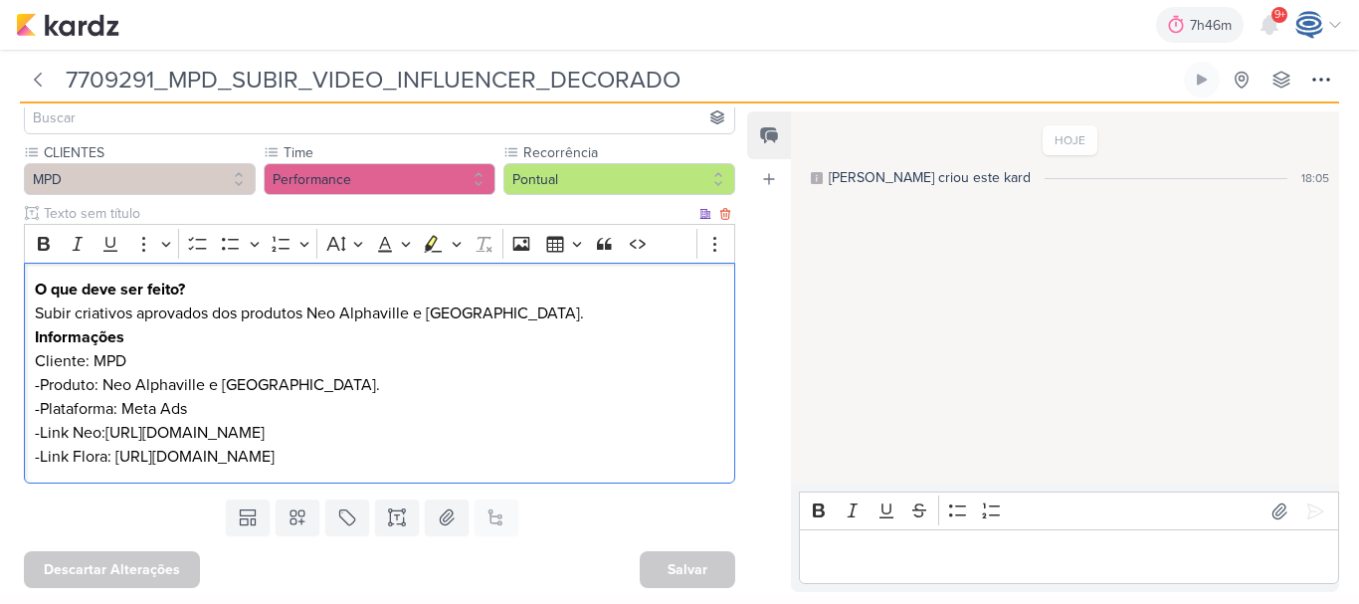
drag, startPoint x: 347, startPoint y: 461, endPoint x: 119, endPoint y: 433, distance: 229.5
drag, startPoint x: 119, startPoint y: 433, endPoint x: 471, endPoint y: 353, distance: 360.1
click at [471, 397] on p "-Plataforma: Meta Ads" at bounding box center [380, 409] width 690 height 24
click at [248, 421] on p "-Link Neo:[URL][DOMAIN_NAME]" at bounding box center [380, 433] width 690 height 24
click at [176, 421] on p "-Link Neo:[URL][DOMAIN_NAME]" at bounding box center [380, 433] width 690 height 24
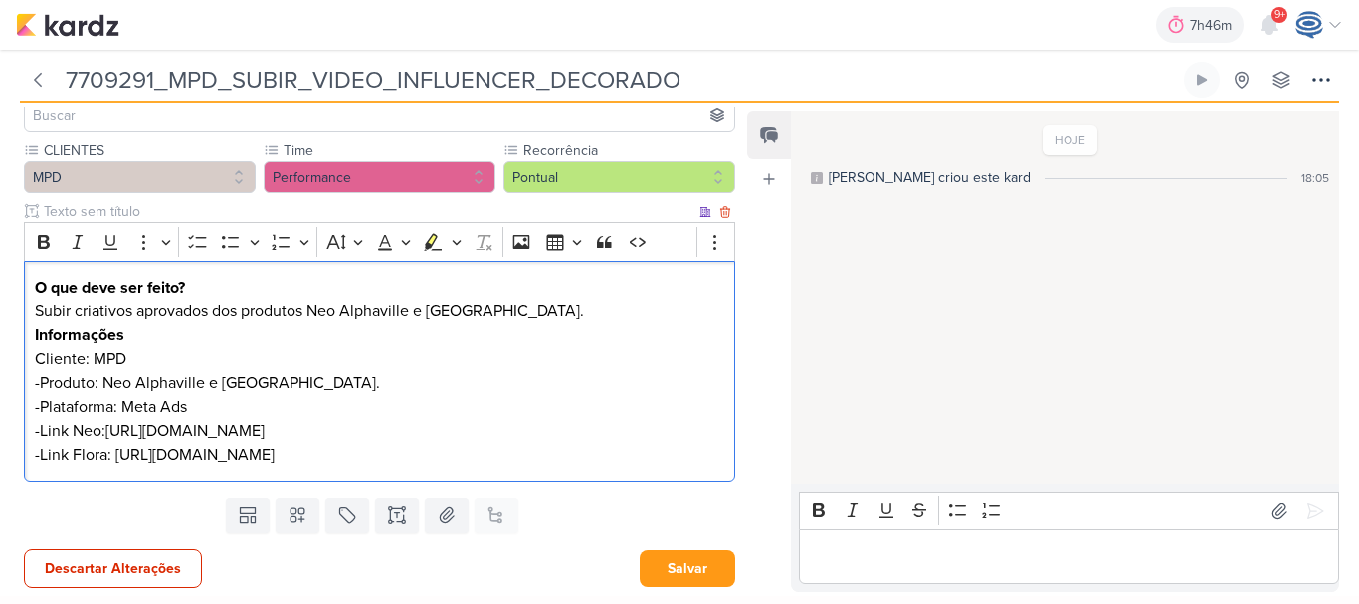
click at [103, 419] on p "-Link Neo:[URL][DOMAIN_NAME]" at bounding box center [380, 431] width 690 height 24
click at [137, 419] on p "-Link Neo: [URL][DOMAIN_NAME]" at bounding box center [380, 431] width 690 height 24
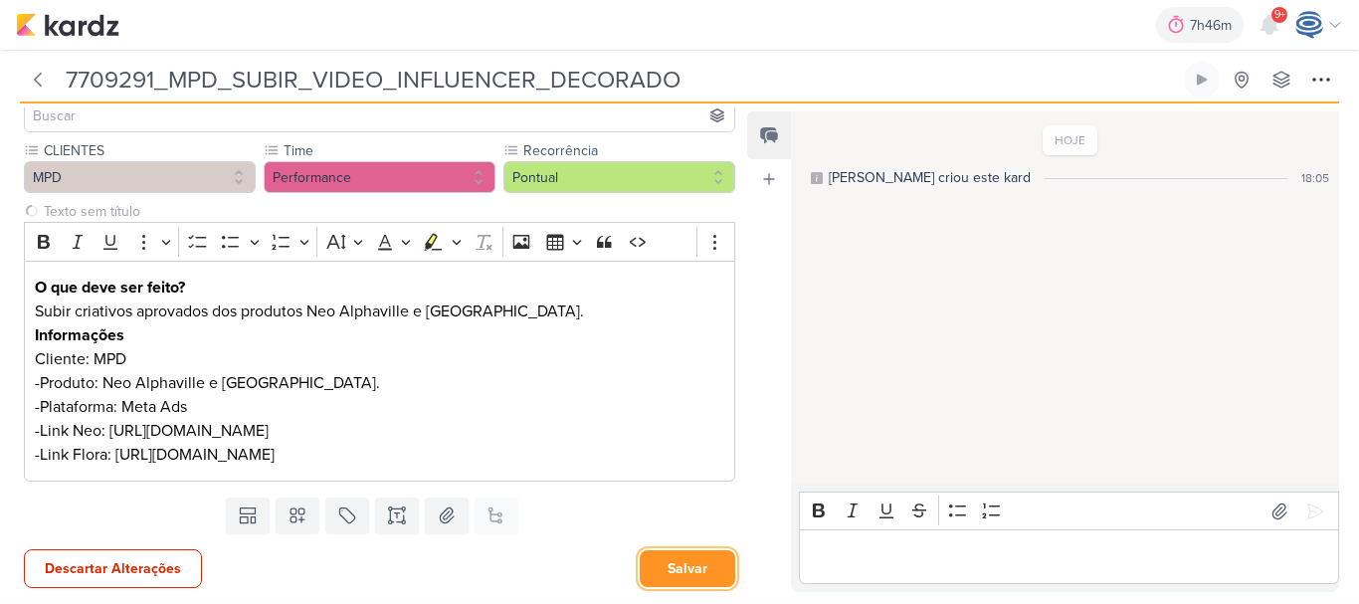
click at [664, 558] on button "Salvar" at bounding box center [687, 568] width 95 height 37
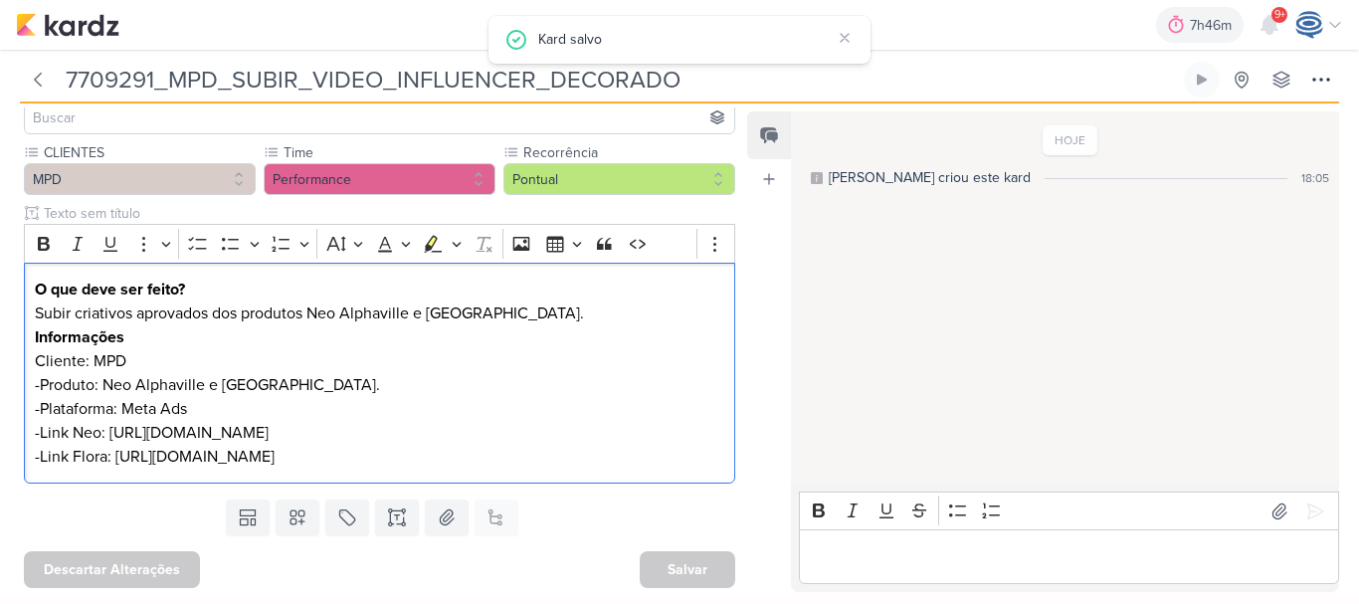
click at [374, 421] on p "-Link Neo: [URL][DOMAIN_NAME]" at bounding box center [380, 433] width 690 height 24
drag, startPoint x: 111, startPoint y: 379, endPoint x: 140, endPoint y: 409, distance: 41.5
click at [140, 421] on p "-Link Neo: [URL][DOMAIN_NAME]" at bounding box center [380, 433] width 690 height 24
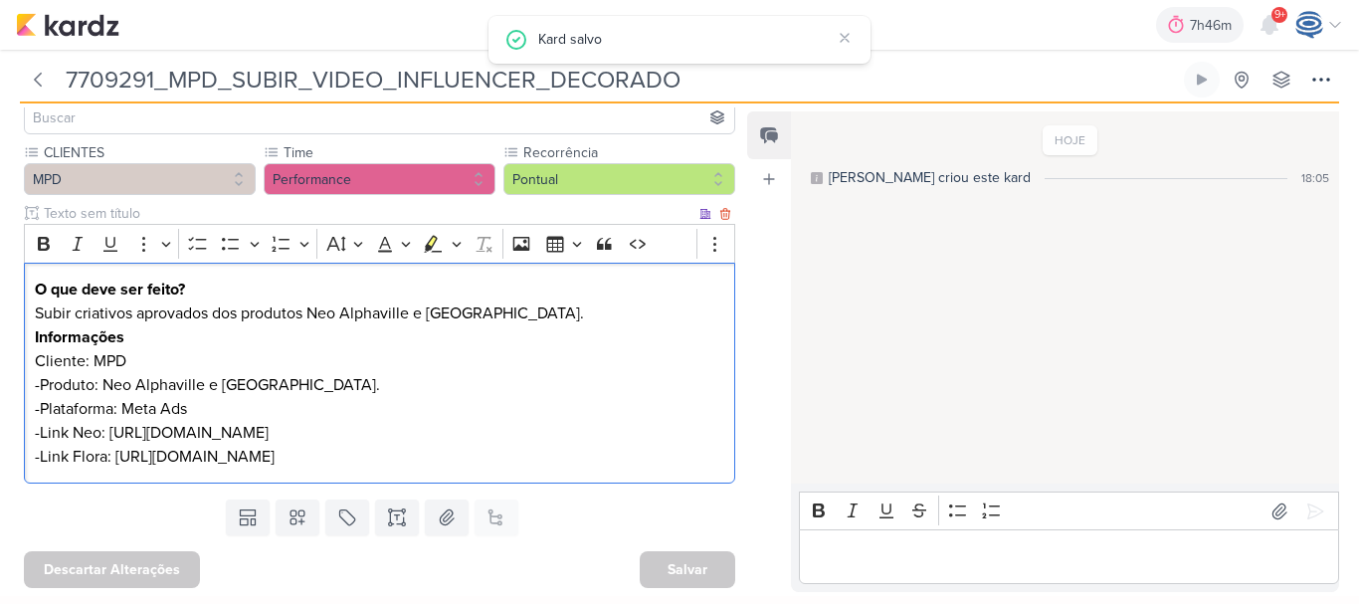
copy p "[URL][DOMAIN_NAME]"
click at [399, 460] on p "-Link Flora: [URL][DOMAIN_NAME]" at bounding box center [380, 457] width 690 height 24
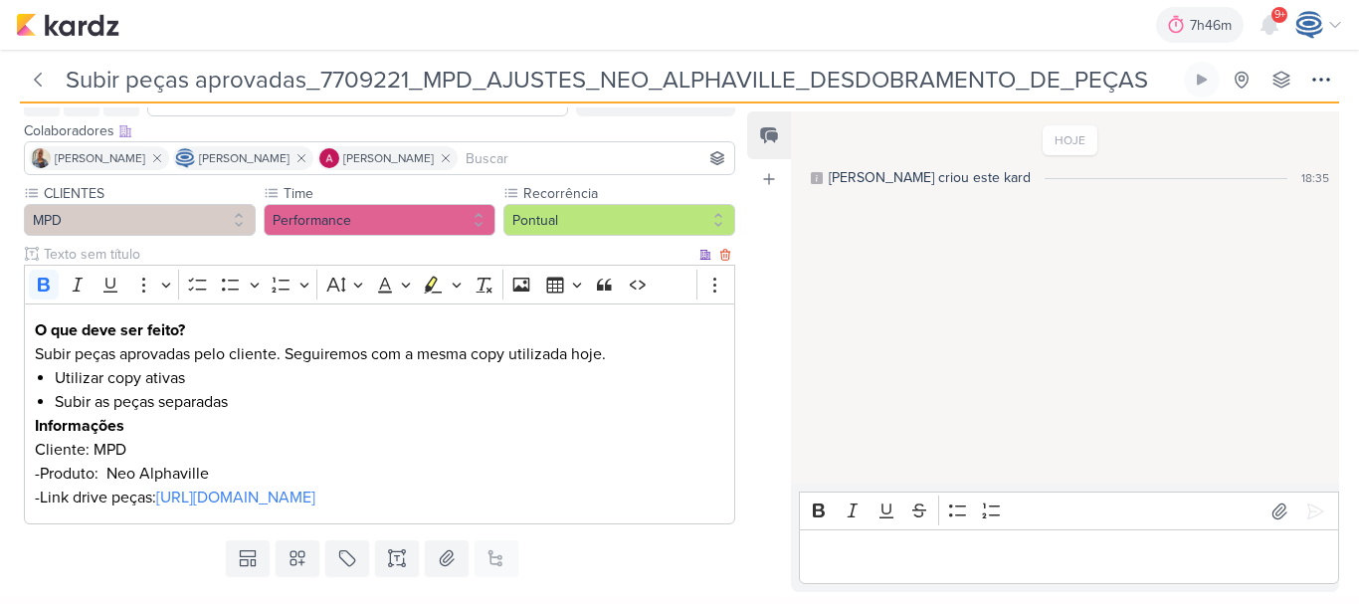
scroll to position [175, 0]
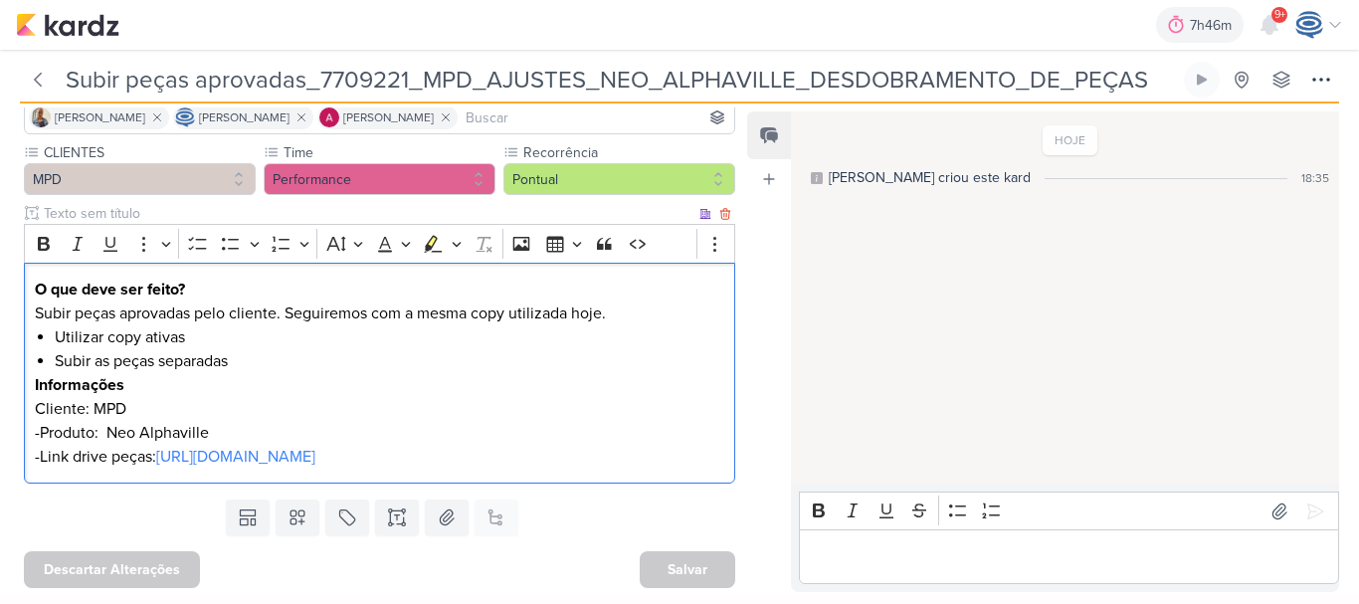
click at [622, 301] on p "Subir peças aprovadas pelo cliente. Seguiremos com a mesma copy utilizada hoje." at bounding box center [380, 313] width 690 height 24
click at [262, 349] on li "Subir as peças separadas" at bounding box center [390, 361] width 670 height 24
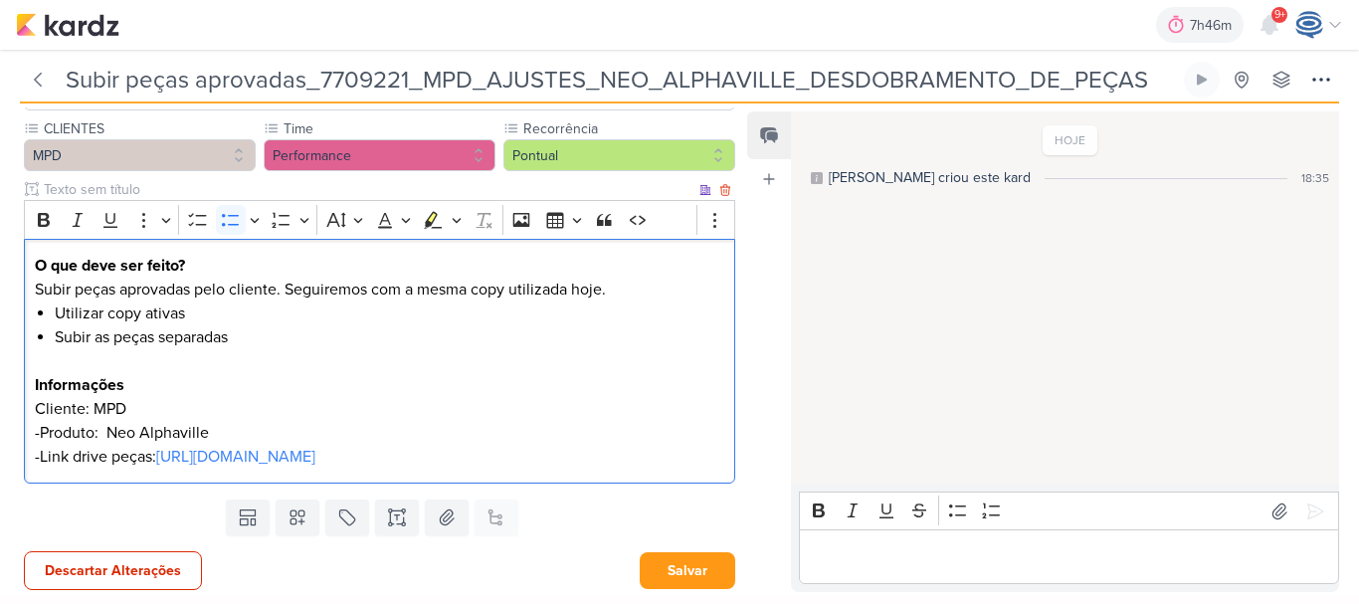
scroll to position [201, 0]
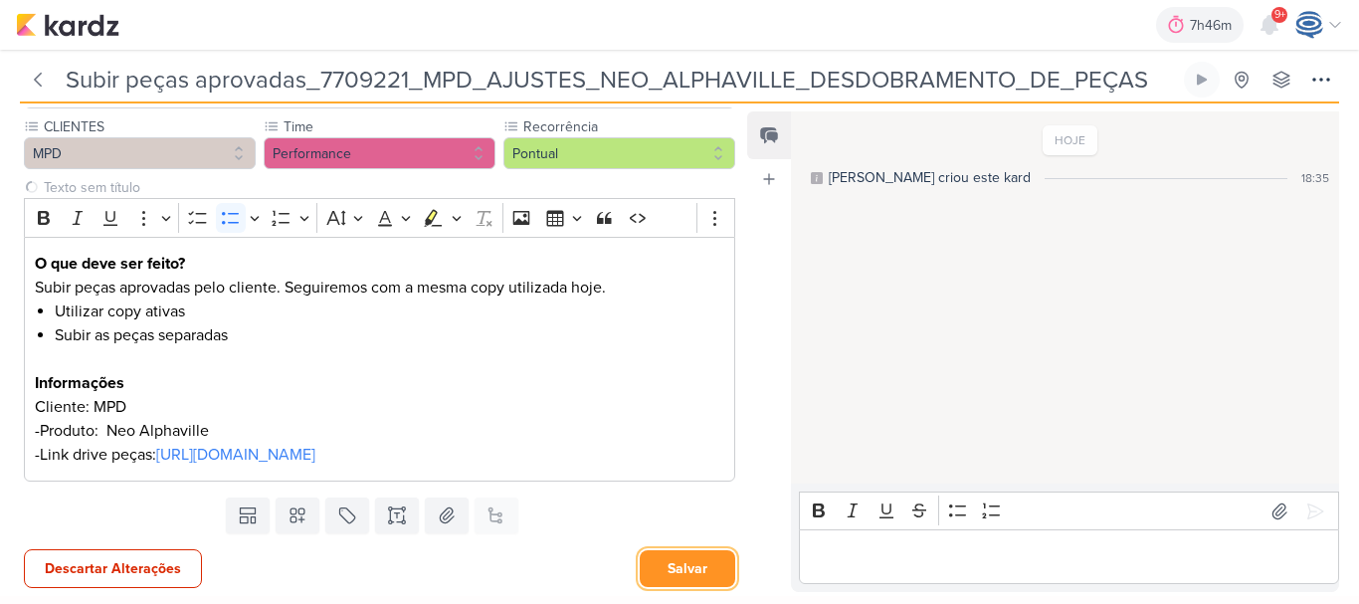
click at [663, 557] on button "Salvar" at bounding box center [687, 568] width 95 height 37
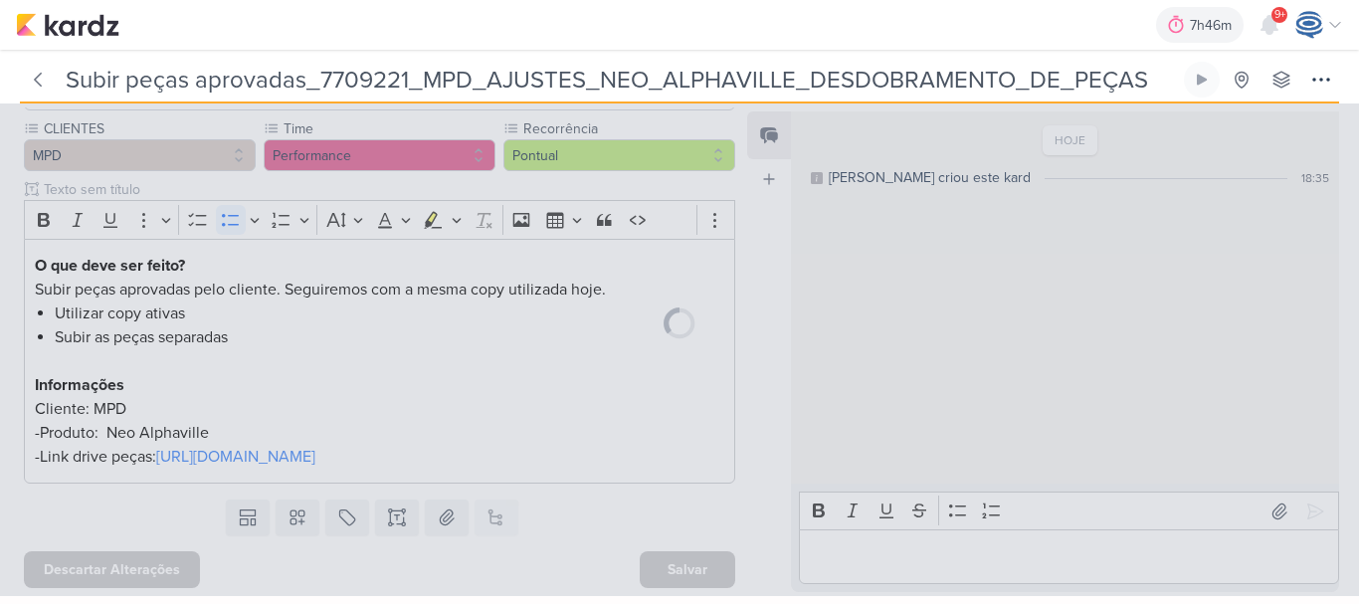
scroll to position [199, 0]
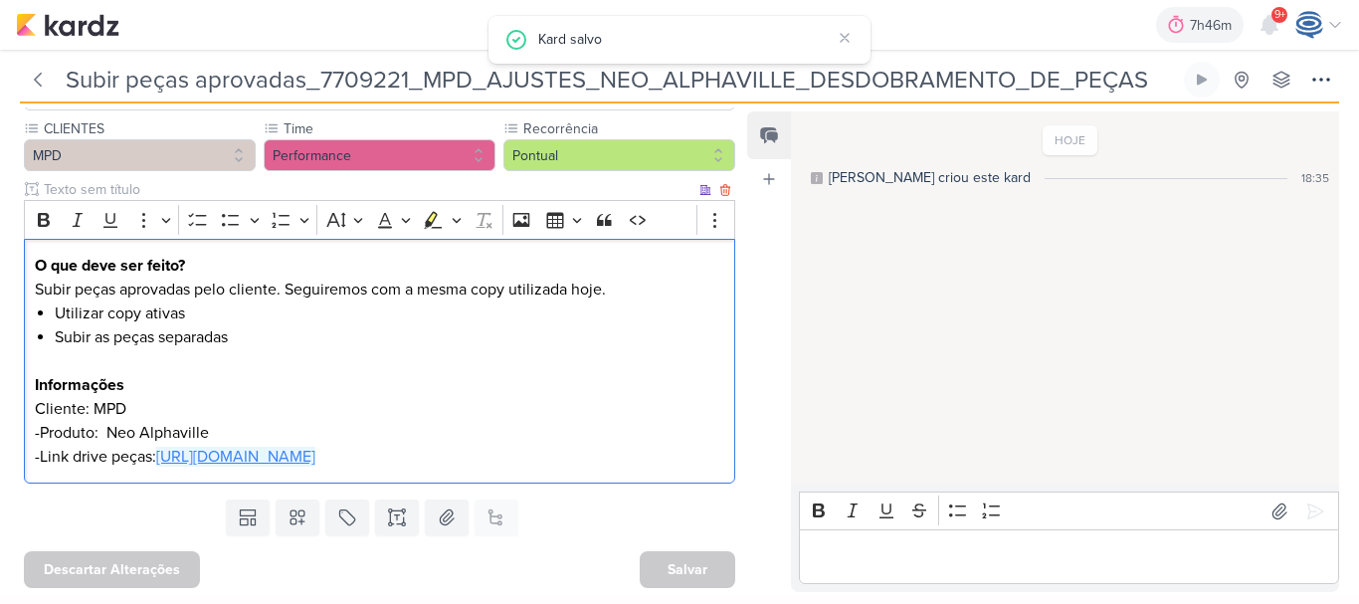
click at [315, 447] on link "[URL][DOMAIN_NAME]" at bounding box center [235, 457] width 159 height 20
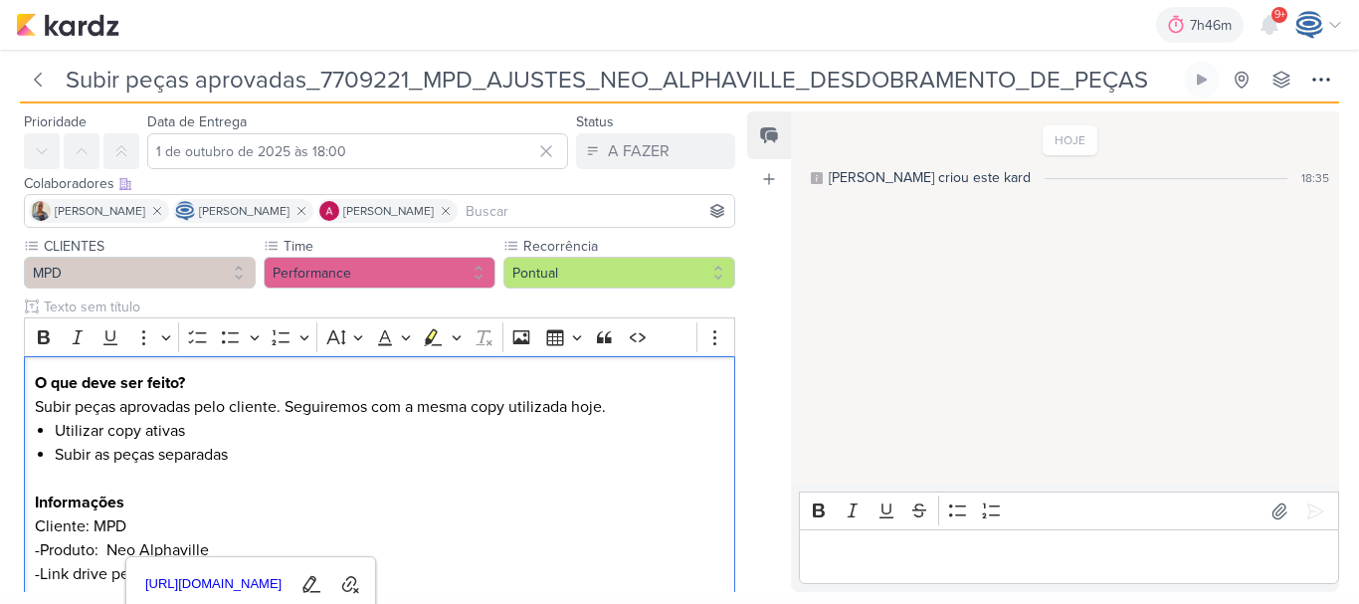
scroll to position [0, 0]
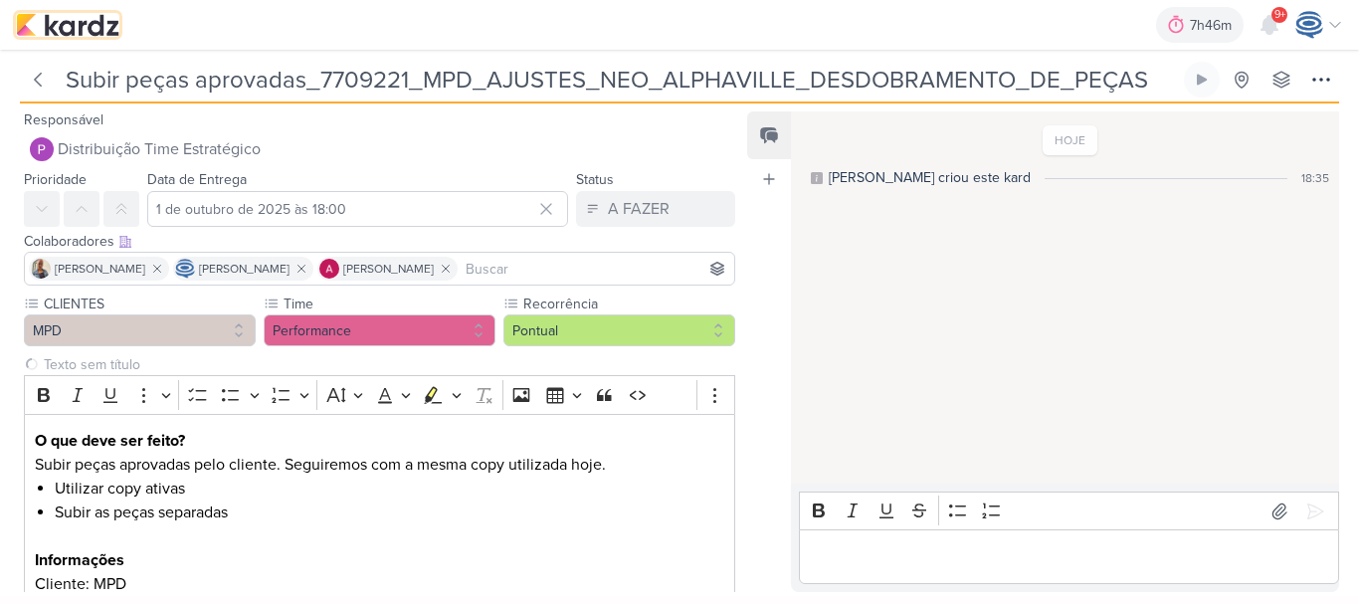
click at [87, 18] on img at bounding box center [67, 25] width 103 height 24
